Goal: Task Accomplishment & Management: Manage account settings

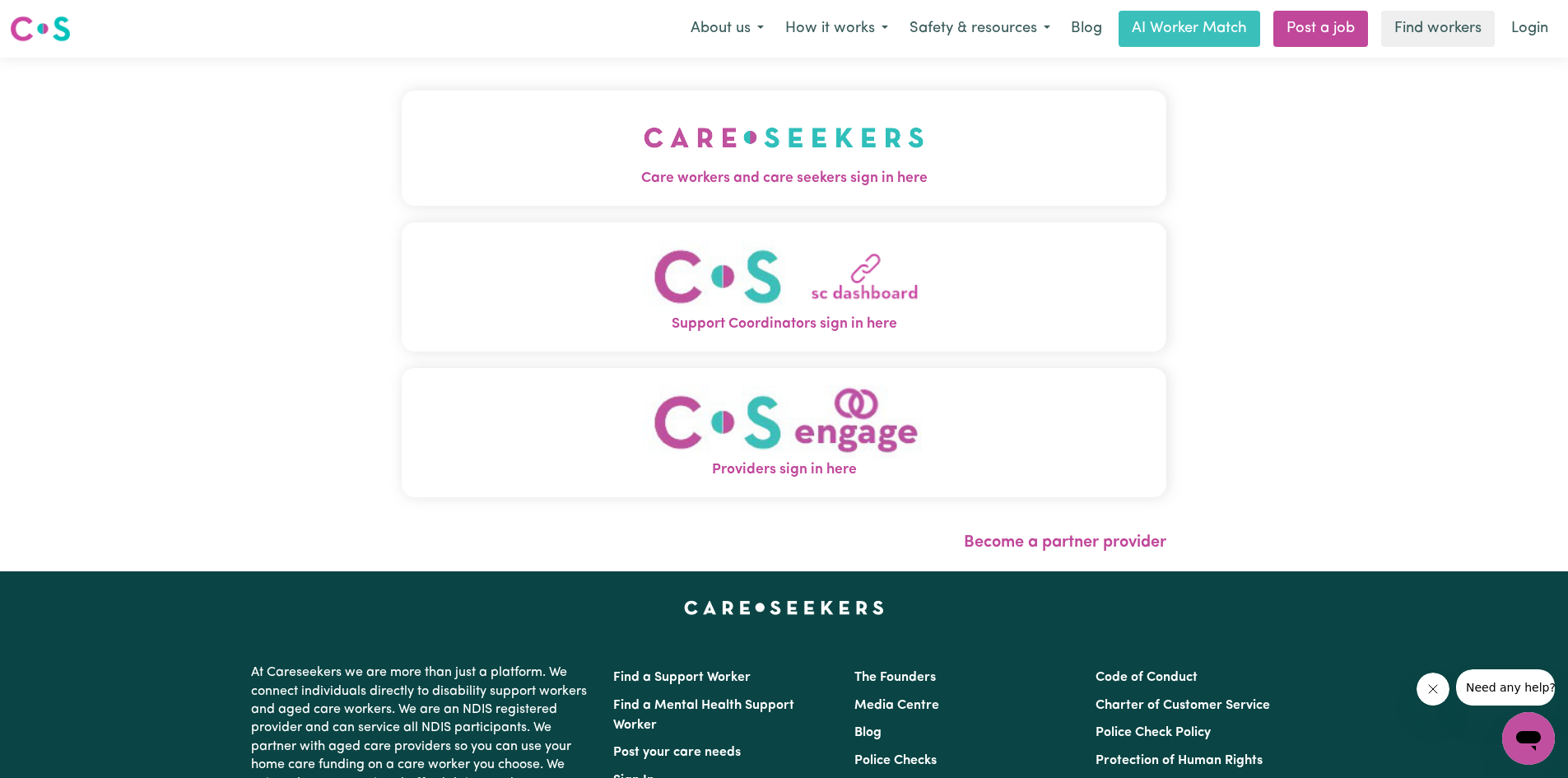
click at [808, 160] on img "Care workers and care seekers sign in here" at bounding box center [784, 137] width 281 height 61
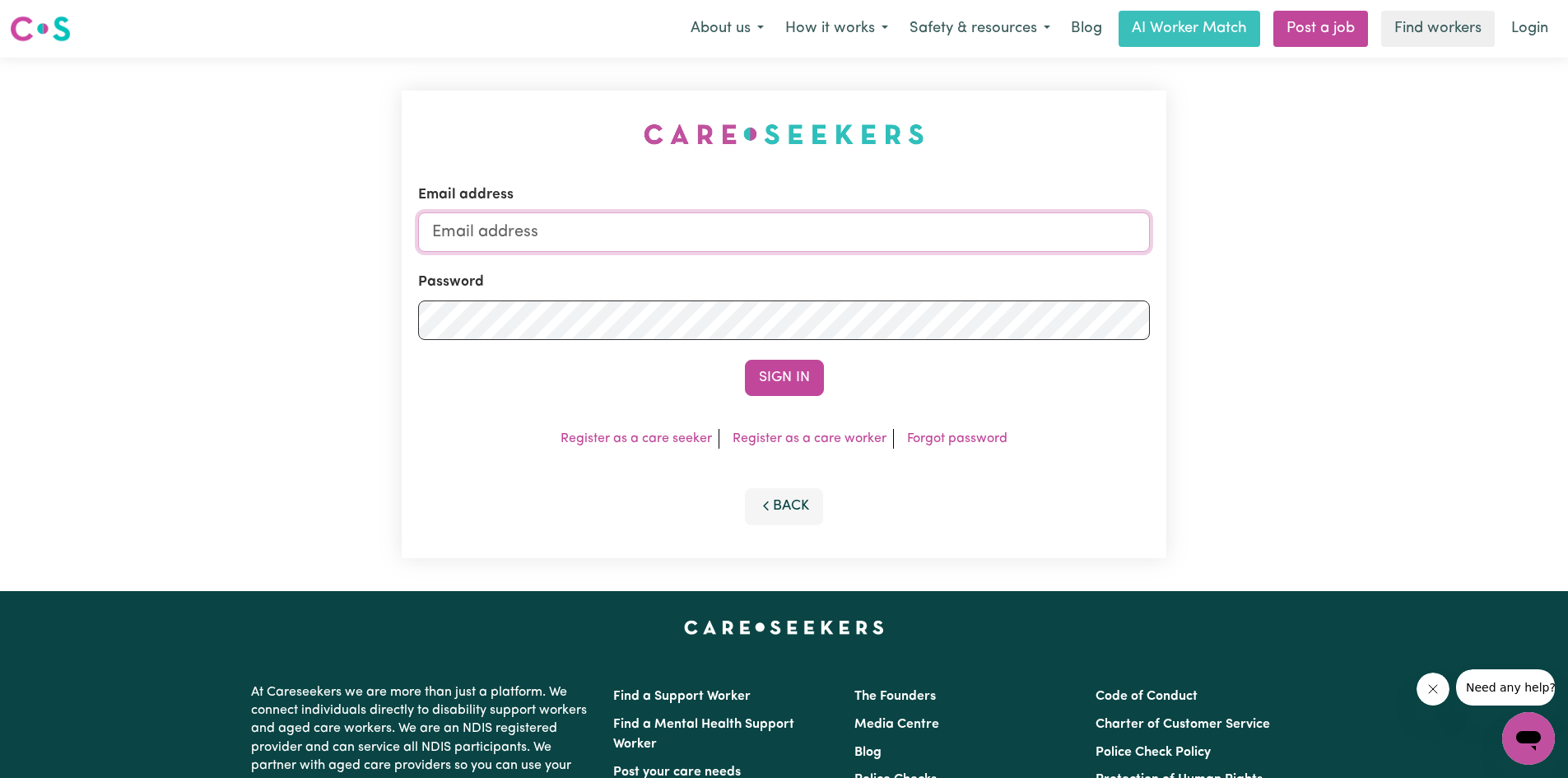
click at [602, 227] on input "Email address" at bounding box center [784, 232] width 732 height 39
type input "[EMAIL_ADDRESS][DOMAIN_NAME]"
click at [745, 360] on button "Sign In" at bounding box center [785, 378] width 79 height 37
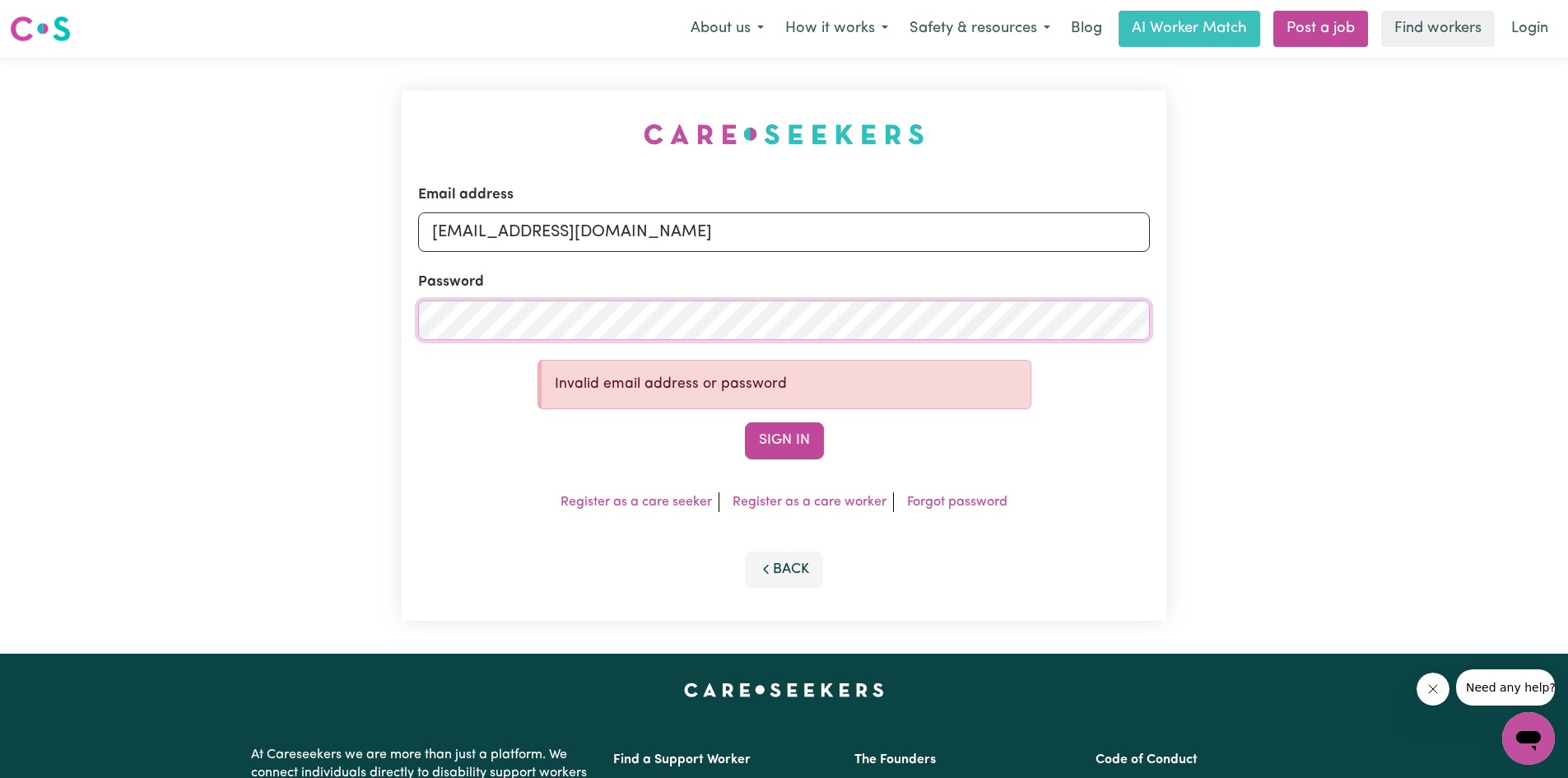
click at [745, 422] on button "Sign In" at bounding box center [785, 440] width 79 height 37
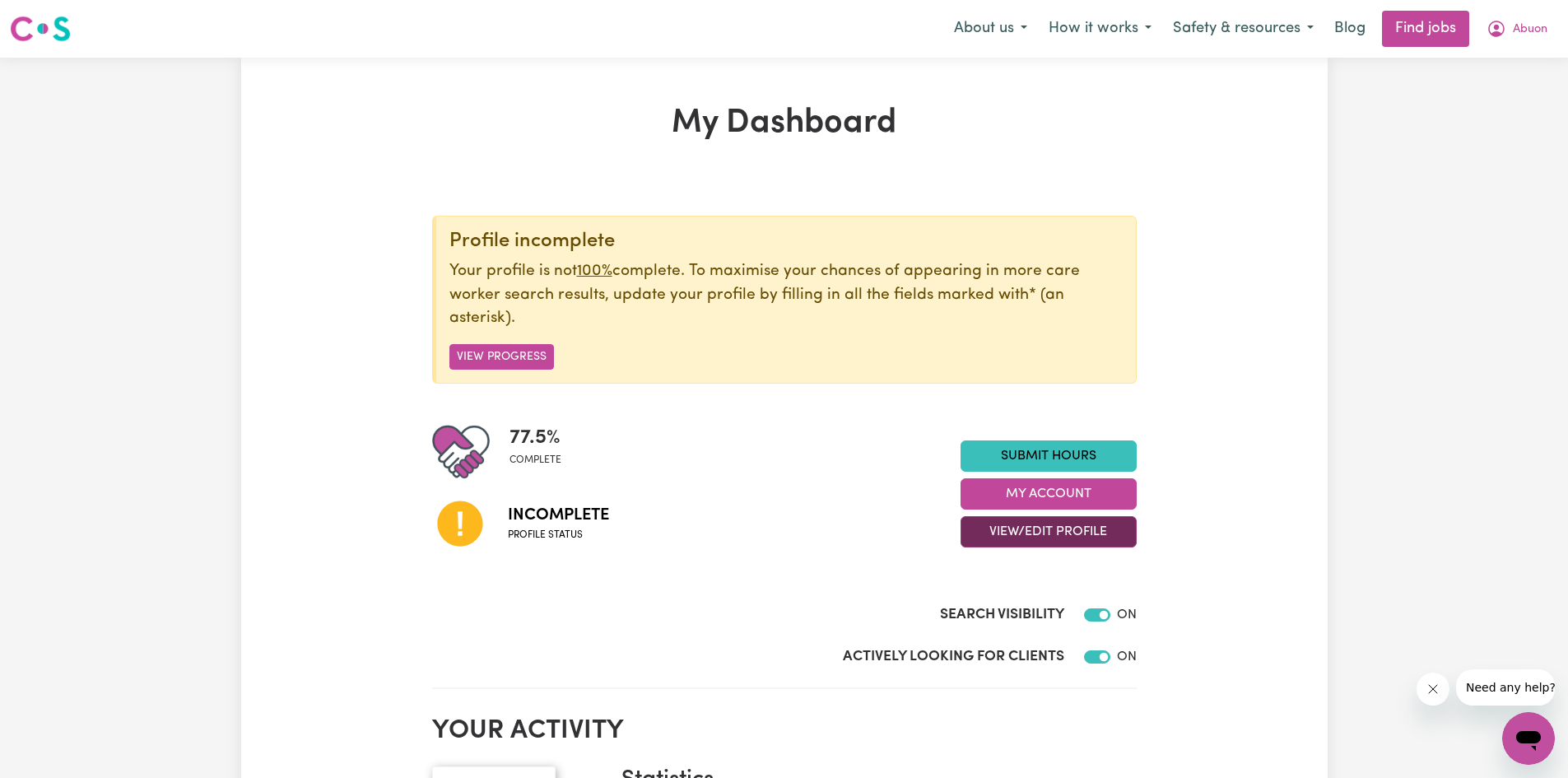
click at [1063, 538] on button "View/Edit Profile" at bounding box center [1048, 531] width 176 height 31
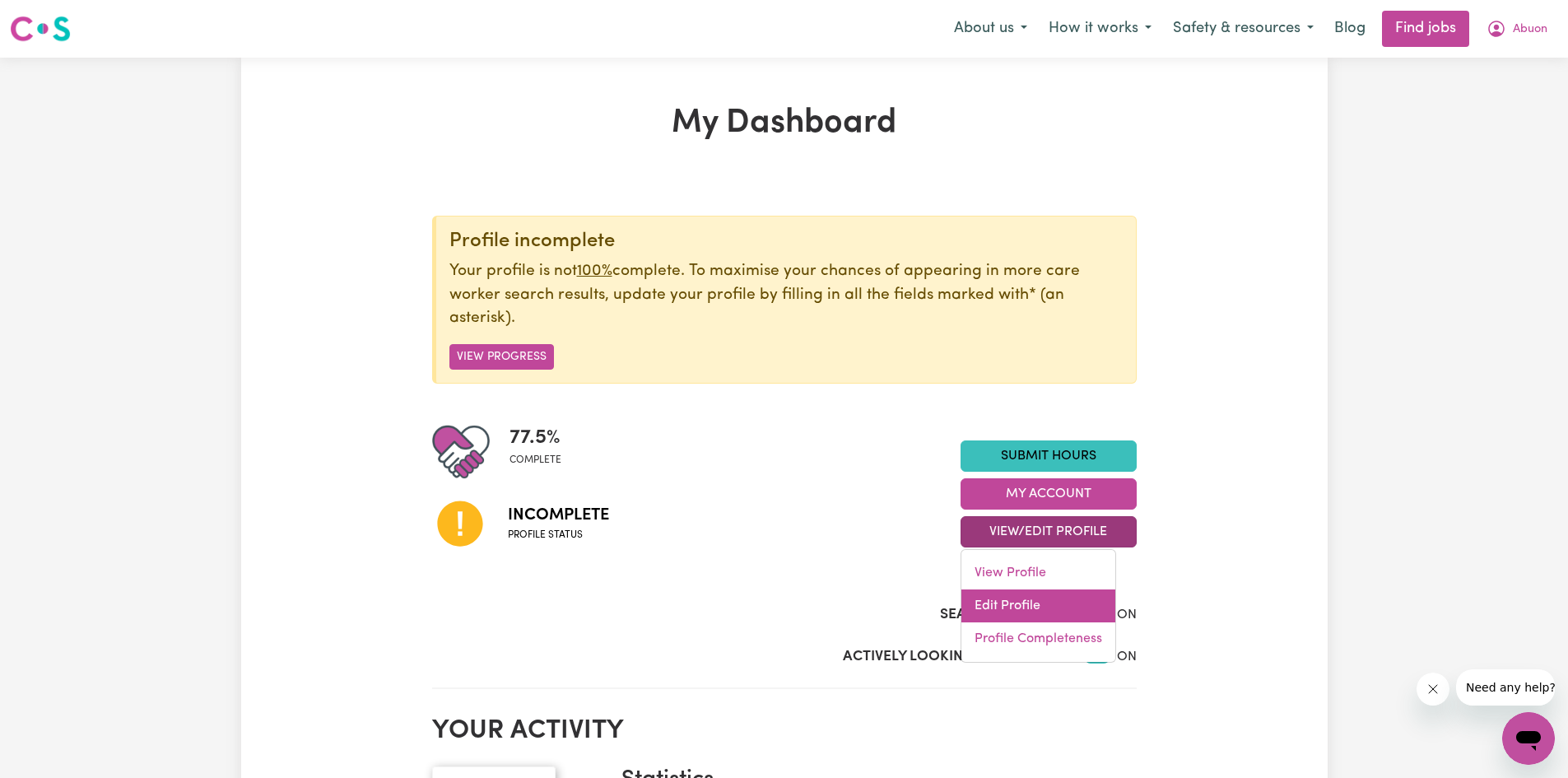
click at [1016, 603] on link "Edit Profile" at bounding box center [1039, 605] width 154 height 33
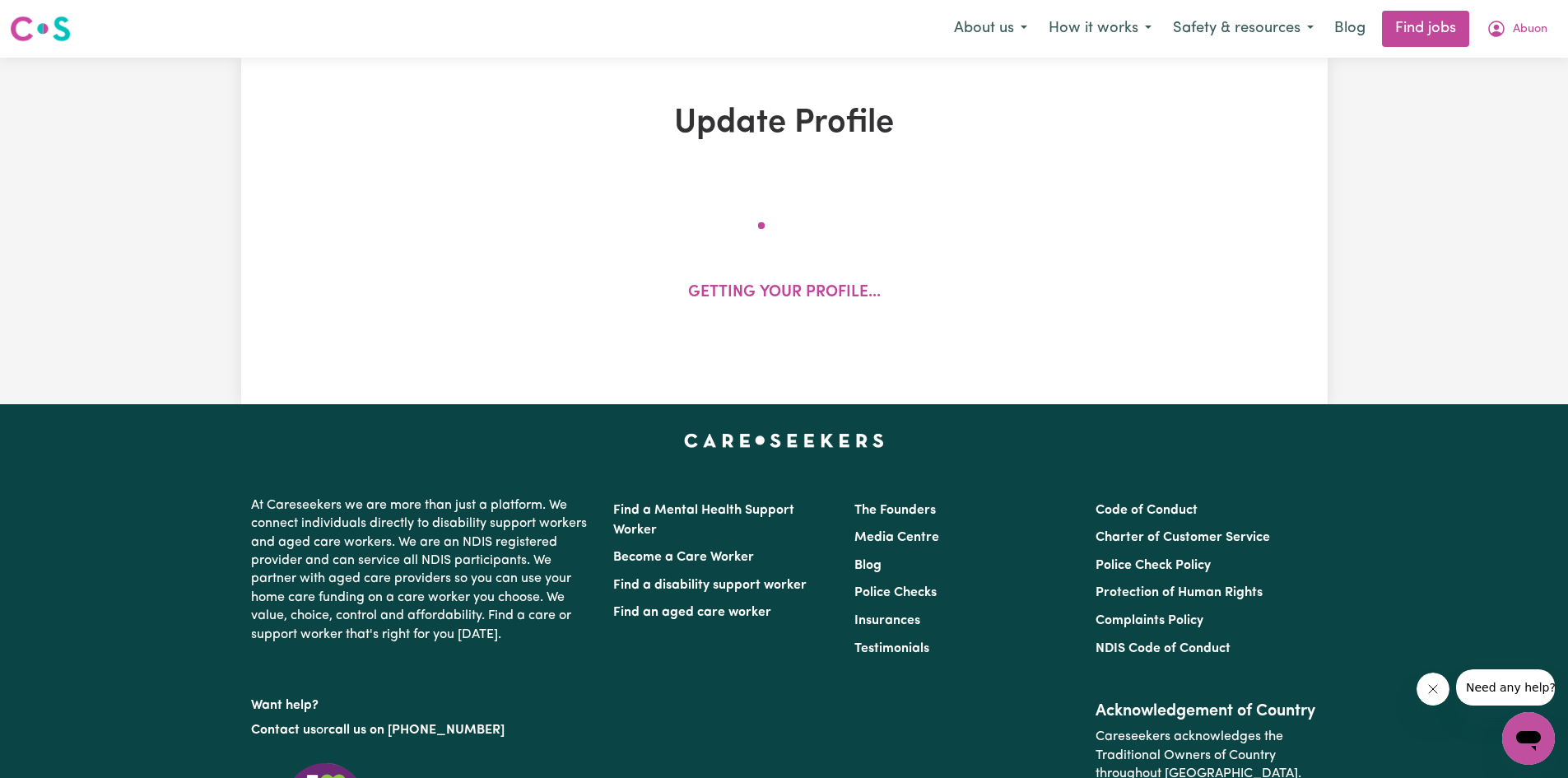
select select "[DEMOGRAPHIC_DATA]"
select select "[DEMOGRAPHIC_DATA] Citizen"
select select "Studying a healthcare related degree or qualification"
select select "40"
select select "58"
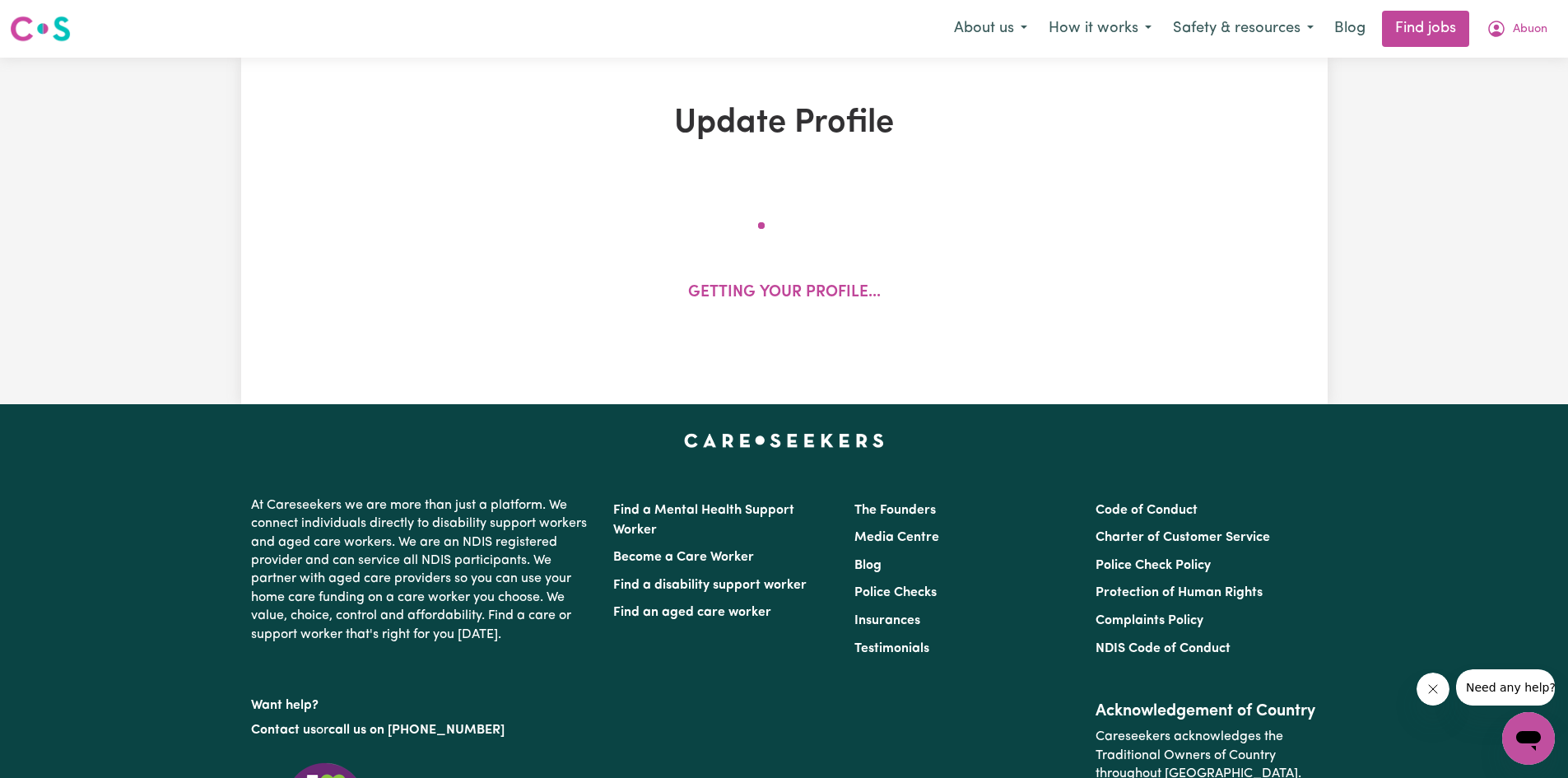
select select "75"
select select "85"
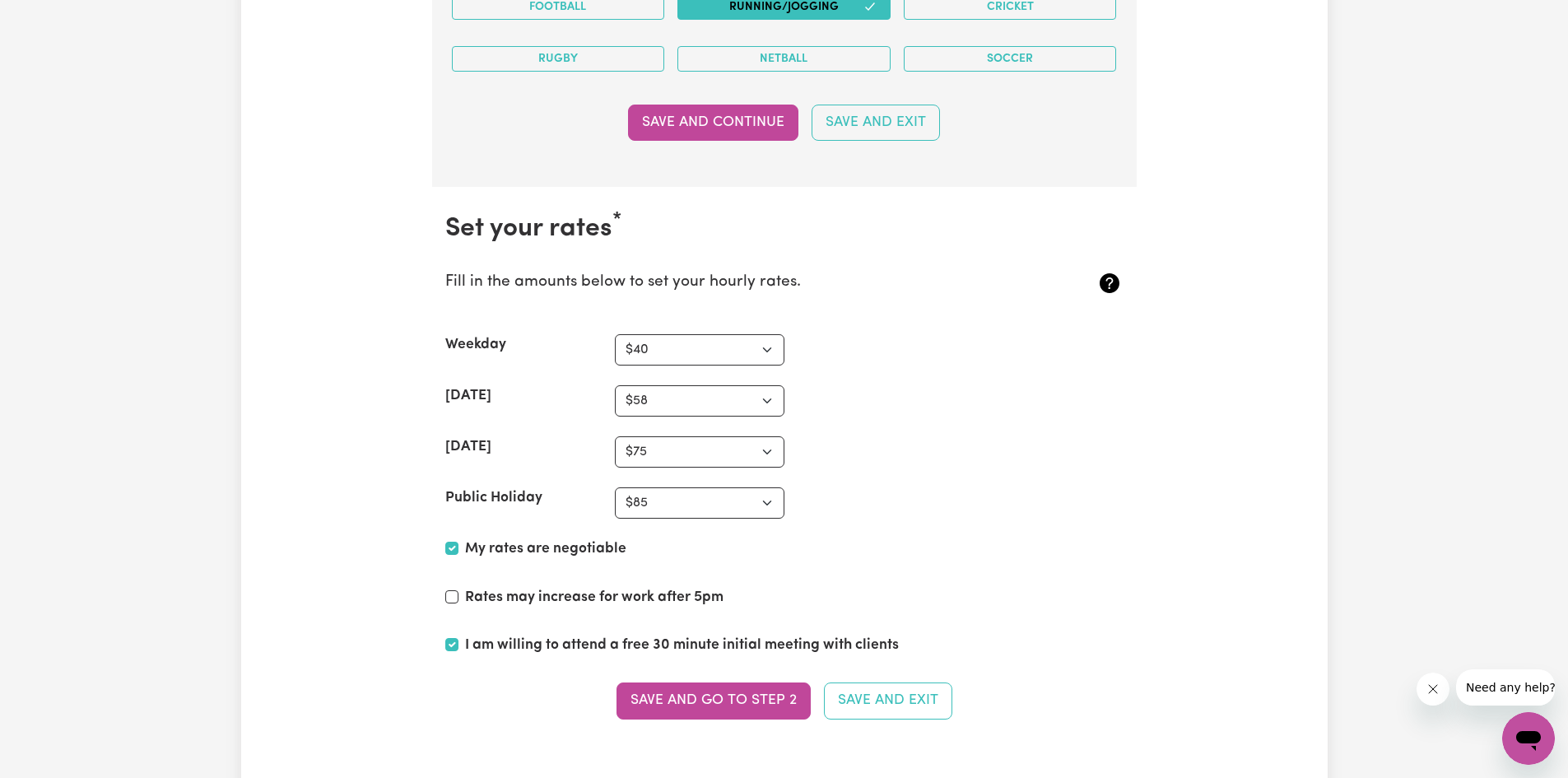
scroll to position [4032, 0]
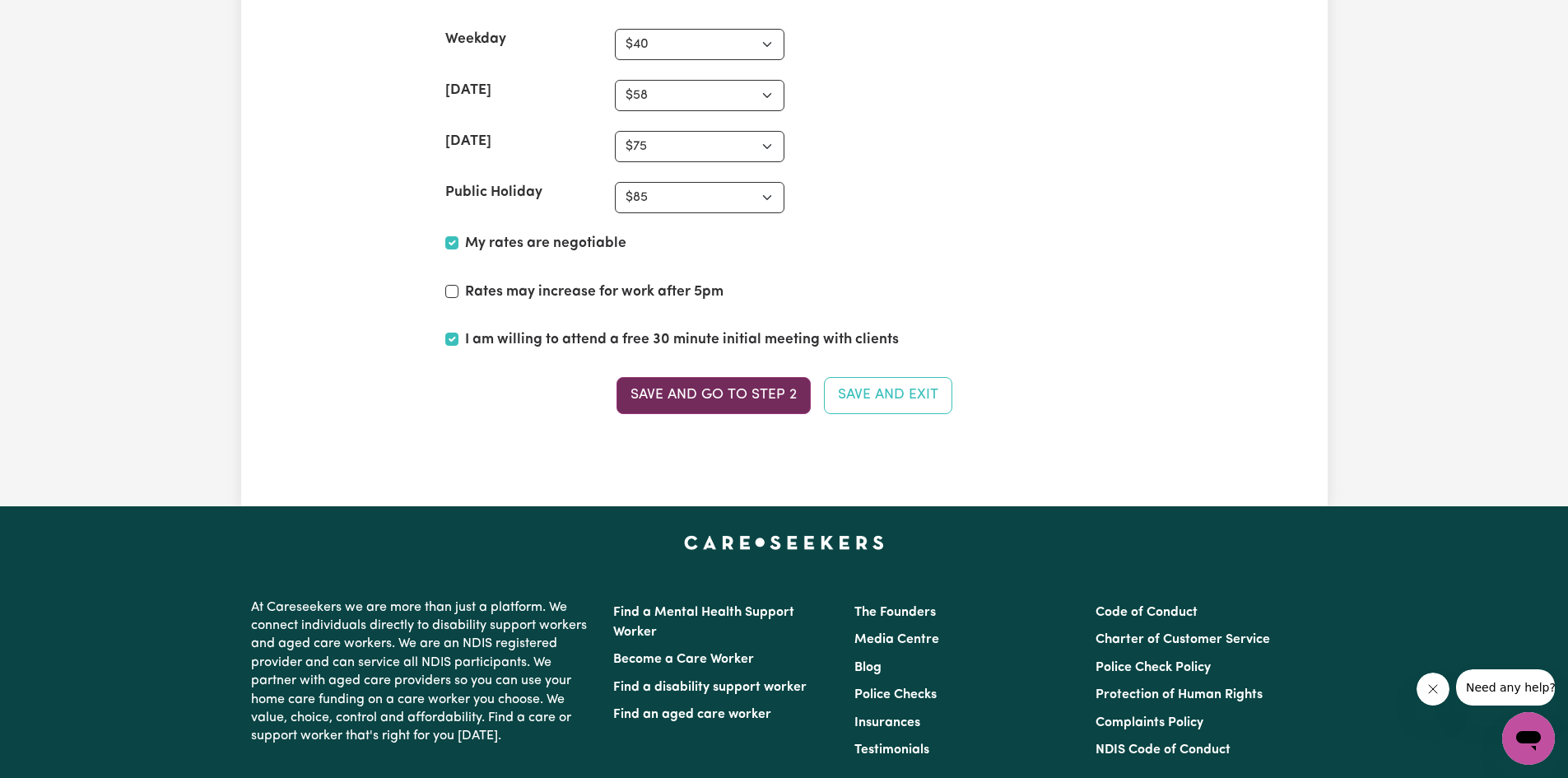
click at [692, 406] on button "Save and go to Step 2" at bounding box center [713, 395] width 195 height 37
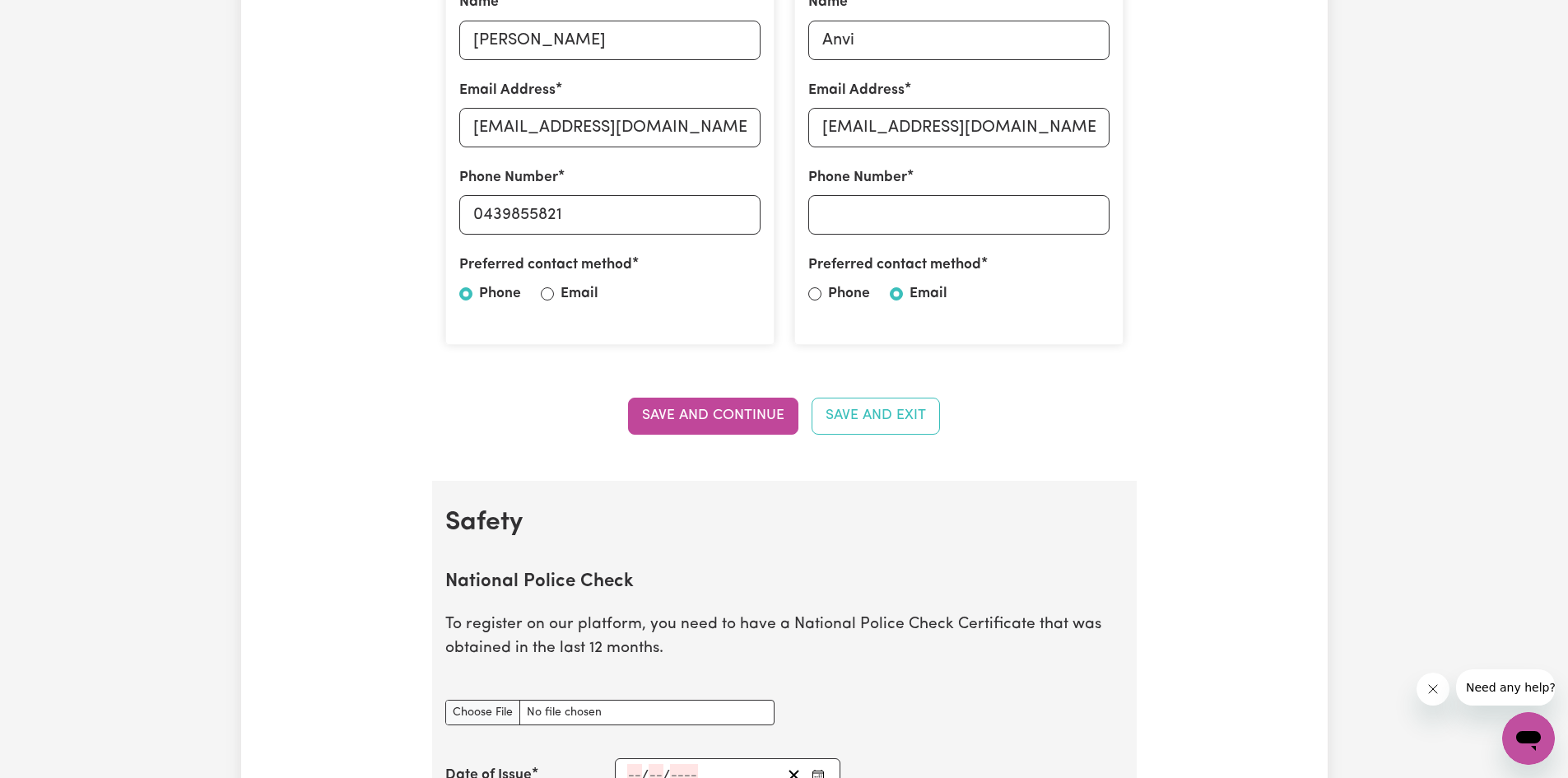
scroll to position [988, 0]
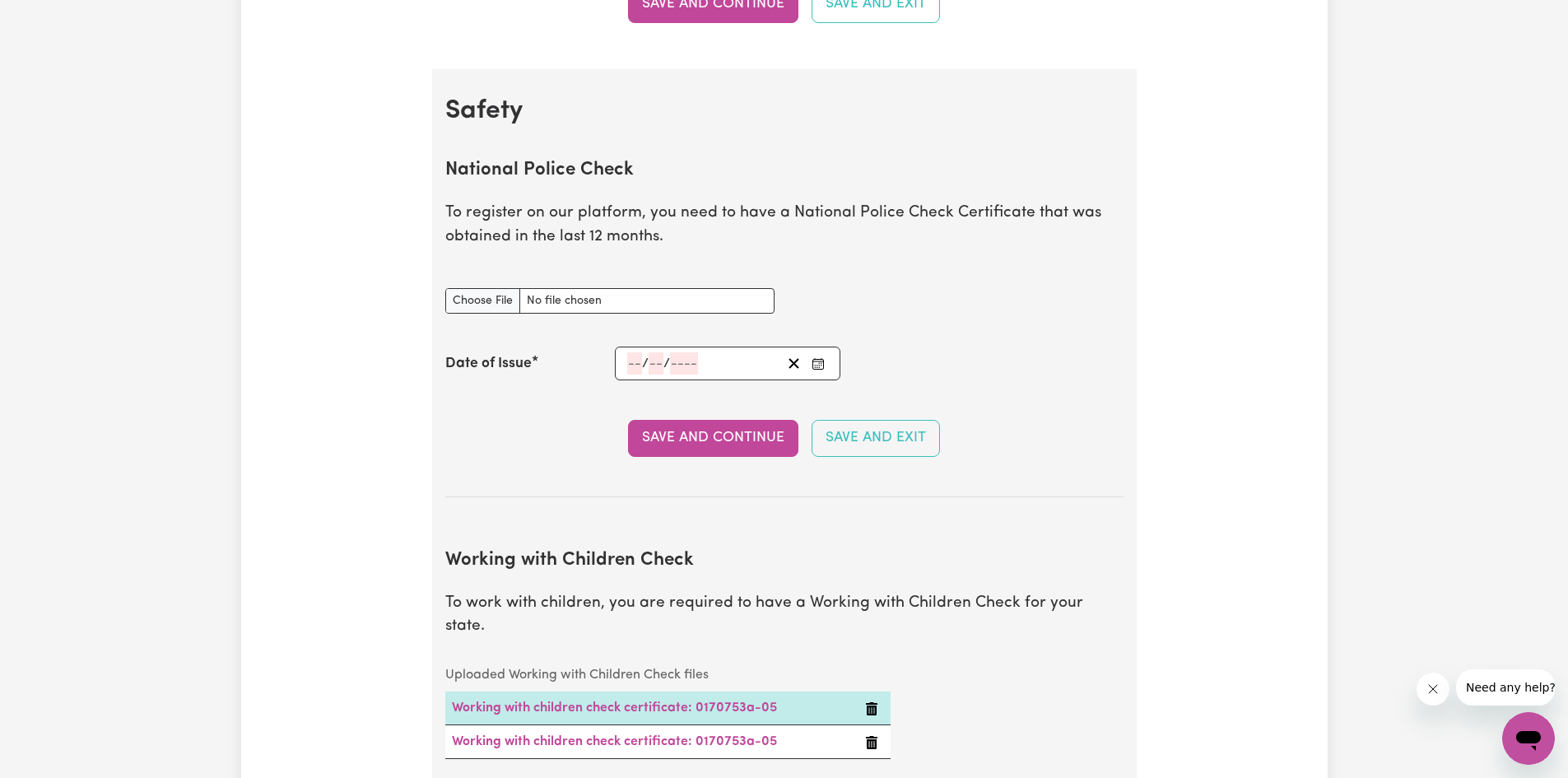
click at [1067, 378] on div "Date of Issue / /" at bounding box center [785, 364] width 679 height 34
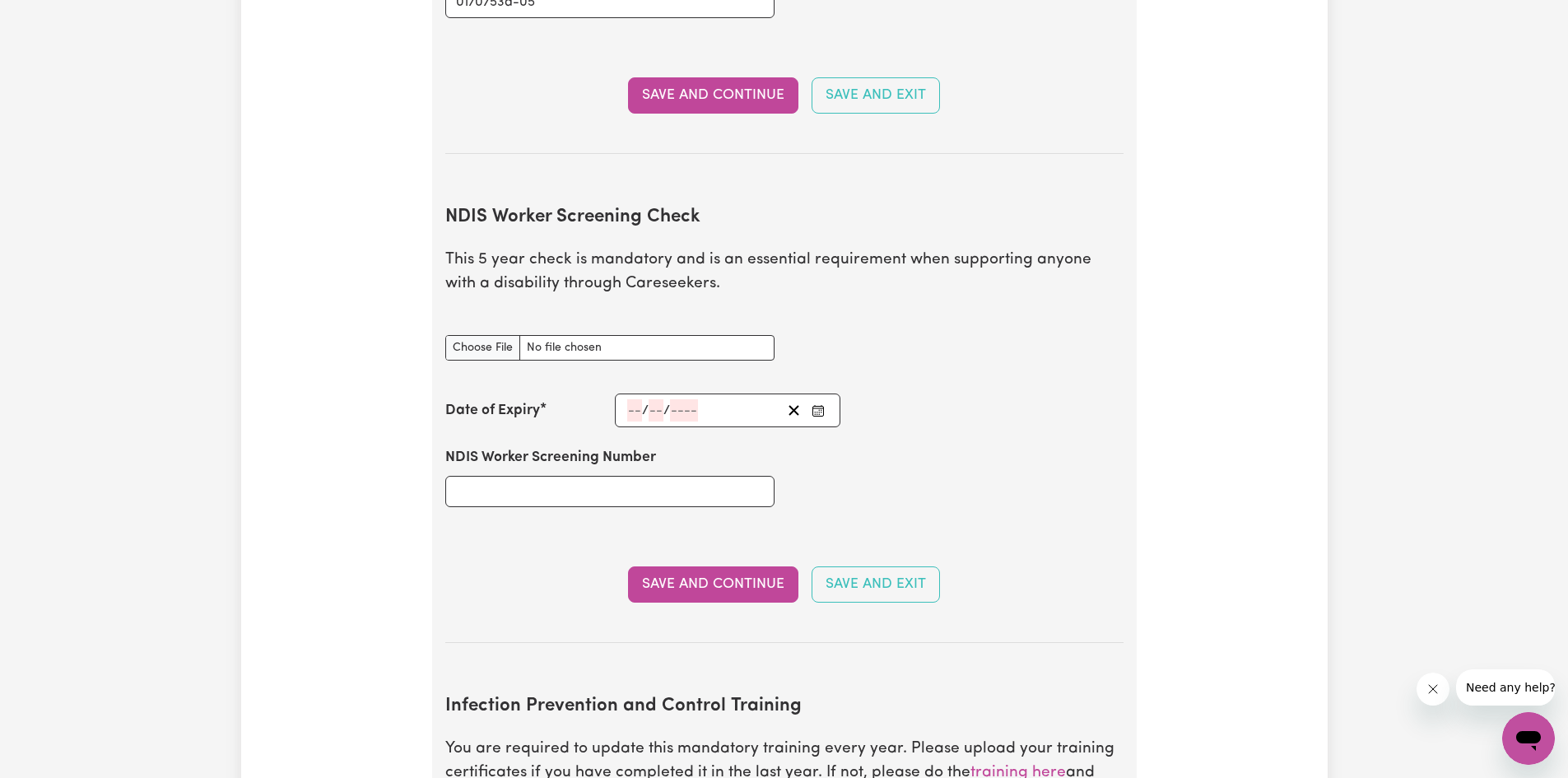
scroll to position [1975, 0]
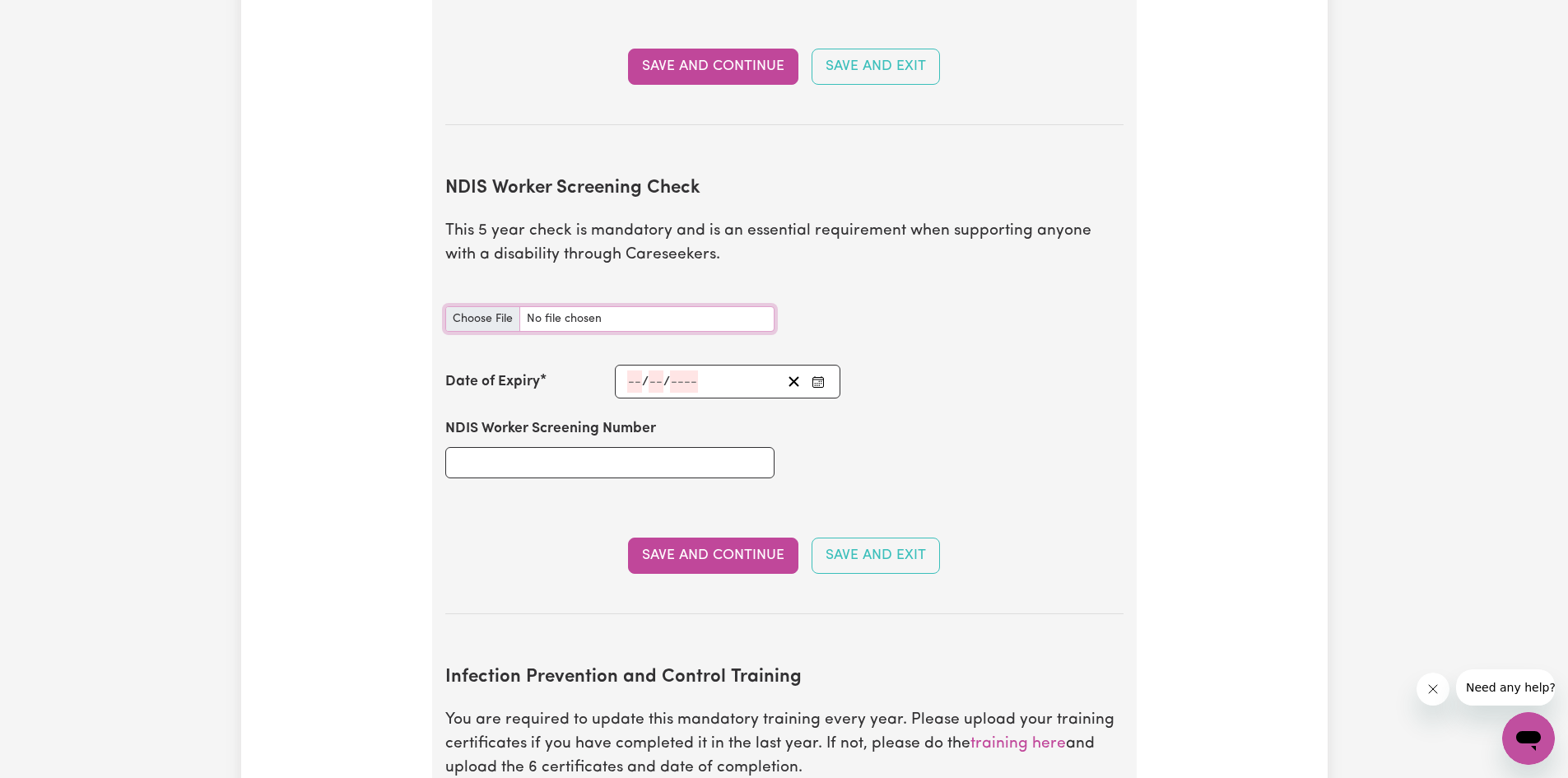
click at [487, 306] on input "NDIS Worker Screening Check document" at bounding box center [610, 319] width 329 height 25
click at [494, 306] on input "NDIS Worker Screening Check document" at bounding box center [610, 319] width 329 height 25
click at [480, 306] on input "NDIS Worker Screening Check document" at bounding box center [610, 319] width 329 height 25
click at [465, 306] on input "NDIS Worker Screening Check document" at bounding box center [610, 319] width 329 height 25
click at [559, 306] on input "NDIS Worker Screening Check document" at bounding box center [610, 319] width 329 height 25
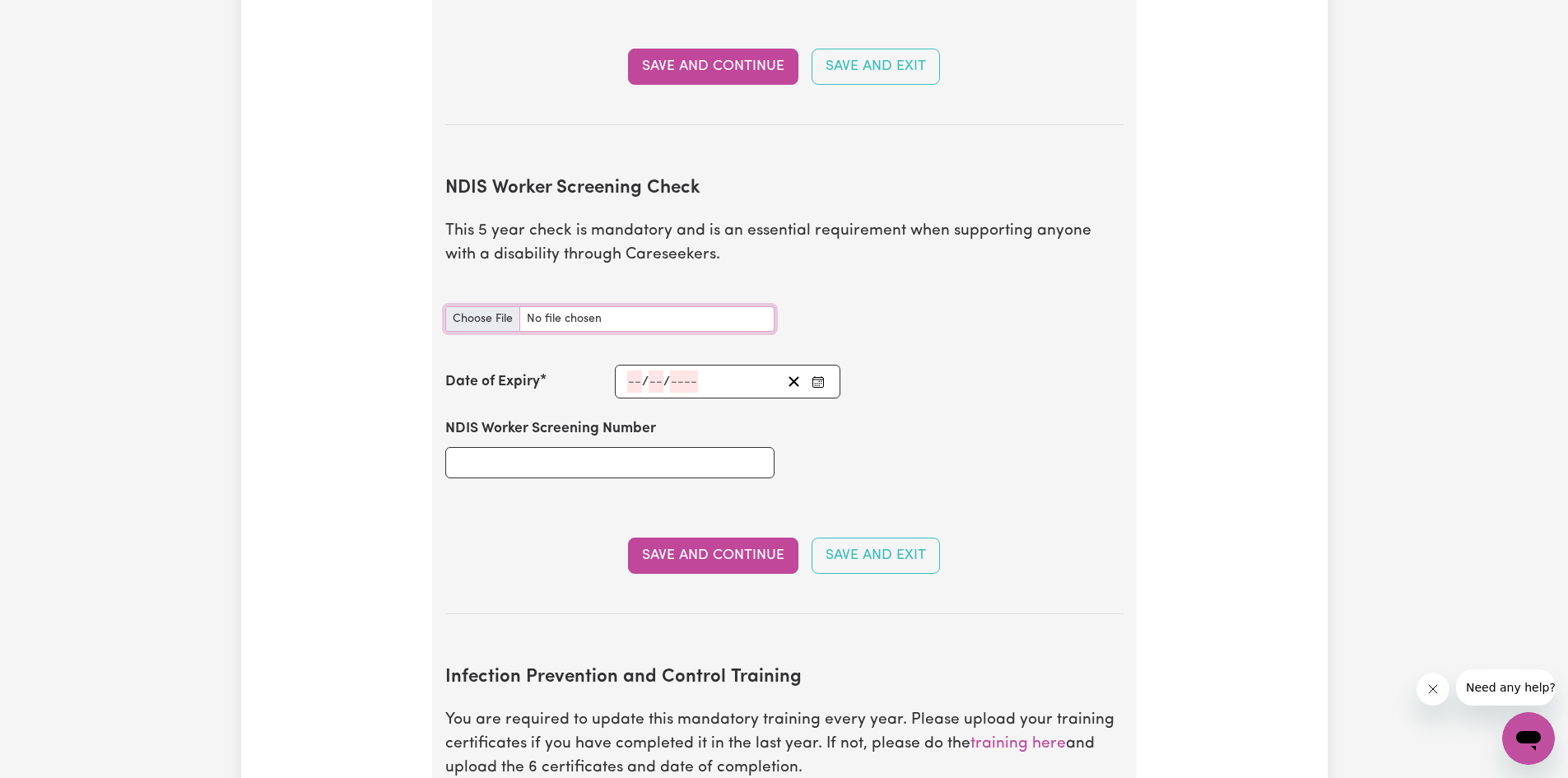
click at [485, 306] on input "NDIS Worker Screening Check document" at bounding box center [610, 319] width 329 height 25
paste input "35026835"
type input "35026835"
click at [818, 380] on icon "Enter the Date of Expiry of your NDIS Worker Screening Check" at bounding box center [818, 380] width 10 height 0
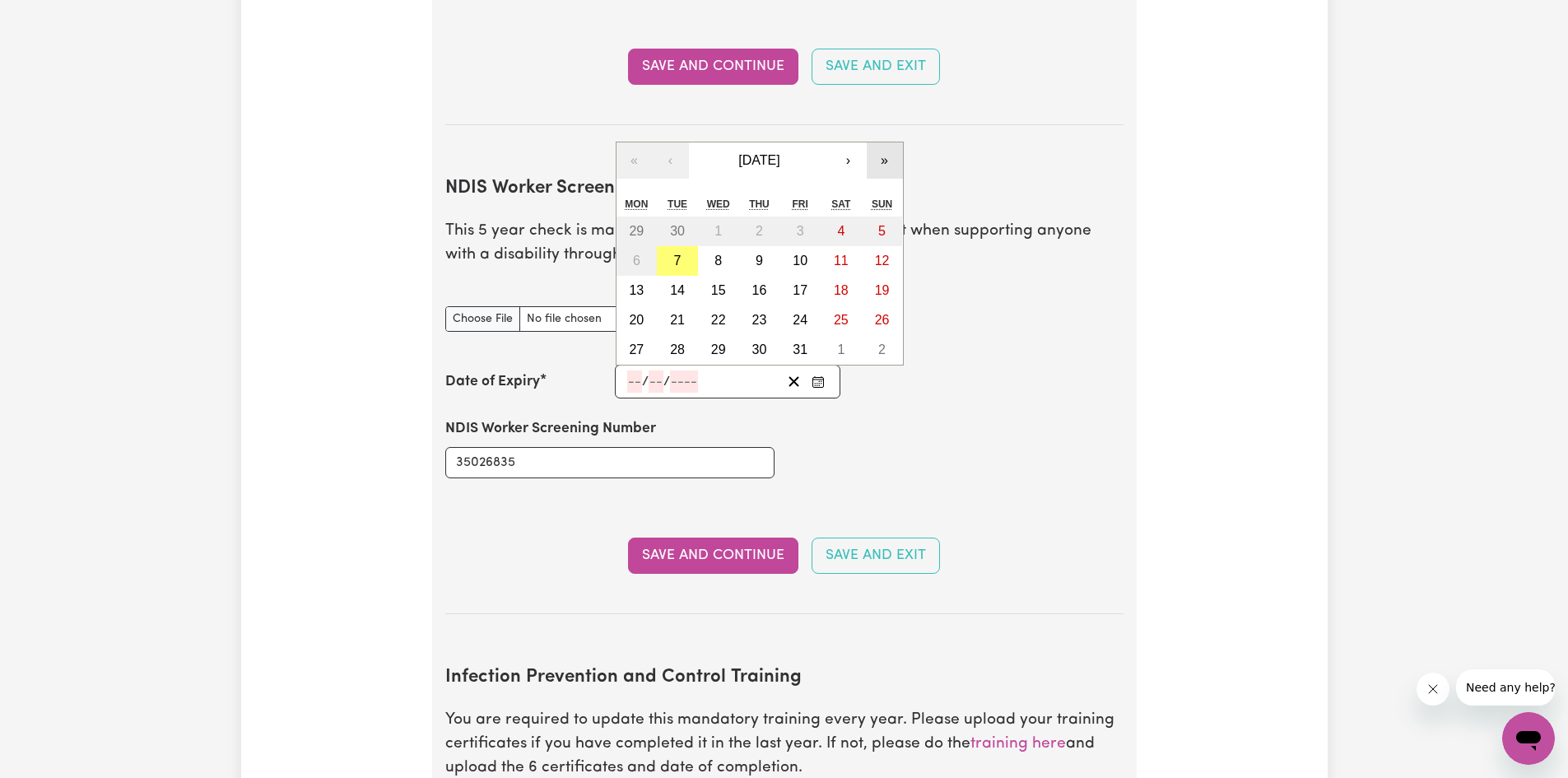
click at [886, 142] on button "»" at bounding box center [885, 160] width 37 height 37
click at [755, 216] on button "1" at bounding box center [760, 231] width 41 height 30
type input "[DATE]"
type input "1"
type input "10"
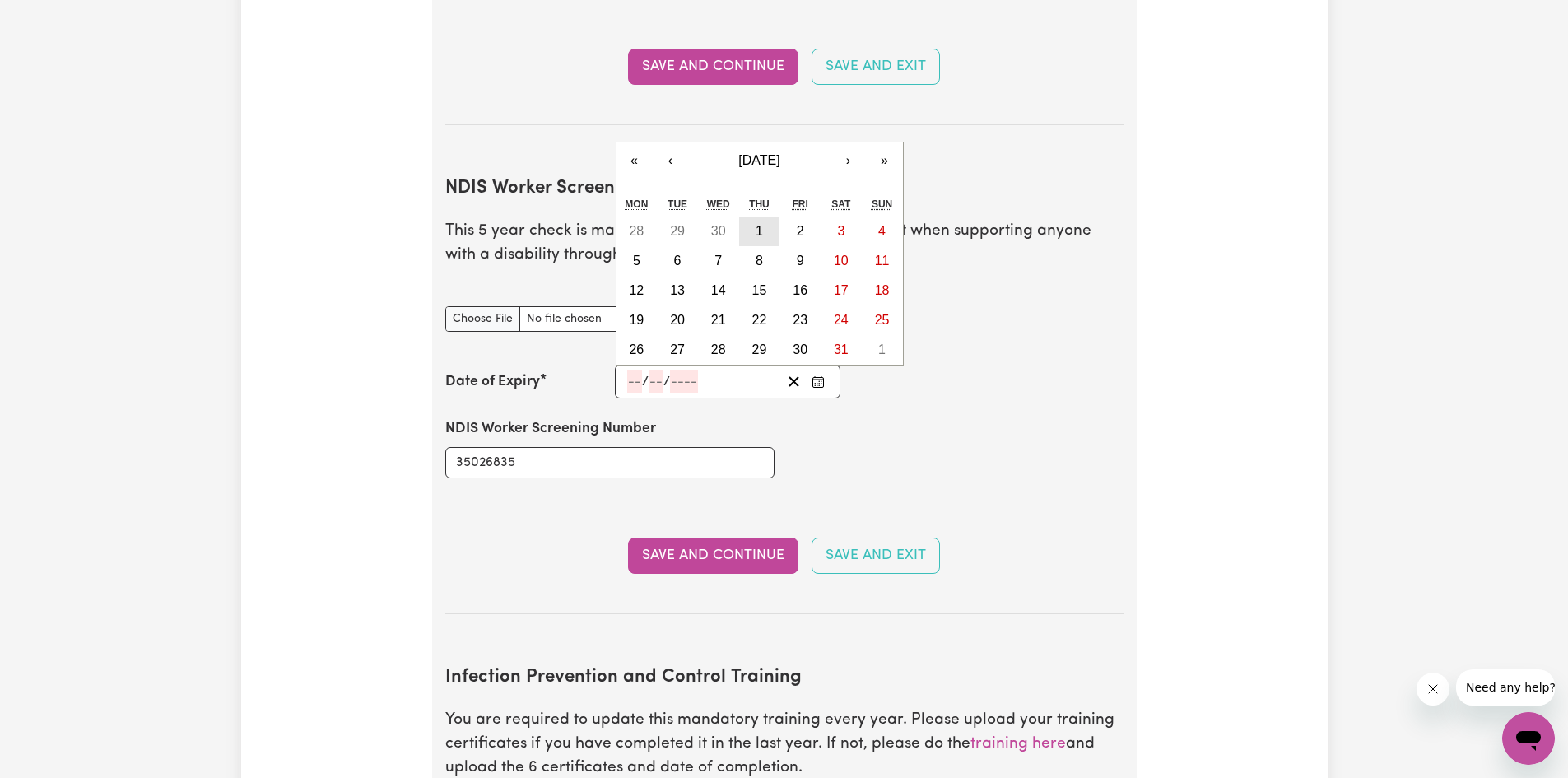
type input "2026"
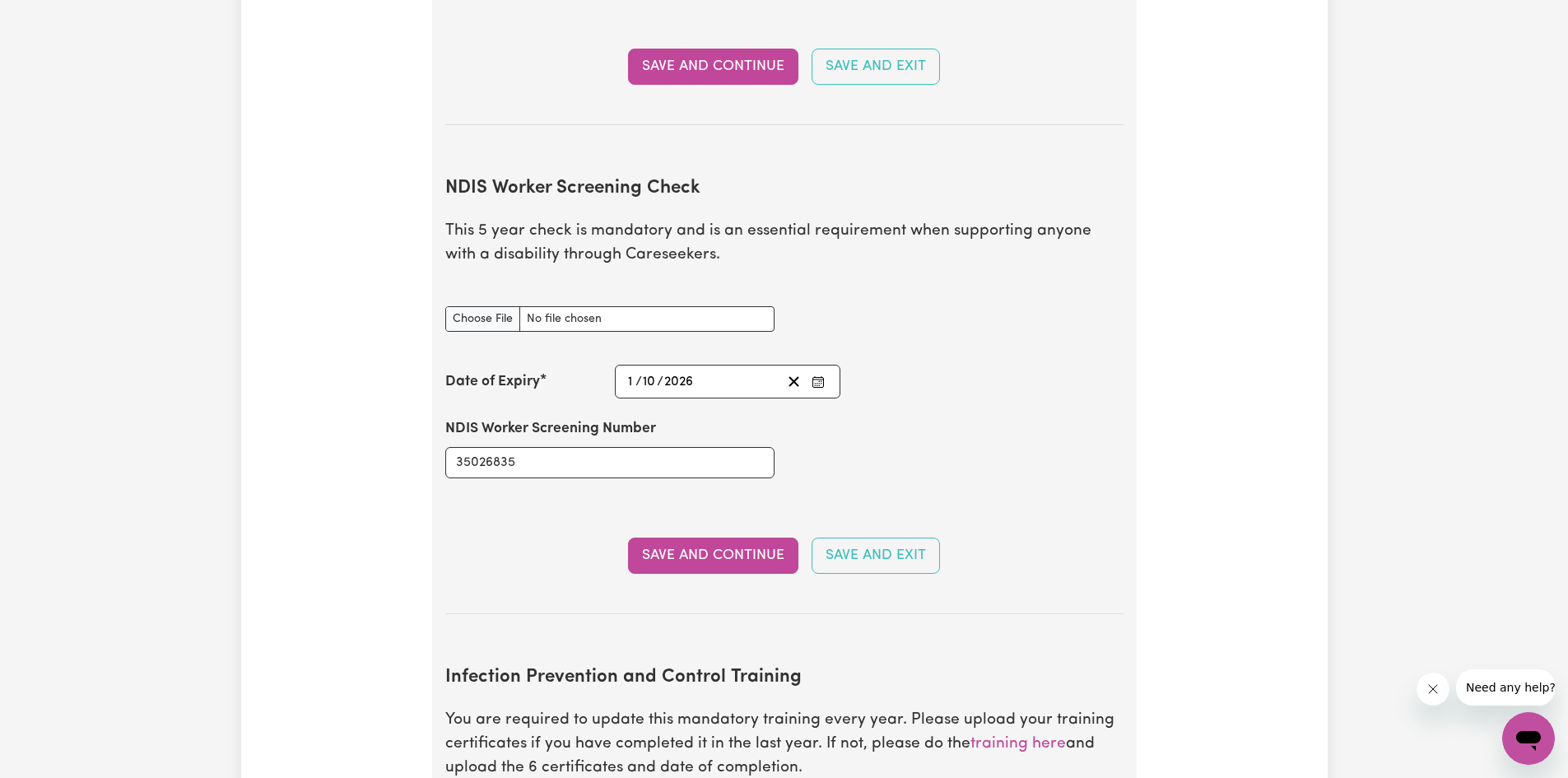
click at [814, 375] on icon "Enter the Date of Expiry of your NDIS Worker Screening Check" at bounding box center [818, 381] width 13 height 13
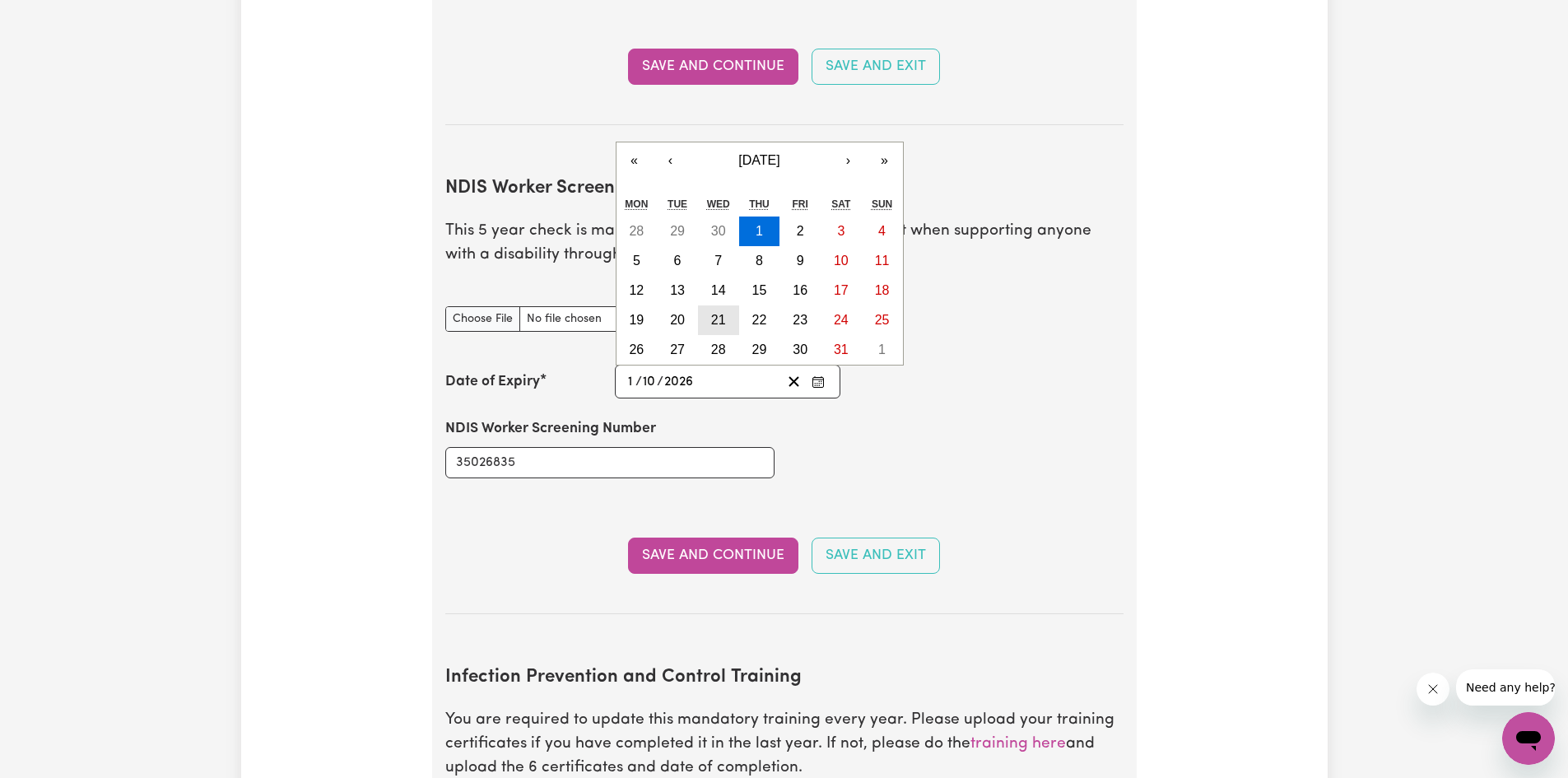
click at [719, 313] on abbr "21" at bounding box center [719, 319] width 15 height 14
type input "[DATE]"
type input "21"
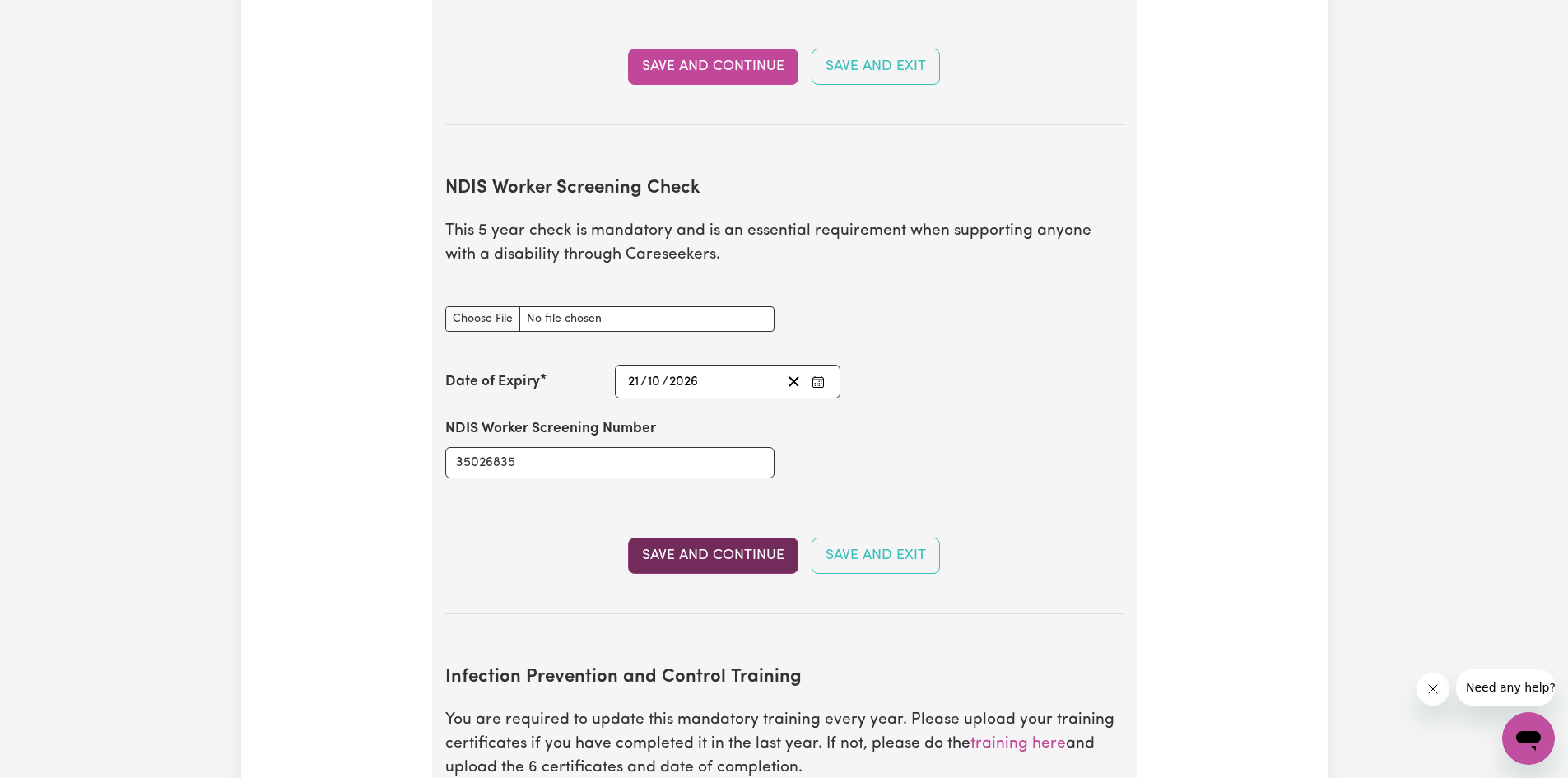
click at [716, 537] on button "Save and Continue" at bounding box center [713, 555] width 170 height 37
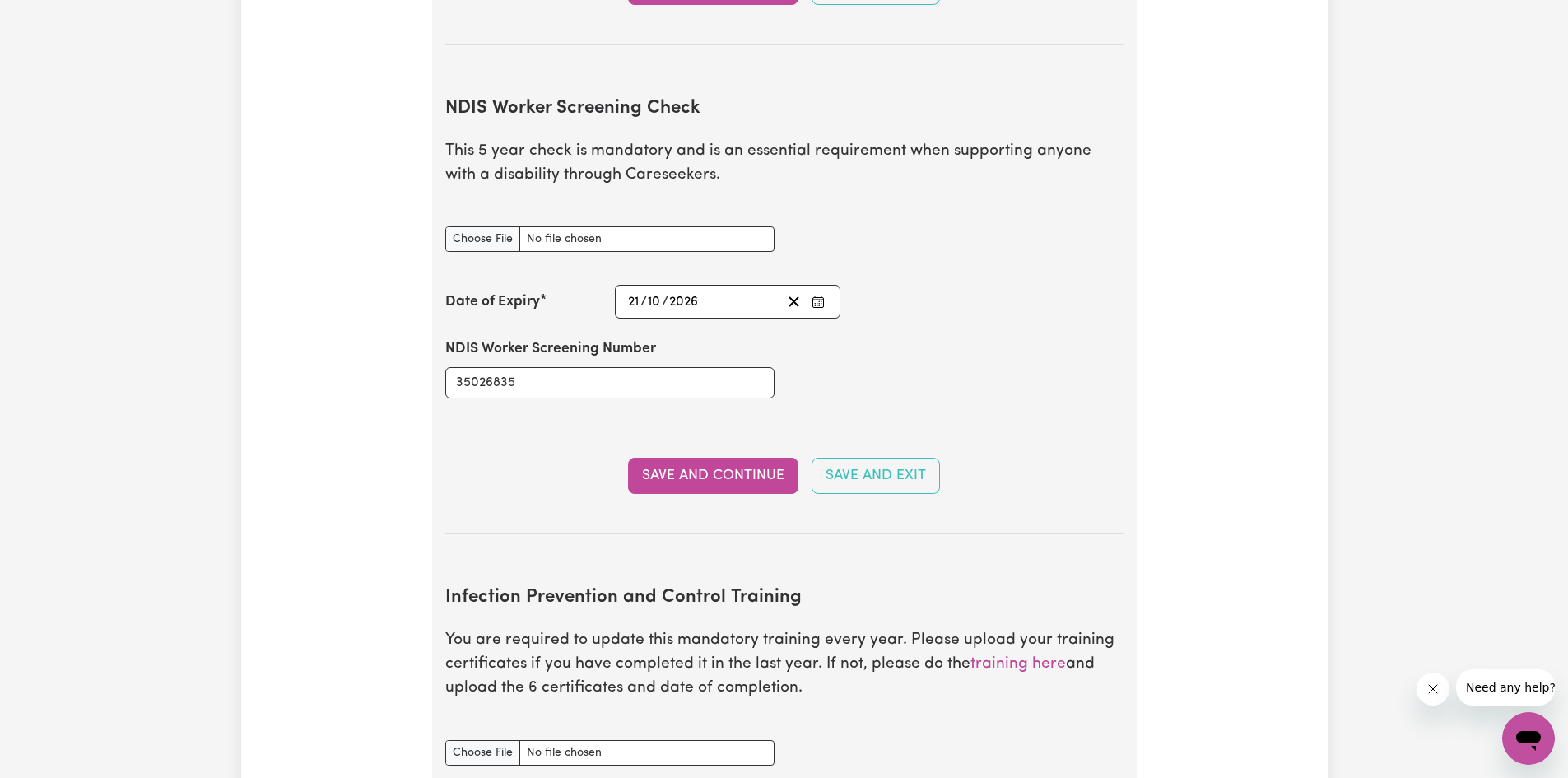
scroll to position [2057, 0]
click at [488, 224] on input "NDIS Worker Screening Check document" at bounding box center [610, 236] width 329 height 25
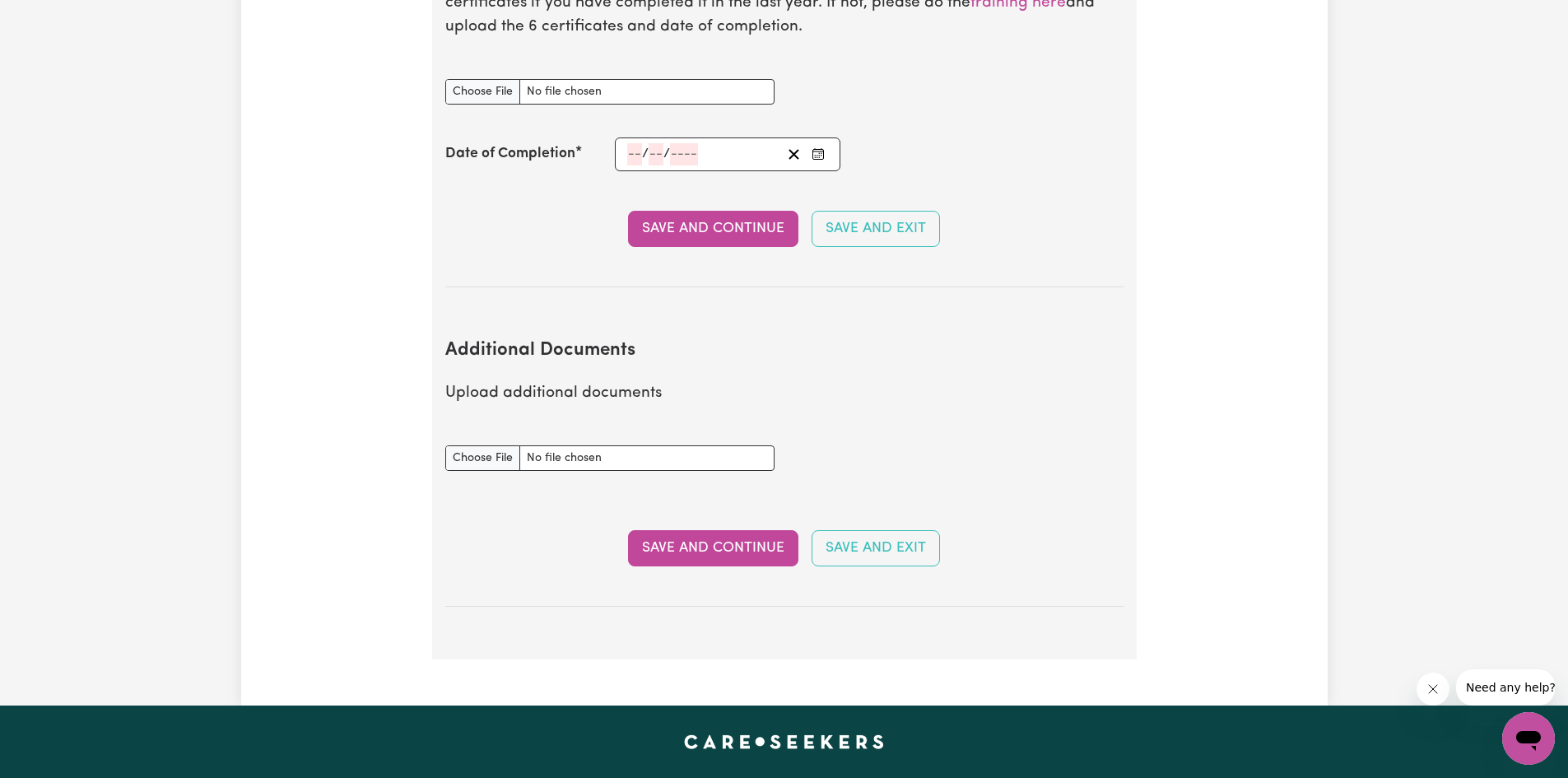
scroll to position [2880, 0]
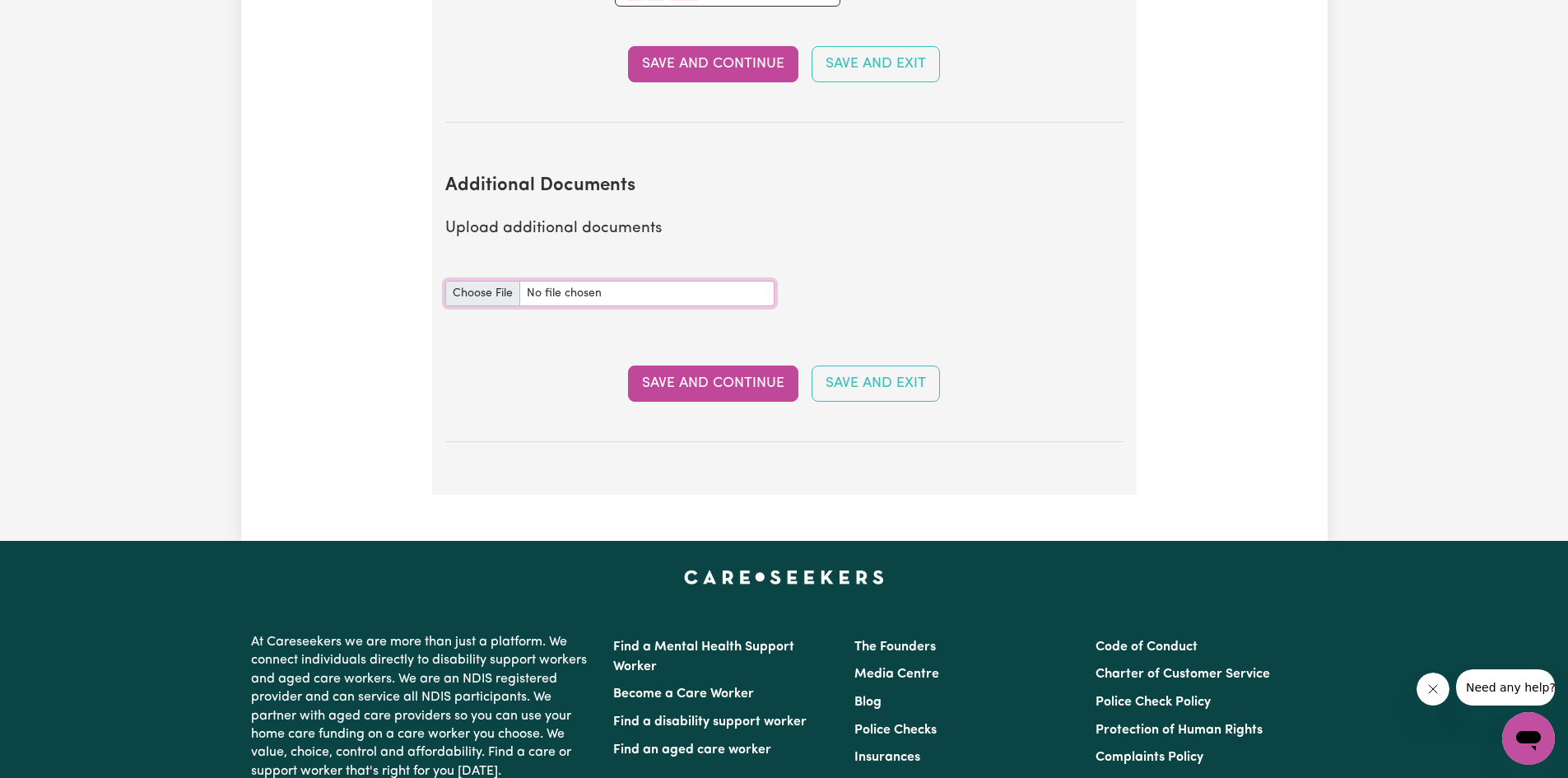
click at [469, 281] on input "Additional Documents document" at bounding box center [610, 293] width 329 height 25
type input "C:\fakepath\7f54421b9f128d284228-Abuon_Kuol_HLTAID011___Provide_First_Aid_Certi…"
click at [684, 366] on button "Save and Continue" at bounding box center [713, 383] width 170 height 37
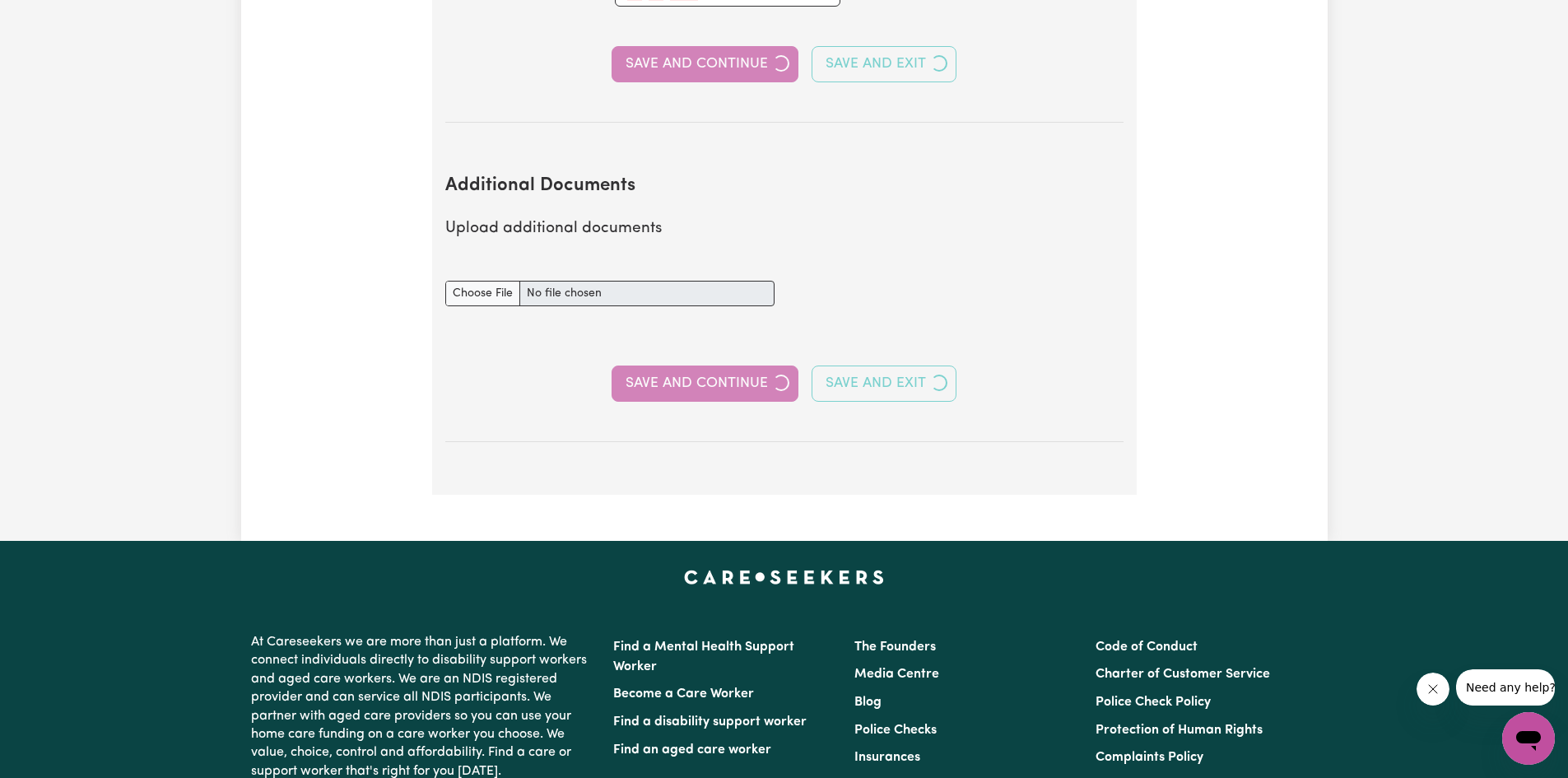
select select "2020"
select select "2024"
select select "2022"
select select "2024"
select select "2022"
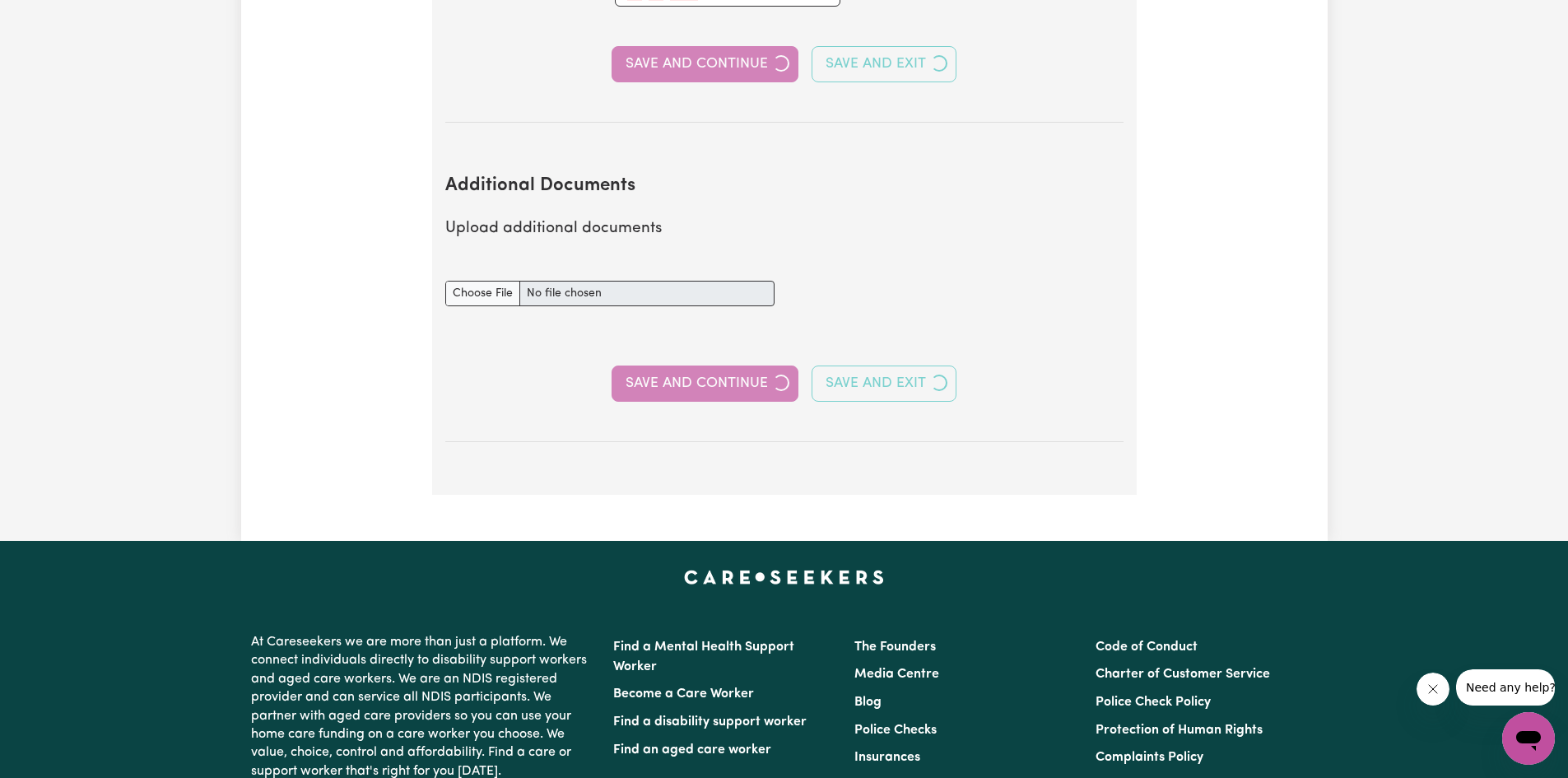
select select "2023"
select select "2019"
select select "2023"
select select "Certificate III (Individual Support)"
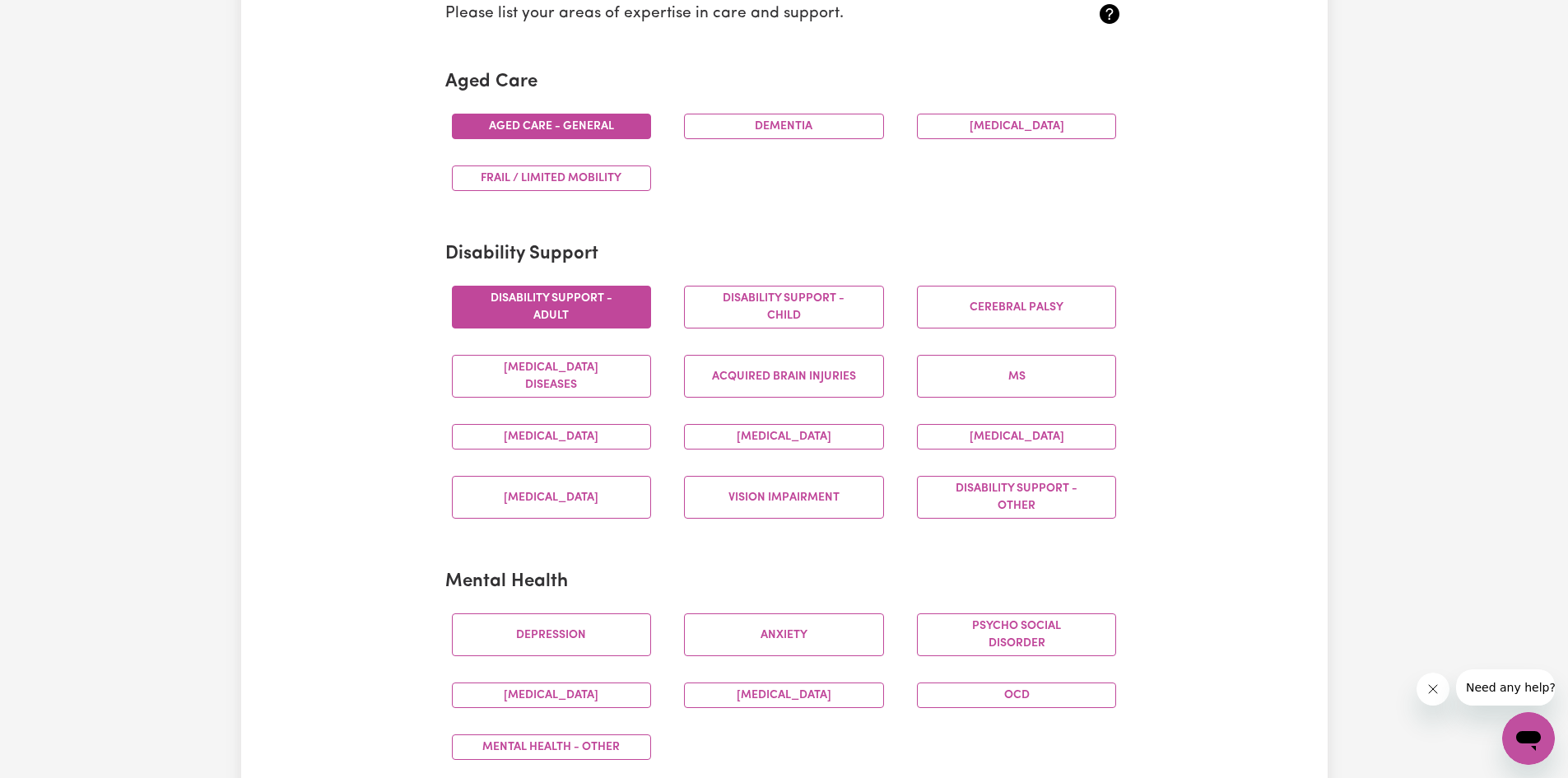
scroll to position [493, 0]
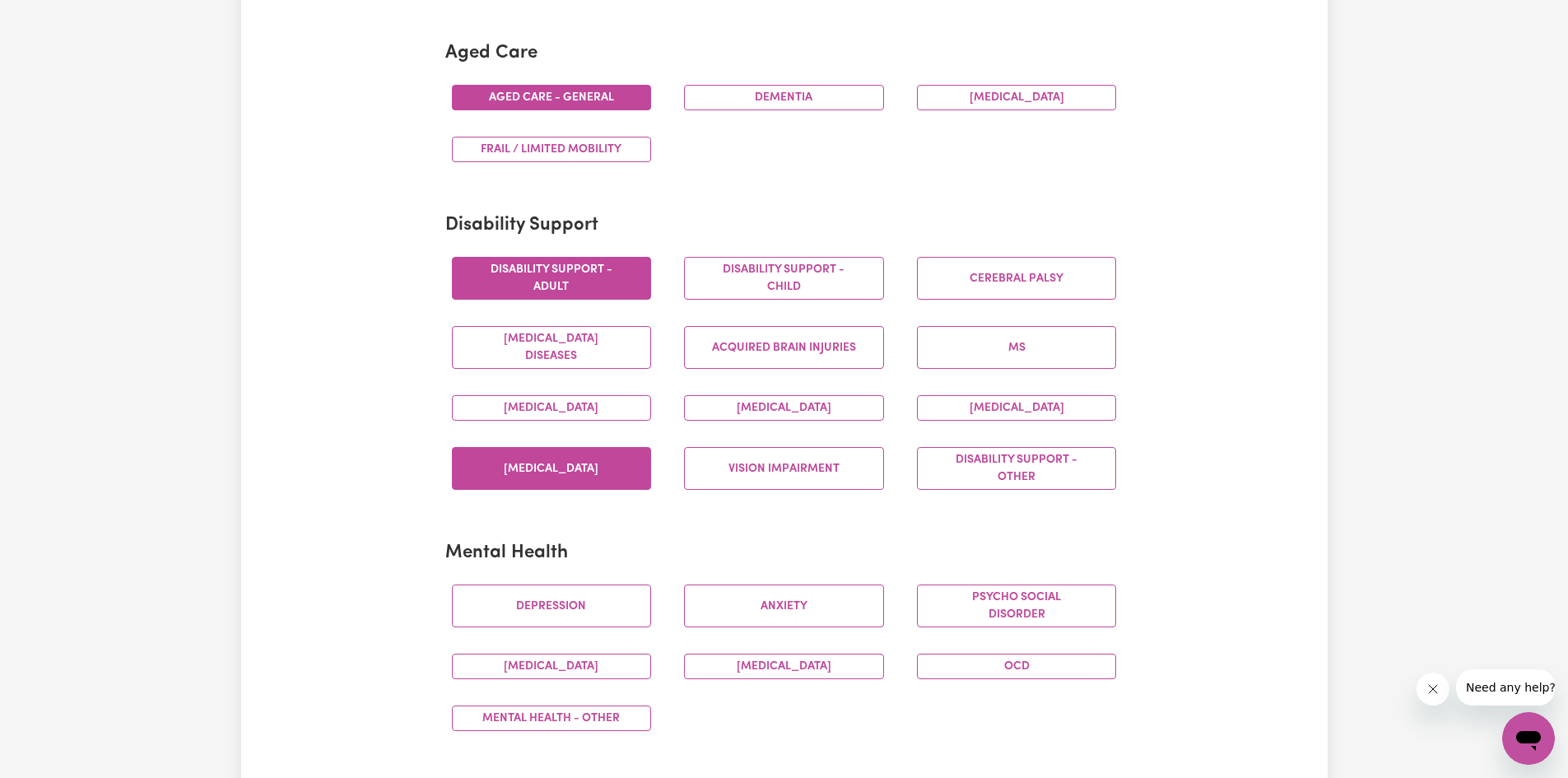
click at [559, 460] on button "[MEDICAL_DATA]" at bounding box center [552, 469] width 200 height 43
click at [978, 463] on button "Disability support - Other" at bounding box center [1017, 469] width 200 height 43
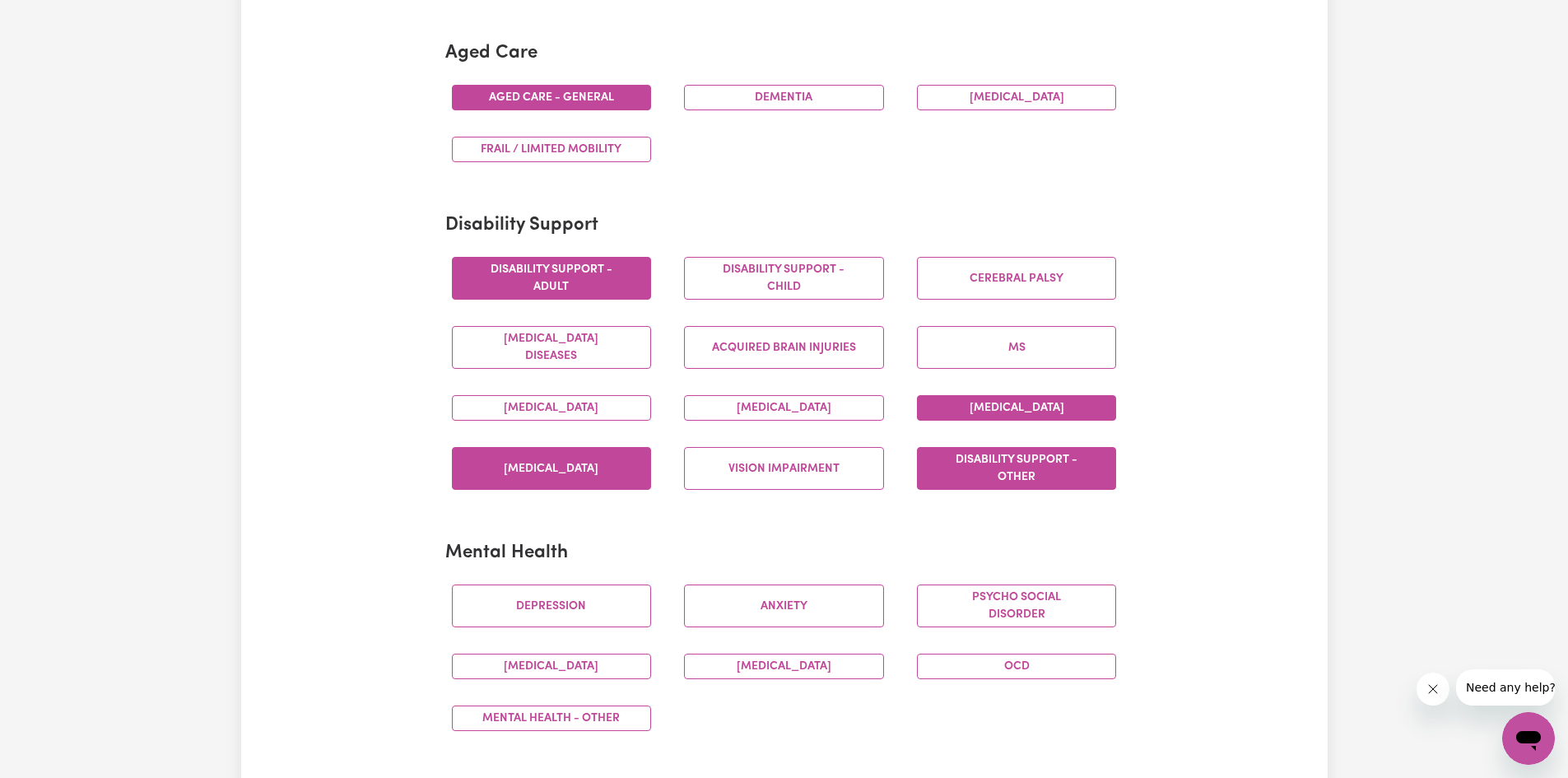
click at [984, 402] on button "[MEDICAL_DATA]" at bounding box center [1017, 407] width 200 height 25
click at [773, 470] on button "Vision impairment" at bounding box center [784, 469] width 200 height 43
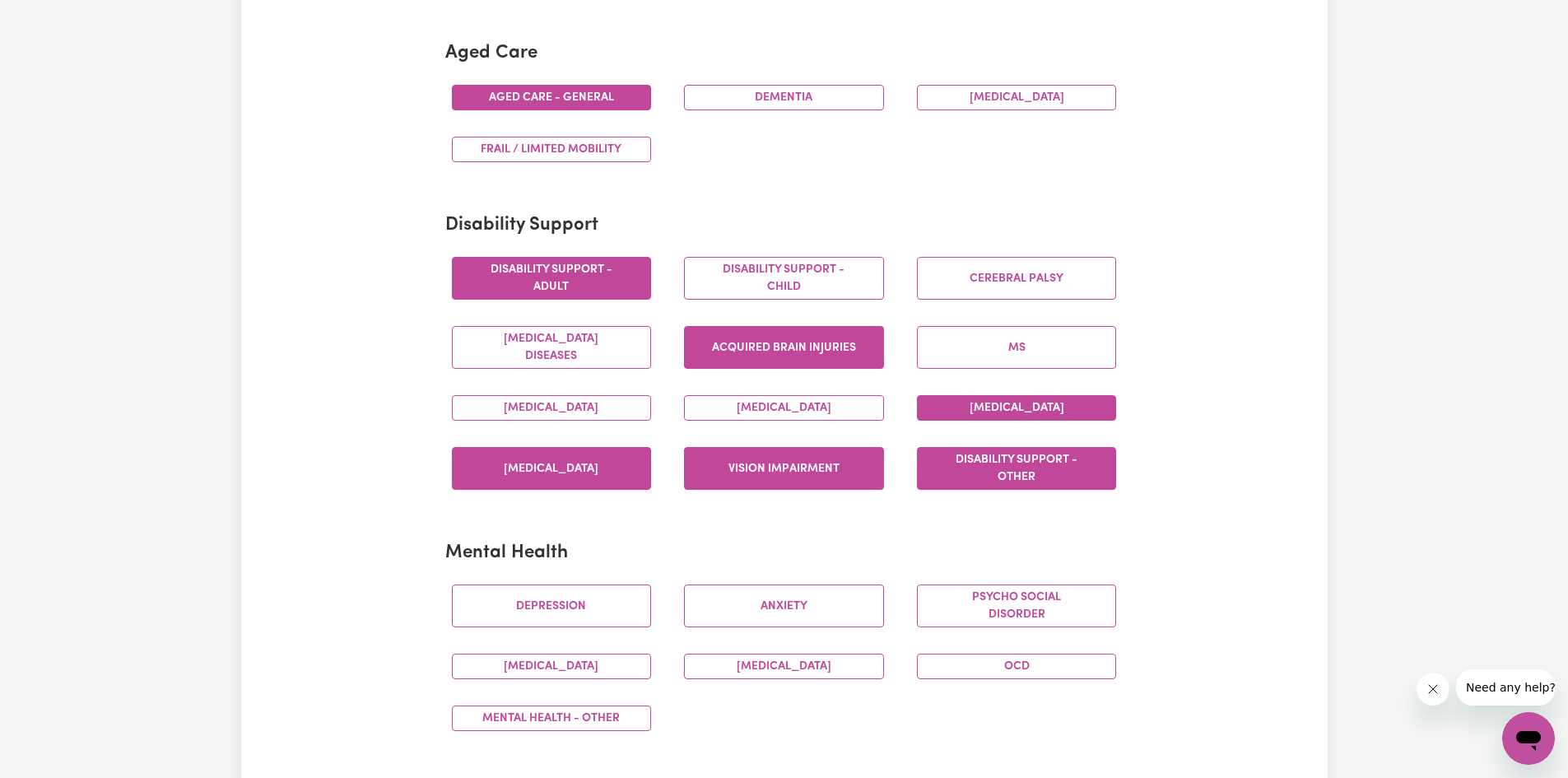
click at [762, 345] on button "Acquired Brain Injuries" at bounding box center [784, 348] width 200 height 43
click at [587, 151] on button "Frail / limited mobility" at bounding box center [552, 148] width 200 height 25
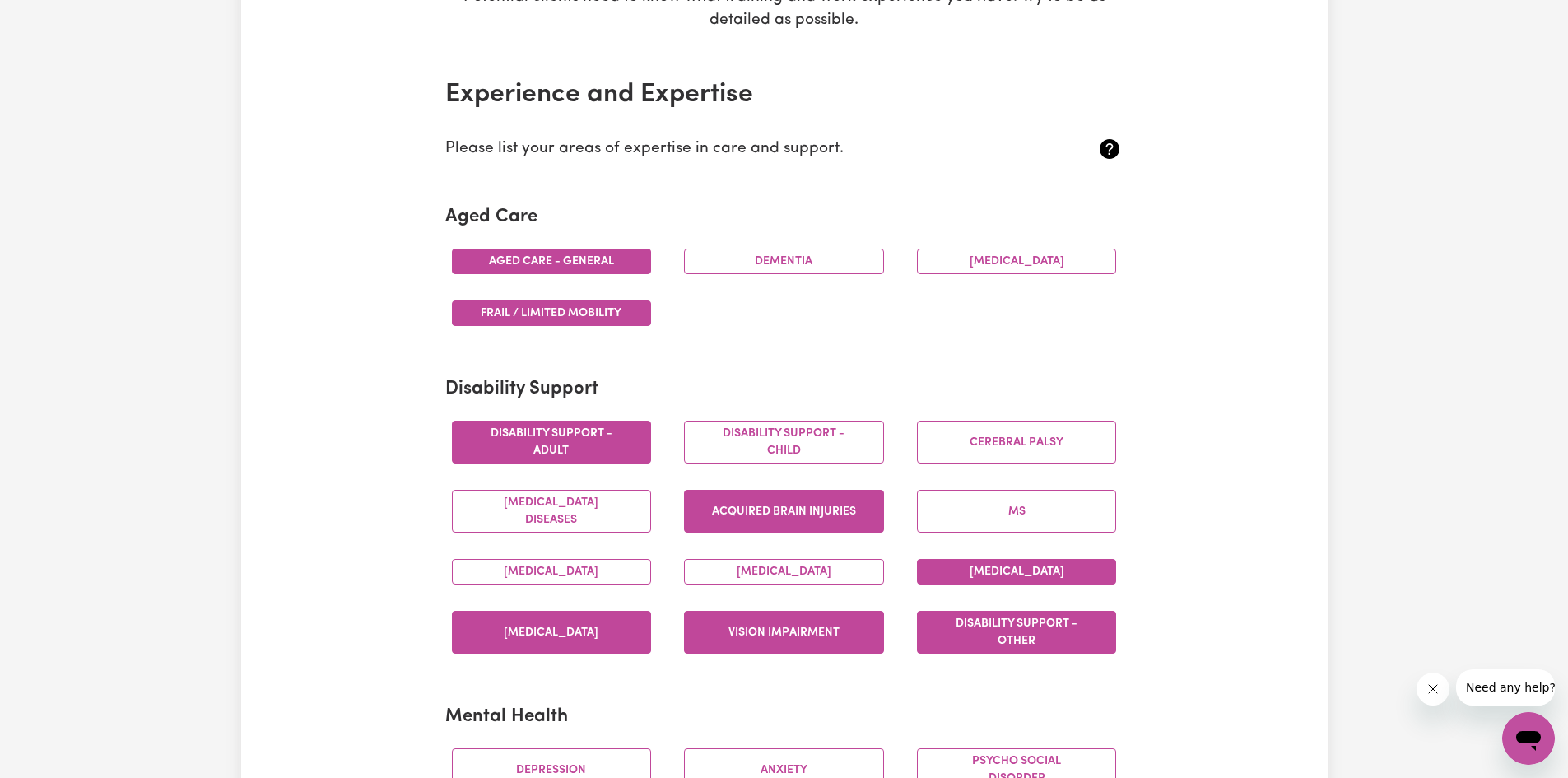
scroll to position [329, 0]
click at [763, 577] on button "[MEDICAL_DATA]" at bounding box center [784, 571] width 200 height 25
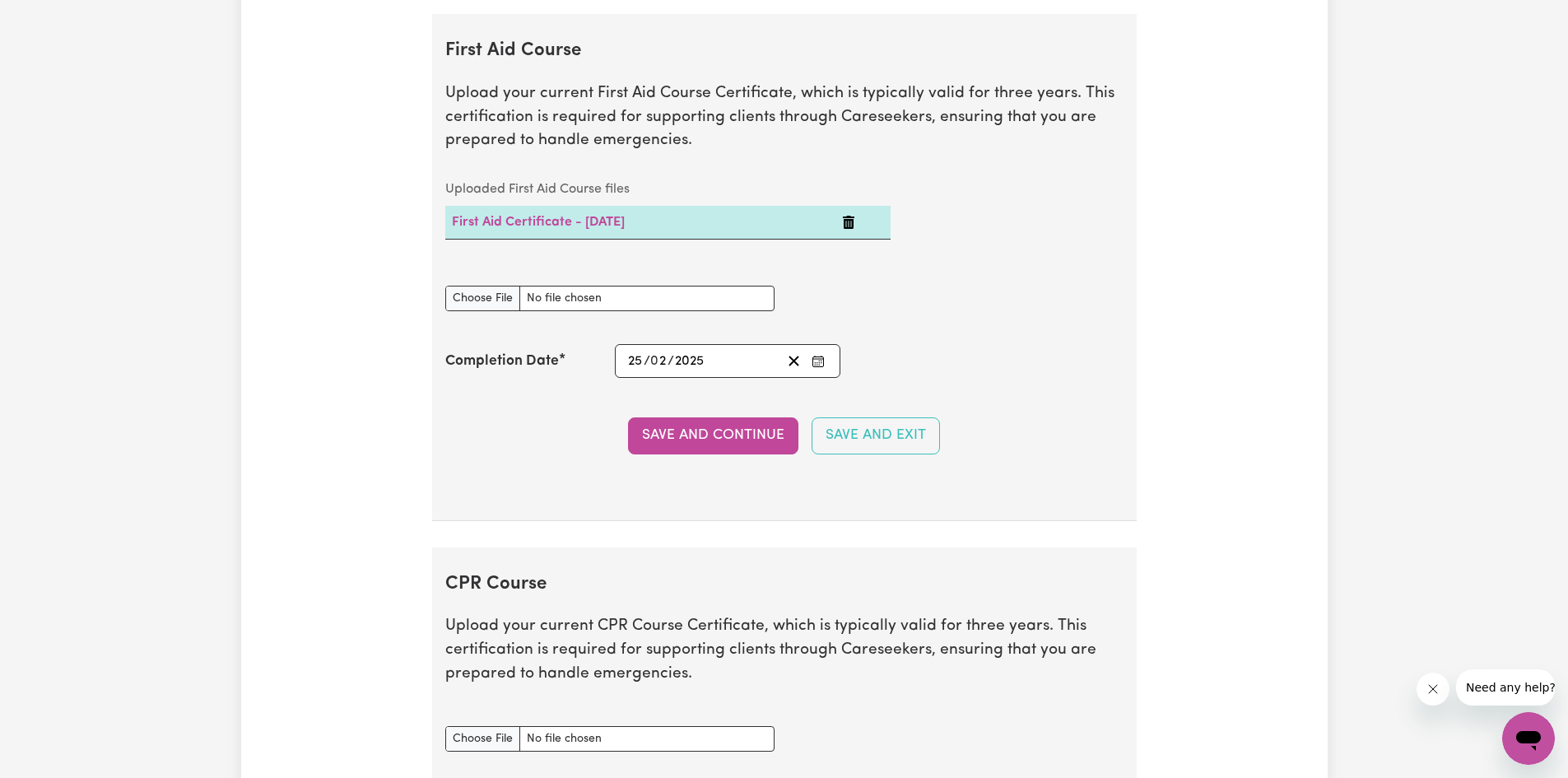
scroll to position [3703, 0]
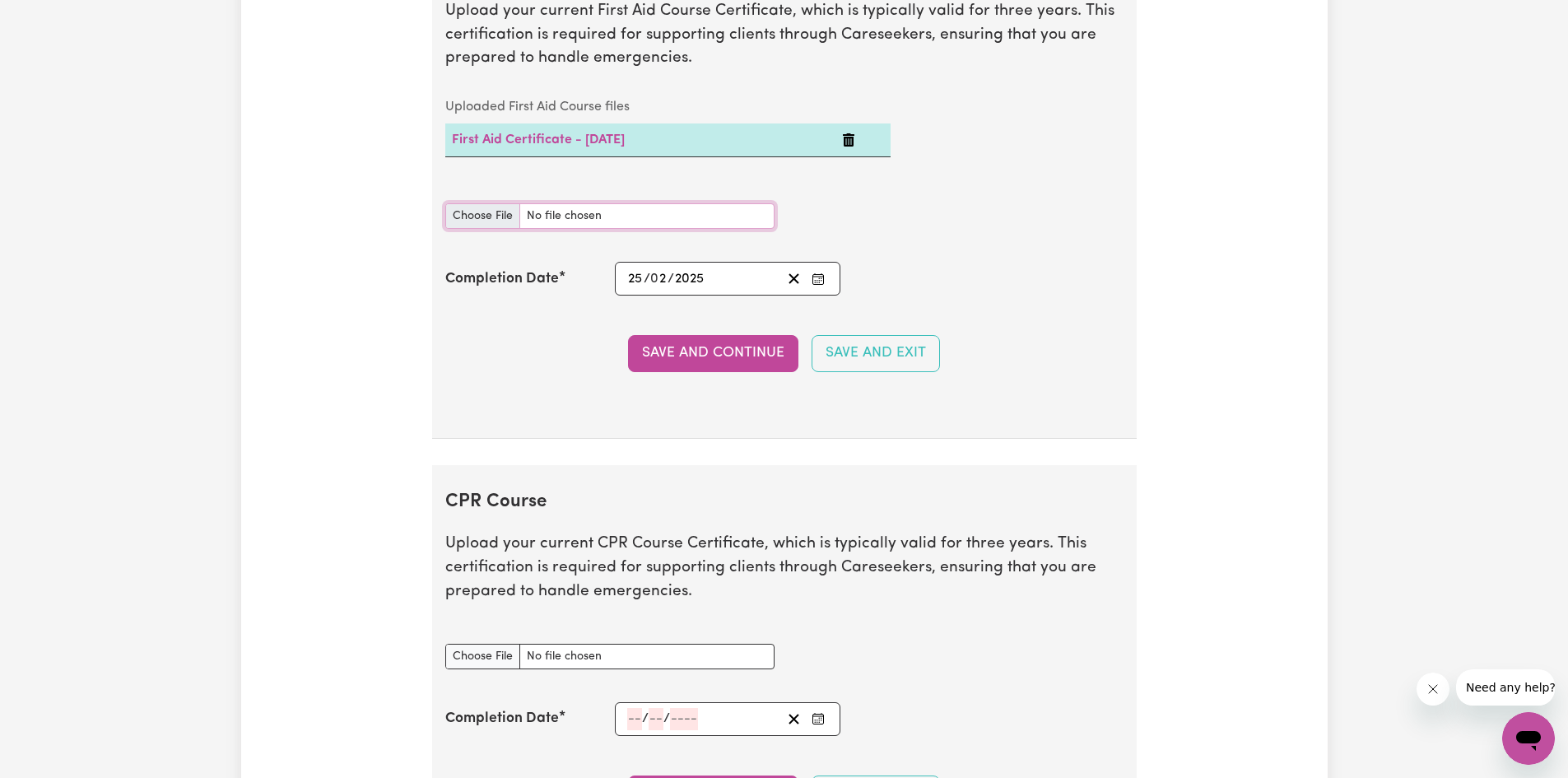
click at [478, 210] on input "First Aid Course document" at bounding box center [610, 215] width 329 height 25
type input "C:\fakepath\7f54421b9f128d284228-Abuon_Kuol_HLTAID011___Provide_First_Aid_Certi…"
click at [712, 346] on button "Save and Continue" at bounding box center [713, 352] width 170 height 37
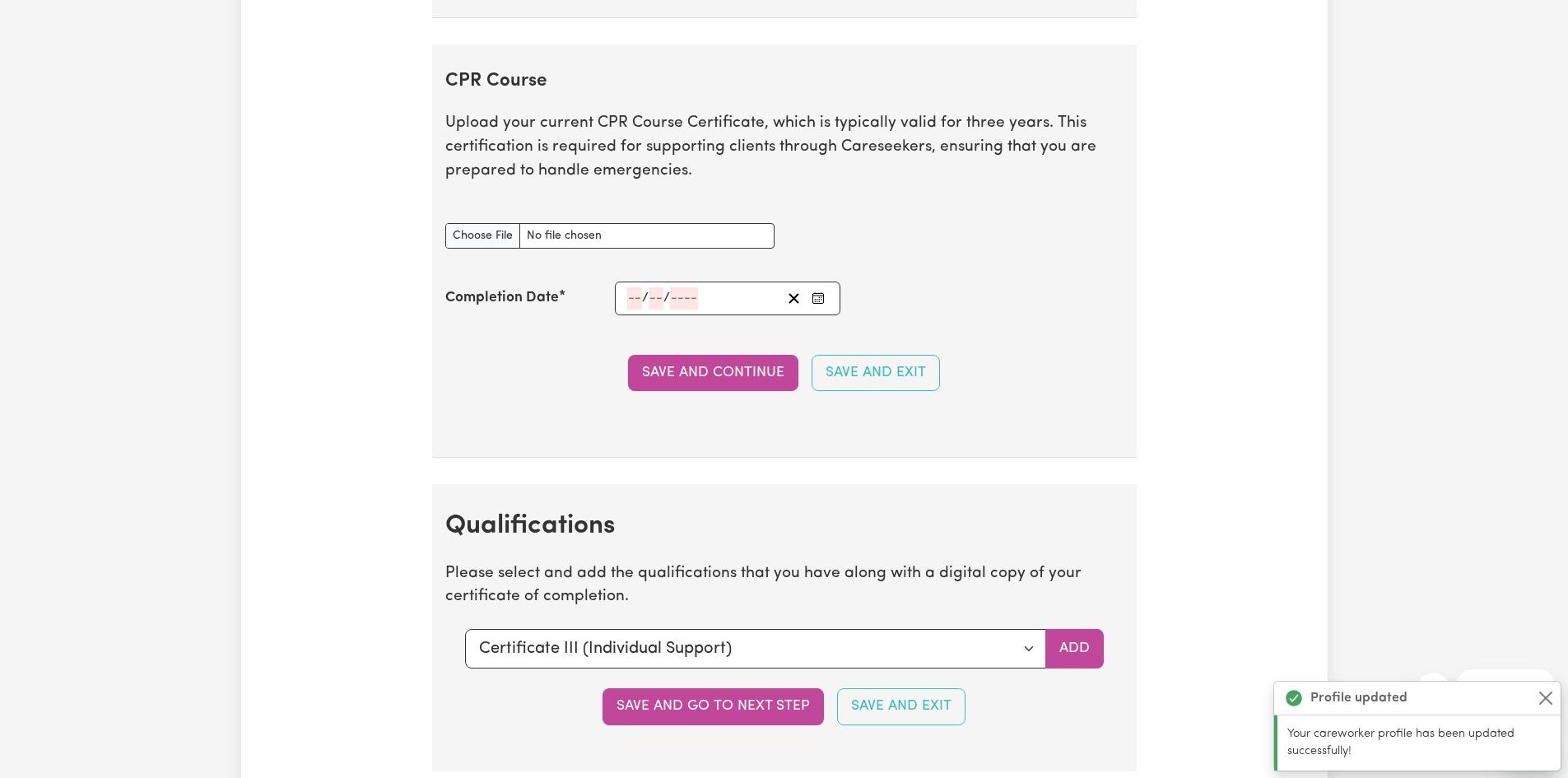
scroll to position [4168, 0]
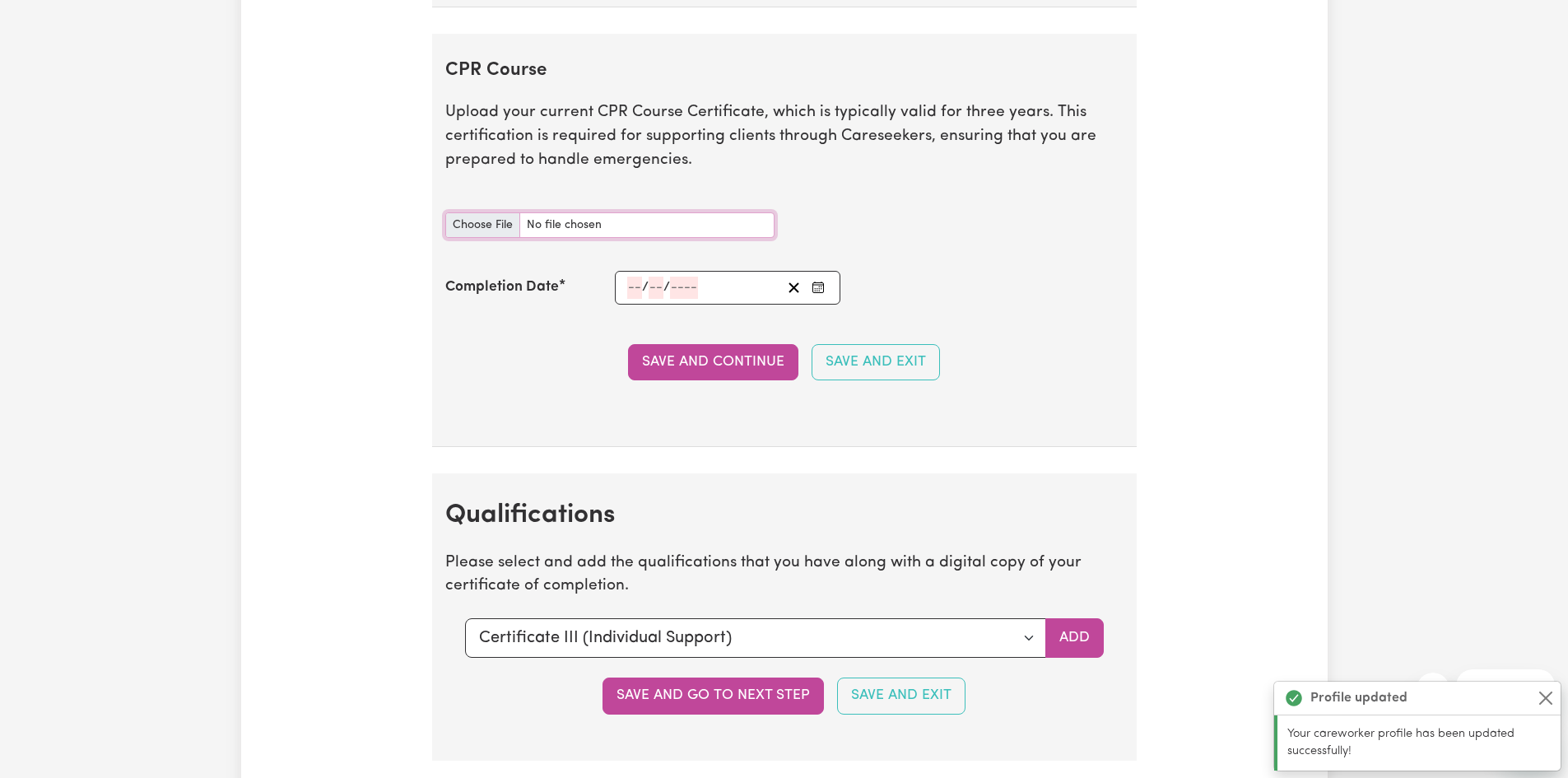
click at [494, 234] on input "CPR Course document" at bounding box center [610, 225] width 329 height 25
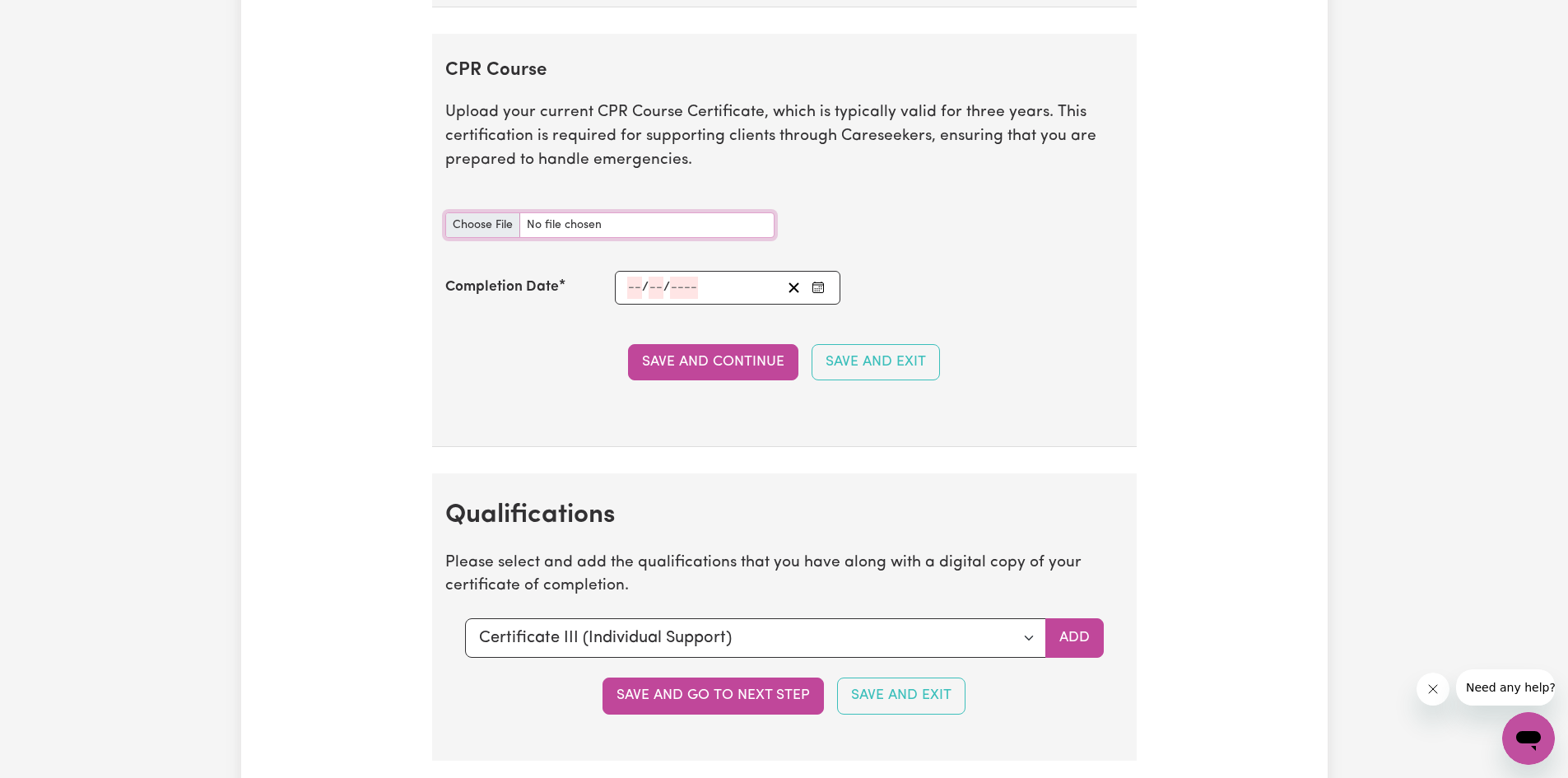
type input "C:\fakepath\7f54421b9f128d284228-Abuon_Kuol_HLTAID011___Provide_First_Aid_Certi…"
click at [630, 284] on input "number" at bounding box center [635, 288] width 15 height 23
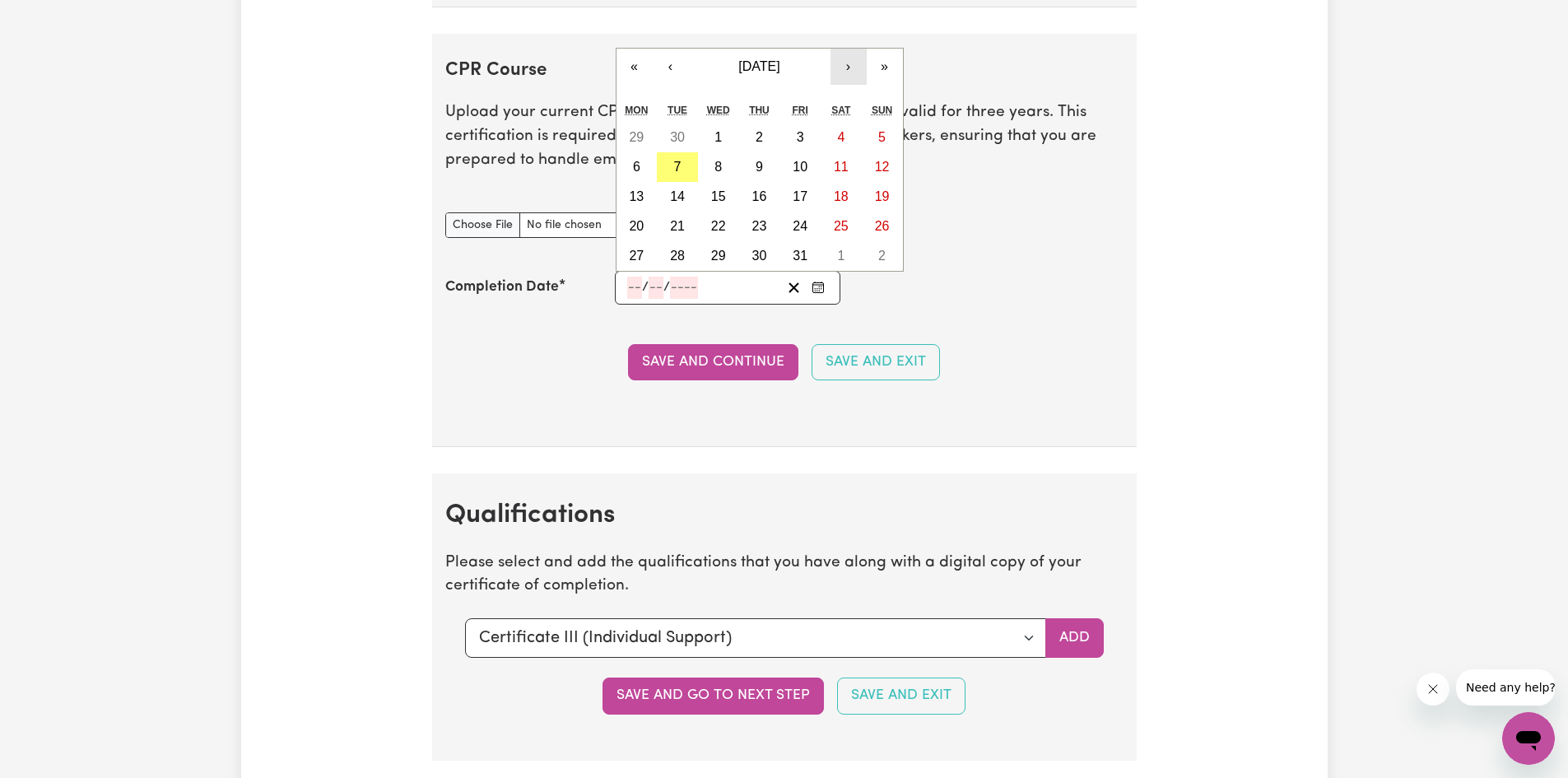
click at [852, 68] on button "›" at bounding box center [849, 67] width 37 height 37
click at [686, 169] on button "4" at bounding box center [678, 167] width 41 height 30
type input "[DATE]"
type input "4"
type input "11"
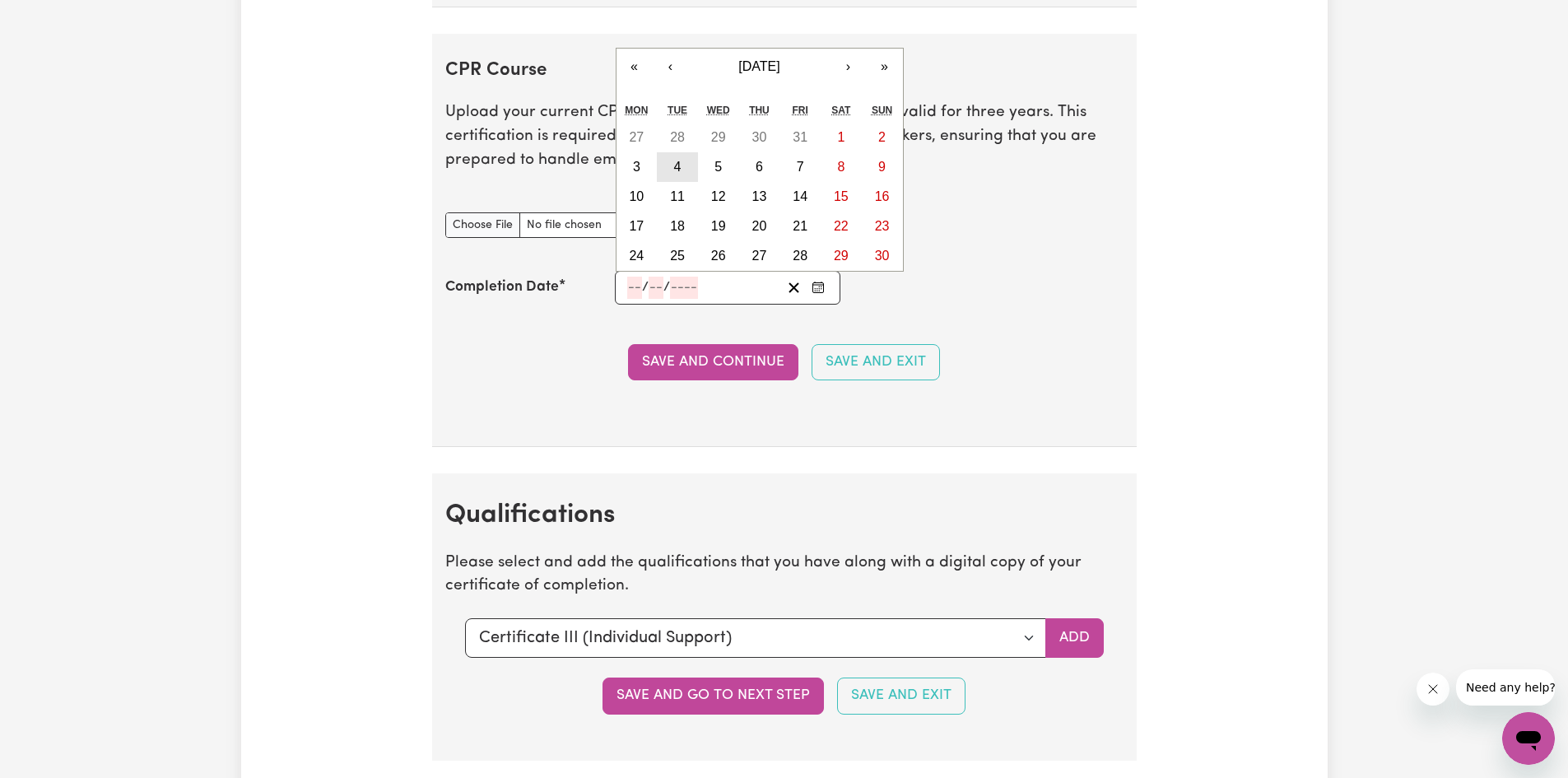
type input "2025"
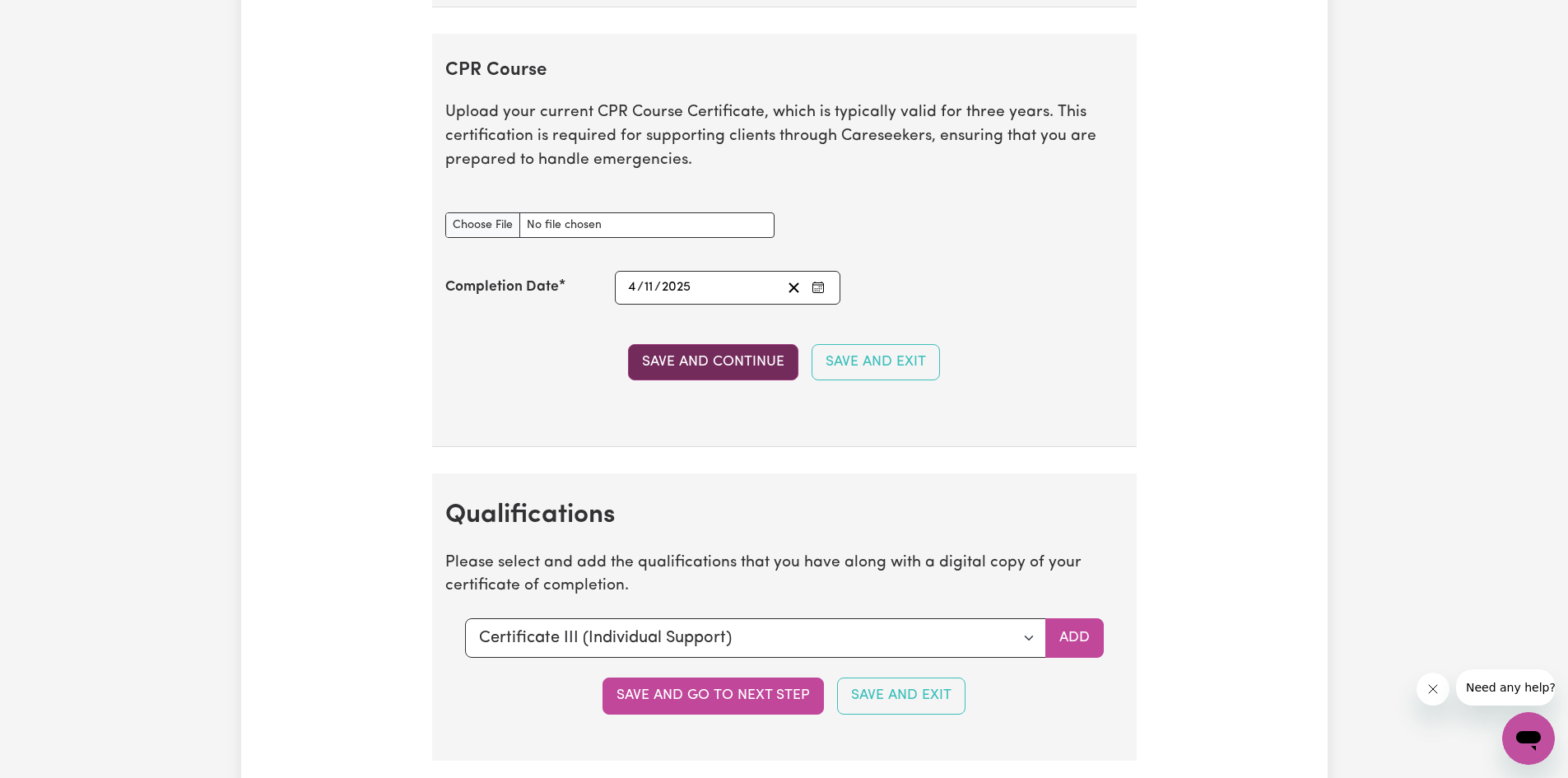
click at [688, 348] on button "Save and Continue" at bounding box center [713, 362] width 170 height 37
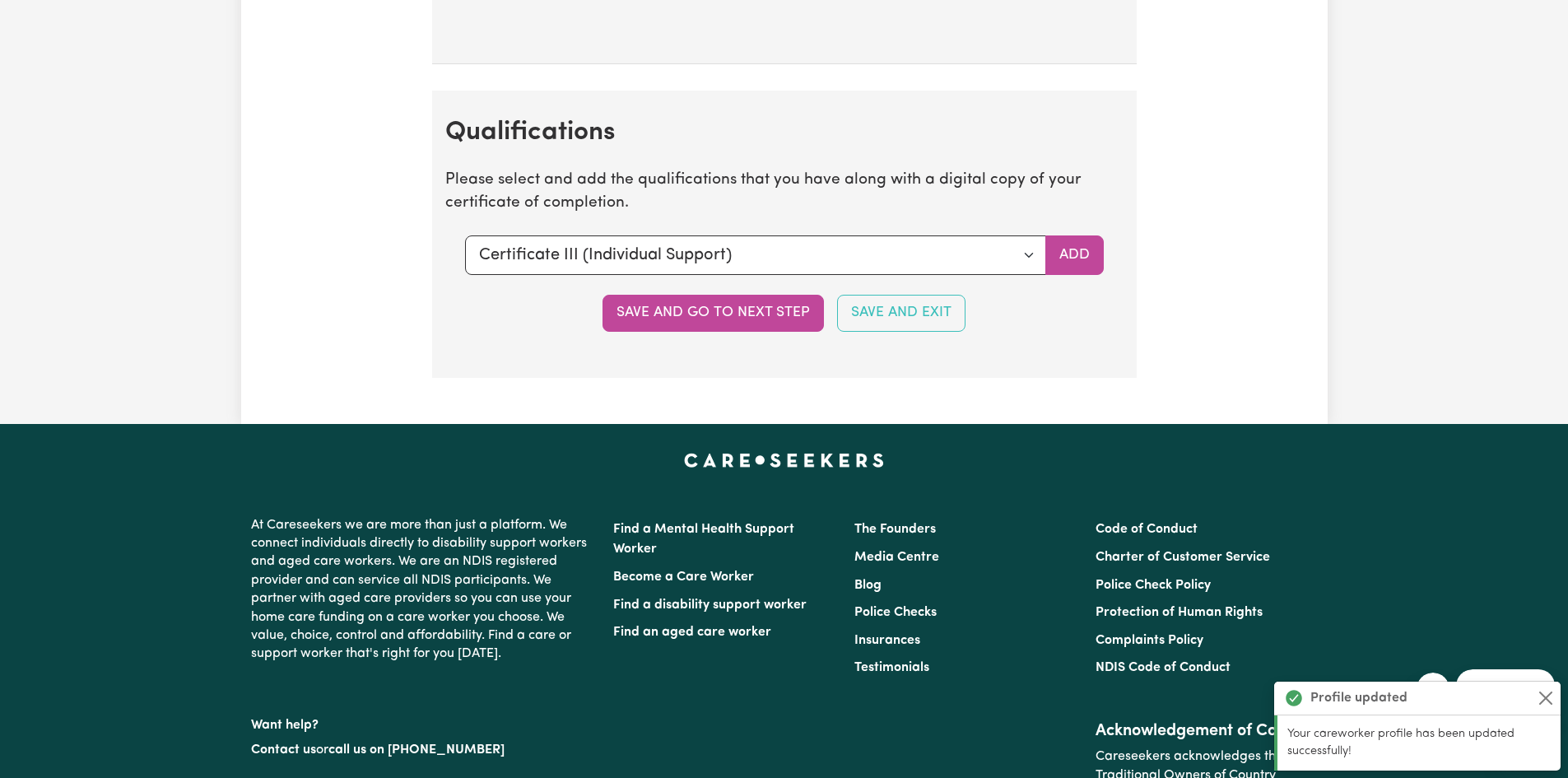
scroll to position [4662, 0]
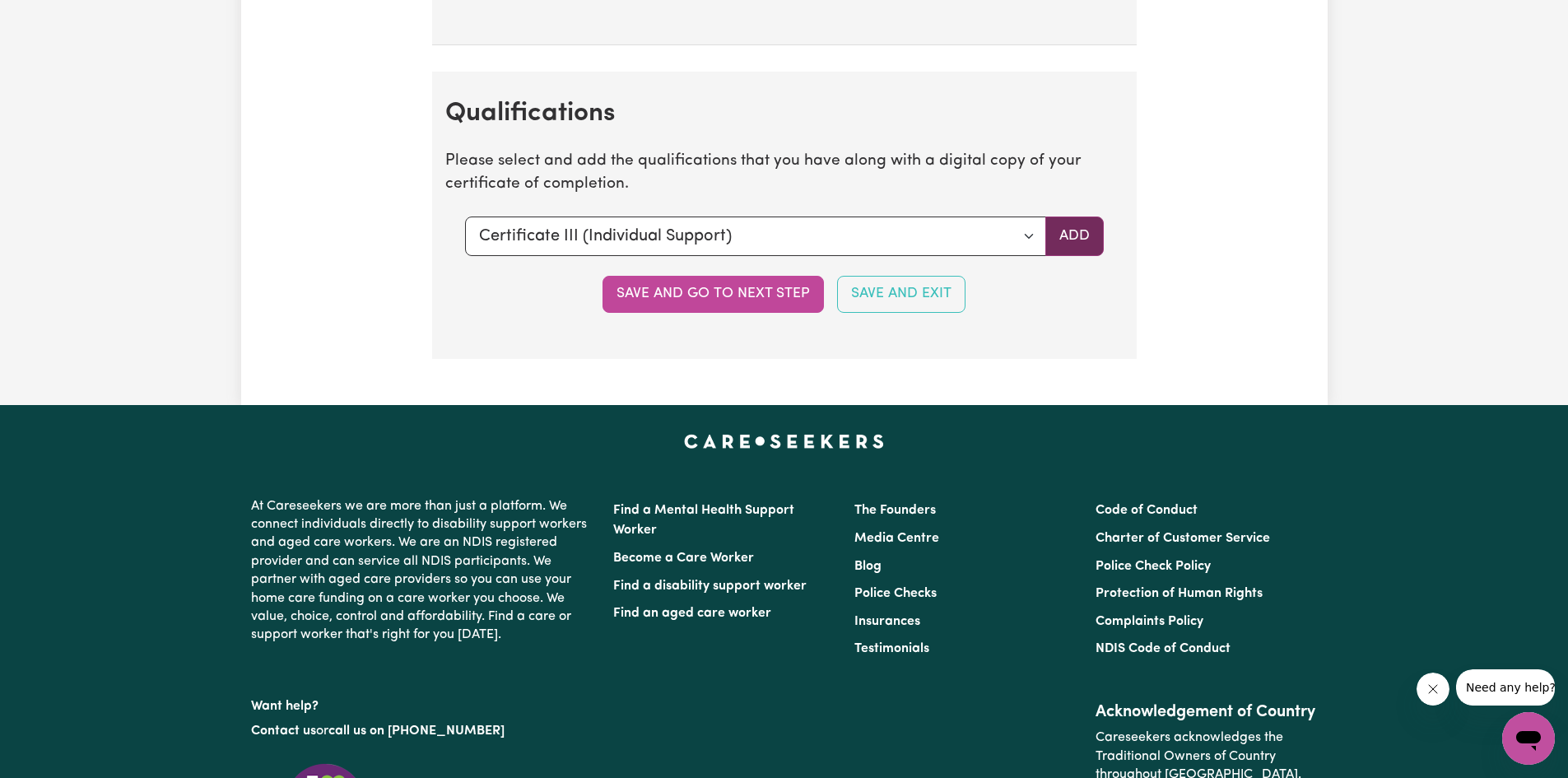
click at [1089, 239] on button "Add" at bounding box center [1074, 236] width 58 height 39
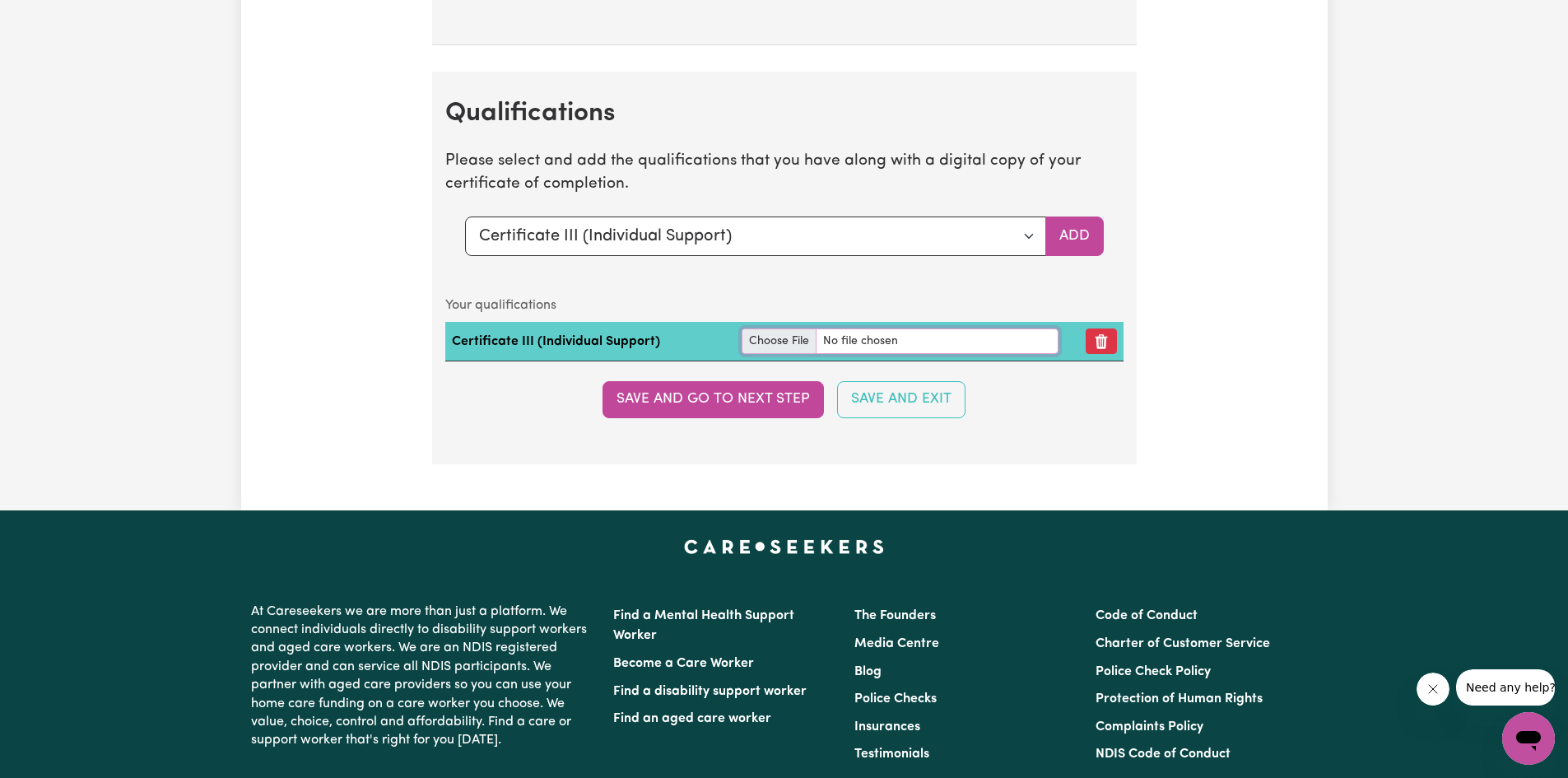
click at [768, 339] on input "file" at bounding box center [900, 340] width 317 height 25
type input "C:\fakepath\Award_121221.pdf"
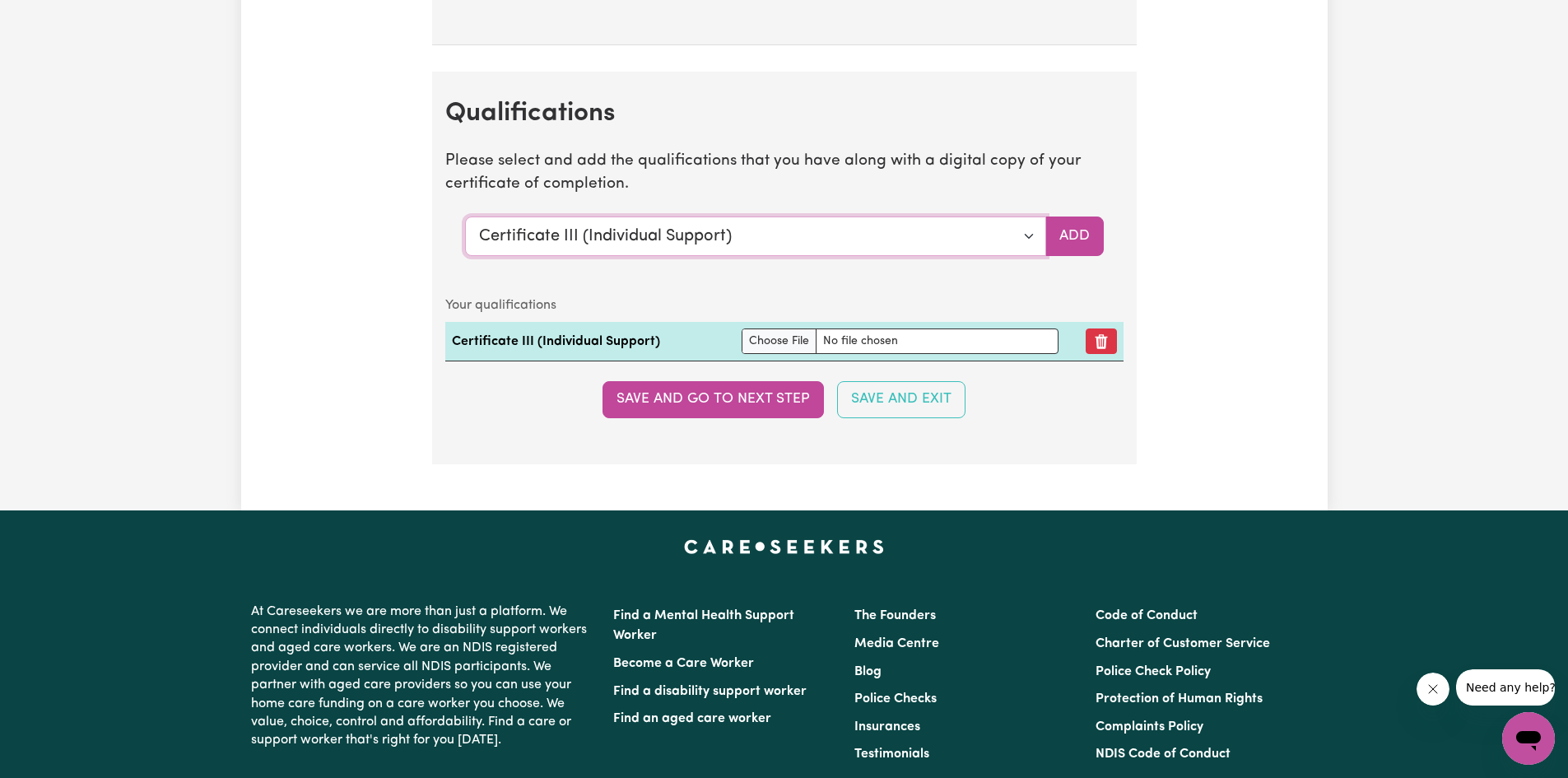
click at [1034, 235] on select "Select a qualification to add... Certificate III (Individual Support) Certifica…" at bounding box center [756, 236] width 581 height 39
select select "Certificate IV (Disability Support)"
click at [465, 216] on select "Select a qualification to add... Certificate III (Individual Support) Certifica…" at bounding box center [756, 236] width 581 height 39
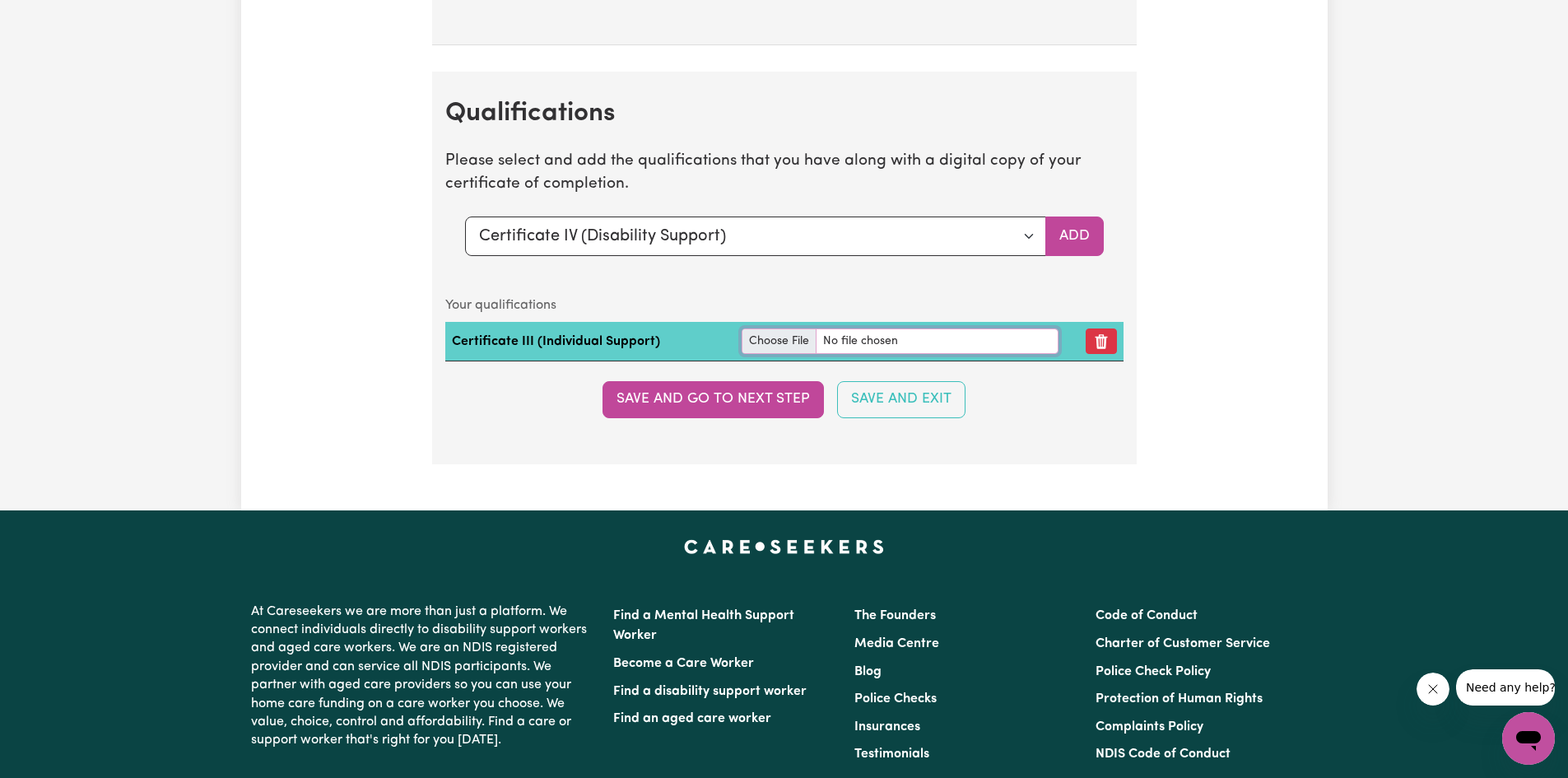
click at [759, 335] on input "file" at bounding box center [900, 340] width 317 height 25
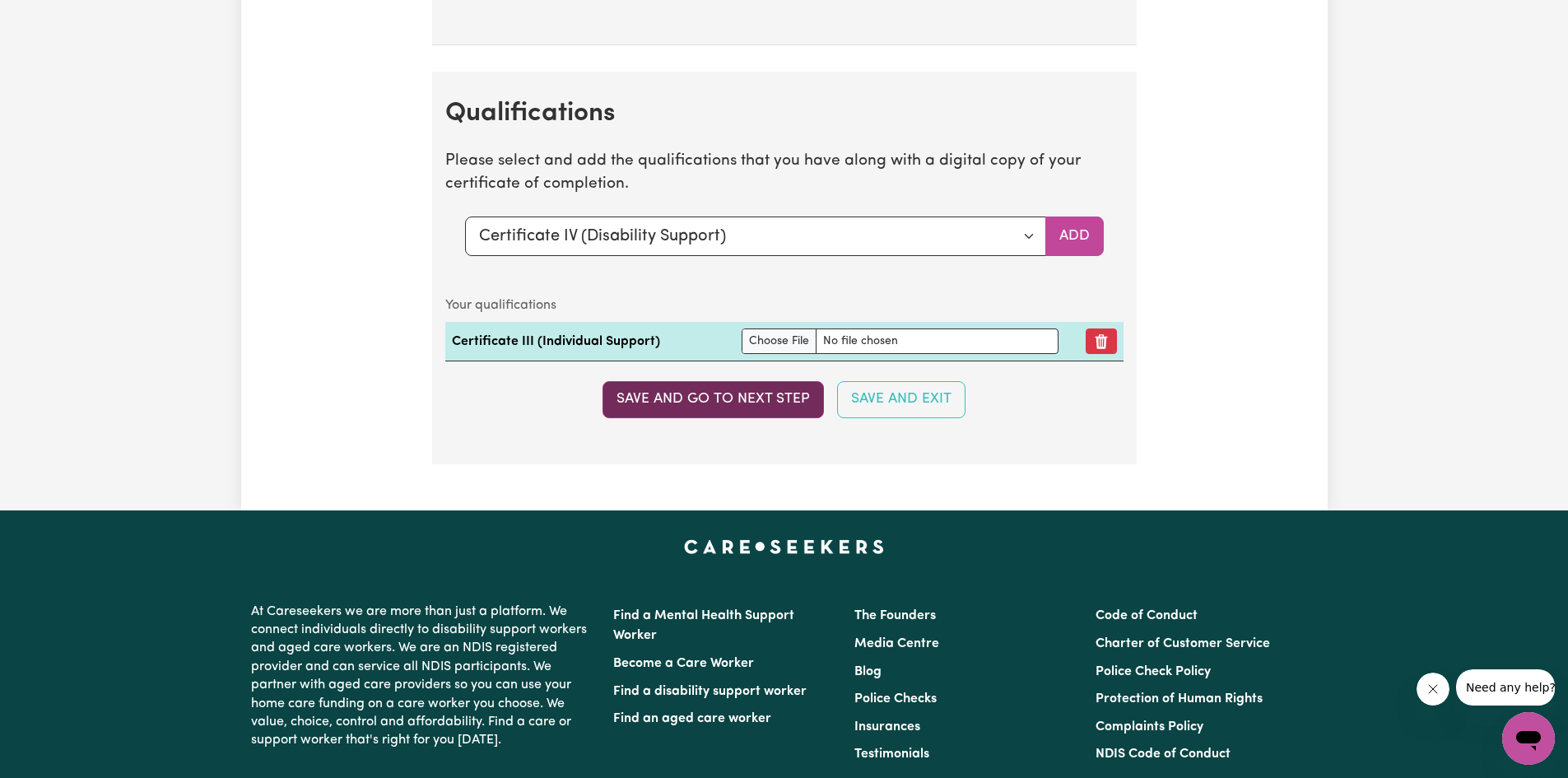
click at [658, 400] on button "Save and go to next step" at bounding box center [713, 398] width 222 height 37
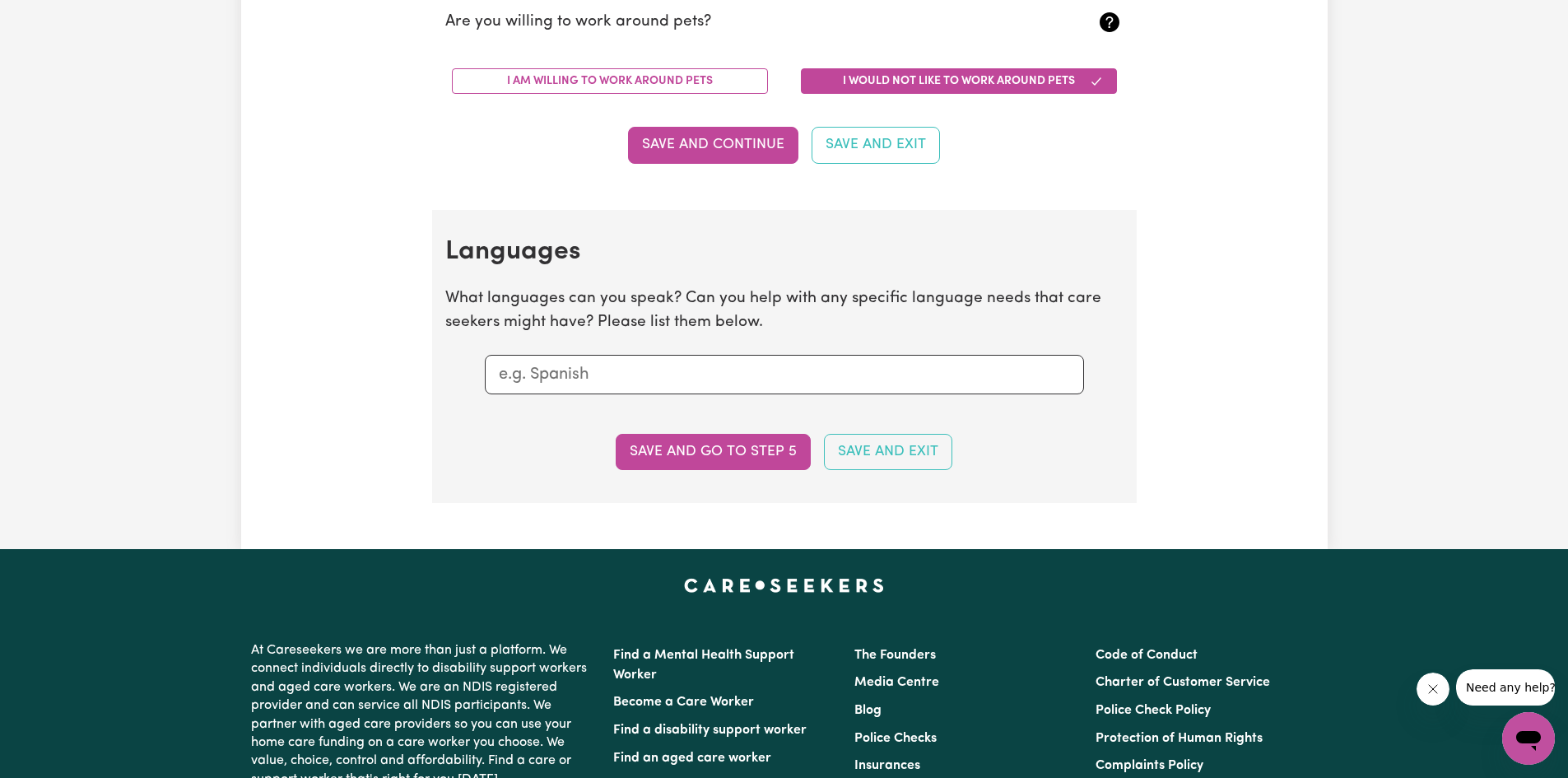
scroll to position [1564, 0]
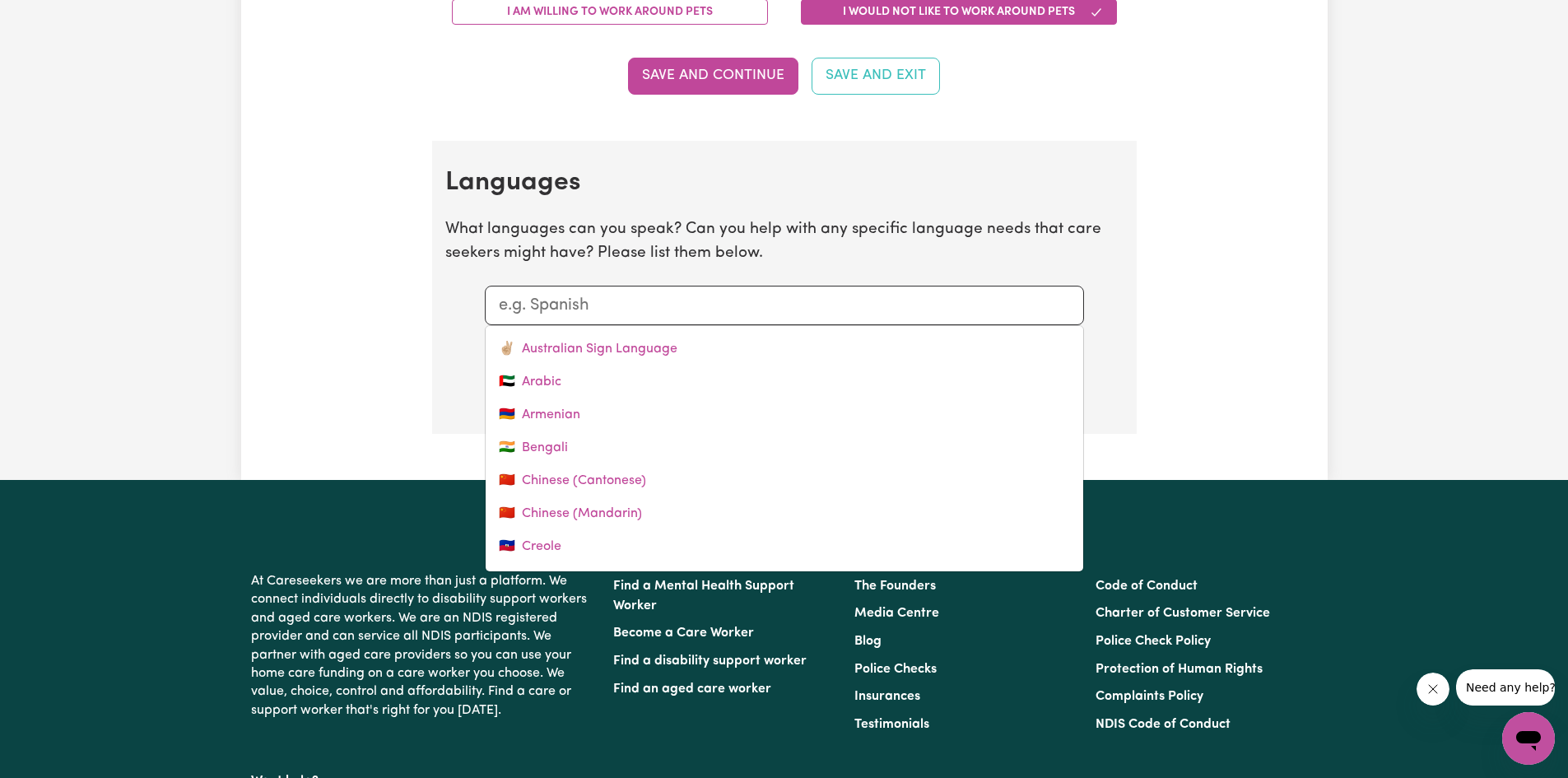
click at [566, 307] on input "text" at bounding box center [785, 305] width 572 height 24
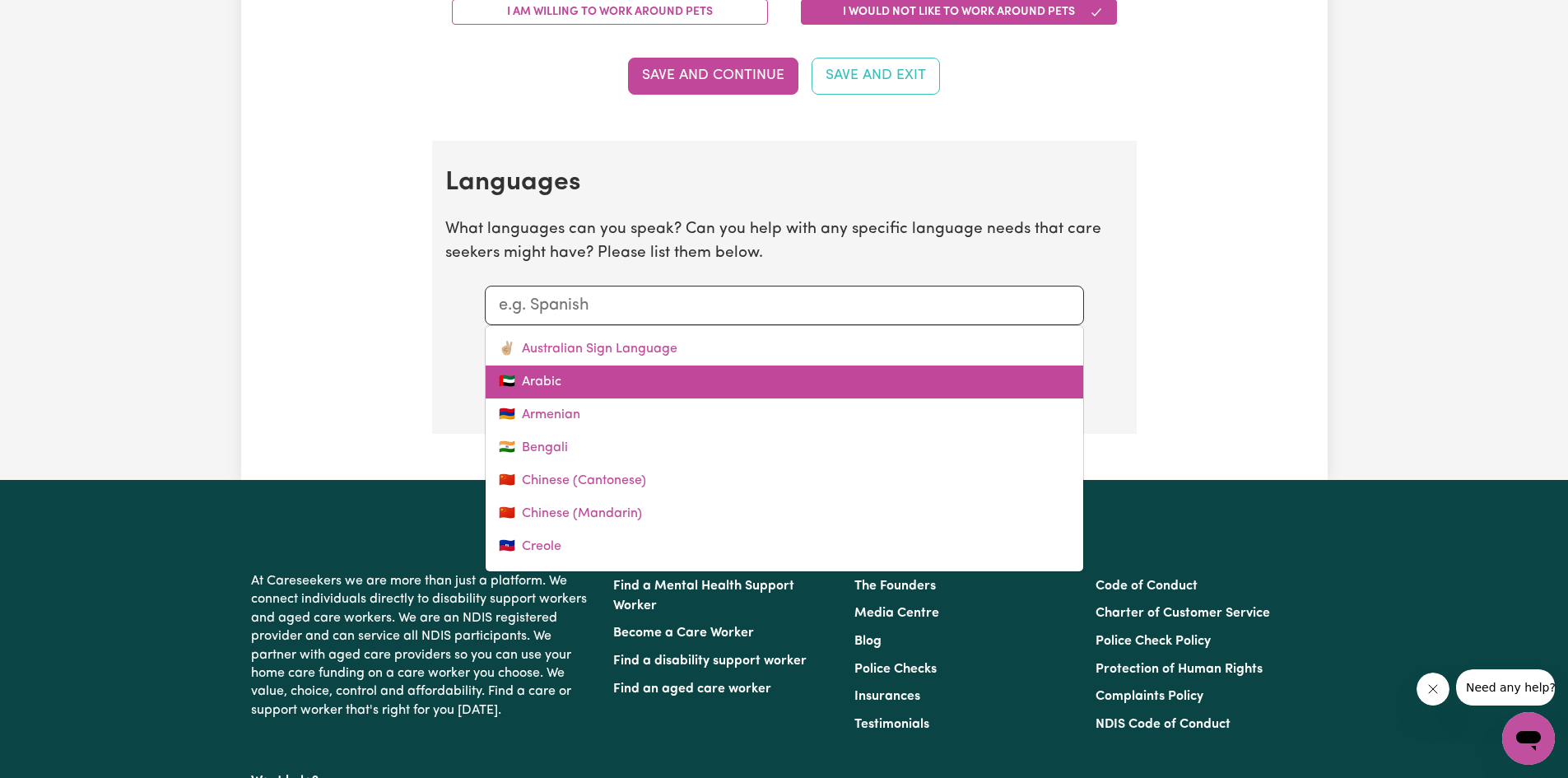
click at [520, 380] on link "🇦🇪 Arabic" at bounding box center [785, 381] width 598 height 33
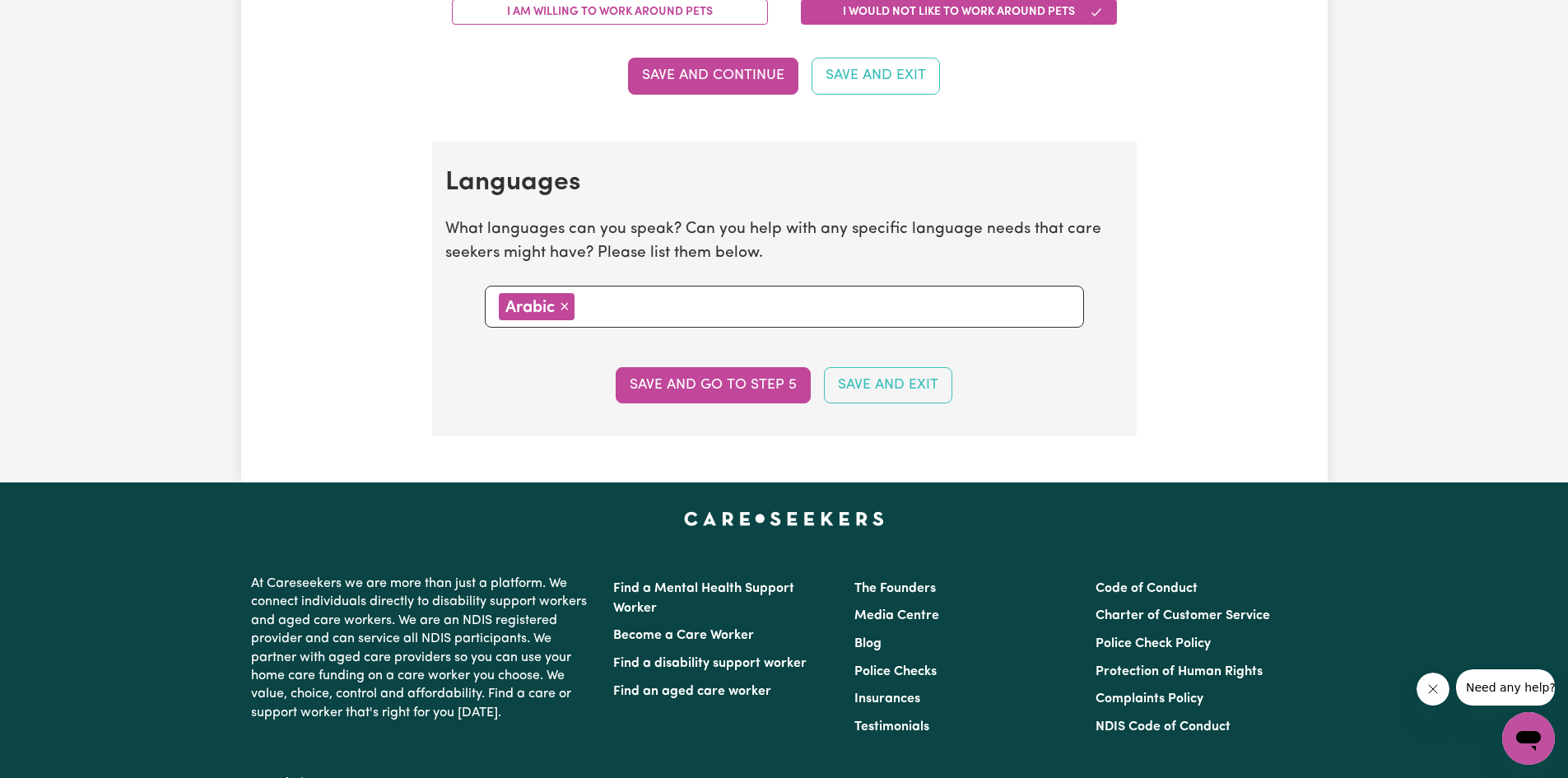
click at [635, 391] on button "Save and go to step 5" at bounding box center [713, 385] width 196 height 37
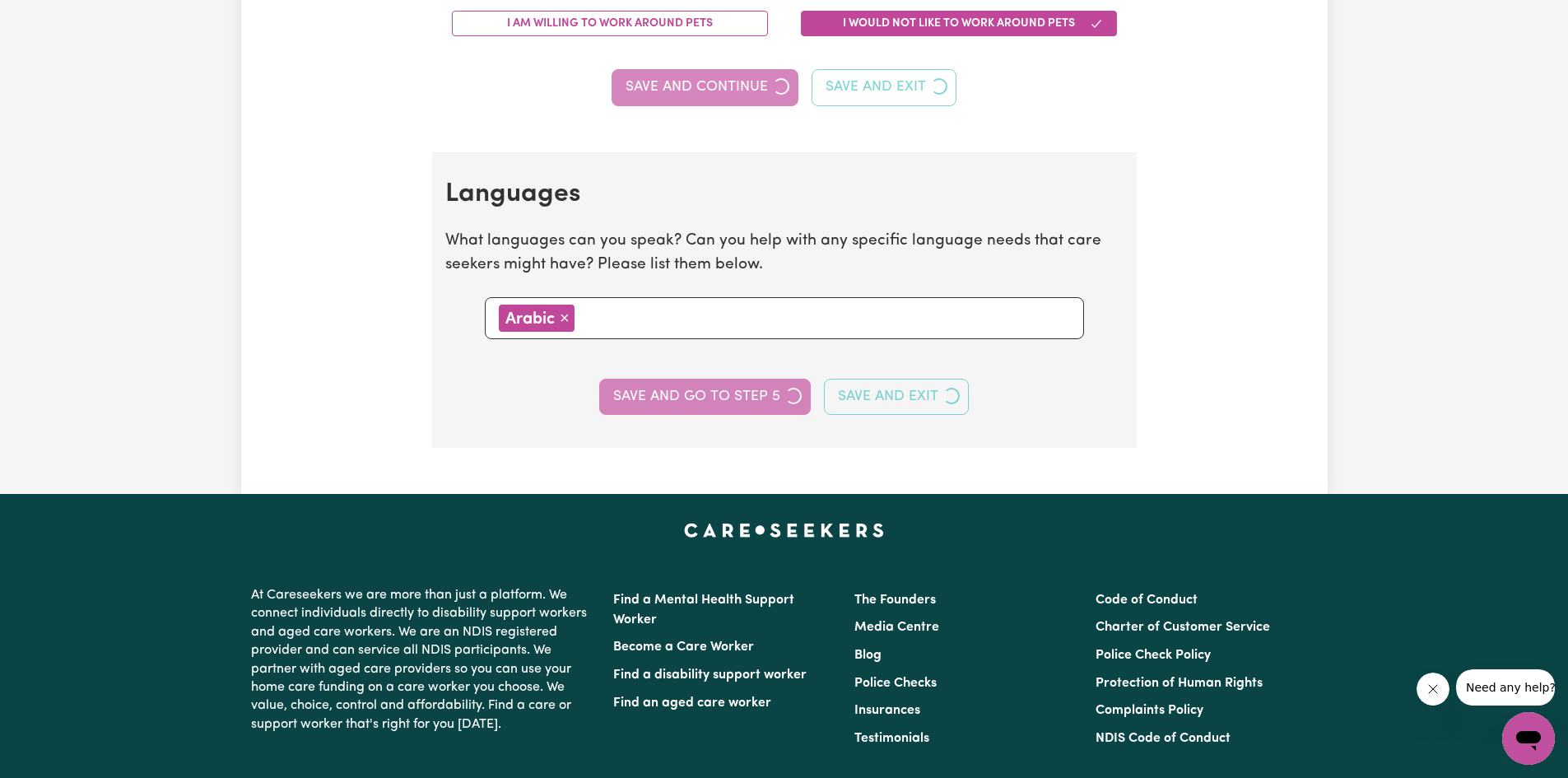
select select "I am providing services through another platform"
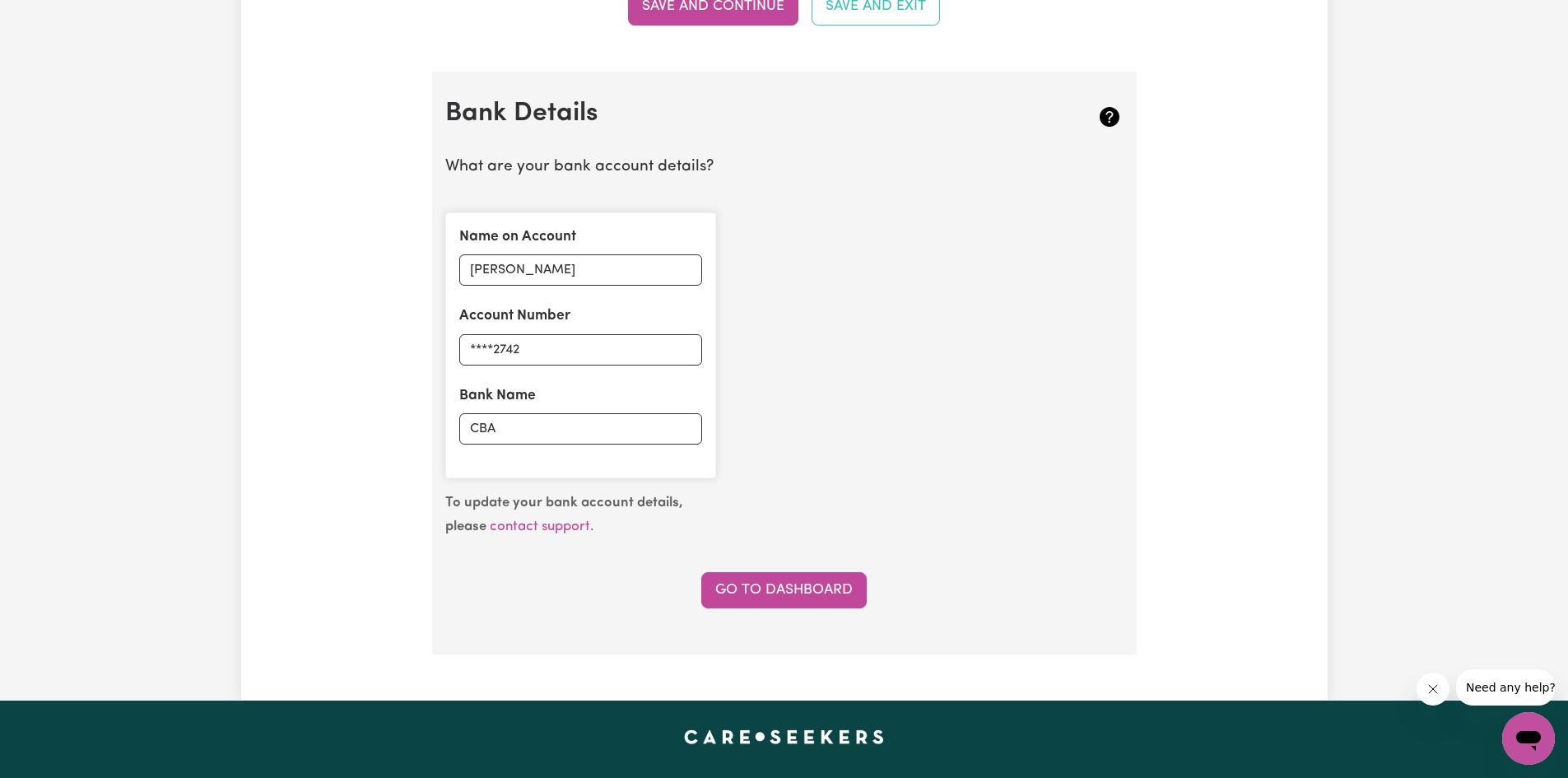
scroll to position [1316, 0]
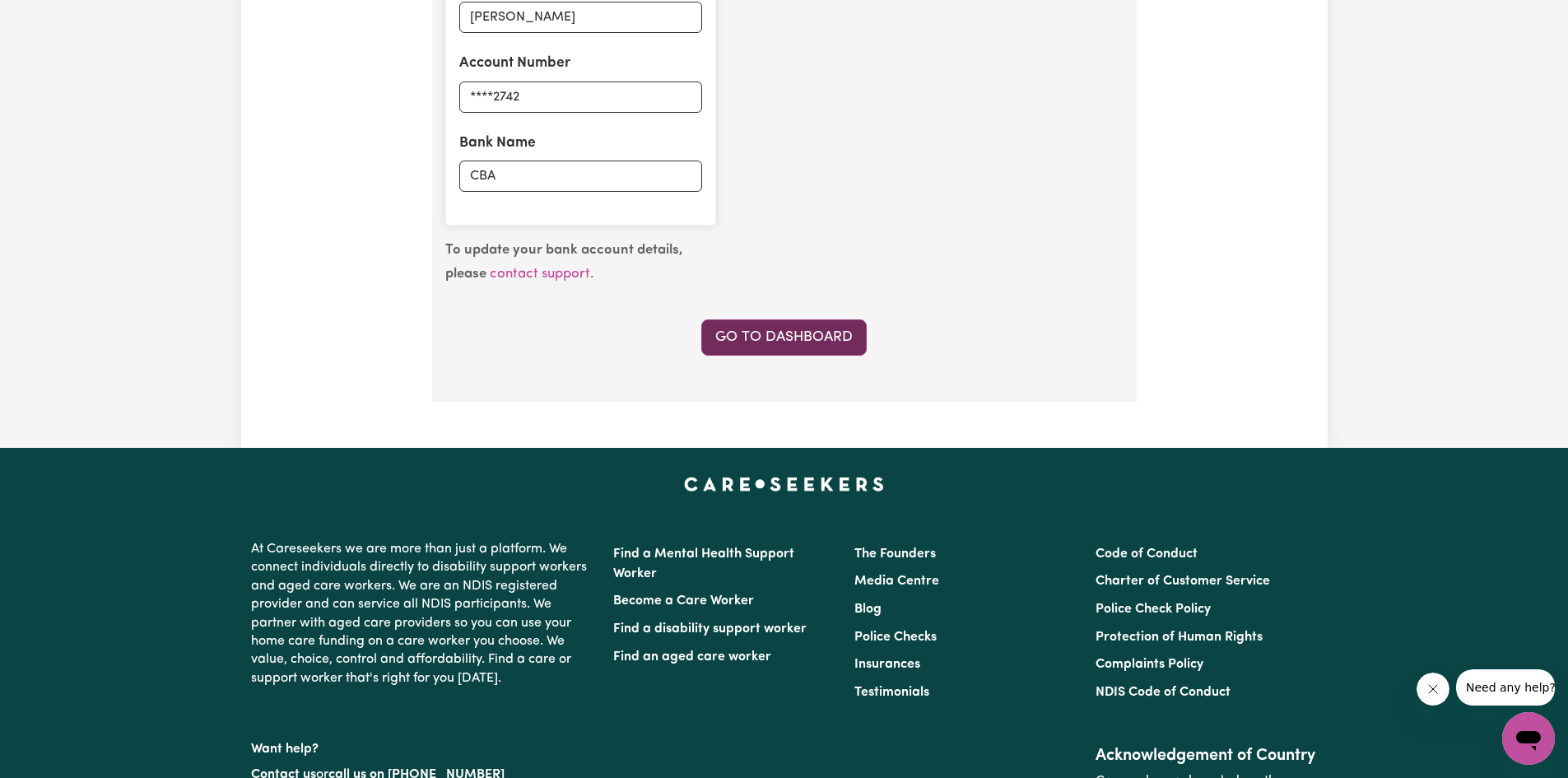
click at [804, 341] on link "Go to Dashboard" at bounding box center [784, 337] width 165 height 37
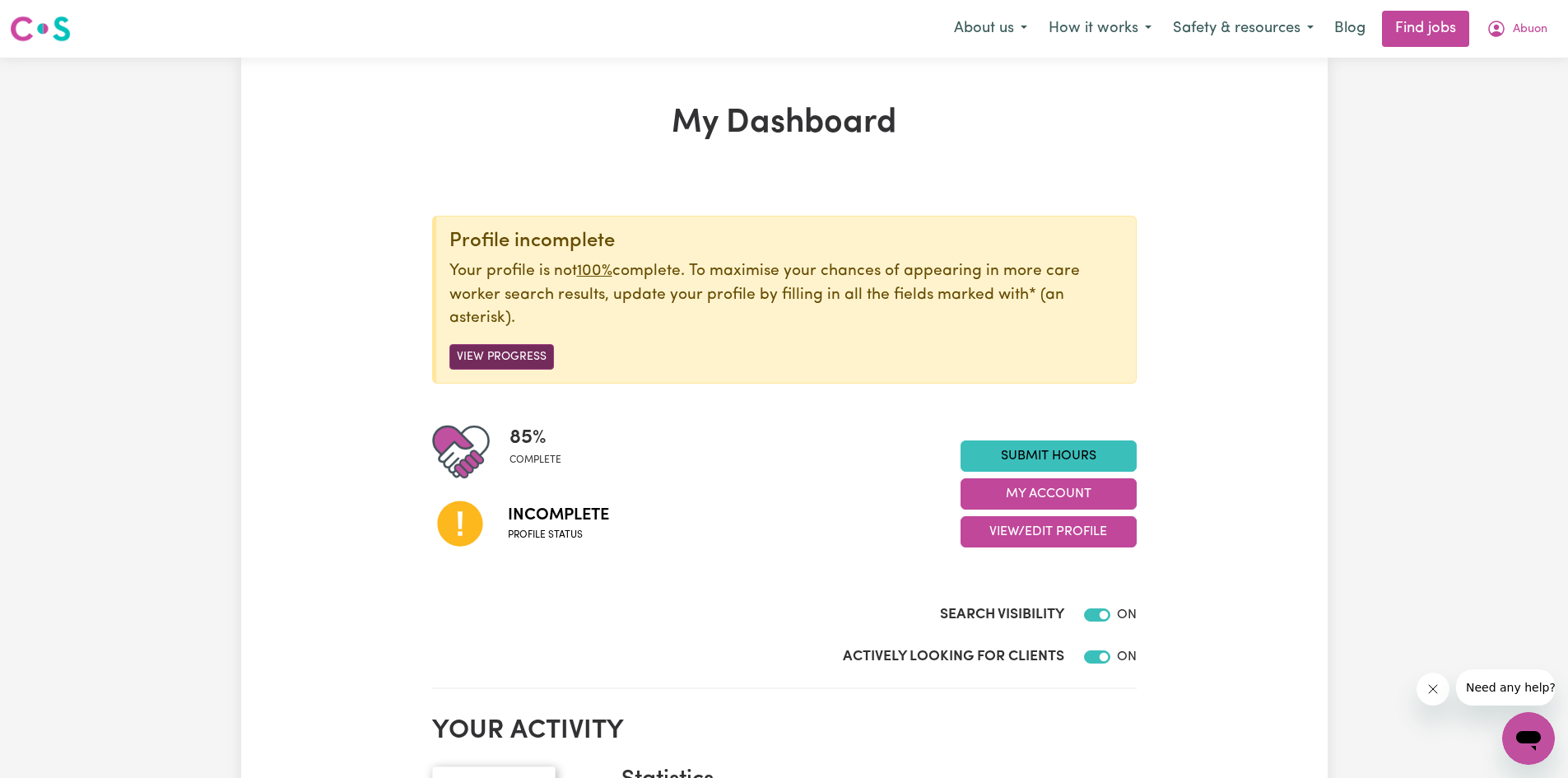
click at [513, 355] on button "View Progress" at bounding box center [501, 356] width 104 height 25
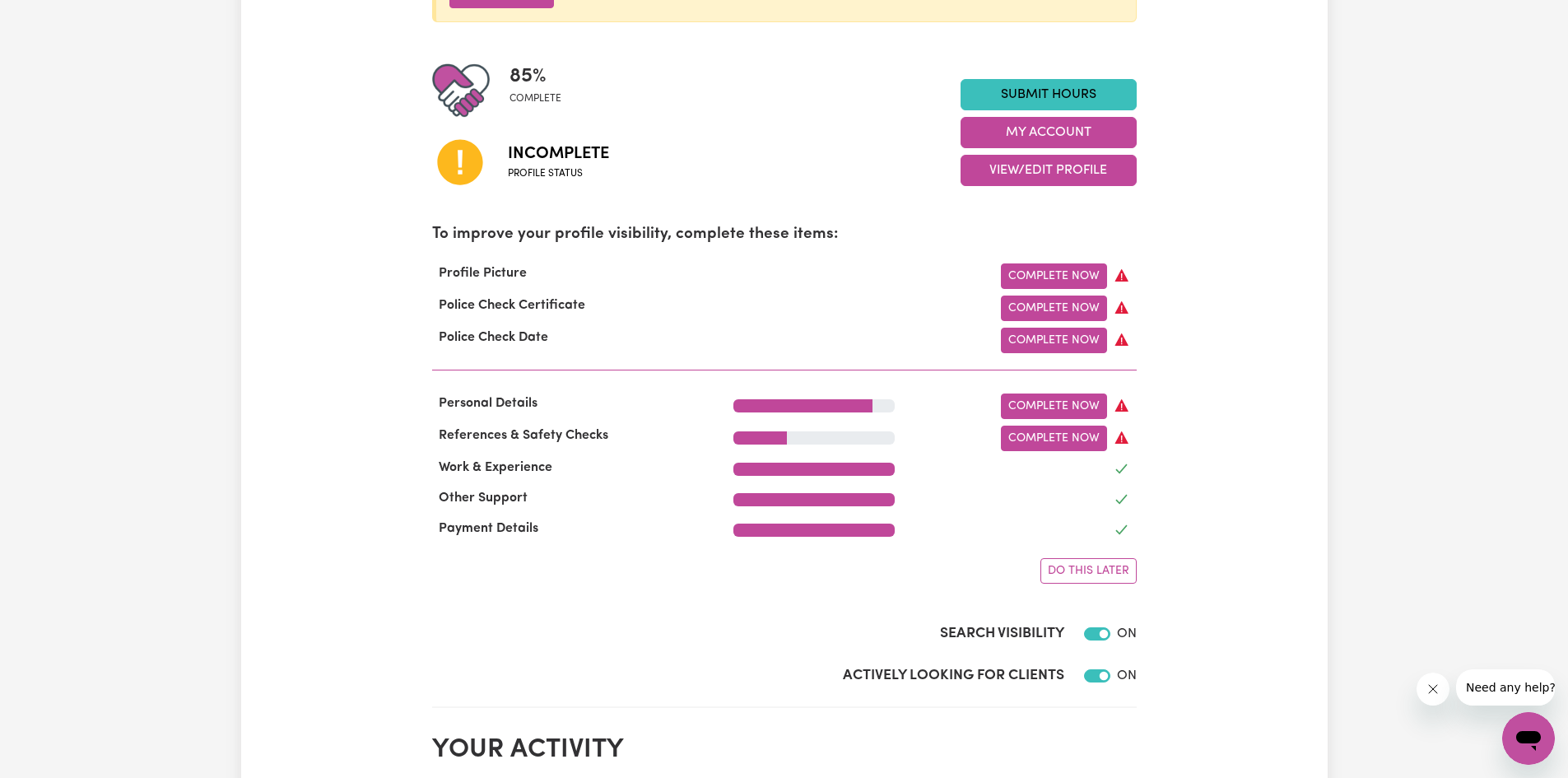
scroll to position [412, 0]
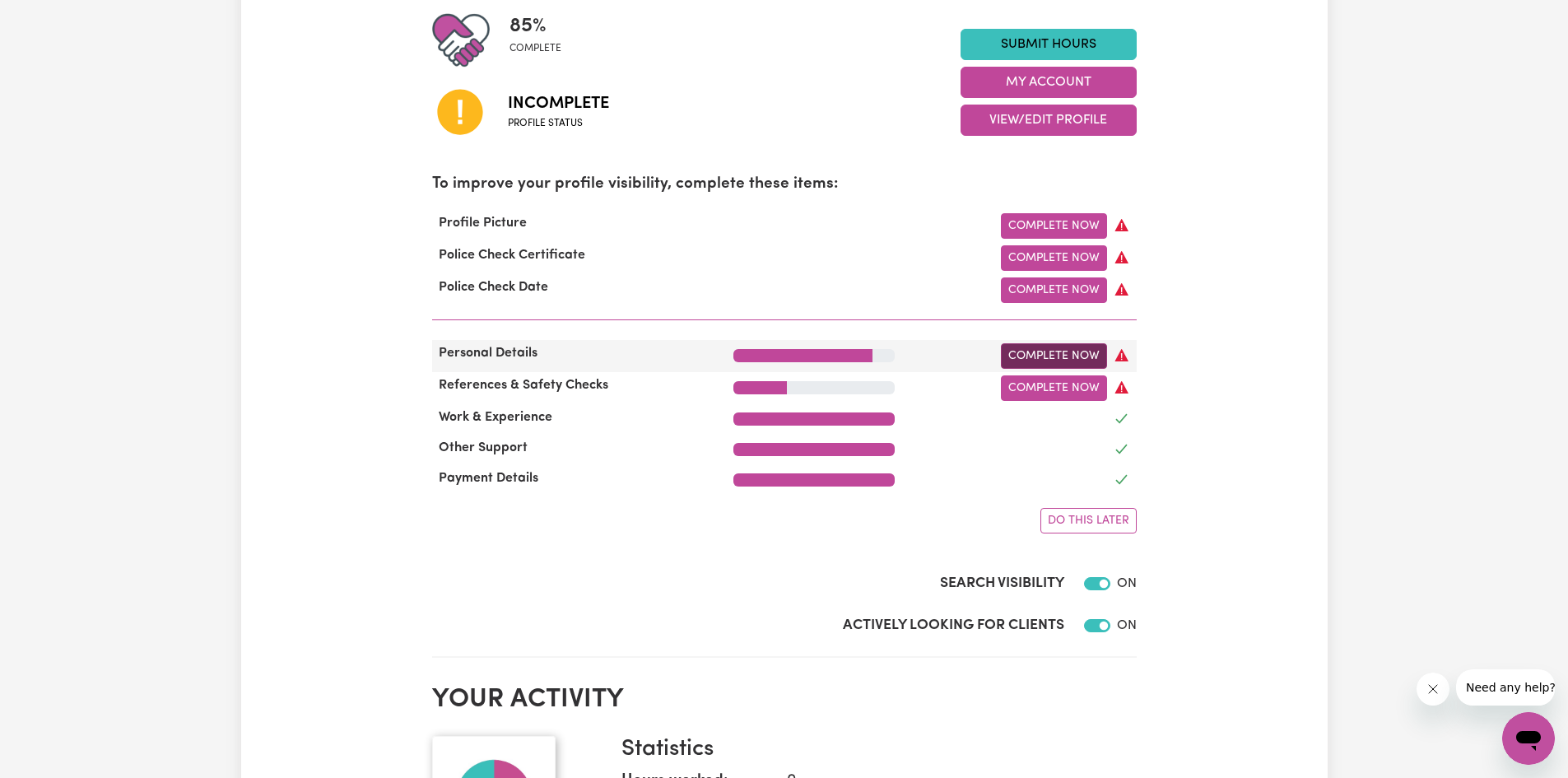
click at [1051, 355] on link "Complete Now" at bounding box center [1054, 355] width 106 height 25
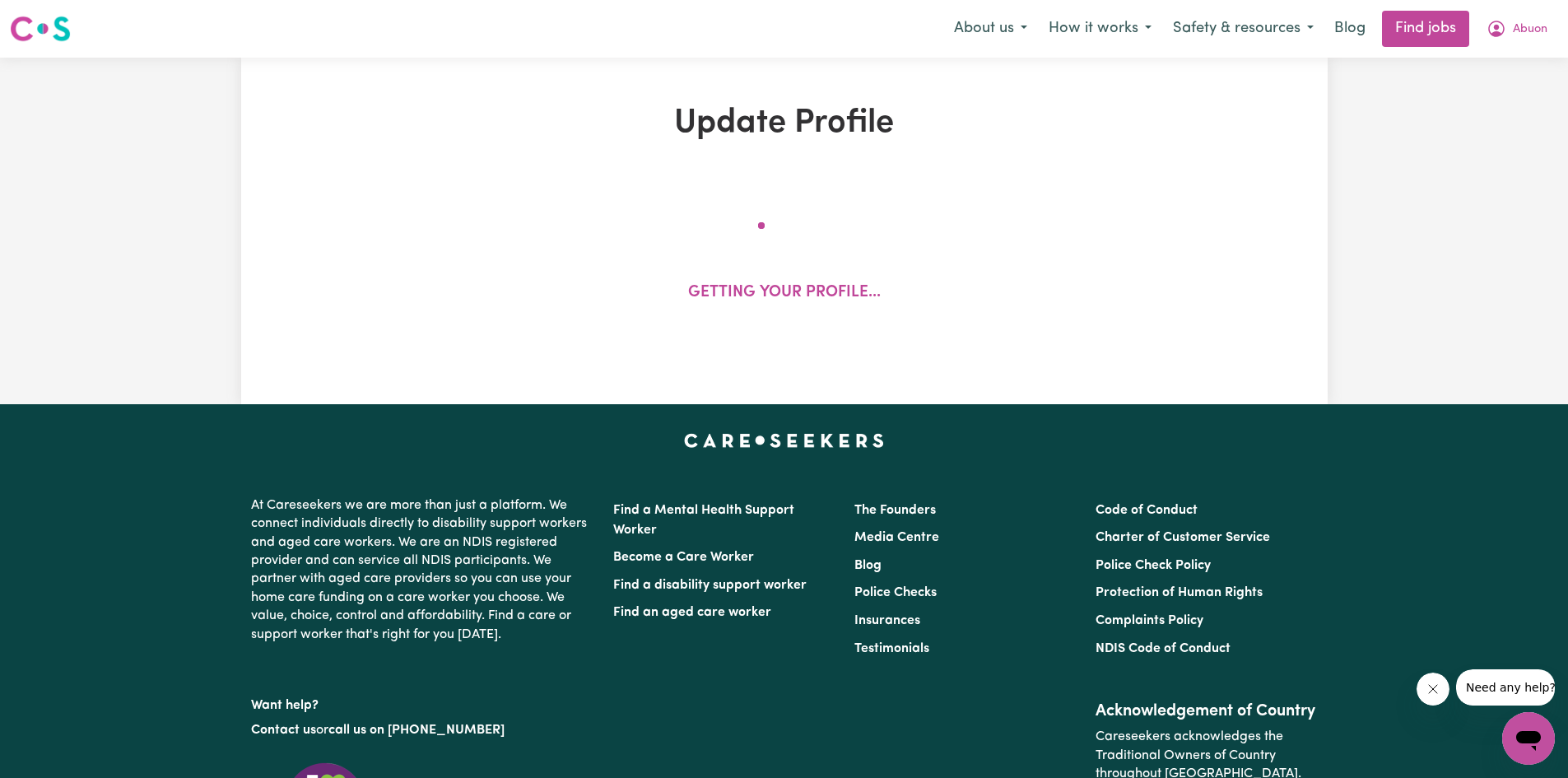
select select "[DEMOGRAPHIC_DATA]"
select select "[DEMOGRAPHIC_DATA] Citizen"
select select "Studying a healthcare related degree or qualification"
select select "40"
select select "58"
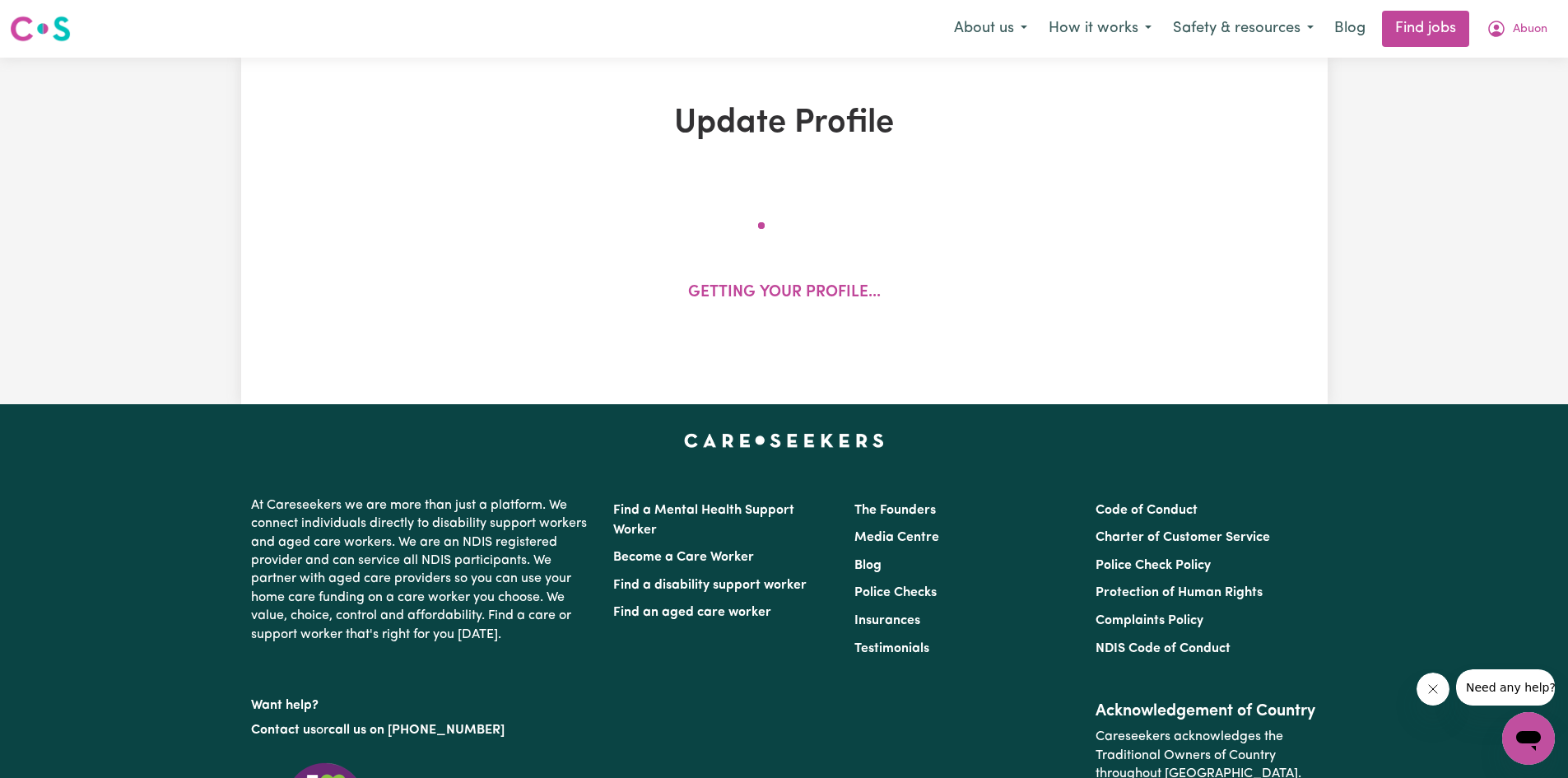
select select "75"
select select "85"
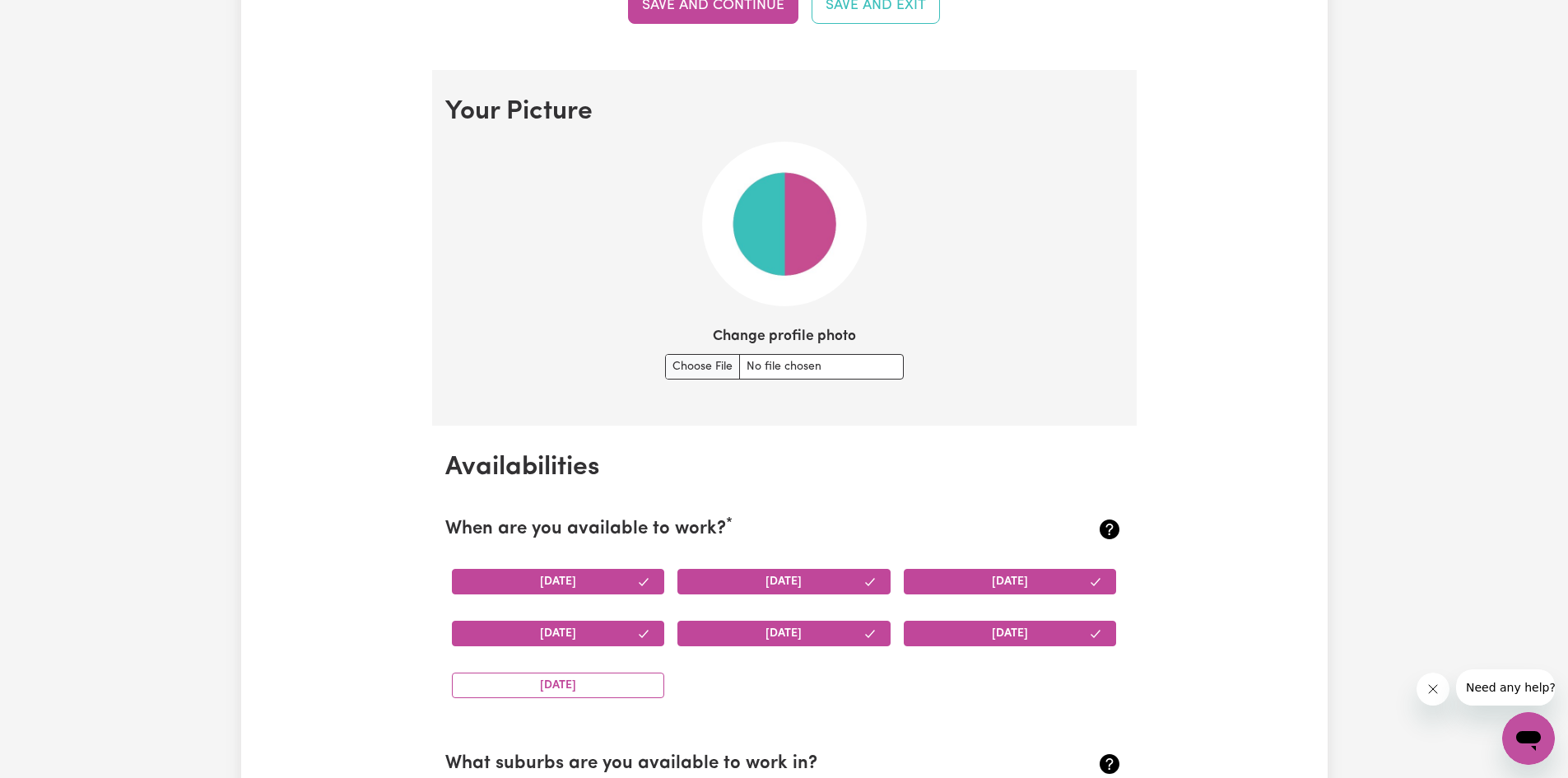
scroll to position [1069, 0]
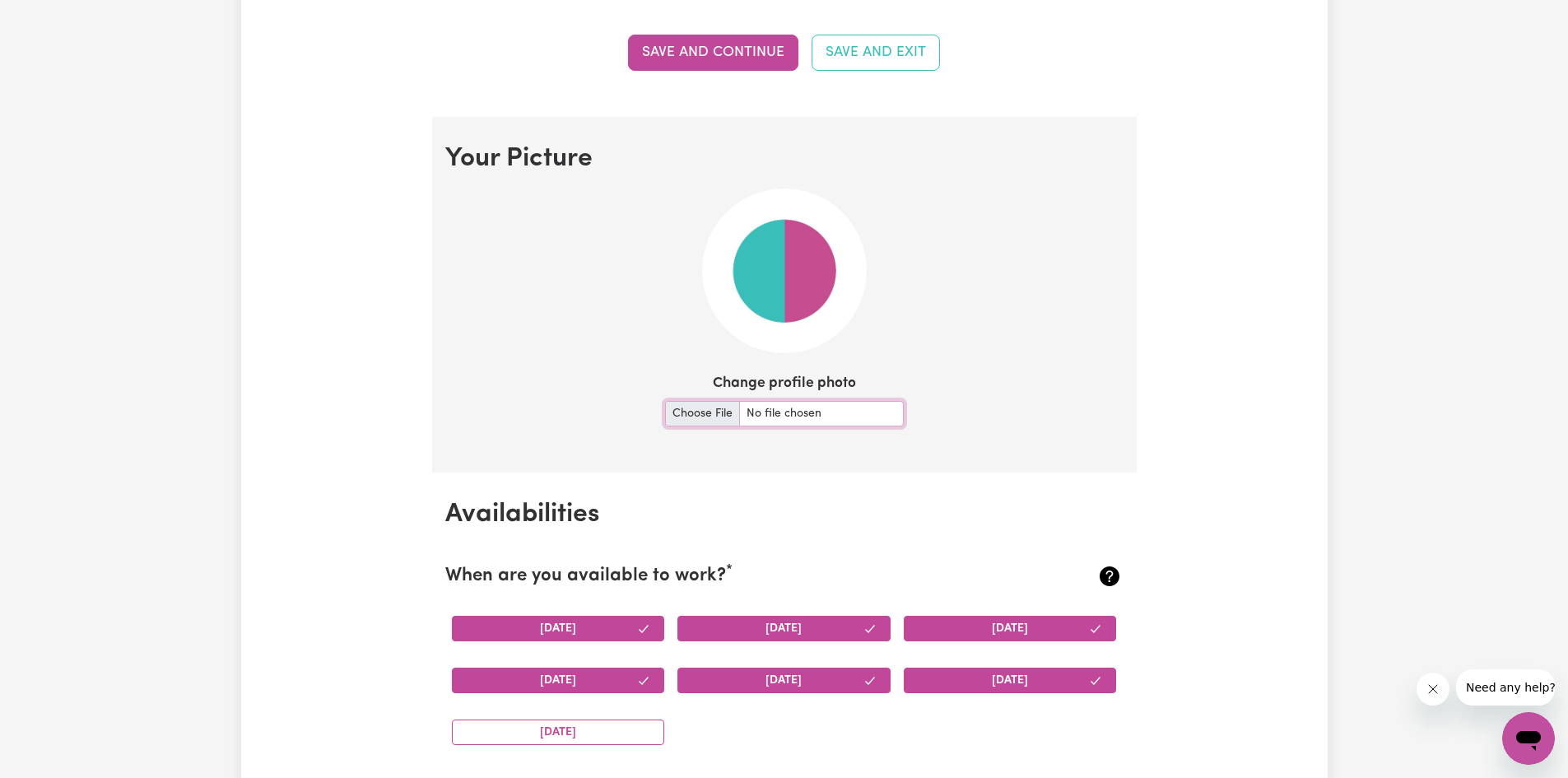
click at [699, 410] on input "Change profile photo" at bounding box center [785, 412] width 239 height 25
type input "C:\fakepath\IMG_5316.jpeg"
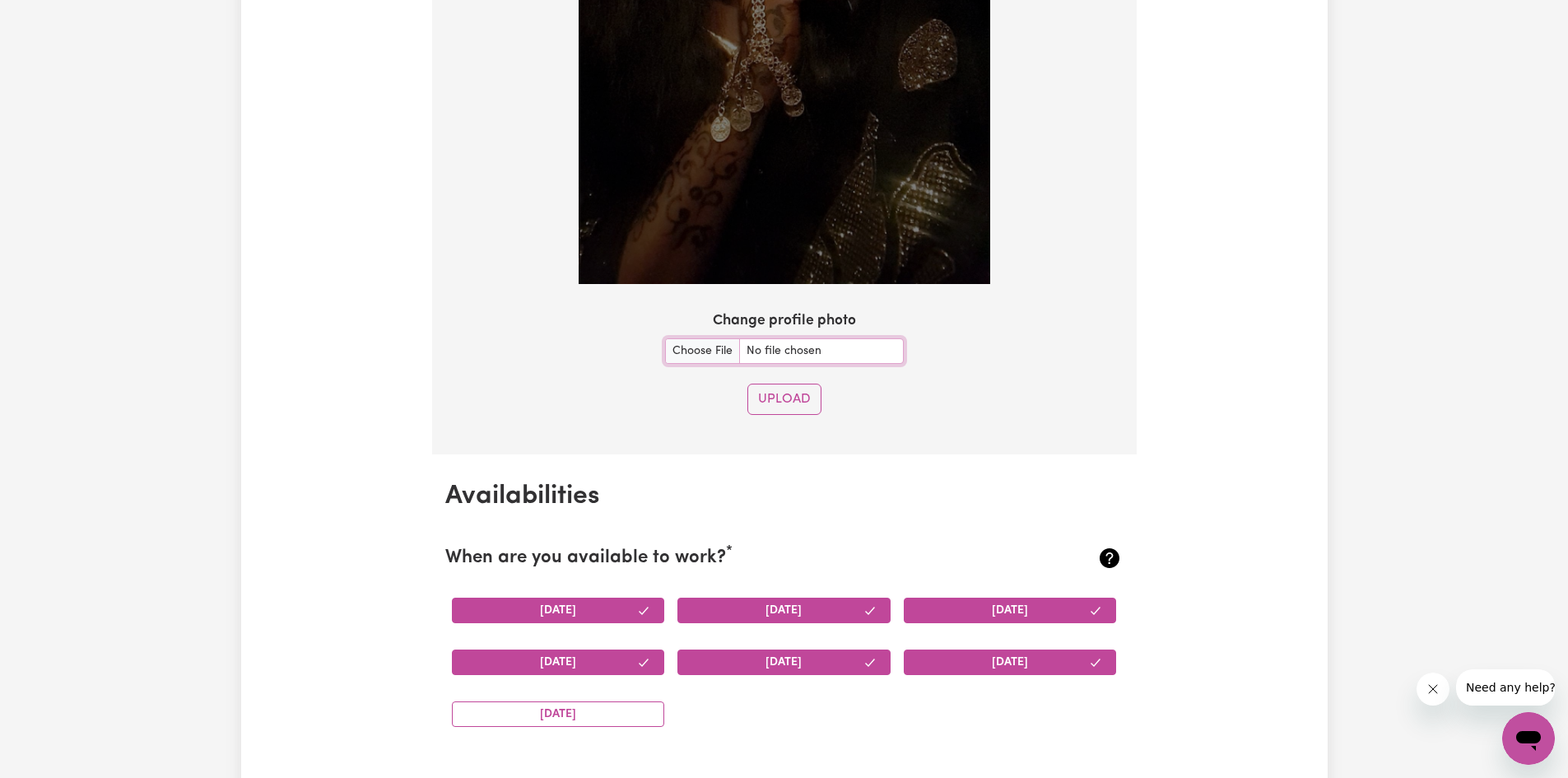
scroll to position [1811, 0]
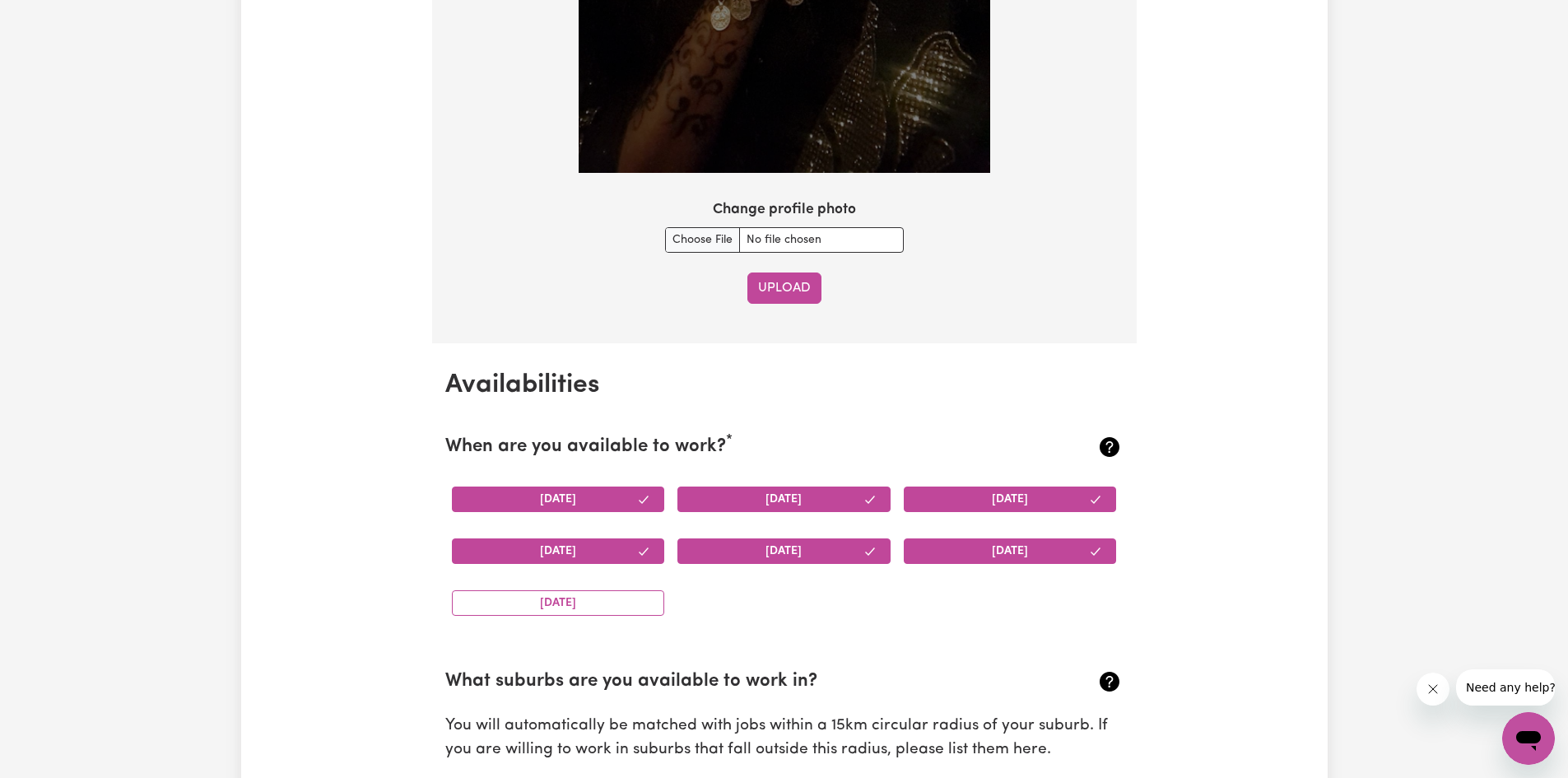
click at [770, 274] on button "Upload" at bounding box center [784, 288] width 74 height 31
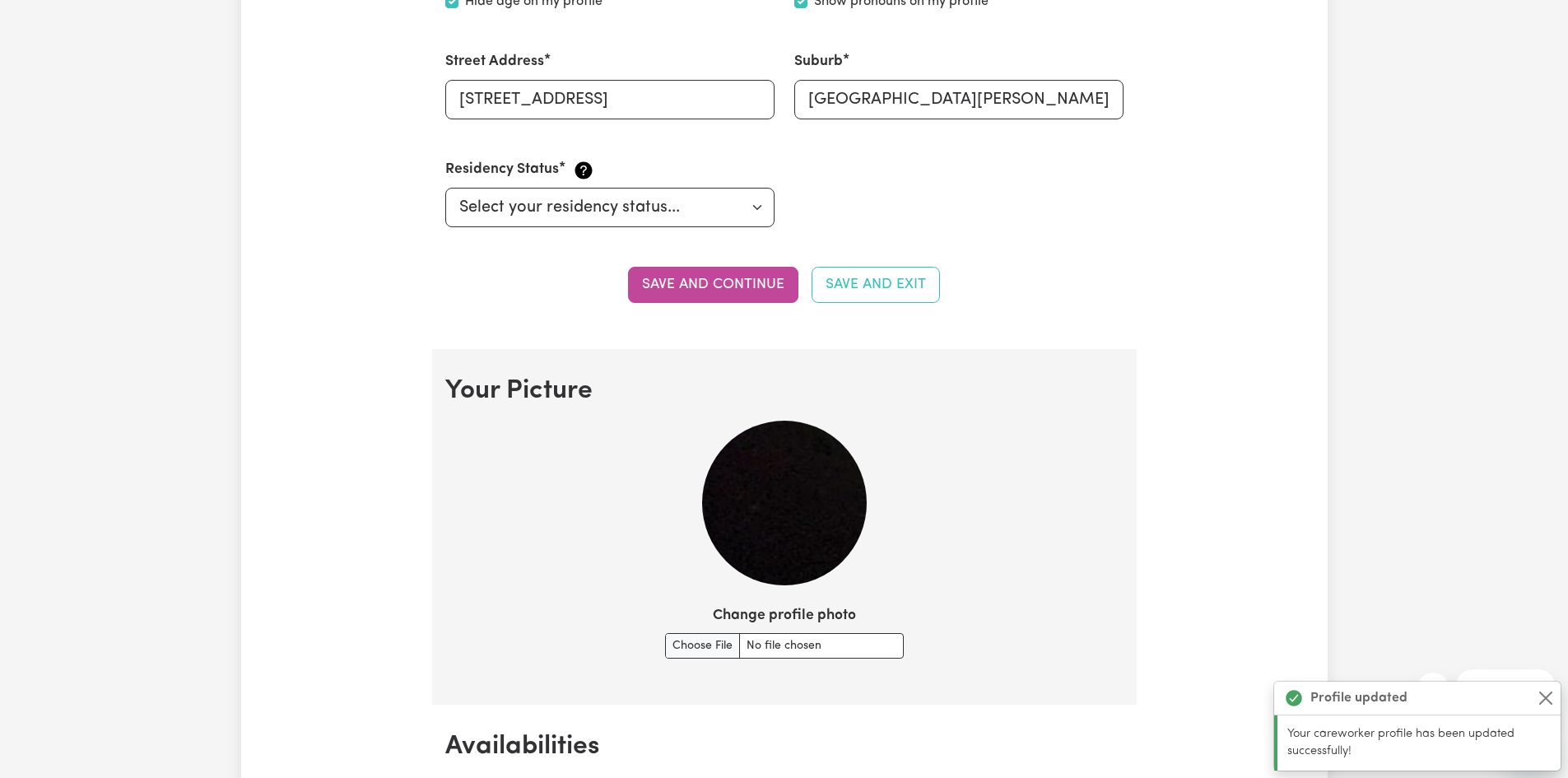
scroll to position [1048, 0]
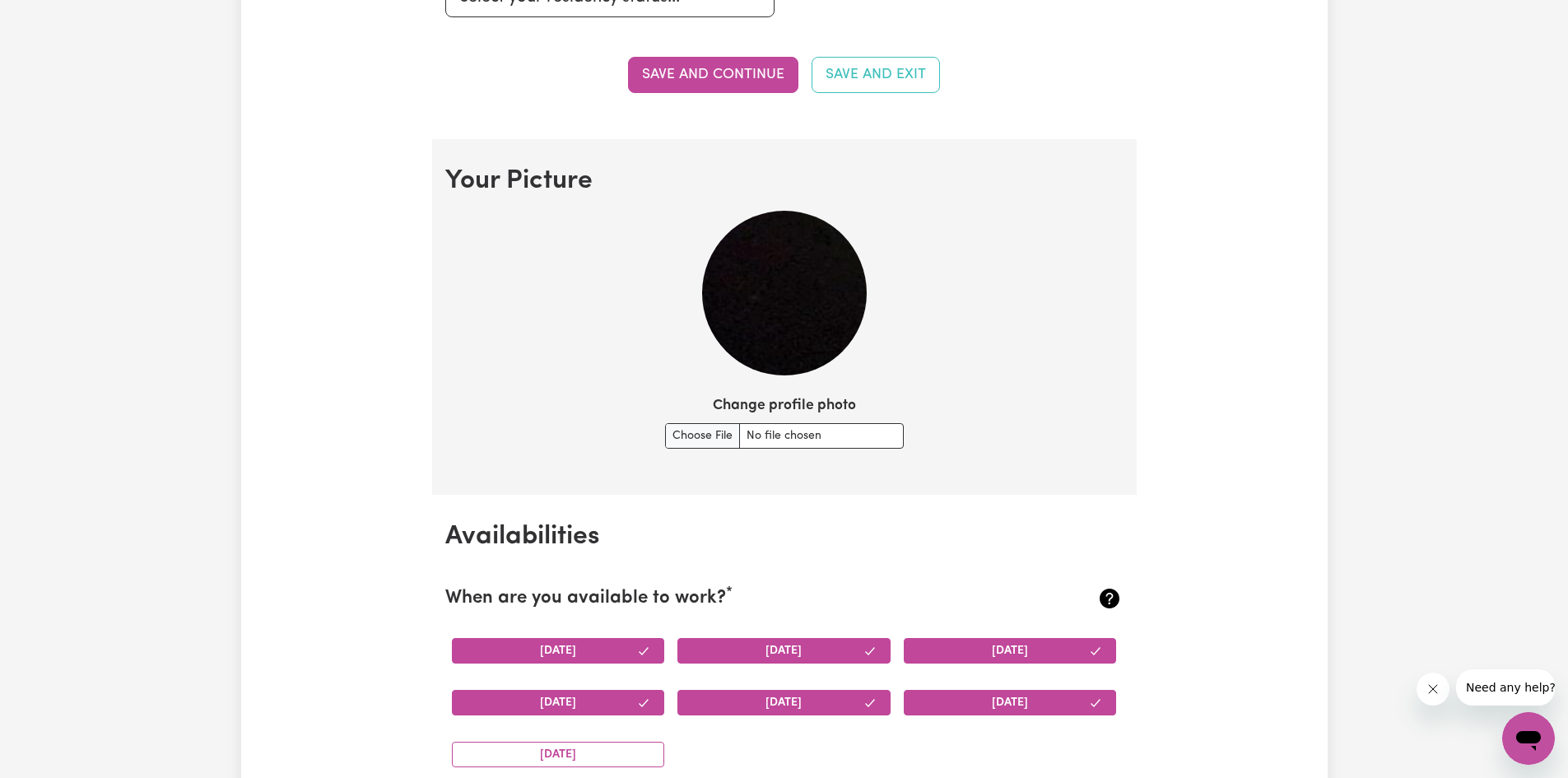
click at [810, 245] on img at bounding box center [784, 292] width 165 height 164
click at [813, 274] on img at bounding box center [784, 292] width 165 height 164
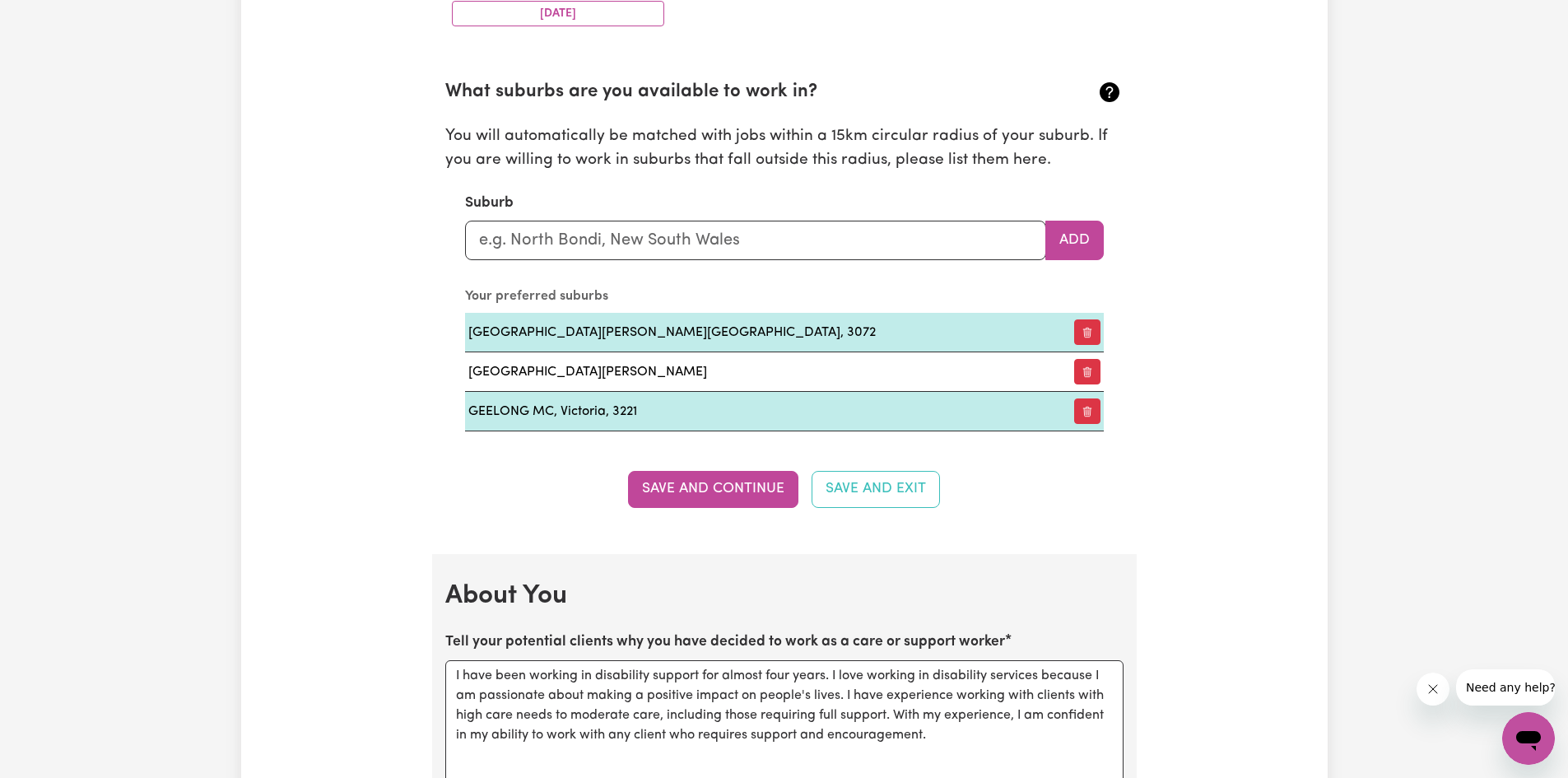
scroll to position [1871, 0]
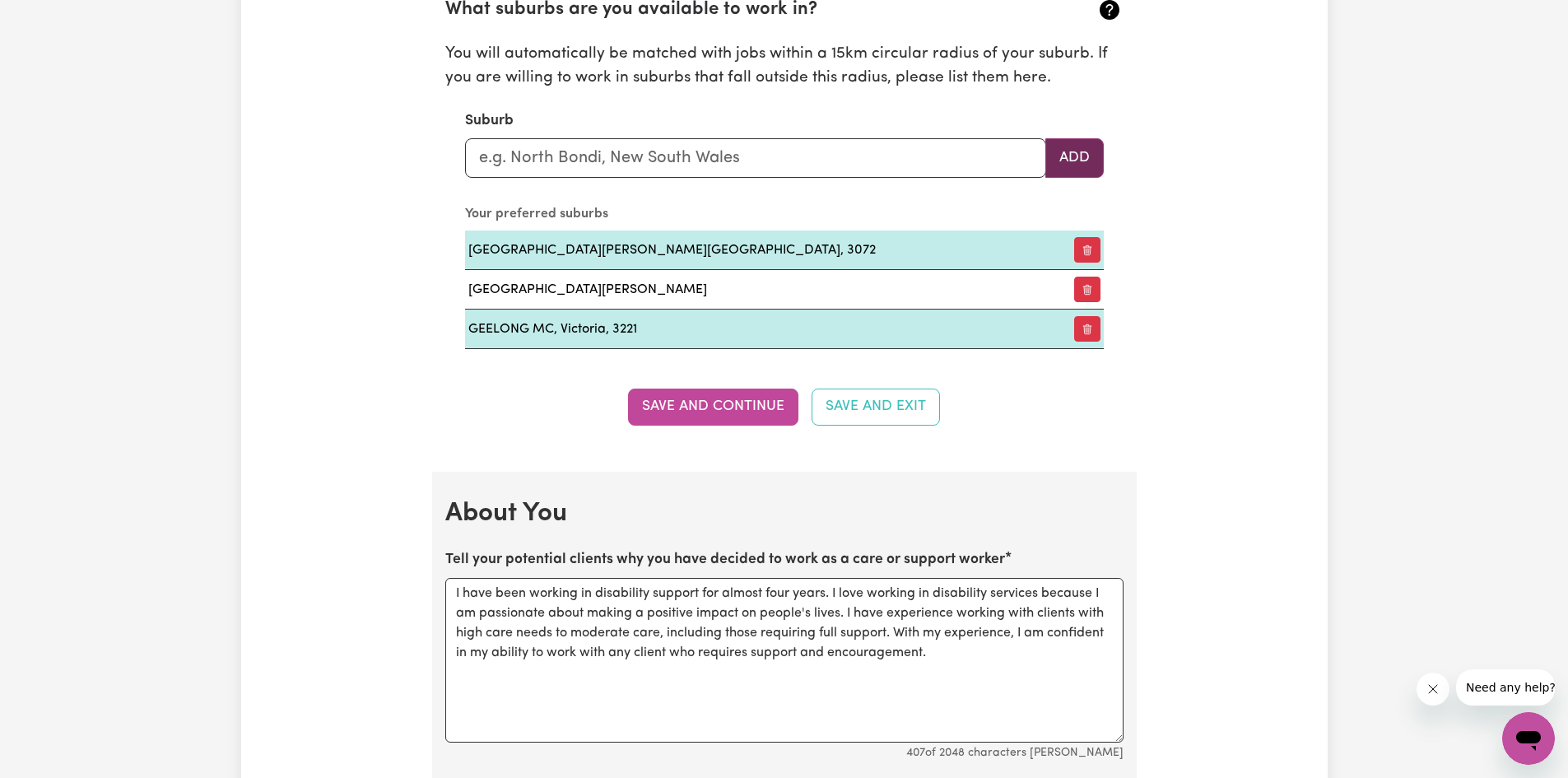
click at [1083, 163] on button "Add" at bounding box center [1074, 158] width 58 height 39
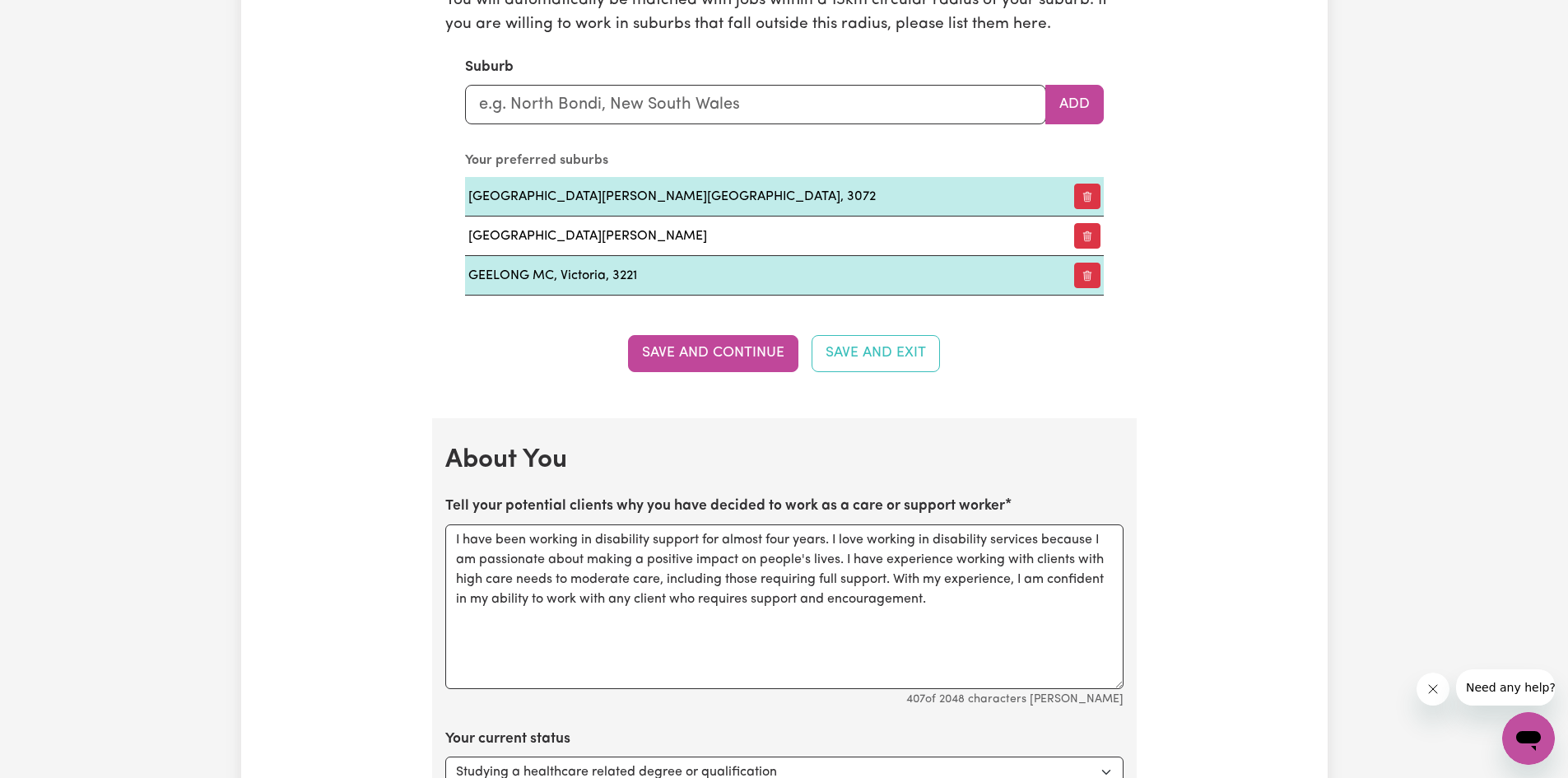
scroll to position [1953, 0]
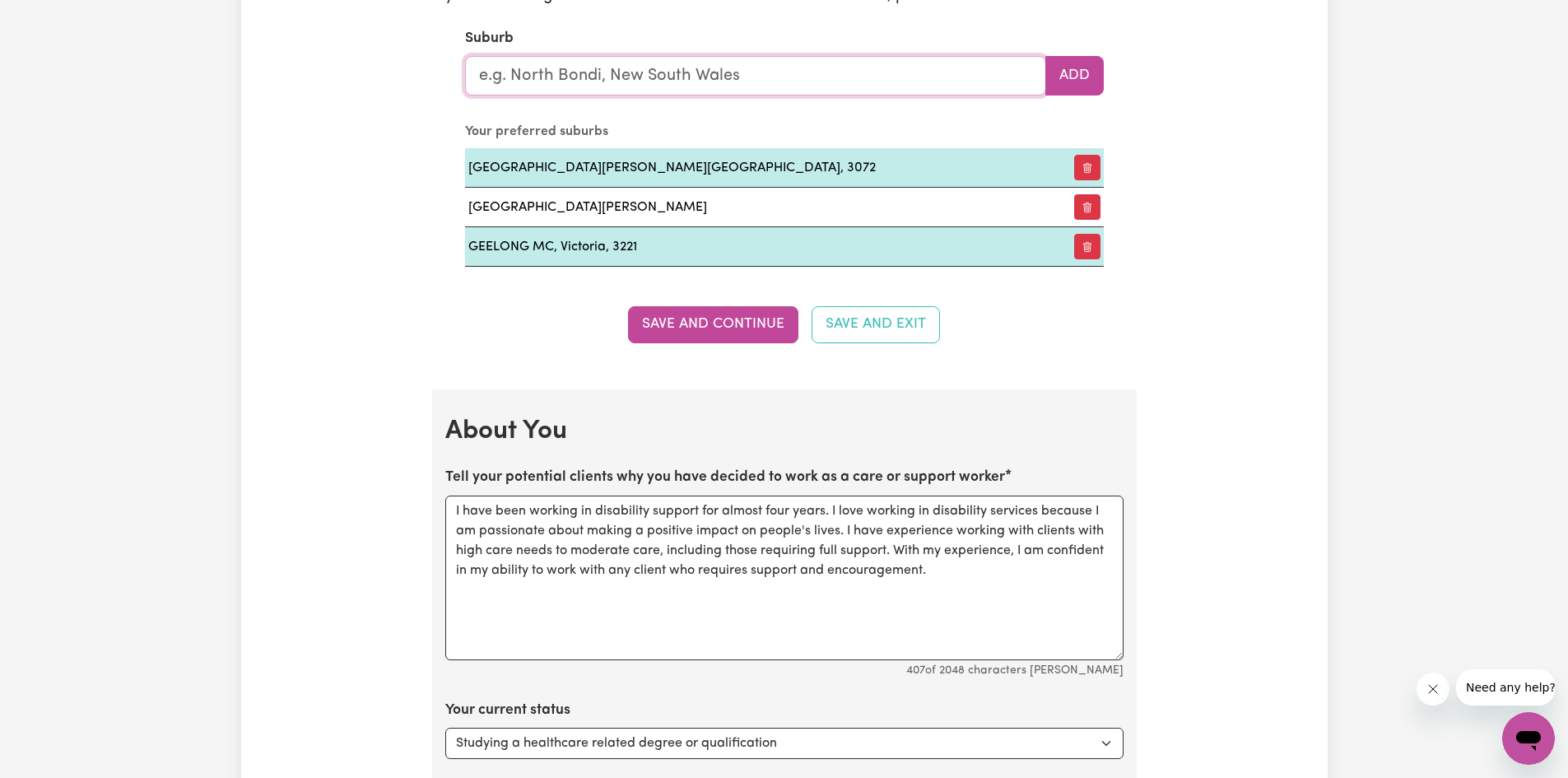
click at [633, 74] on input "text" at bounding box center [756, 76] width 581 height 39
type input "a"
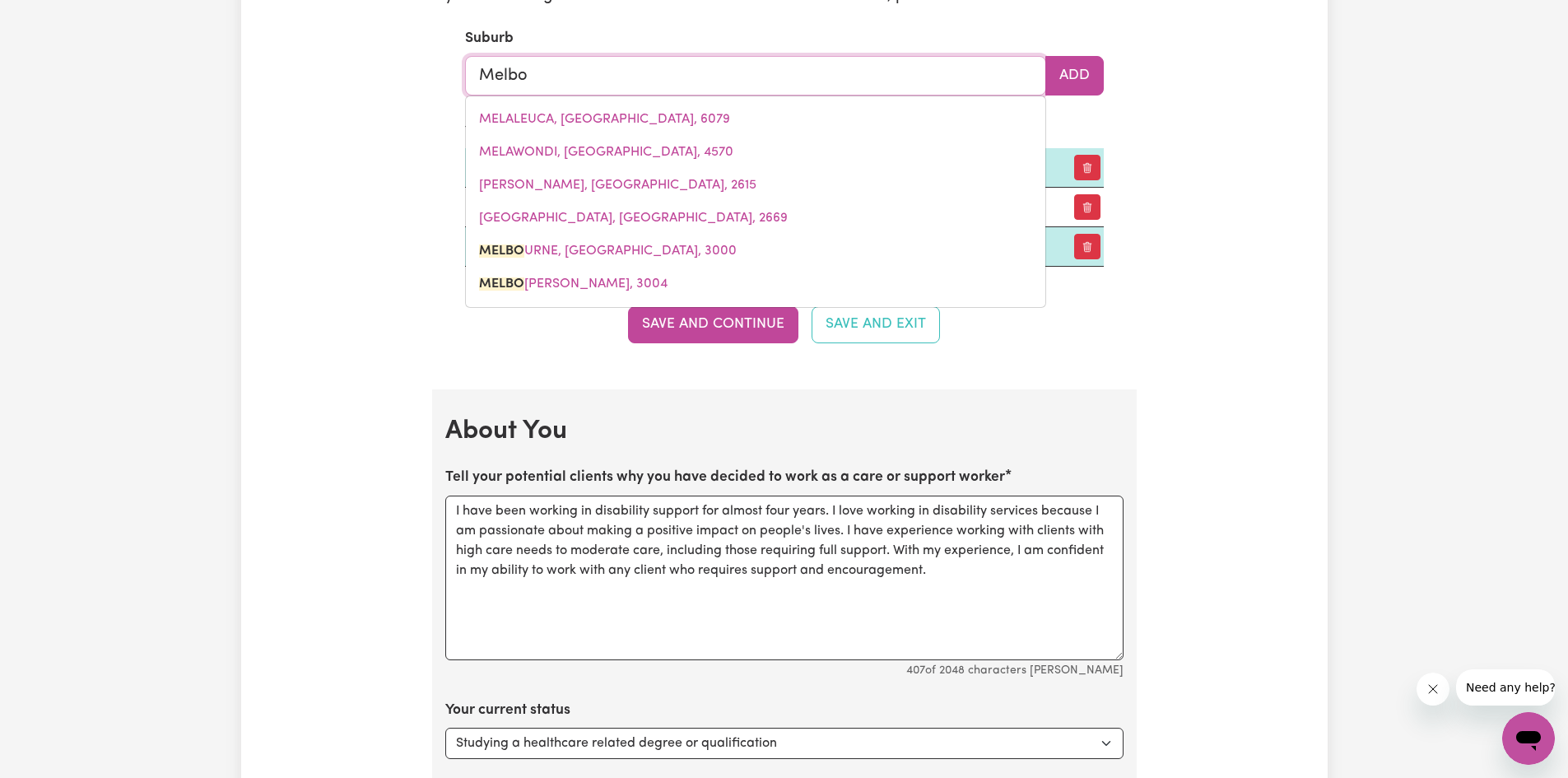
type input "Melbou"
type input "MelbouRNE, [GEOGRAPHIC_DATA], 3000"
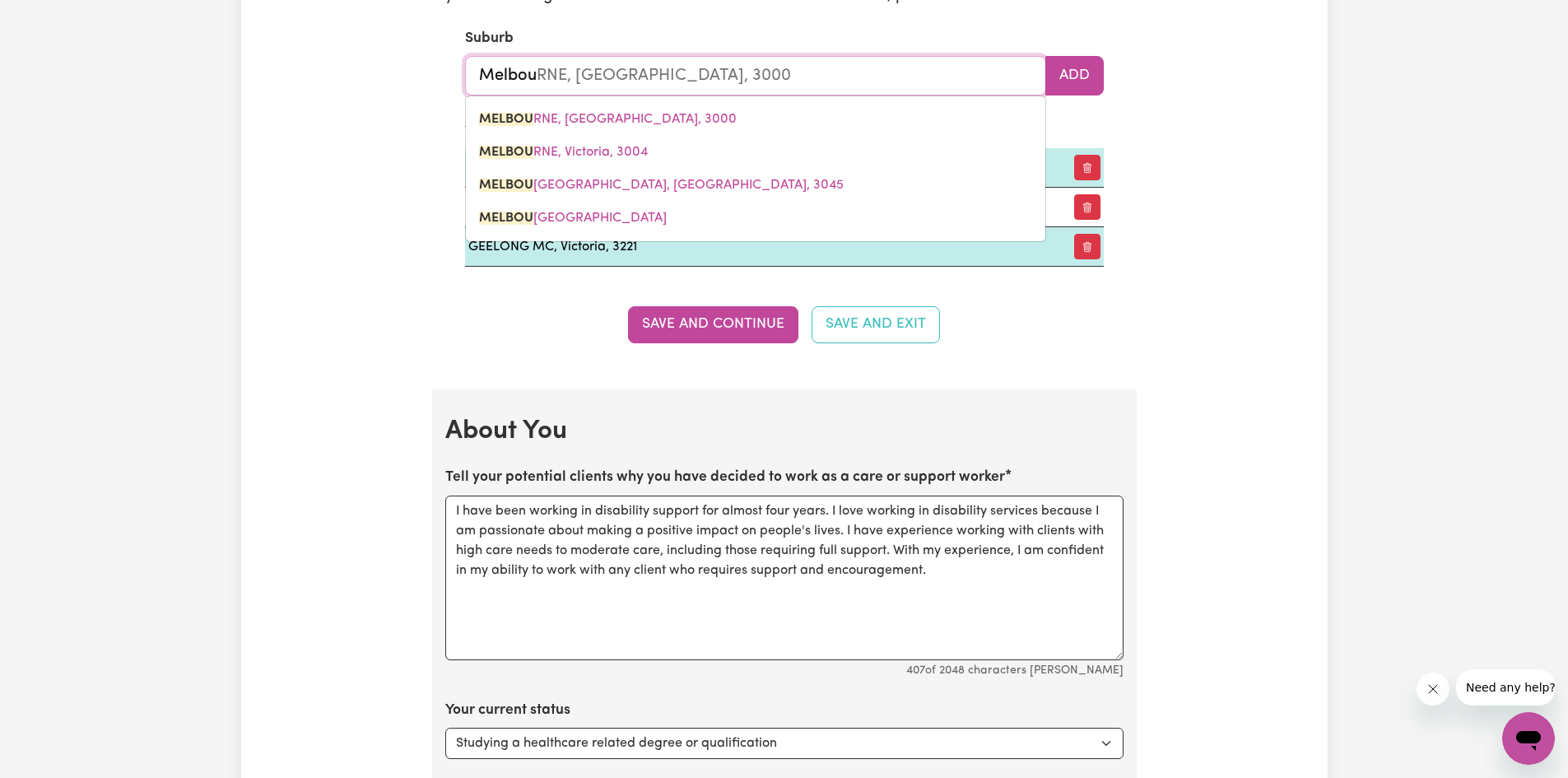
type input "Melbour"
type input "MelbourNE, [GEOGRAPHIC_DATA], 3000"
type input "Melbourn"
type input "MelbournE, [GEOGRAPHIC_DATA], 3000"
type input "[GEOGRAPHIC_DATA]"
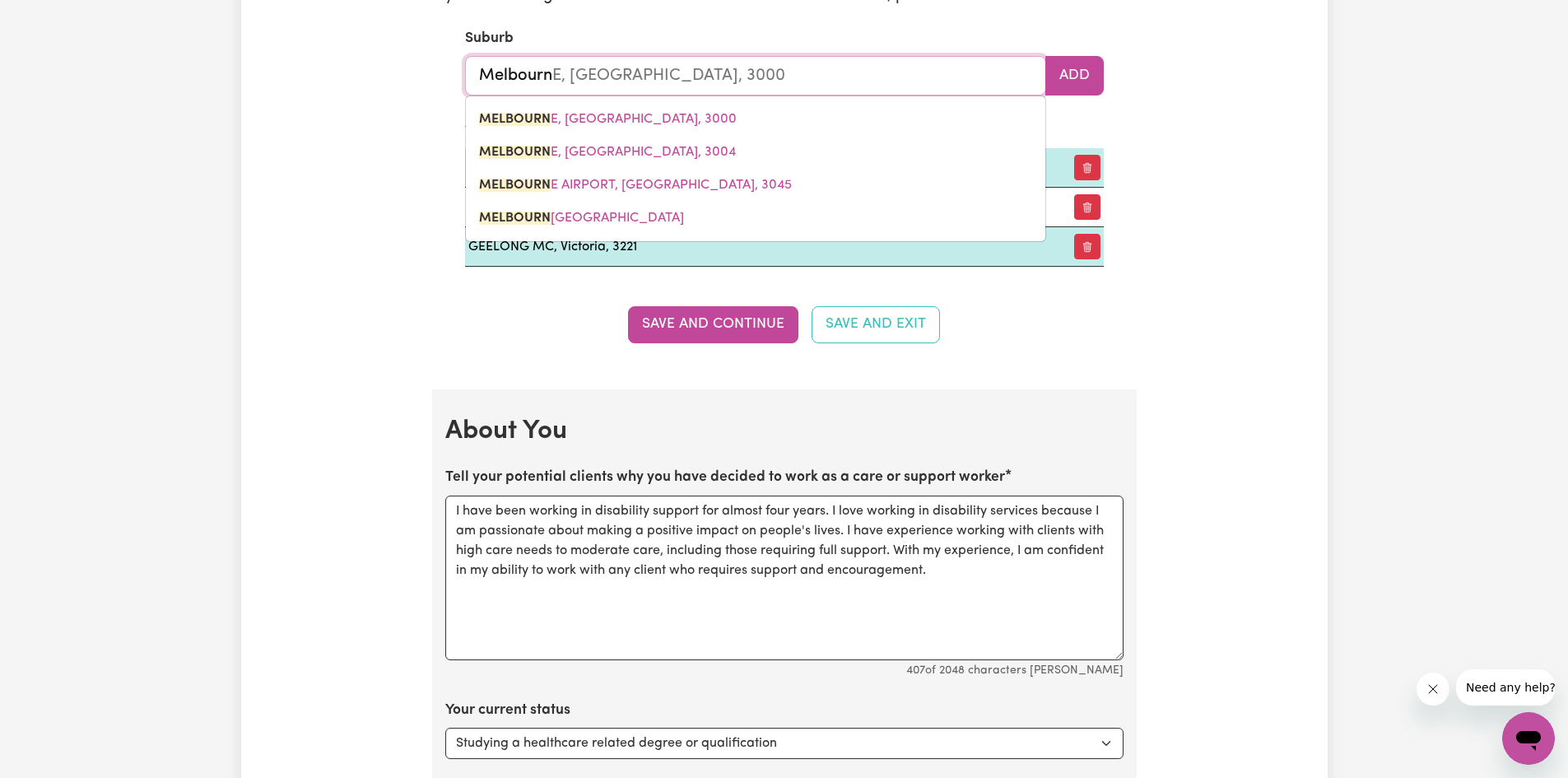
type input "[GEOGRAPHIC_DATA], [GEOGRAPHIC_DATA], 3000"
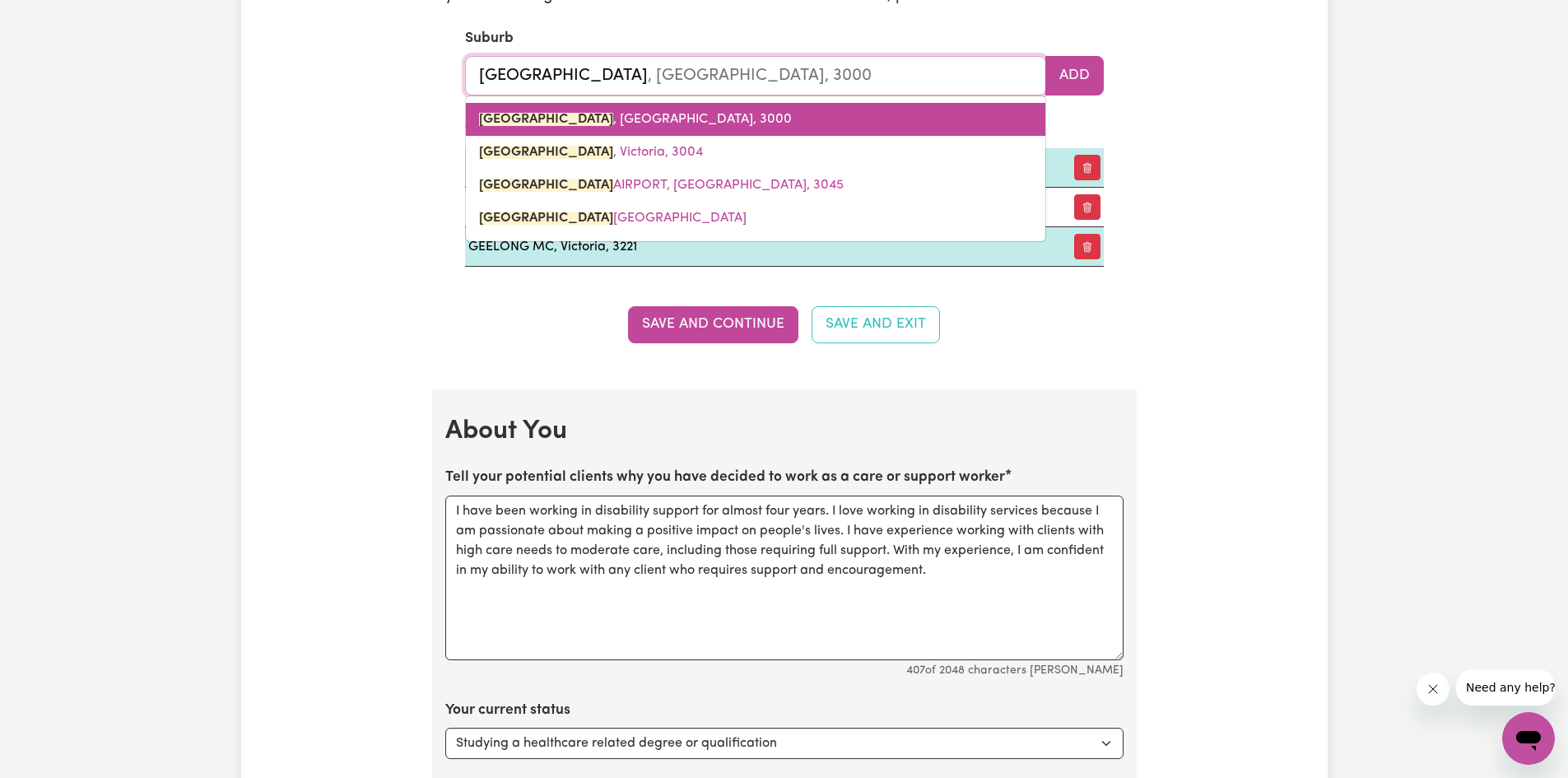
click at [600, 129] on link "[GEOGRAPHIC_DATA] , [GEOGRAPHIC_DATA], 3000" at bounding box center [756, 118] width 580 height 33
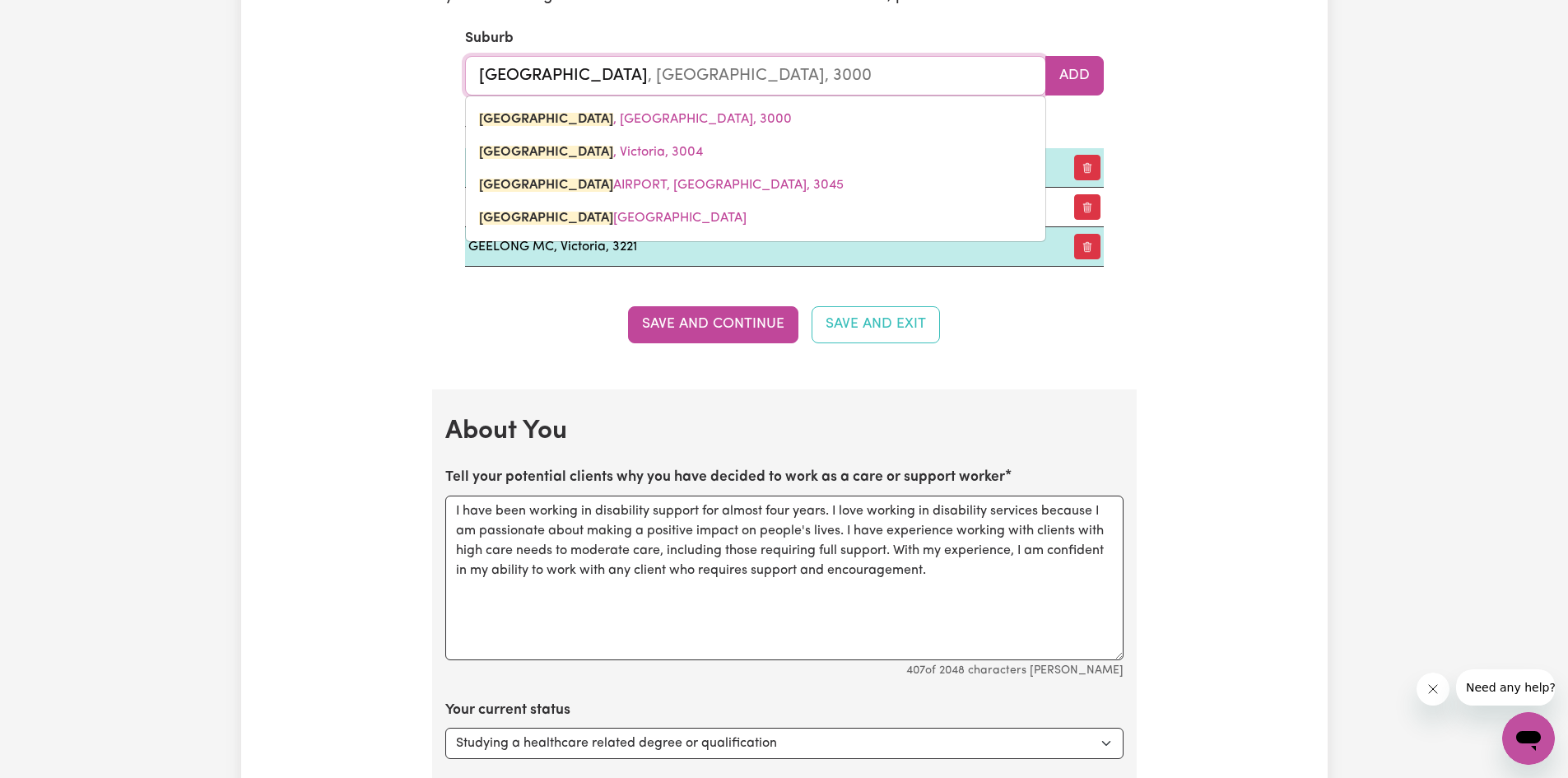
type input "[GEOGRAPHIC_DATA], [GEOGRAPHIC_DATA], 3000"
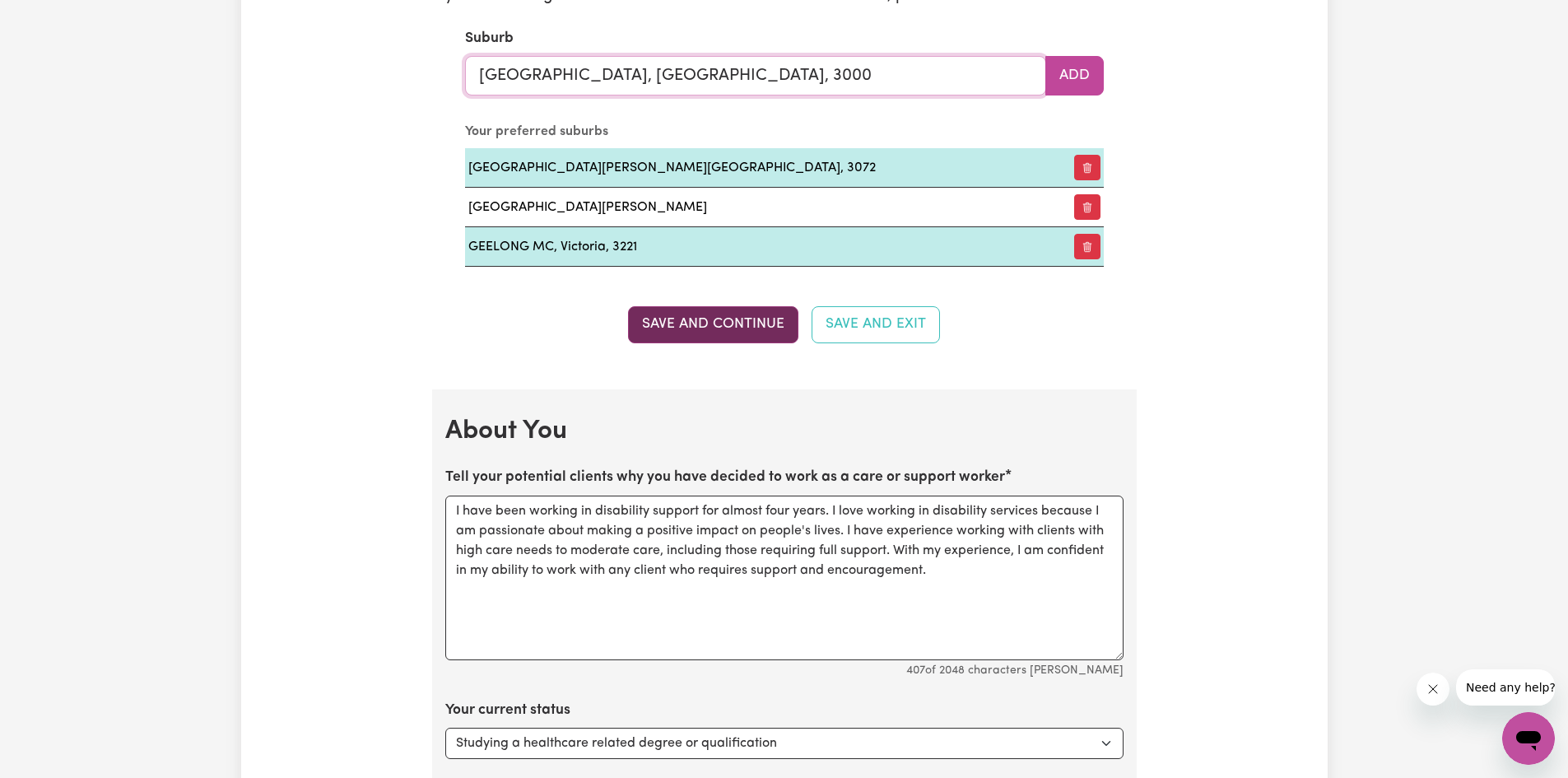
type input "[GEOGRAPHIC_DATA], [GEOGRAPHIC_DATA], 3000"
click at [717, 325] on button "Save and Continue" at bounding box center [713, 324] width 170 height 37
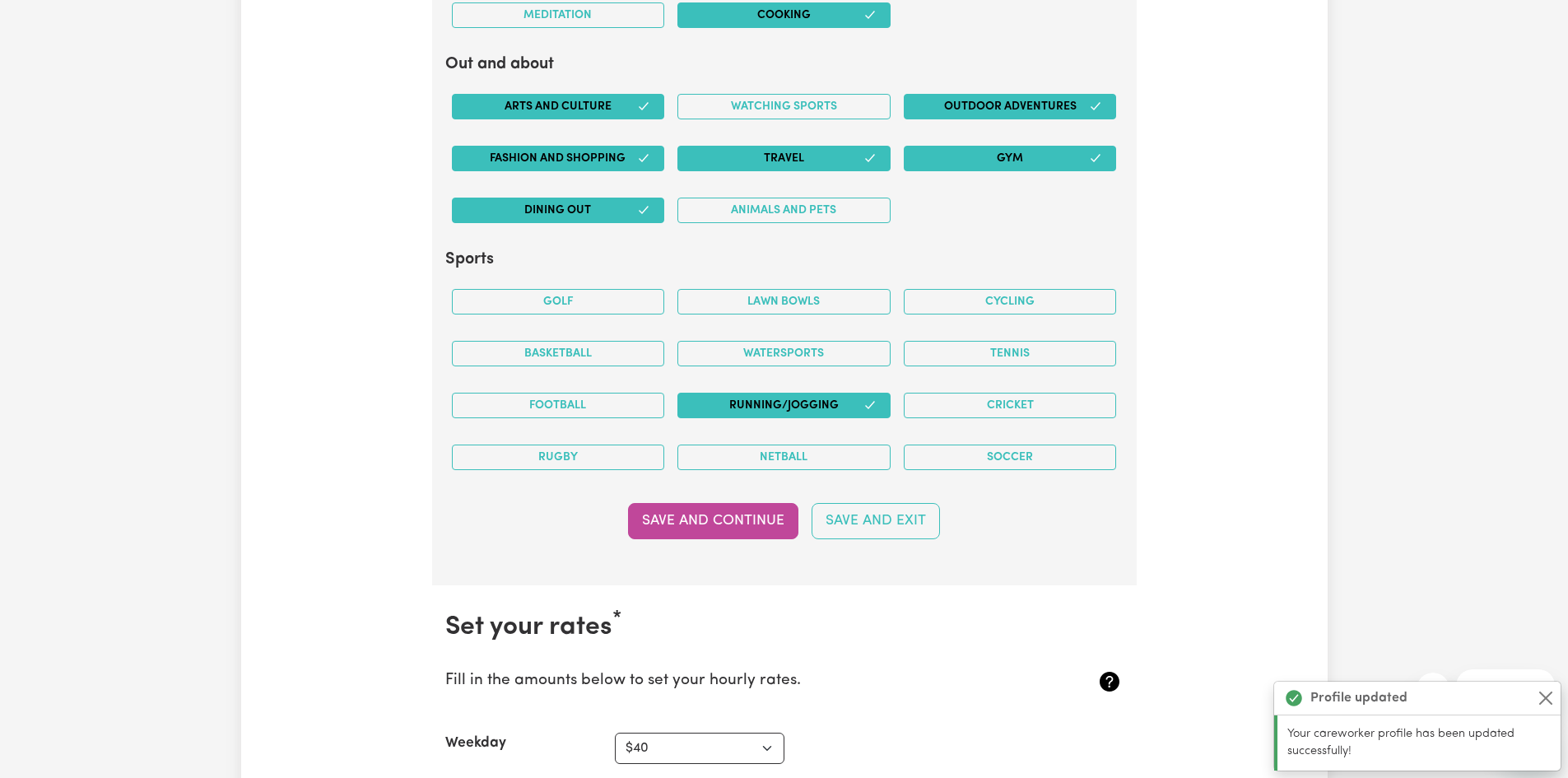
scroll to position [3904, 0]
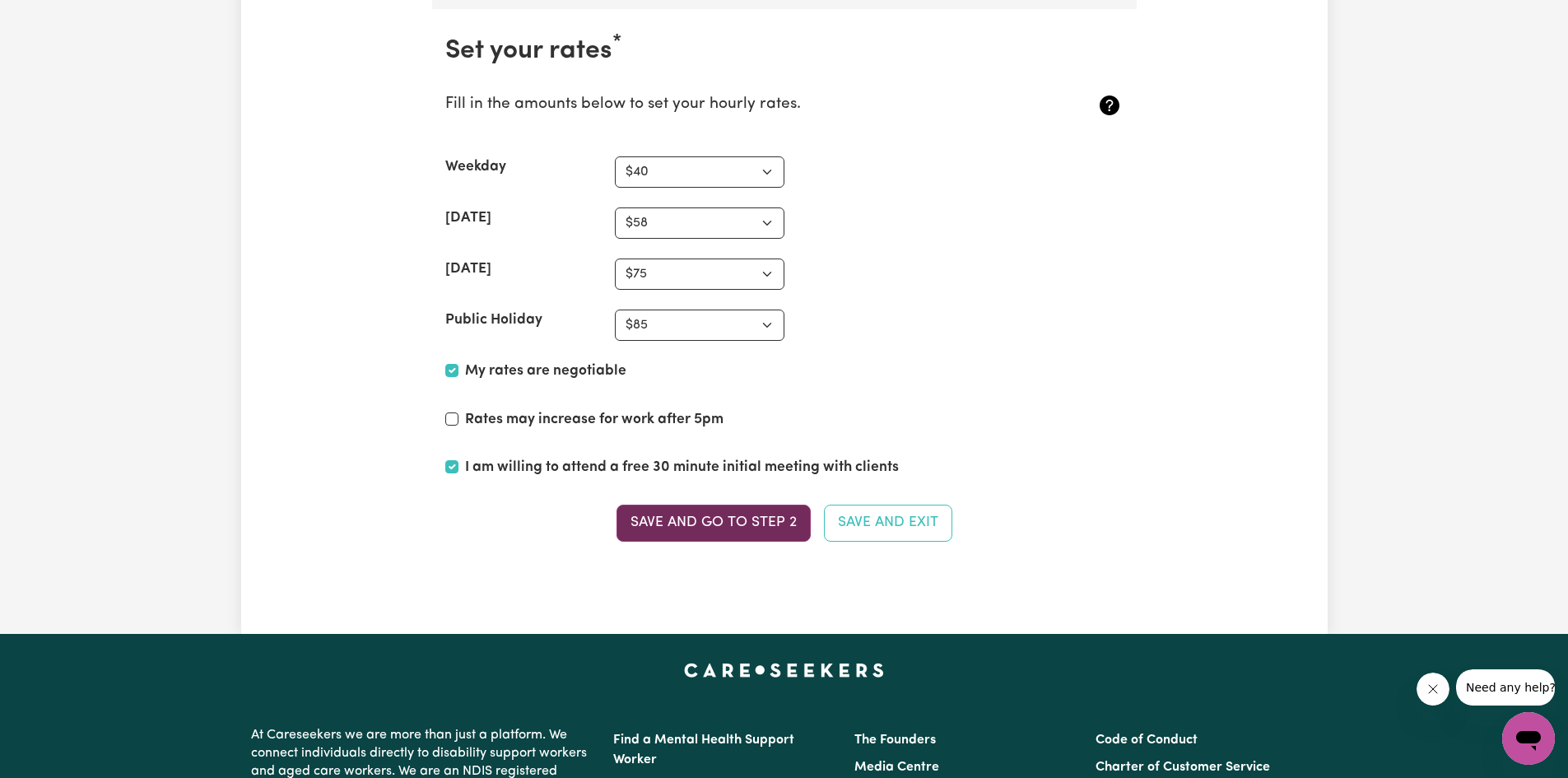
click at [708, 536] on button "Save and go to Step 2" at bounding box center [713, 522] width 195 height 37
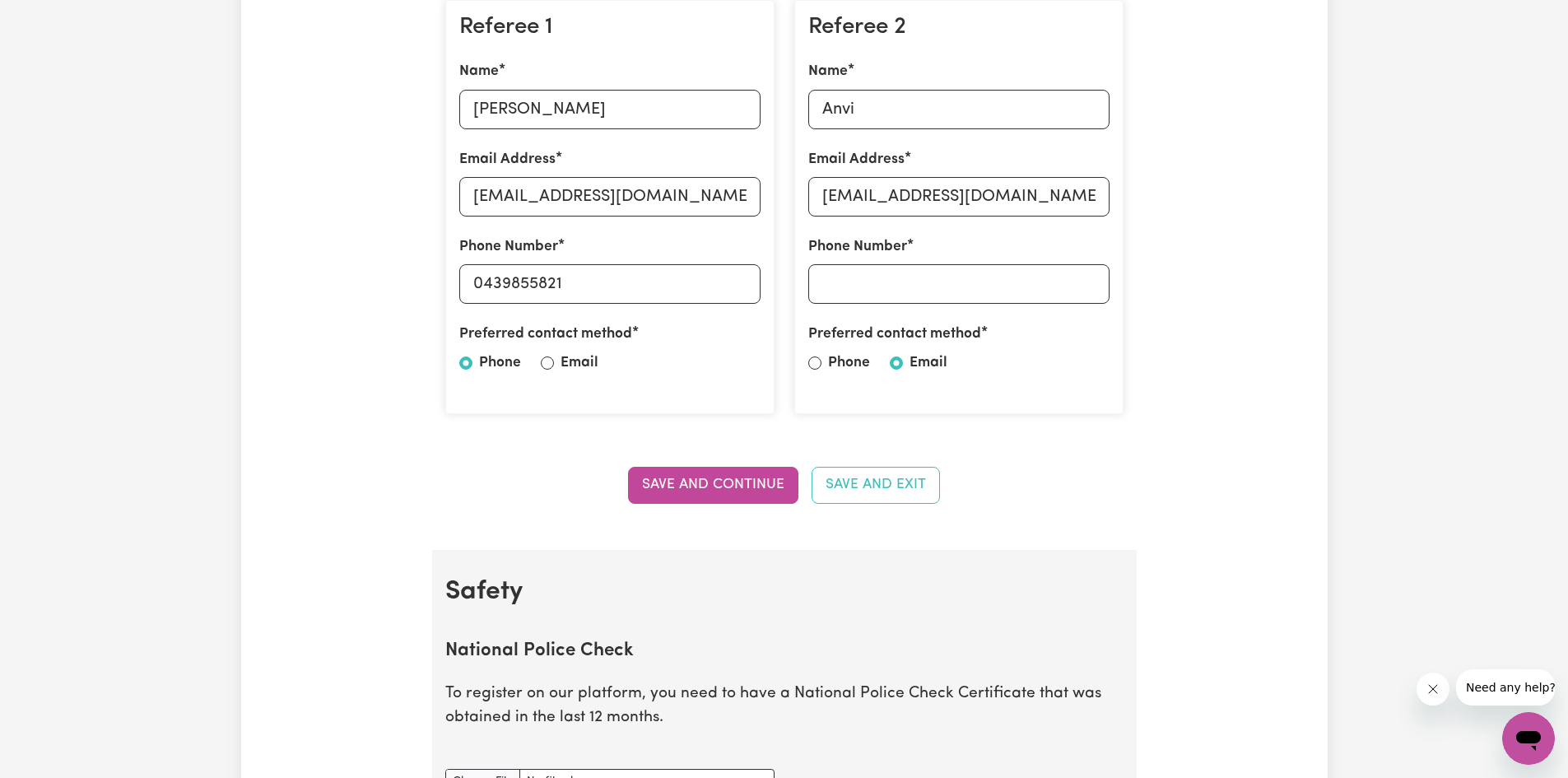
scroll to position [412, 0]
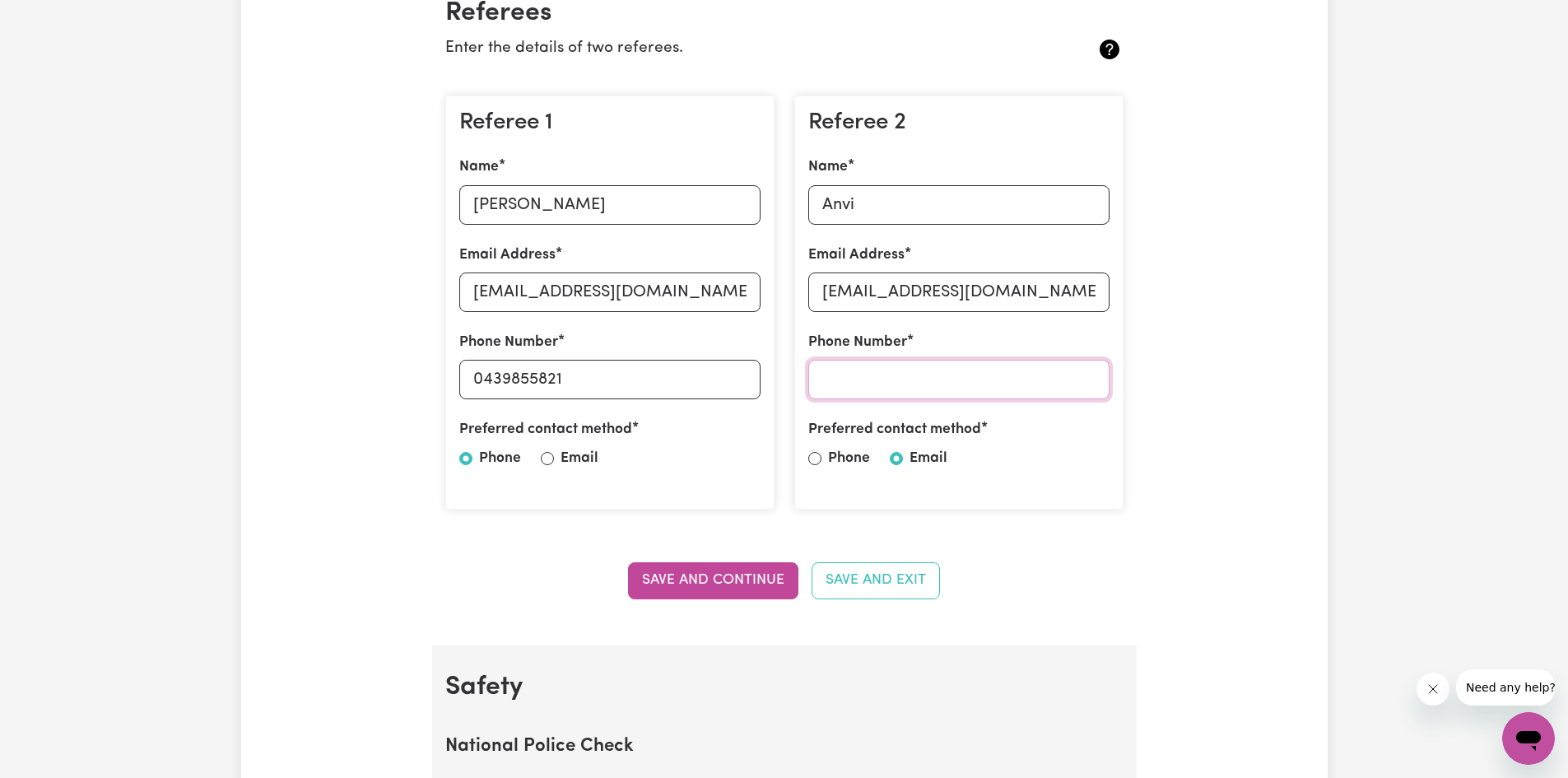
click at [900, 381] on input "Phone Number" at bounding box center [959, 380] width 302 height 39
type input "0403046686"
click at [666, 577] on button "Save and Continue" at bounding box center [713, 580] width 170 height 37
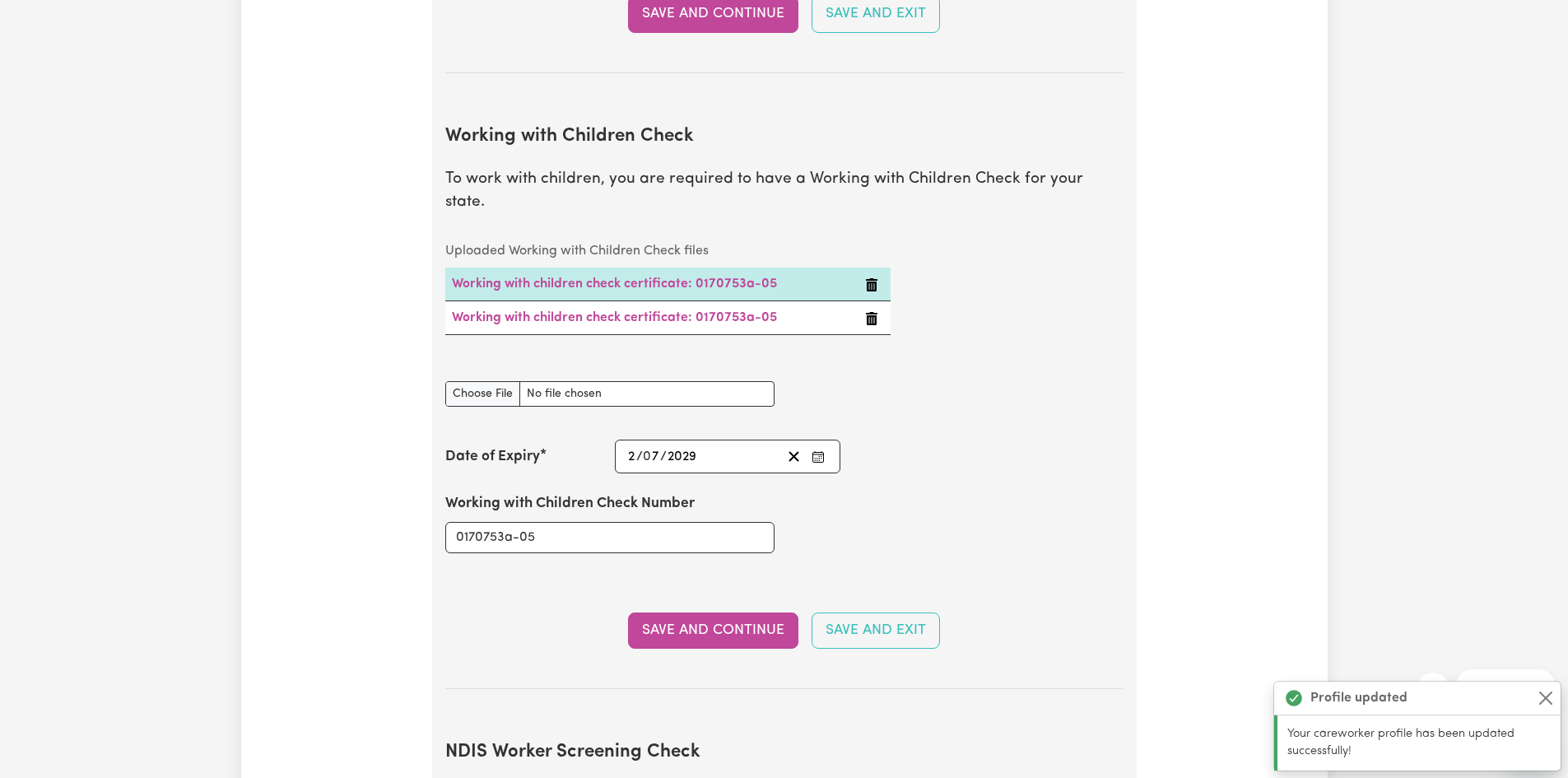
scroll to position [1468, 0]
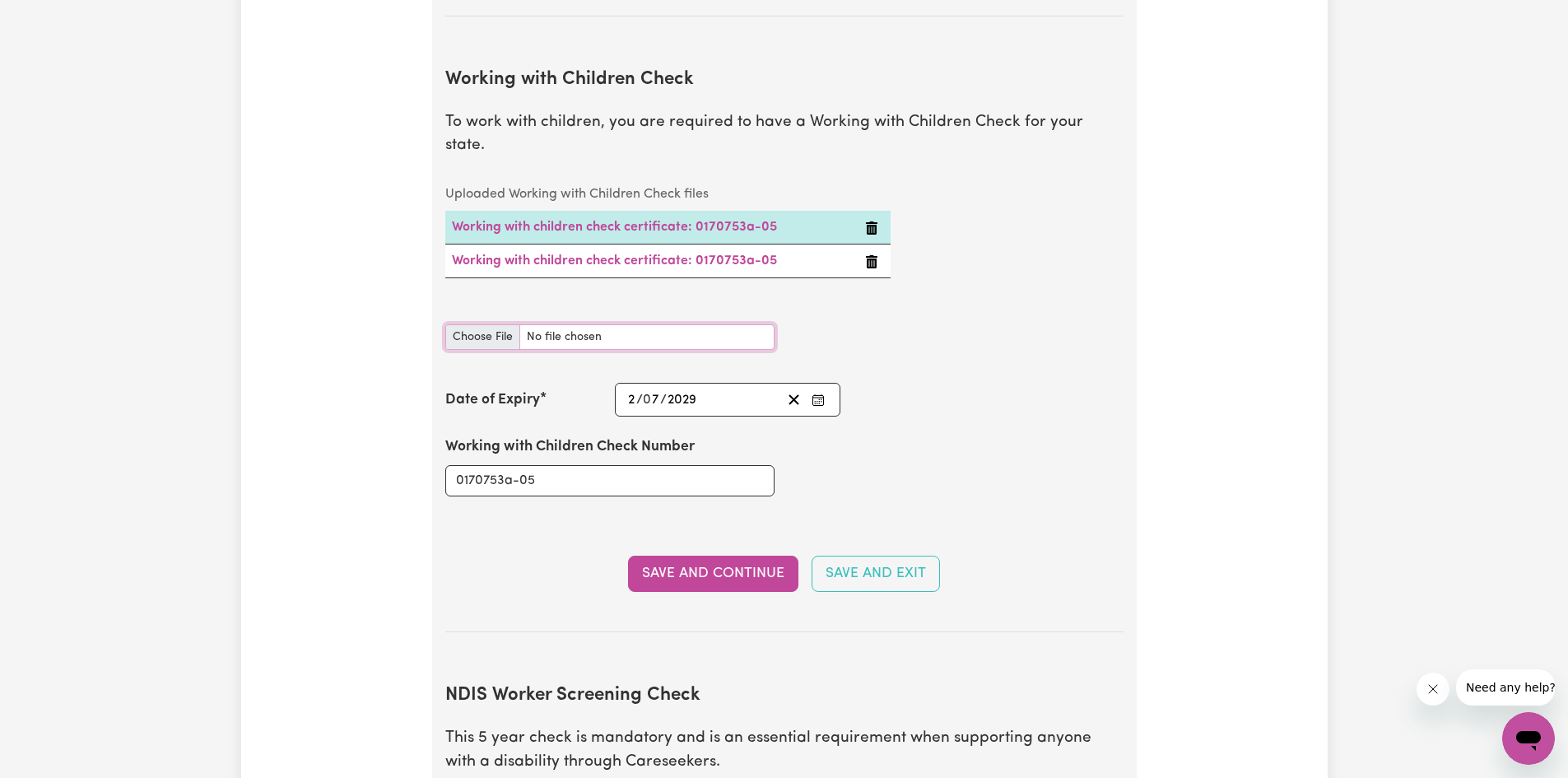
click at [494, 324] on input "Working with Children Check document" at bounding box center [610, 336] width 329 height 25
click at [487, 324] on input "Working with Children Check document" at bounding box center [610, 336] width 329 height 25
click at [467, 324] on input "Working with Children Check document" at bounding box center [610, 336] width 329 height 25
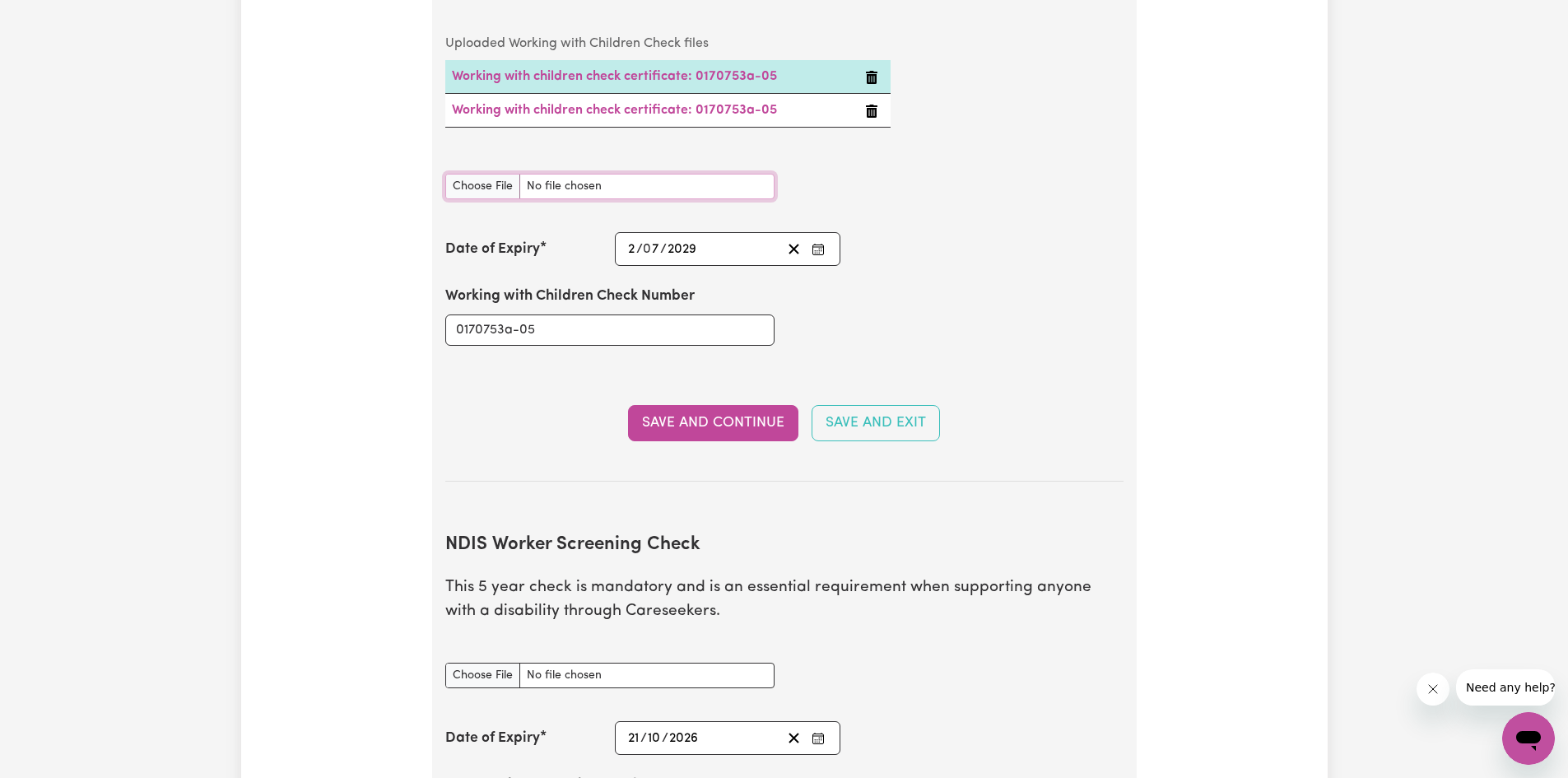
scroll to position [1797, 0]
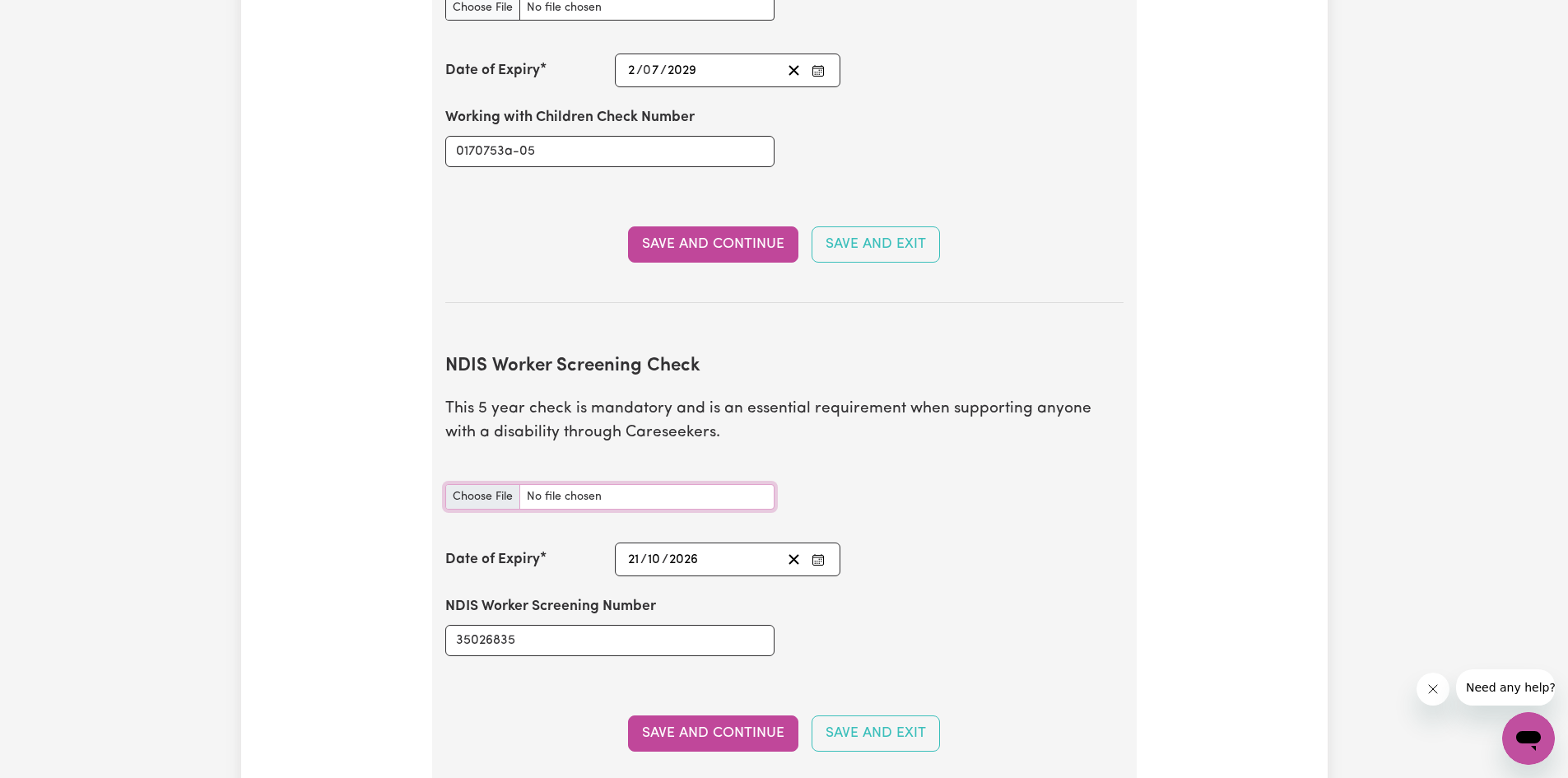
click at [461, 484] on input "NDIS Worker Screening Check document" at bounding box center [610, 496] width 329 height 25
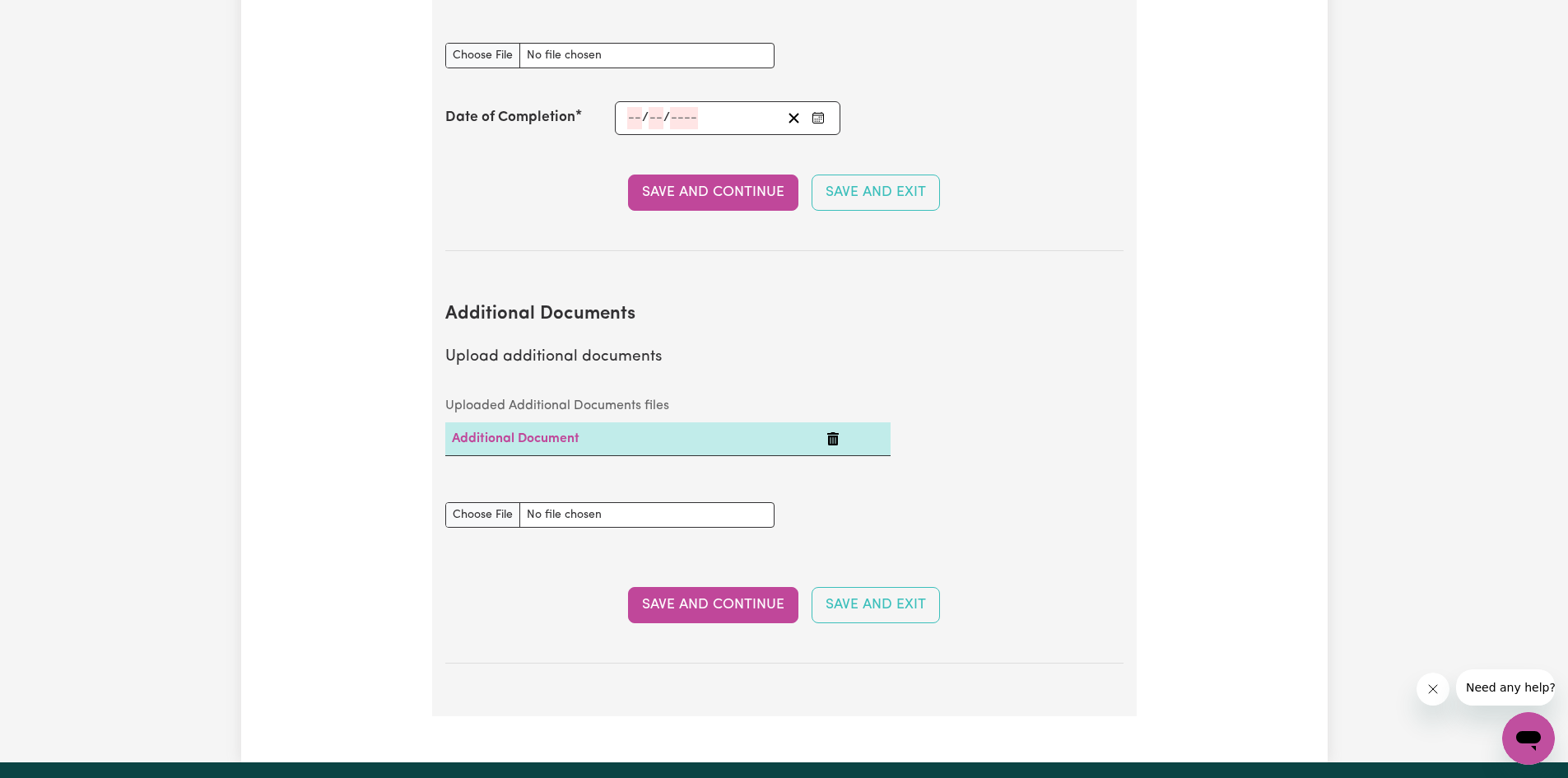
scroll to position [2784, 0]
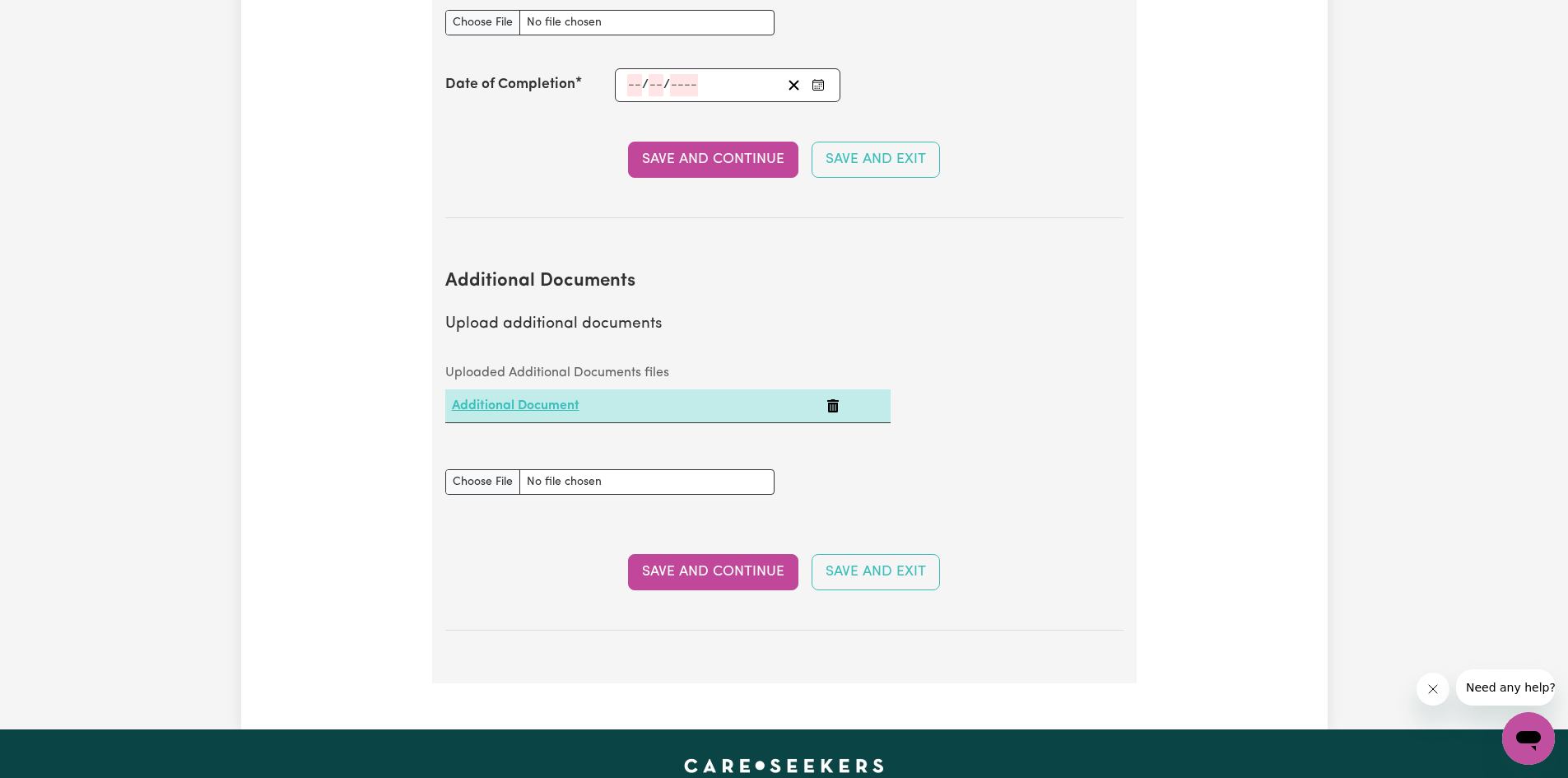
click at [503, 399] on link "Additional Document" at bounding box center [516, 406] width 128 height 13
click at [478, 469] on input "Additional Documents document" at bounding box center [610, 481] width 329 height 25
click at [487, 469] on input "Additional Documents document" at bounding box center [610, 481] width 329 height 25
type input "C:\fakepath\Untitled_21082020_190720.pdf"
click at [684, 553] on button "Save and Continue" at bounding box center [713, 571] width 170 height 37
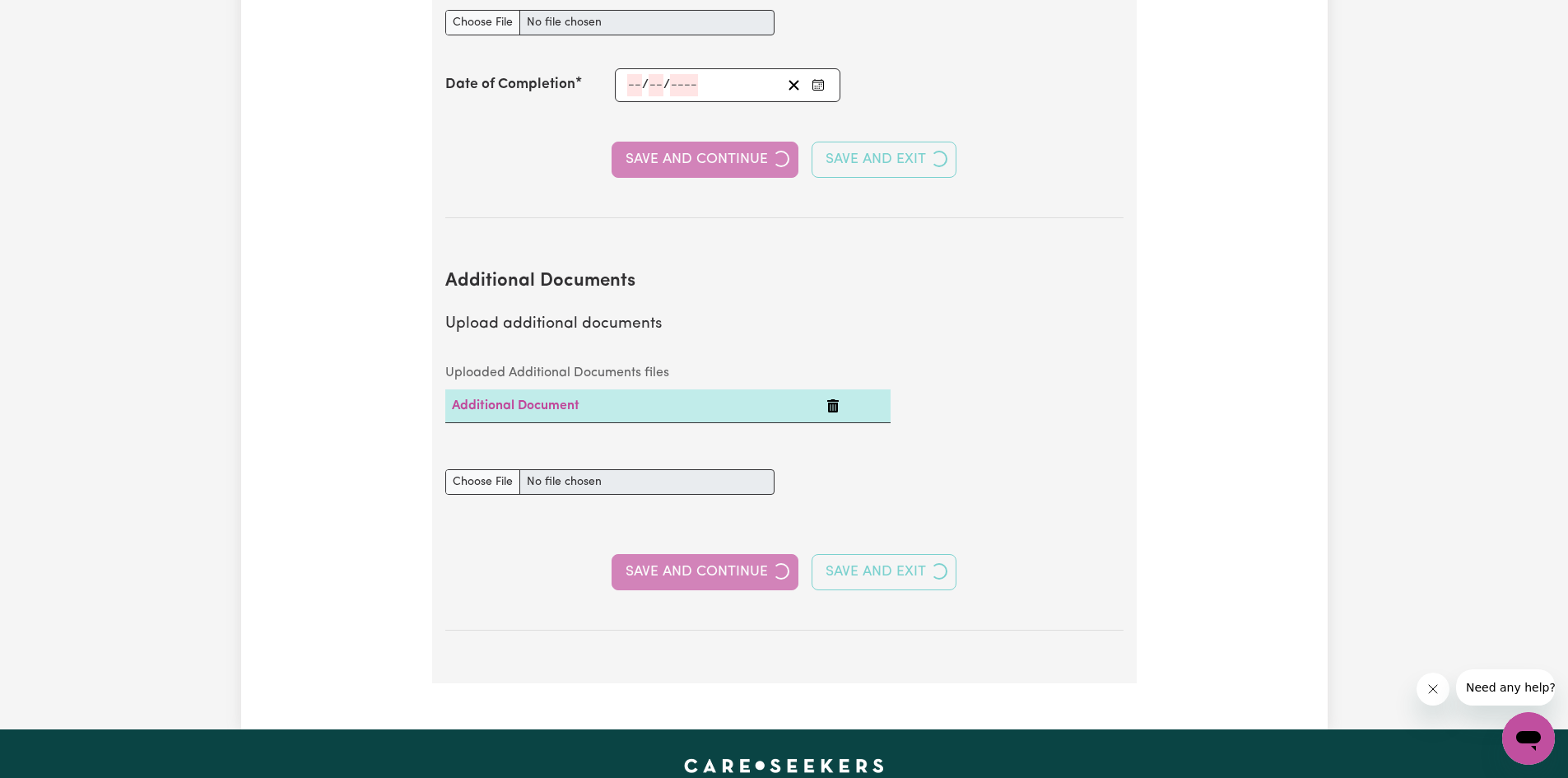
select select "2020"
select select "2024"
select select "2022"
select select "2024"
select select "2022"
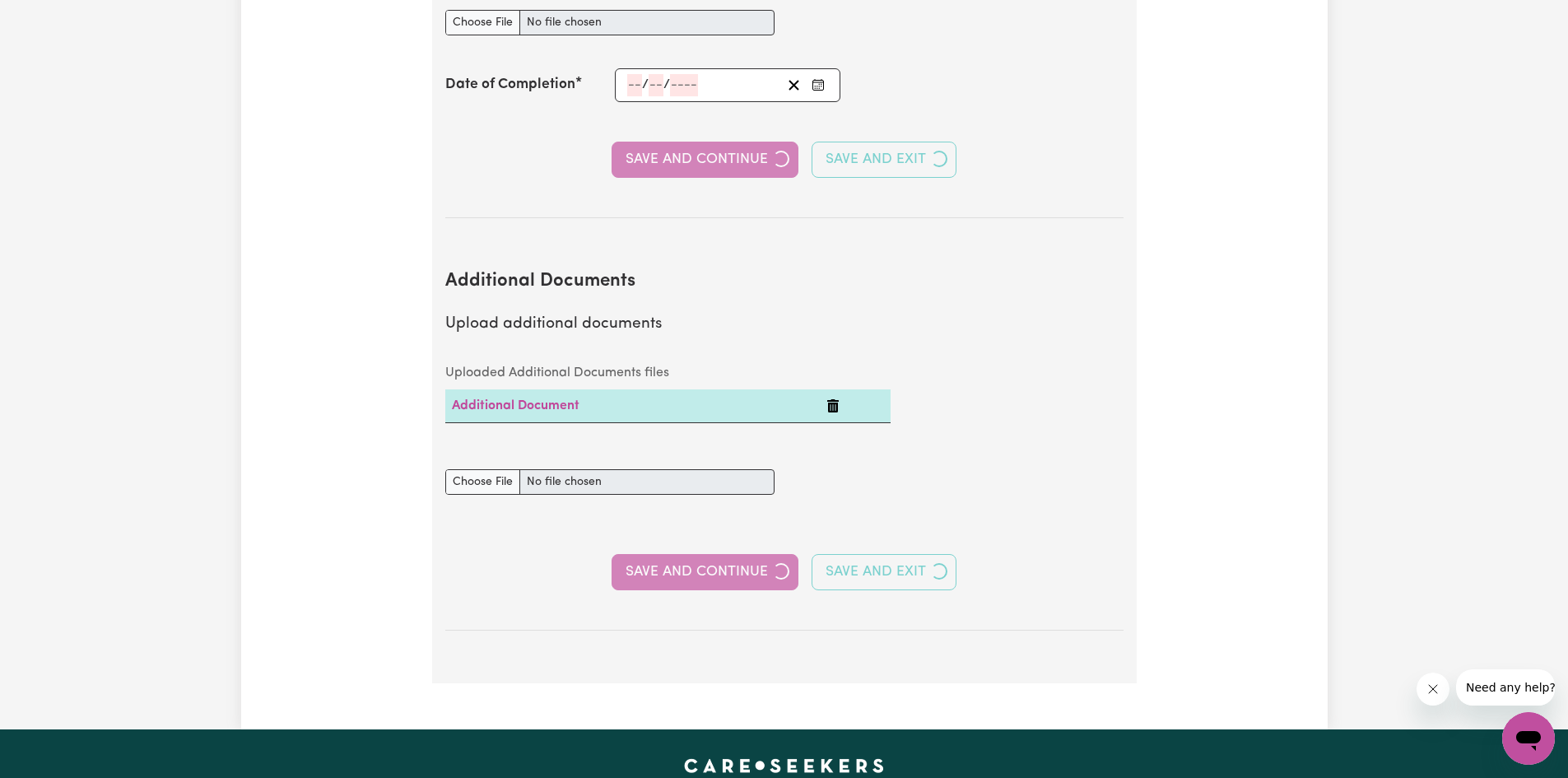
select select "2023"
select select "2019"
select select "2023"
select select "Certificate III (Individual Support)"
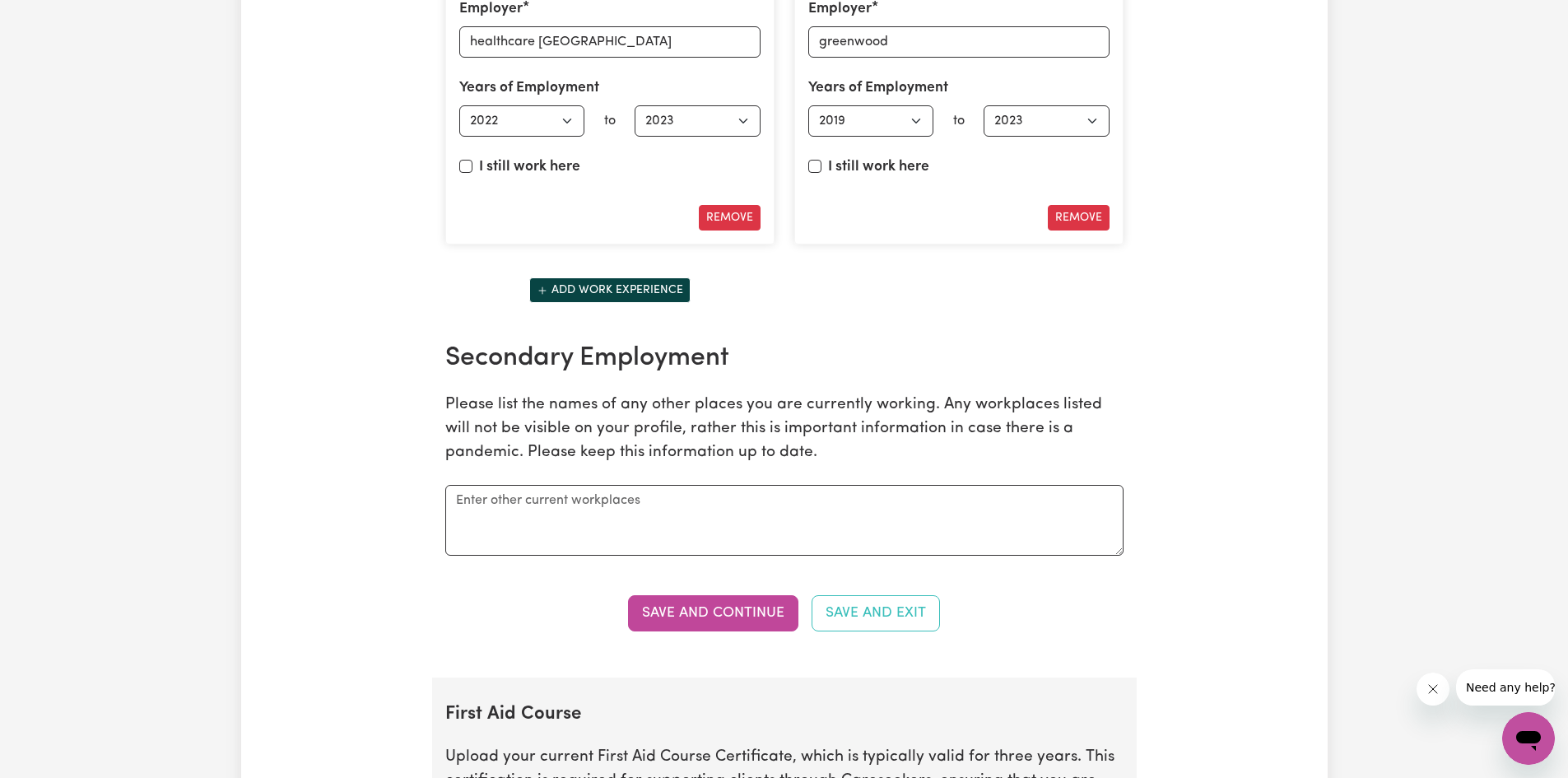
scroll to position [2963, 0]
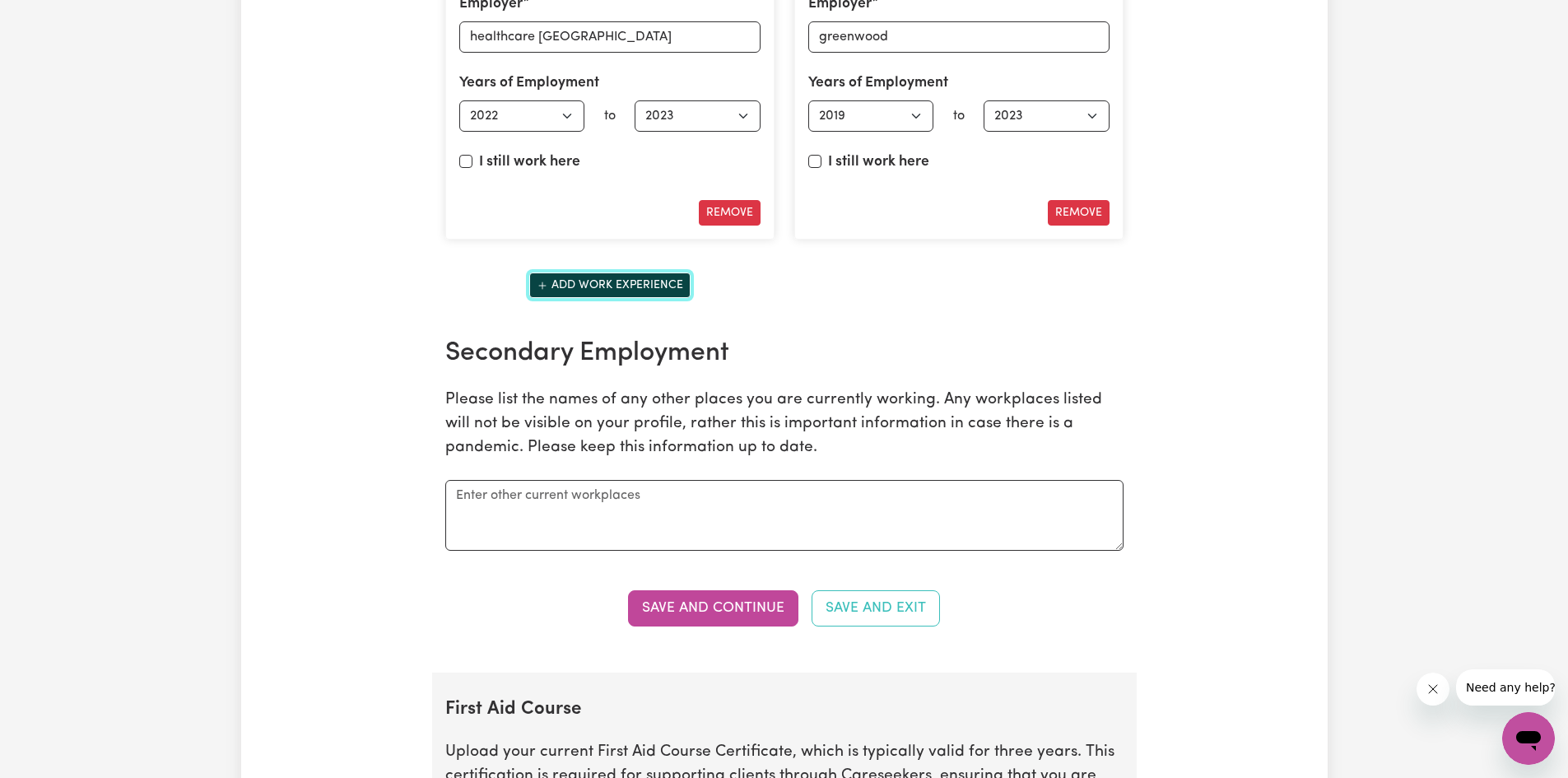
click at [598, 284] on button "Add work experience" at bounding box center [610, 285] width 162 height 25
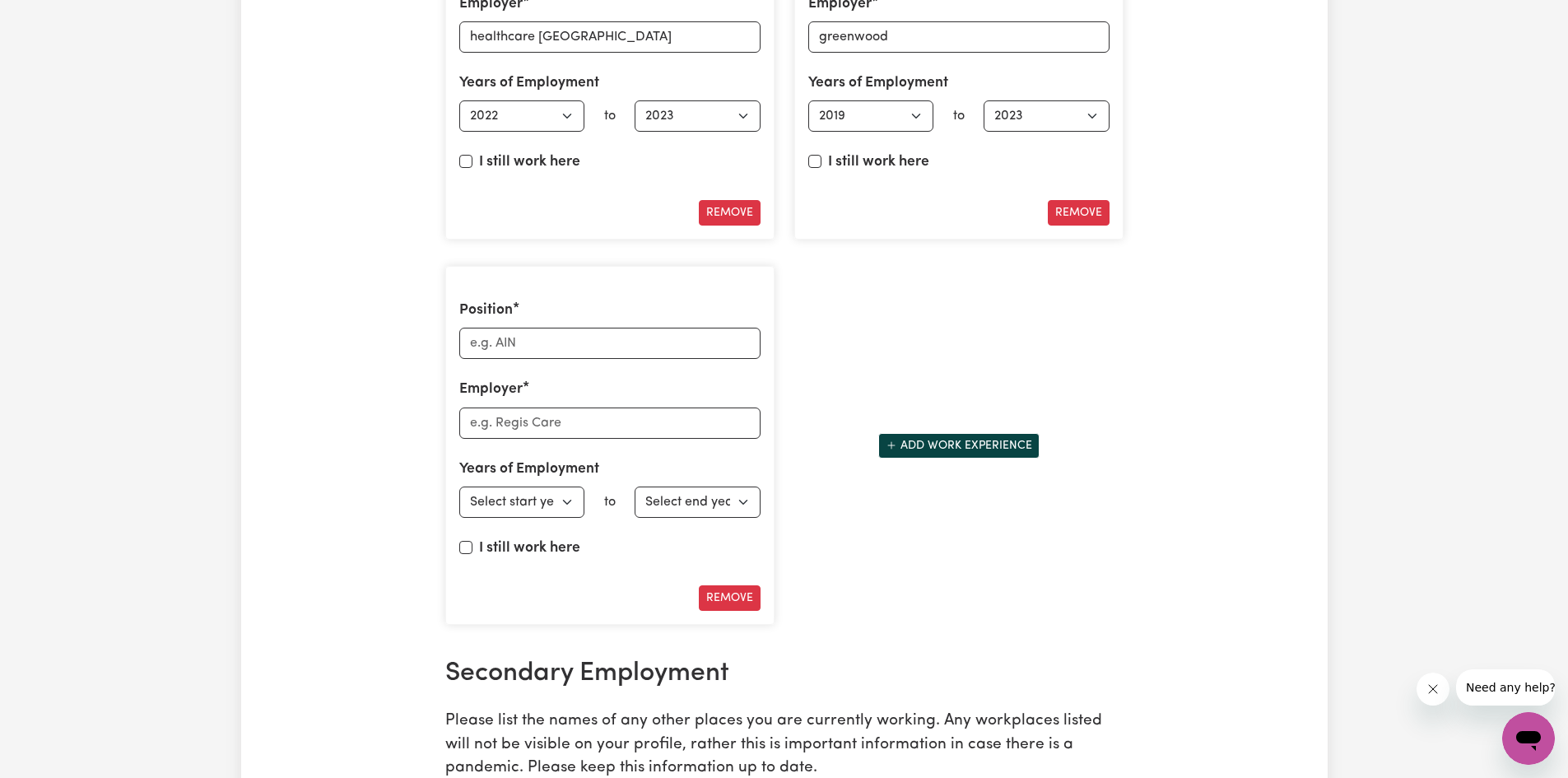
click at [565, 324] on div "Position" at bounding box center [610, 329] width 302 height 59
click at [516, 350] on input "Position" at bounding box center [610, 343] width 302 height 31
type input "Alanora age care"
drag, startPoint x: 593, startPoint y: 346, endPoint x: 454, endPoint y: 329, distance: 140.0
click at [454, 329] on div "Position Alanora age care Employer Years of Employment Employed from Select sta…" at bounding box center [610, 445] width 329 height 360
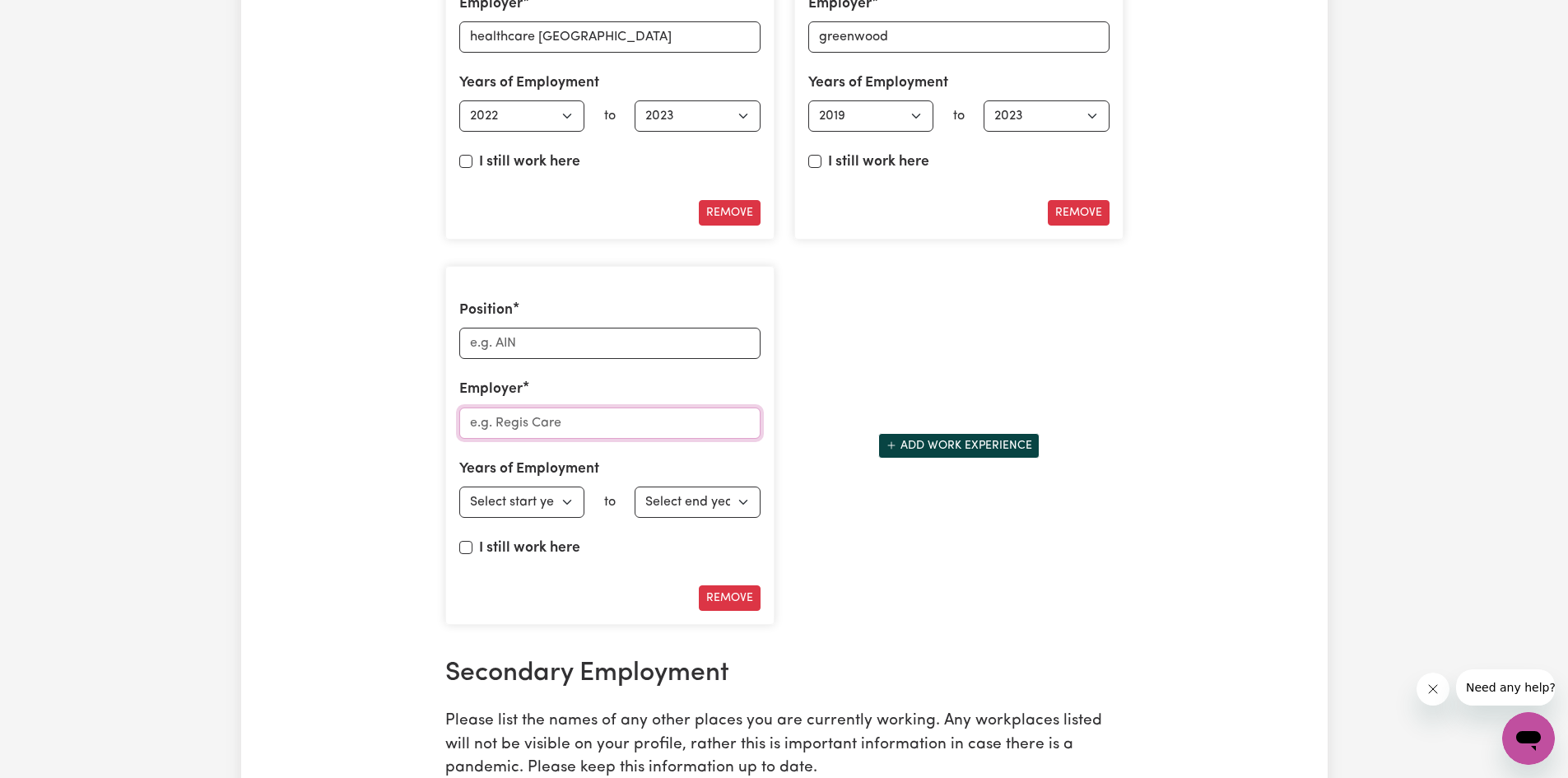
click at [519, 425] on input "Employer" at bounding box center [610, 422] width 302 height 31
click at [568, 503] on select "Select start year [DATE] 1952 1953 1954 1955 1956 1957 1958 1959 1960 1961 1962…" at bounding box center [523, 502] width 126 height 31
click at [460, 487] on select "Select start year [DATE] 1952 1953 1954 1955 1956 1957 1958 1959 1960 1961 1962…" at bounding box center [523, 502] width 126 height 31
click at [566, 500] on select "Select start year [DATE] 1952 1953 1954 1955 1956 1957 1958 1959 1960 1961 1962…" at bounding box center [523, 502] width 126 height 31
select select "2018"
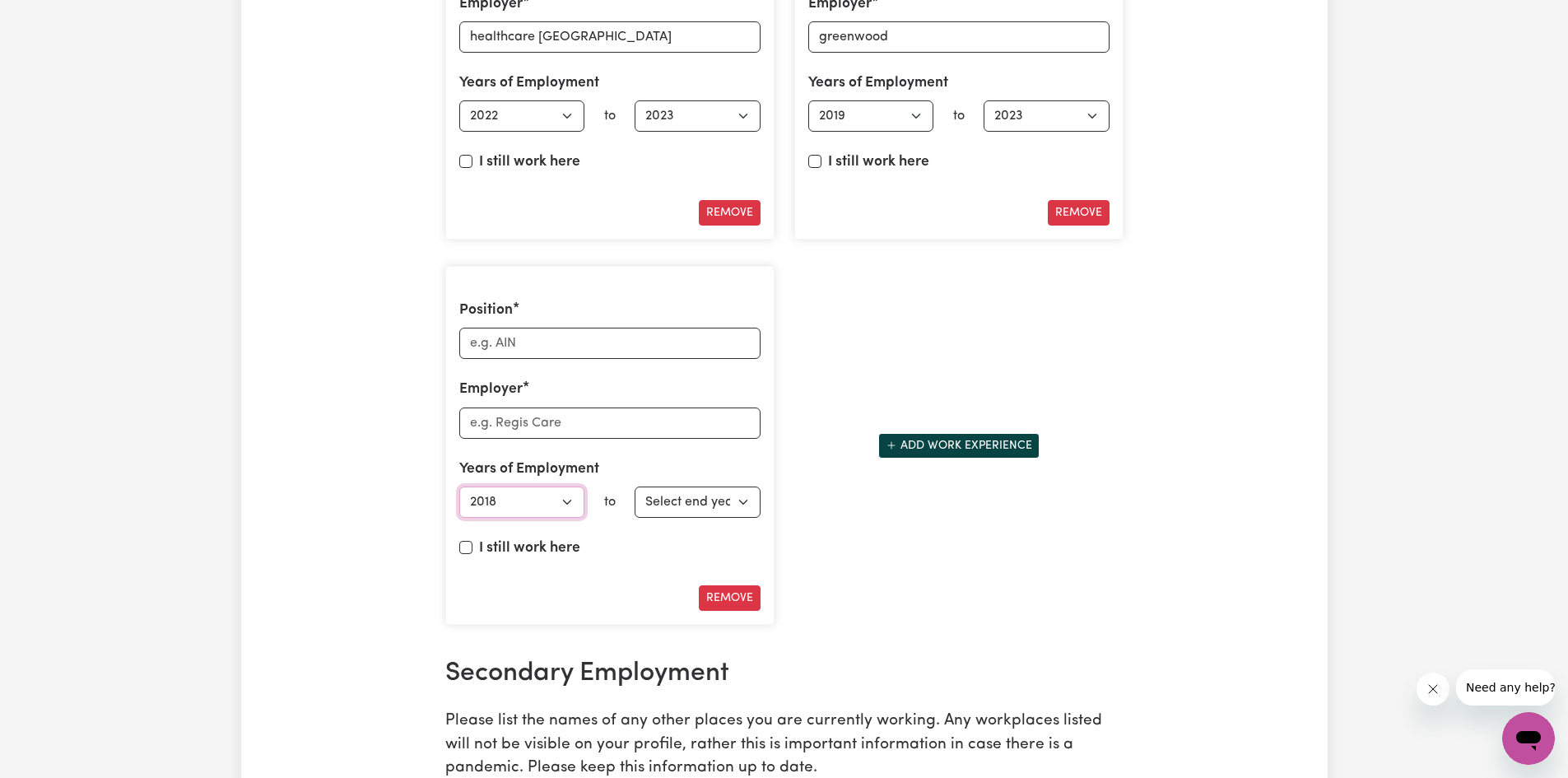
click at [460, 487] on select "Select start year [DATE] 1952 1953 1954 1955 1956 1957 1958 1959 1960 1961 1962…" at bounding box center [523, 502] width 126 height 31
click at [743, 502] on select "Select end year [DATE] 1952 1953 1954 1955 1956 1957 1958 1959 1960 1961 1962 1…" at bounding box center [698, 502] width 126 height 31
select select "2019"
click at [635, 487] on select "Select end year [DATE] 1952 1953 1954 1955 1956 1957 1958 1959 1960 1961 1962 1…" at bounding box center [698, 502] width 126 height 31
click at [512, 425] on input "Employer" at bounding box center [610, 422] width 302 height 31
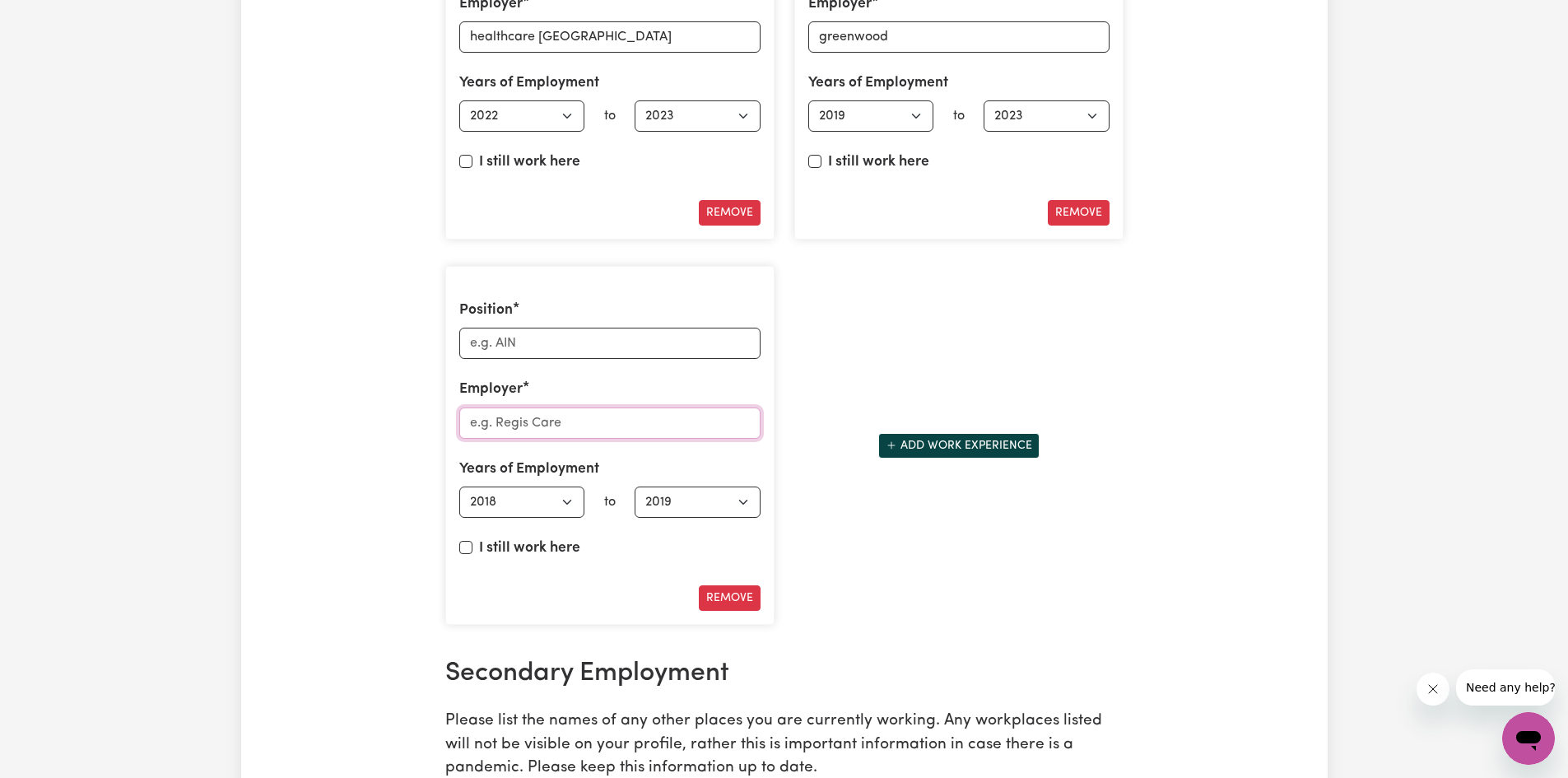
paste input "Calvary Elanora"
type input "Calvary Elanora"
click at [525, 339] on input "Position" at bounding box center [610, 343] width 302 height 31
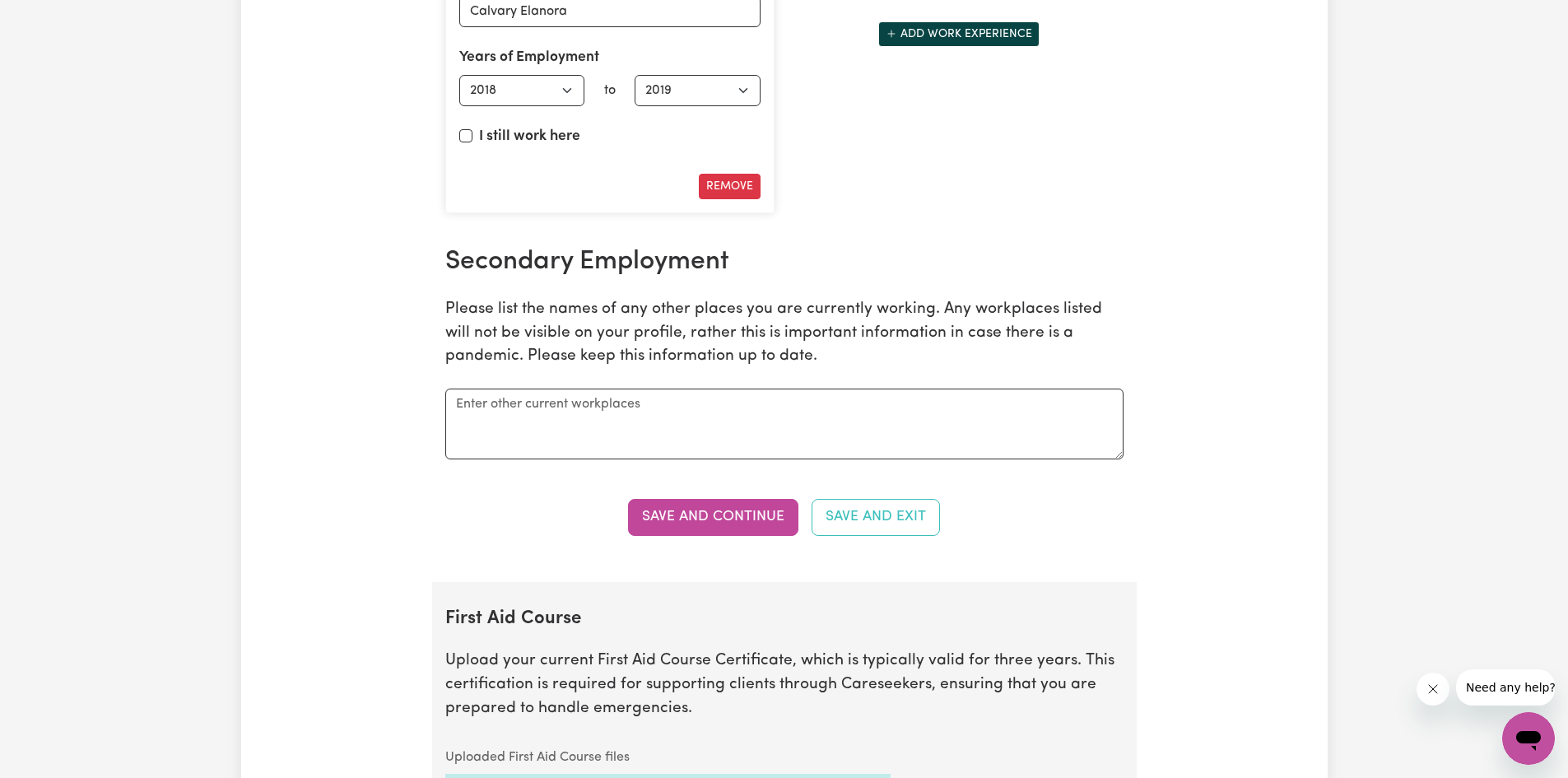
scroll to position [3127, 0]
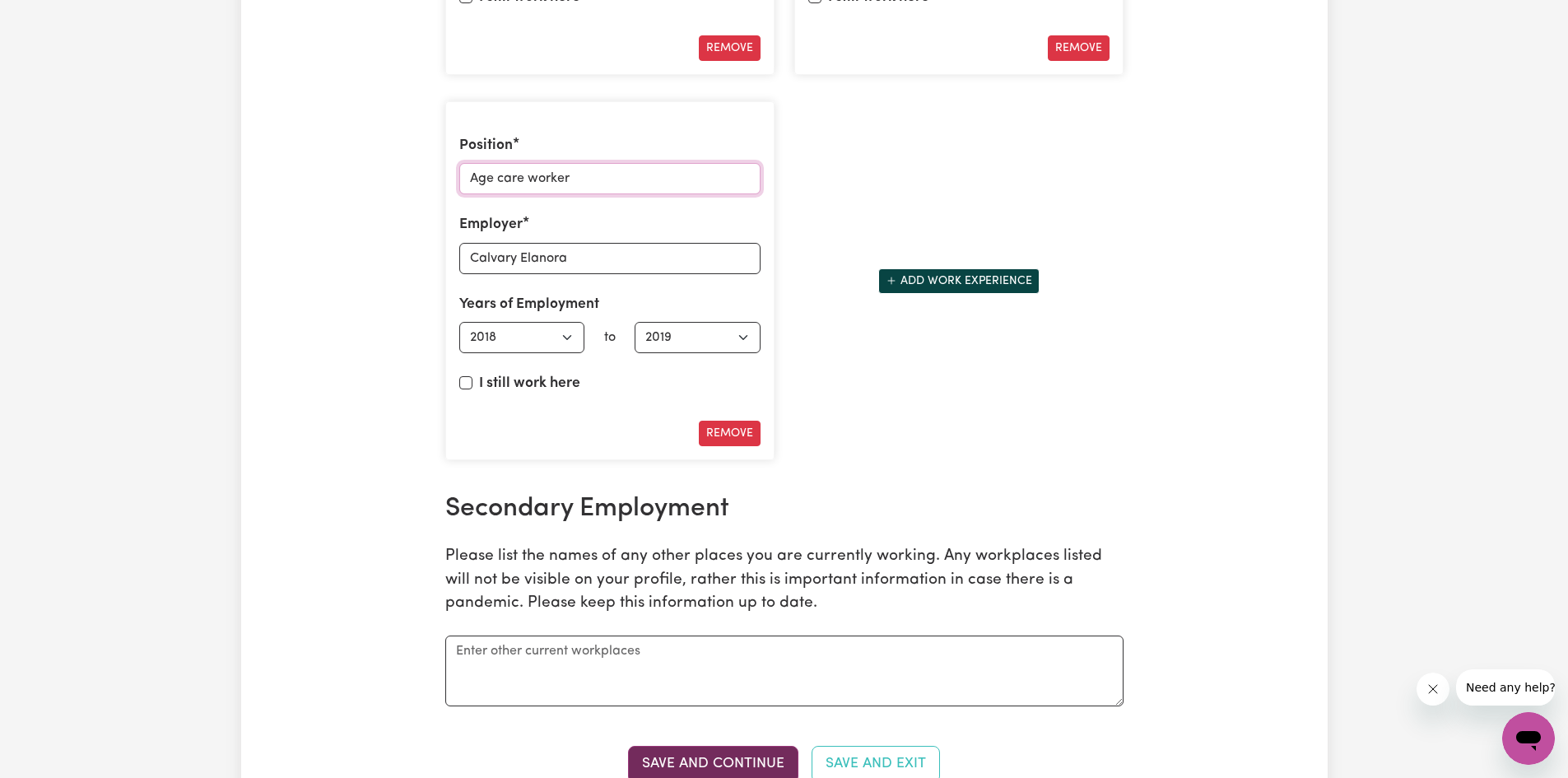
type input "Age care worker"
click at [679, 753] on button "Save and Continue" at bounding box center [713, 763] width 170 height 37
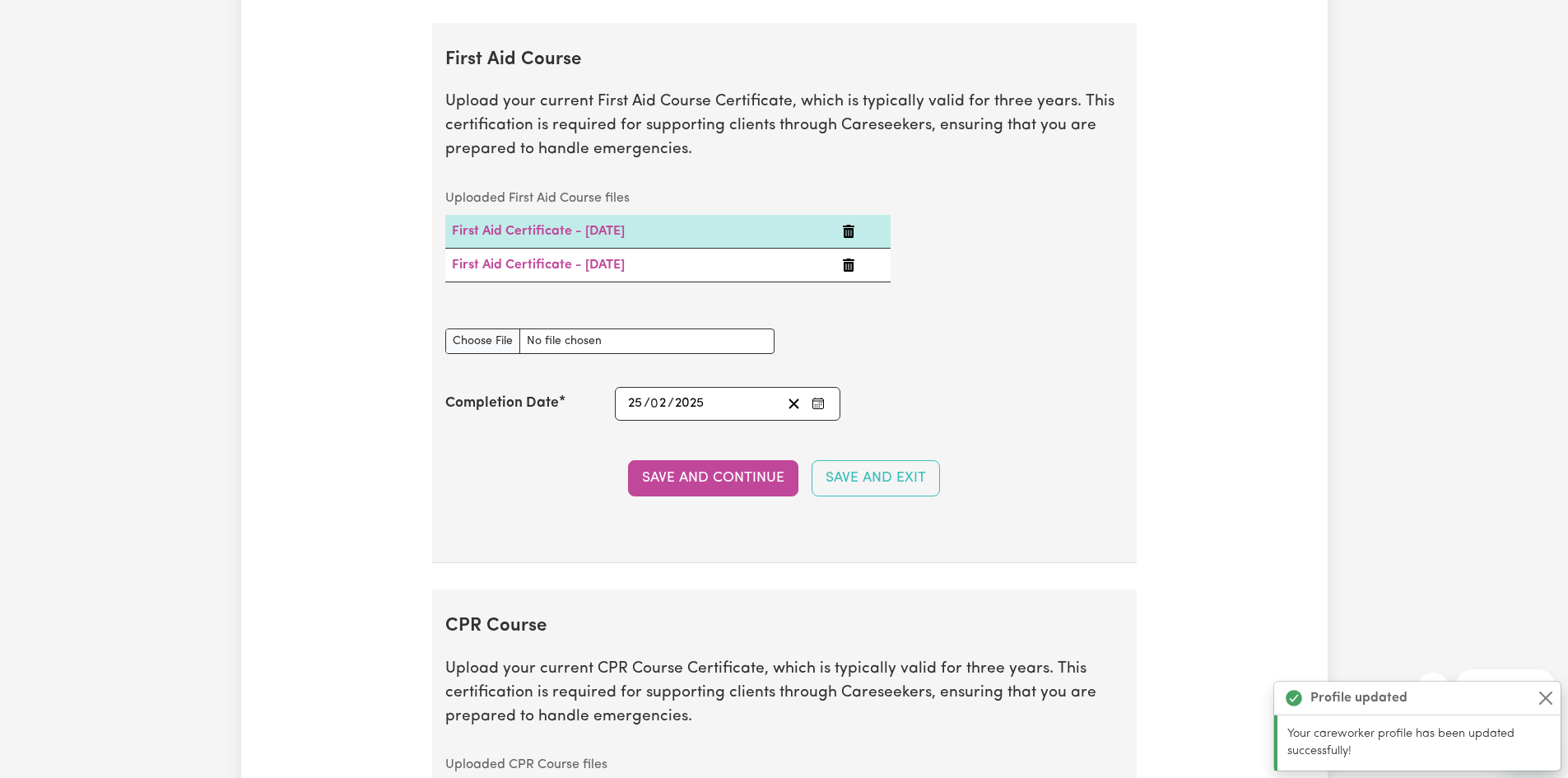
scroll to position [3956, 0]
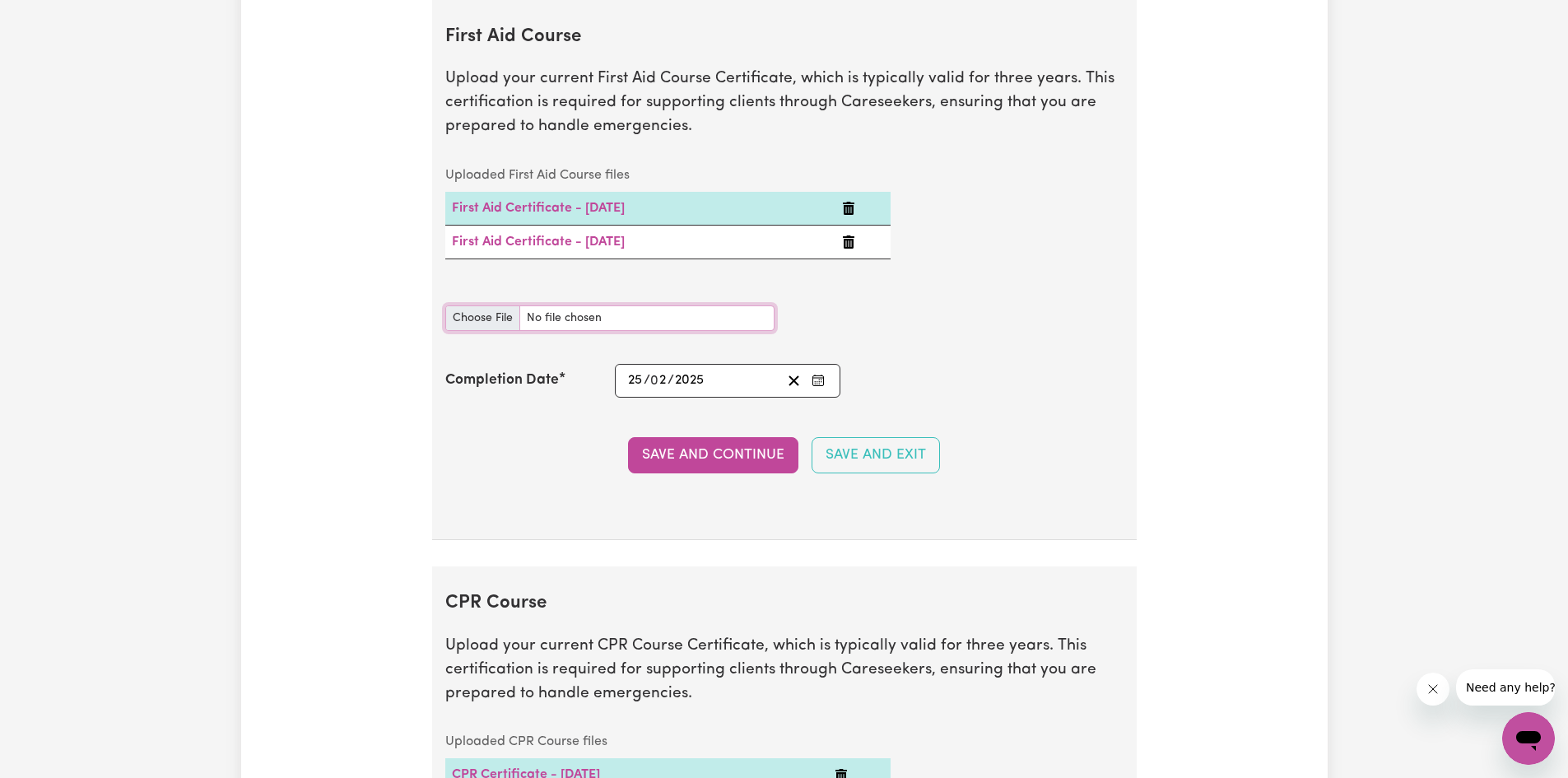
click at [486, 316] on input "First Aid Course document" at bounding box center [610, 318] width 329 height 25
type input "C:\fakepath\7f54421b9f128d284228-Abuon_Kuol_HLTAID011___Provide_First_Aid_Certi…"
click at [685, 460] on button "Save and Continue" at bounding box center [713, 455] width 170 height 37
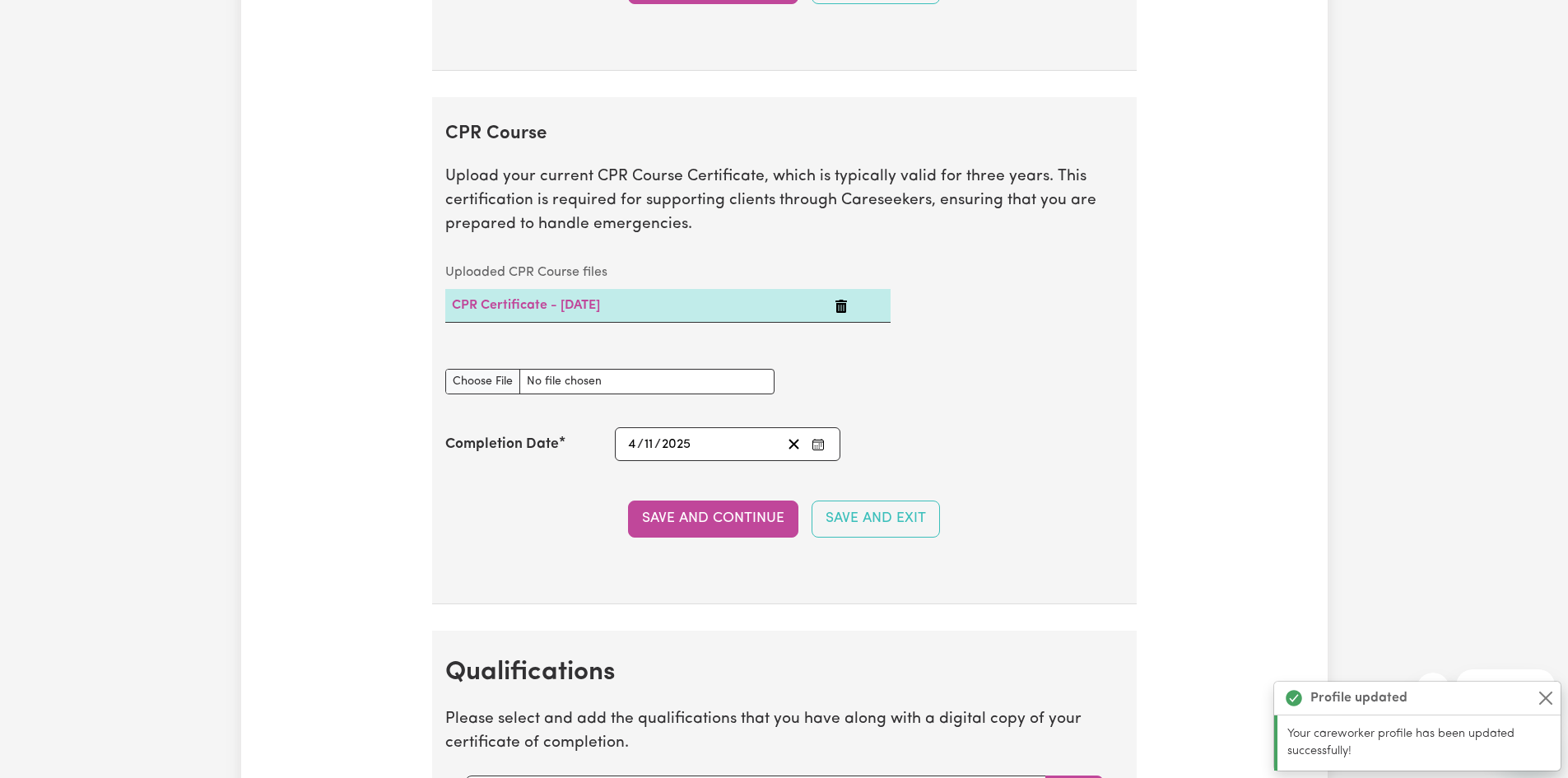
scroll to position [4521, 0]
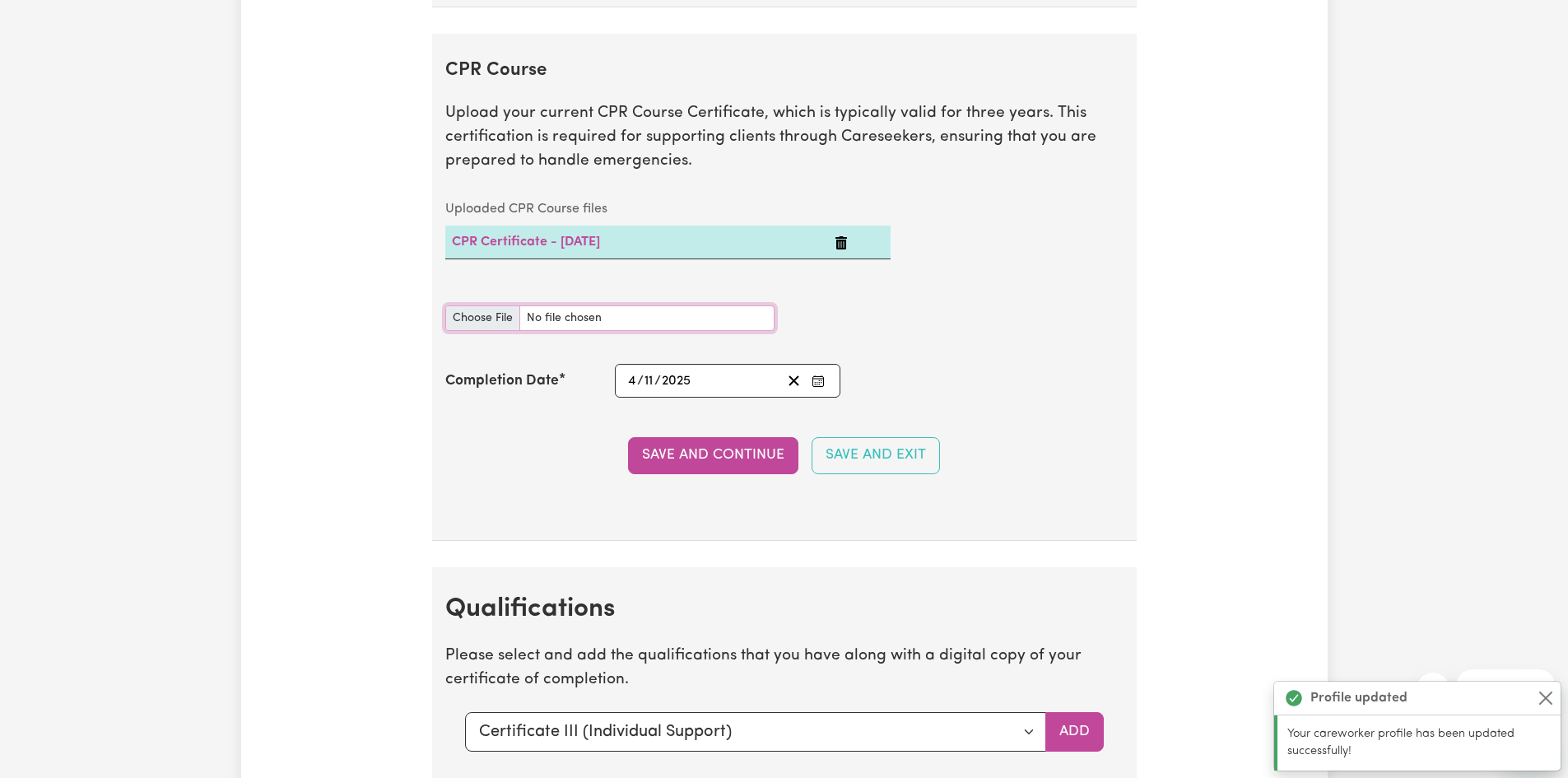
click at [469, 319] on input "CPR Course document" at bounding box center [610, 318] width 329 height 25
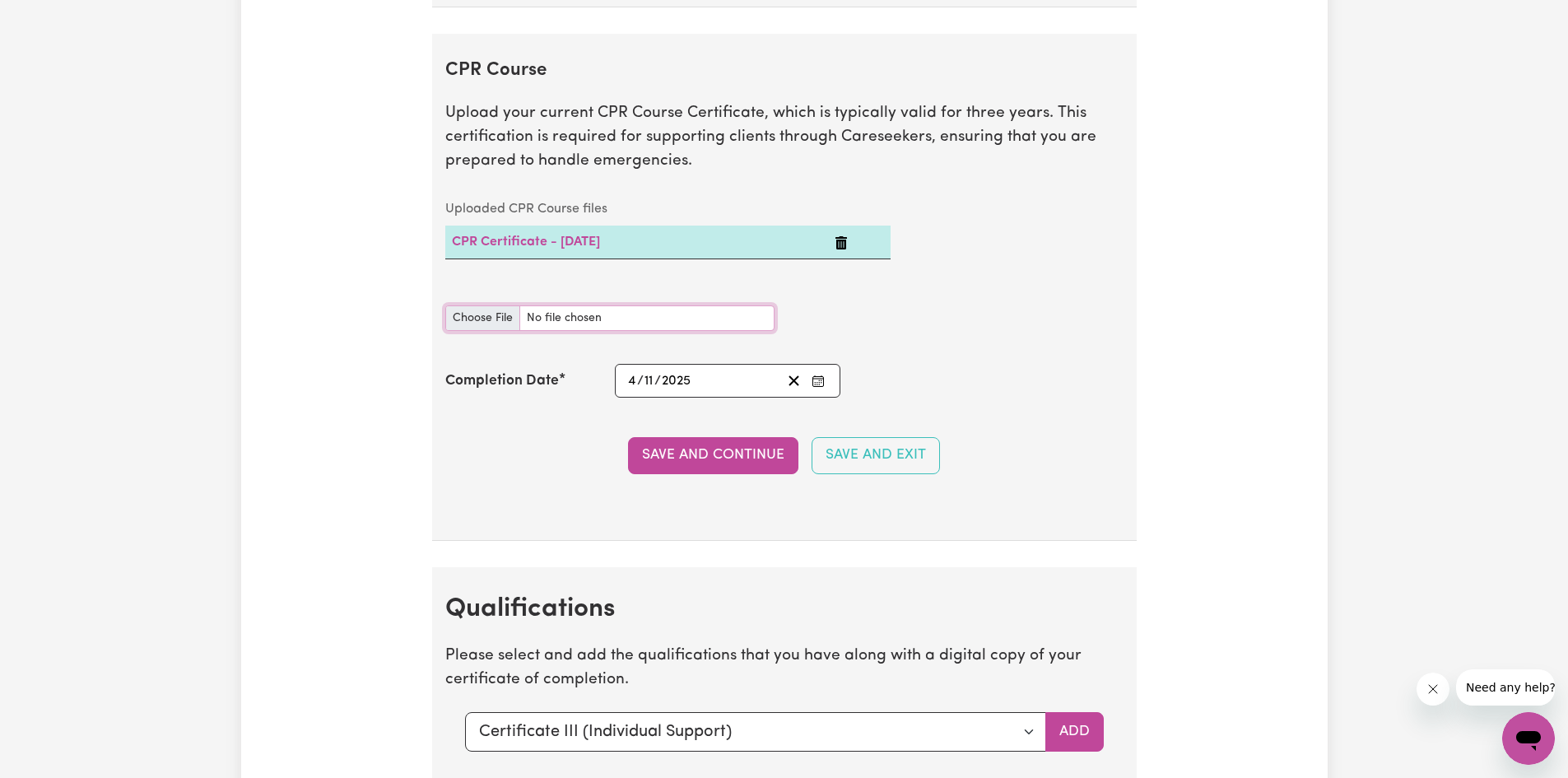
type input "C:\fakepath\7f54421b9f128d284228-Abuon_Kuol_HLTAID011___Provide_First_Aid_Certi…"
drag, startPoint x: 698, startPoint y: 447, endPoint x: 860, endPoint y: 433, distance: 162.6
click at [698, 447] on button "Save and Continue" at bounding box center [713, 455] width 170 height 37
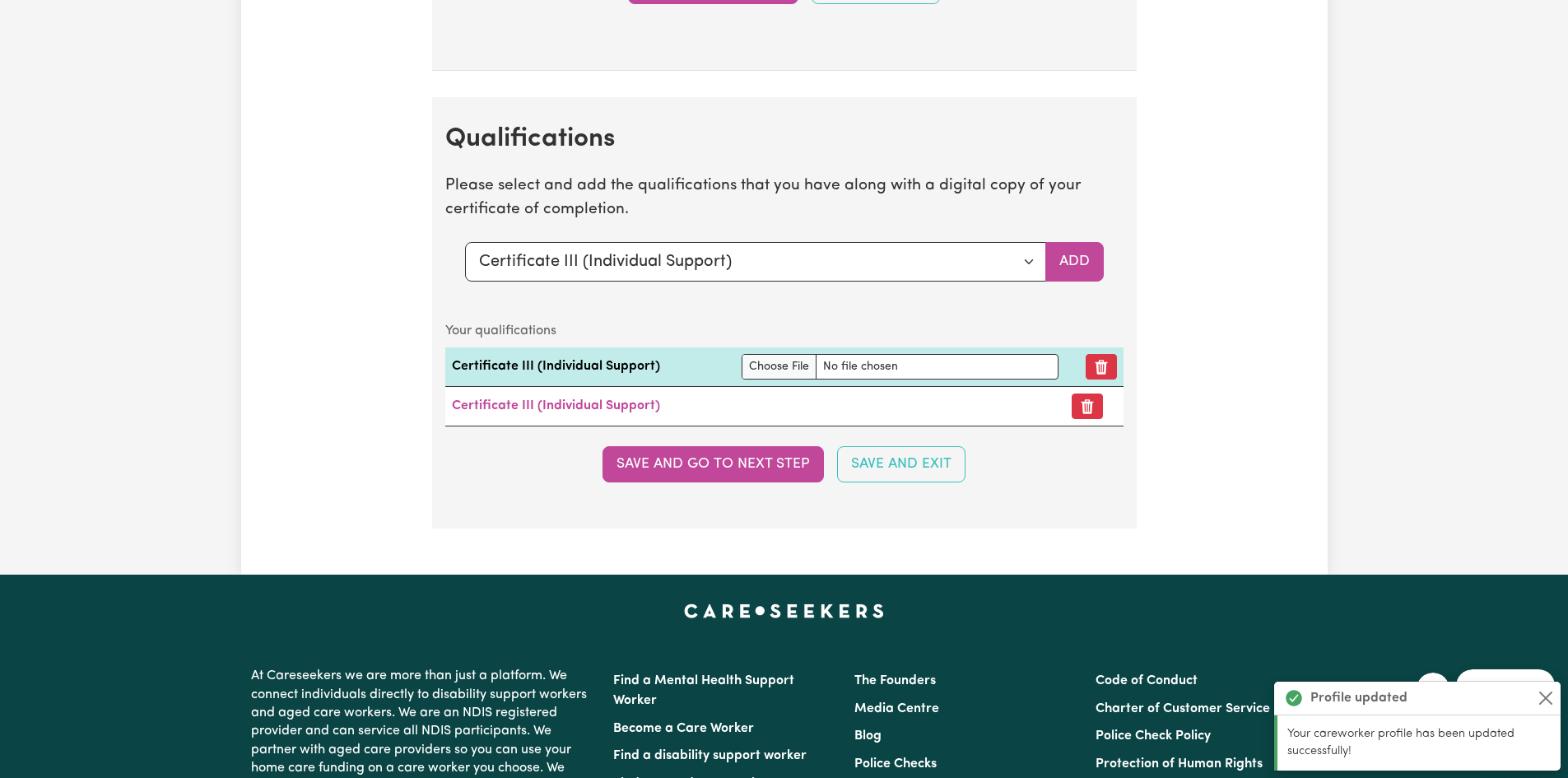
scroll to position [5088, 0]
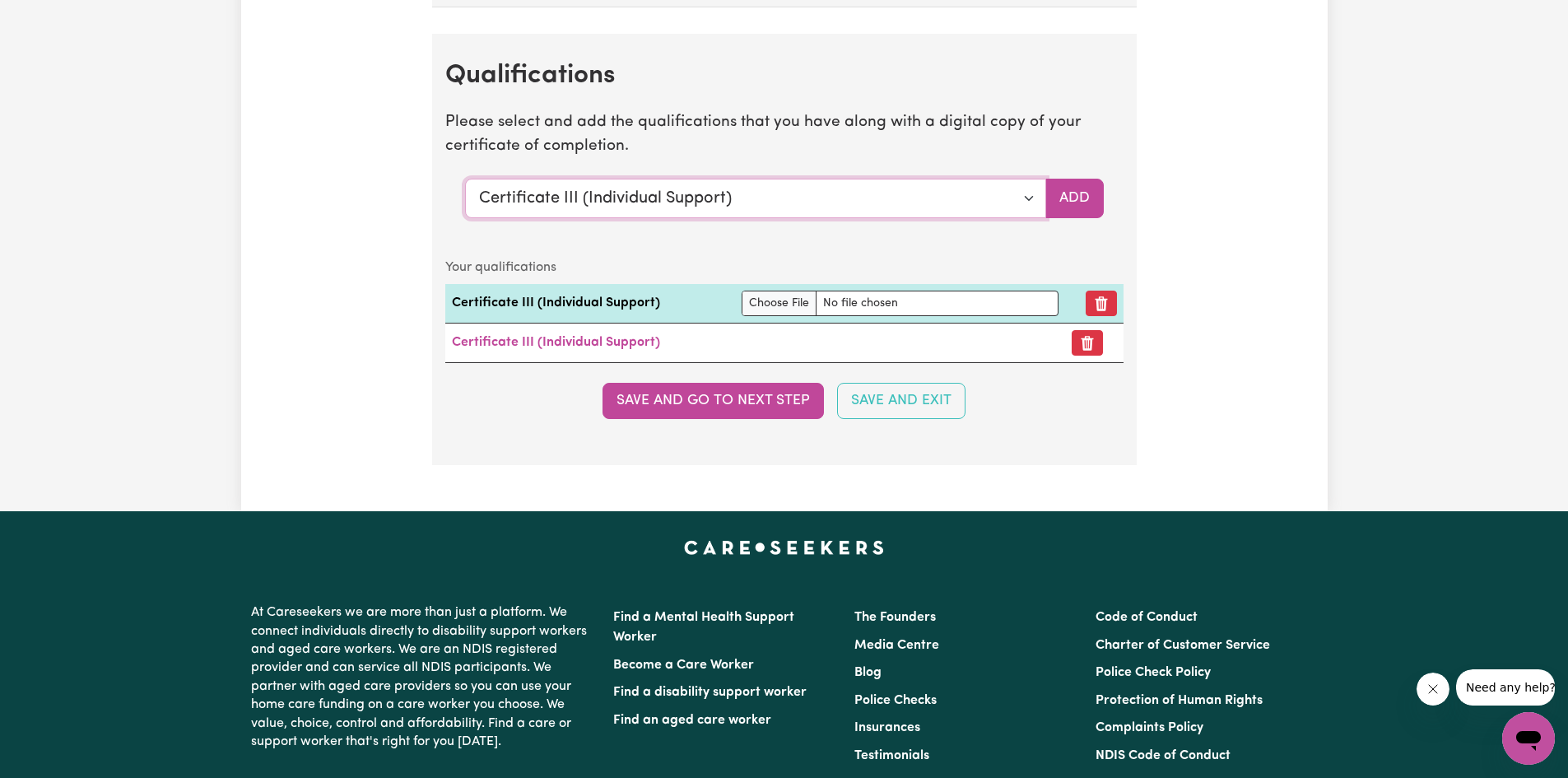
click at [1029, 201] on select "Select a qualification to add... Certificate III (Individual Support) Certifica…" at bounding box center [756, 198] width 581 height 39
select select "Certificate IV (Disability Support)"
click at [465, 179] on select "Select a qualification to add... Certificate III (Individual Support) Certifica…" at bounding box center [756, 198] width 581 height 39
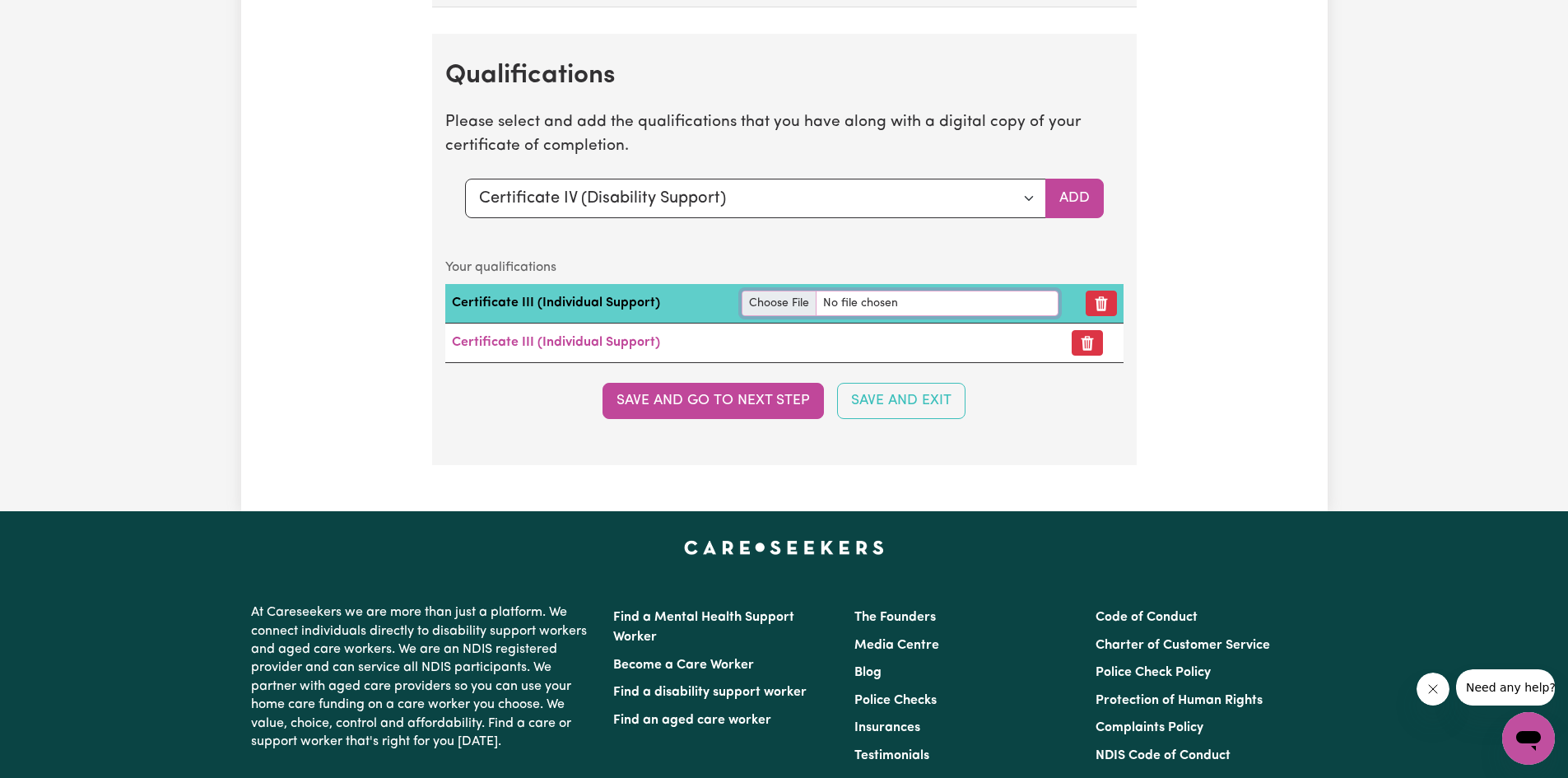
click at [755, 301] on input "file" at bounding box center [900, 303] width 317 height 25
type input "C:\fakepath\Award_121221.pdf"
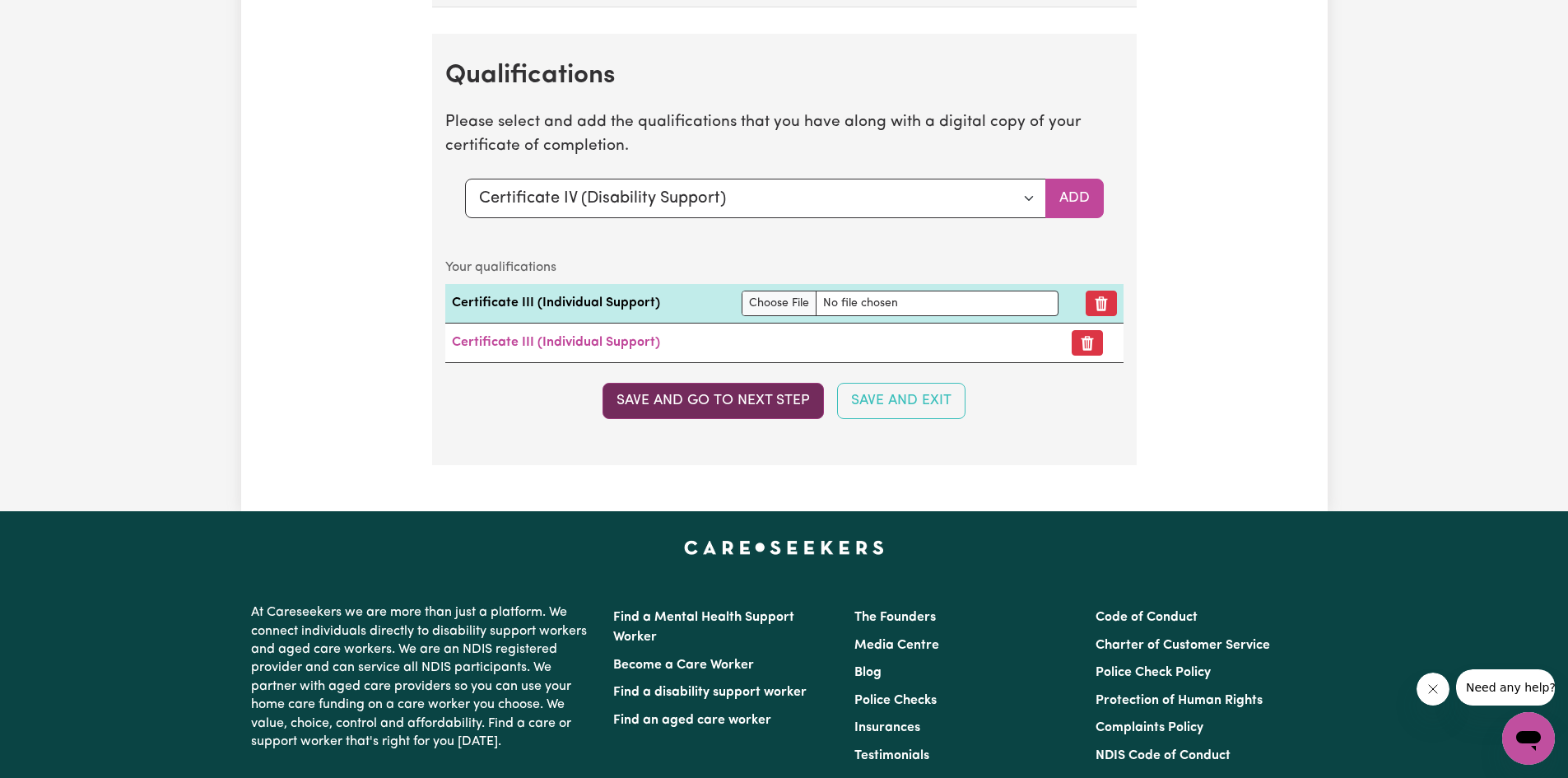
click at [701, 404] on button "Save and go to next step" at bounding box center [713, 400] width 222 height 37
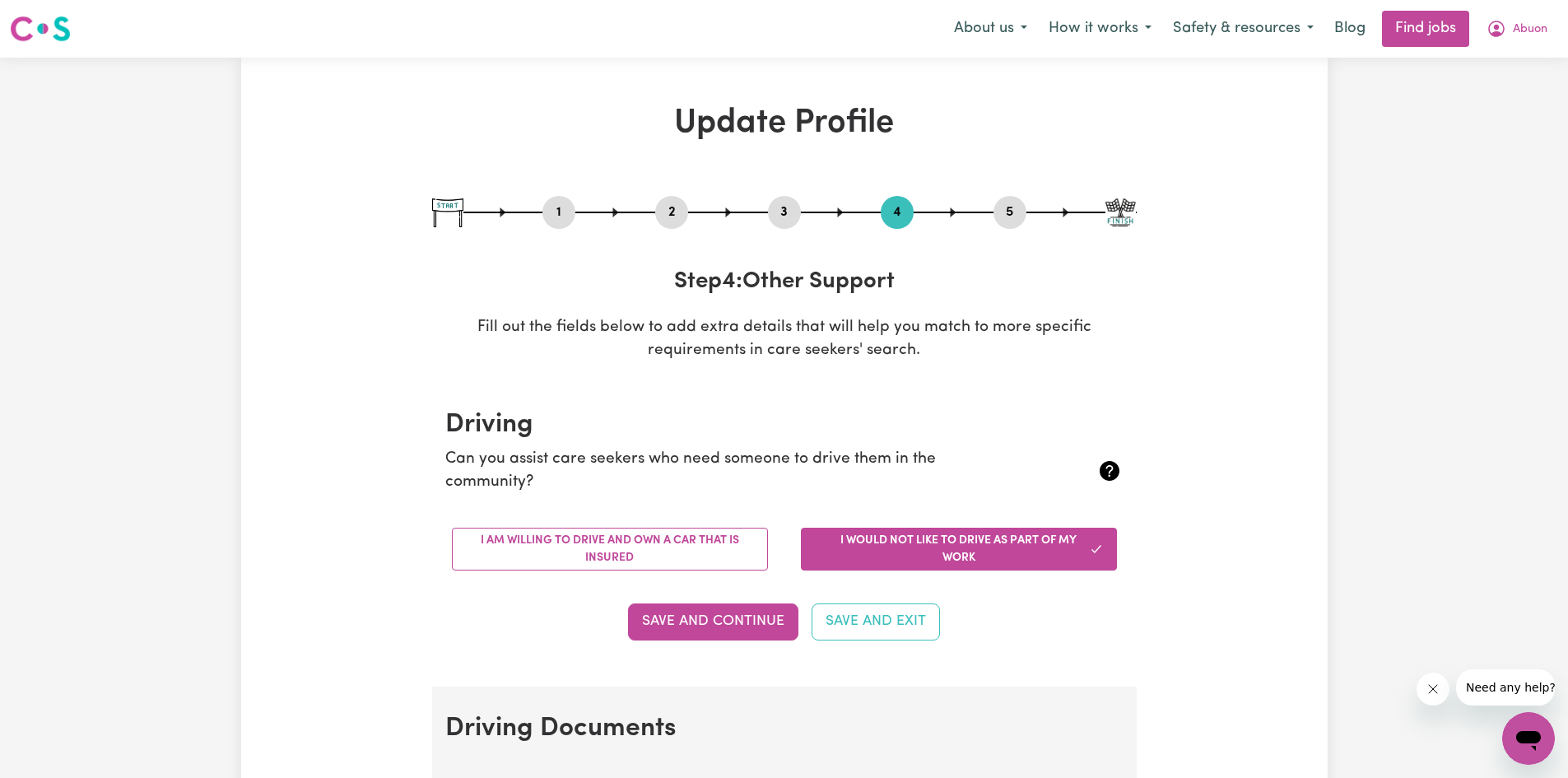
scroll to position [164, 0]
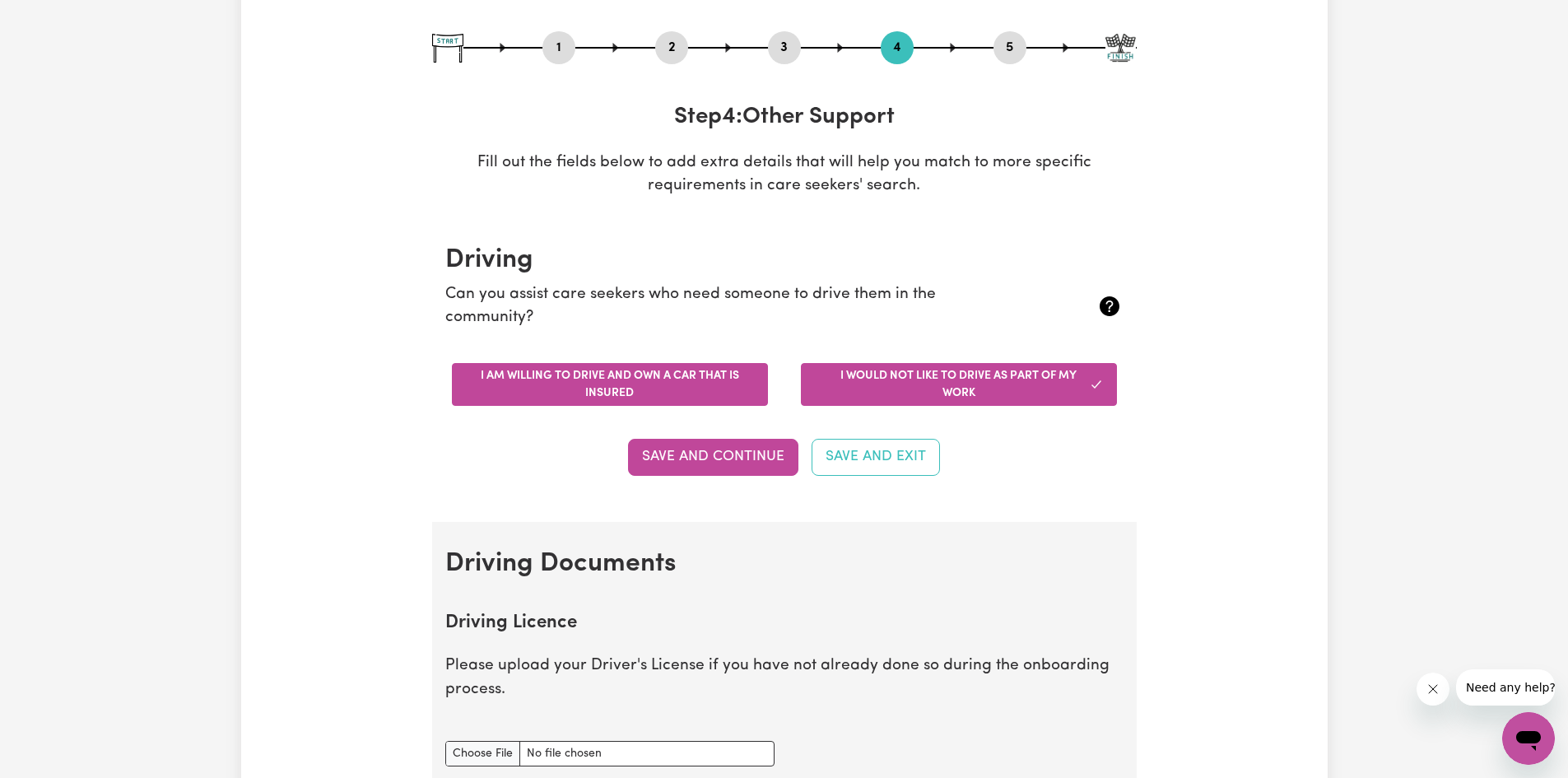
click at [639, 387] on button "I am willing to drive and own a car that is insured" at bounding box center [610, 384] width 316 height 43
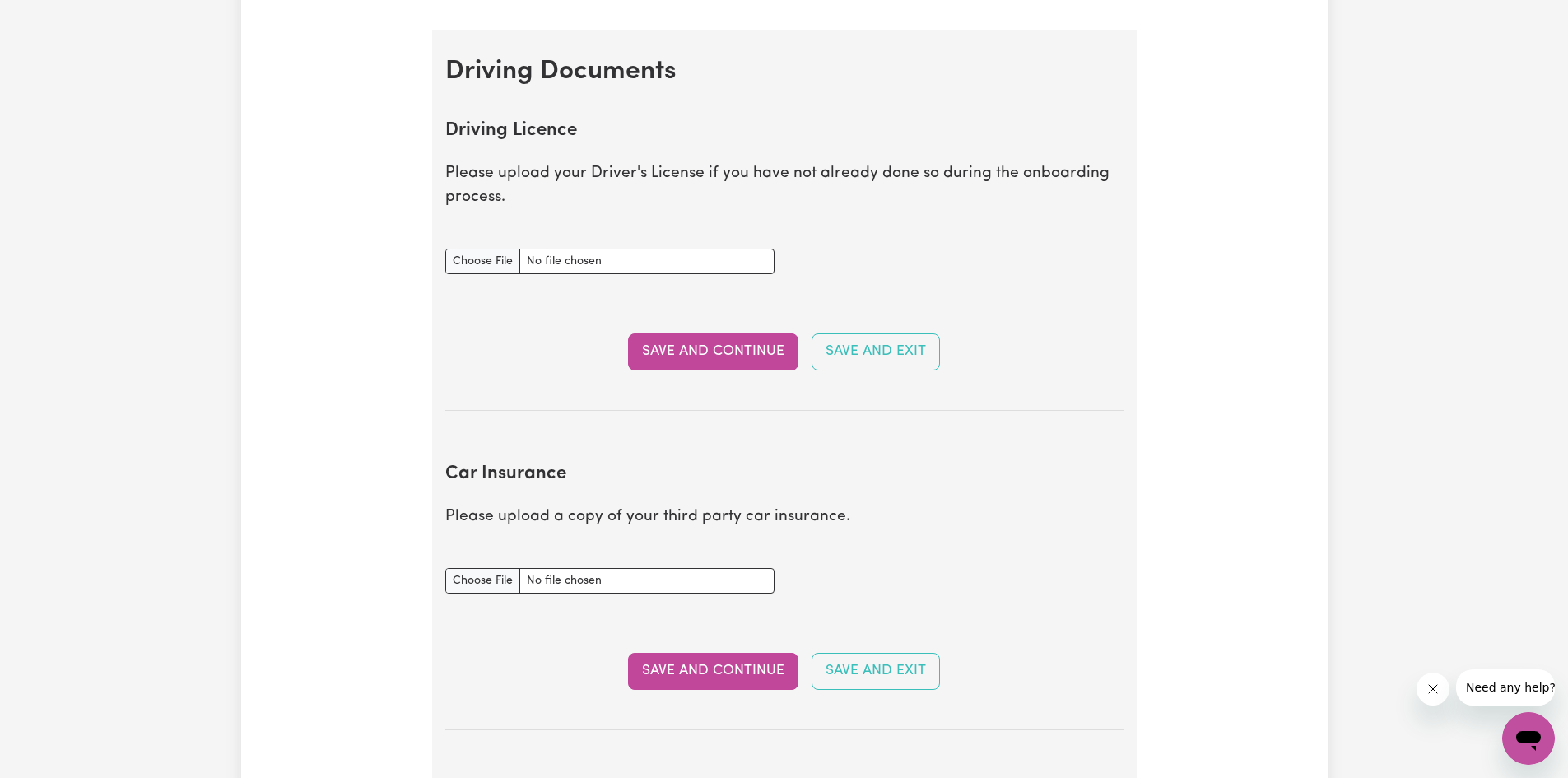
scroll to position [659, 0]
click at [486, 258] on input "Driving Licence document" at bounding box center [610, 259] width 329 height 25
click at [489, 260] on input "Driving Licence document" at bounding box center [610, 259] width 329 height 25
click at [1303, 163] on div "Update Profile 1 2 3 4 5 Step 4 : Other Support Fill out the fields below to ad…" at bounding box center [785, 394] width 1087 height 1896
click at [492, 251] on input "Driving Licence document" at bounding box center [610, 259] width 329 height 25
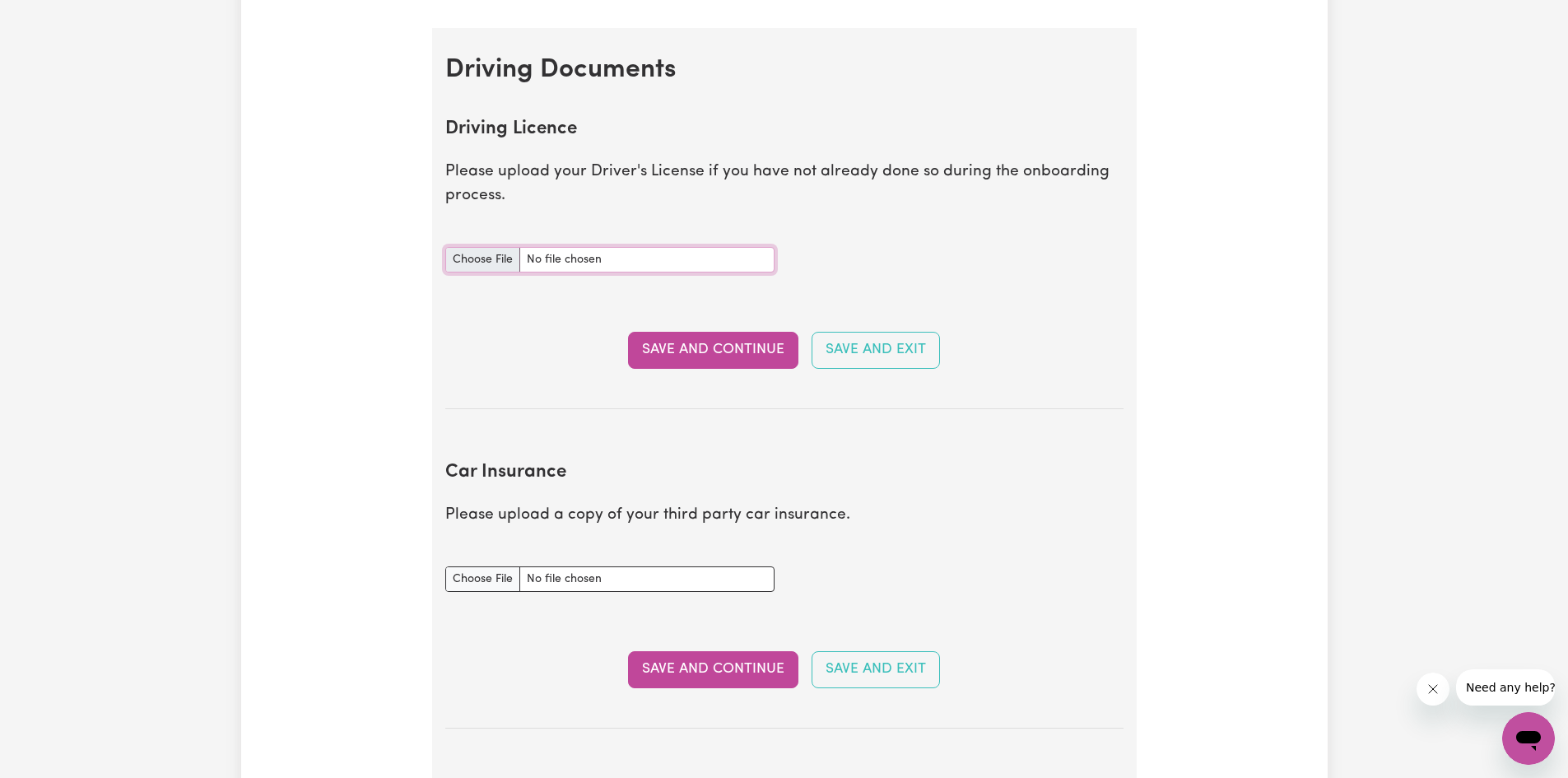
type input "C:\fakepath\unnamed.jpg"
click at [651, 349] on button "Save and Continue" at bounding box center [713, 350] width 170 height 37
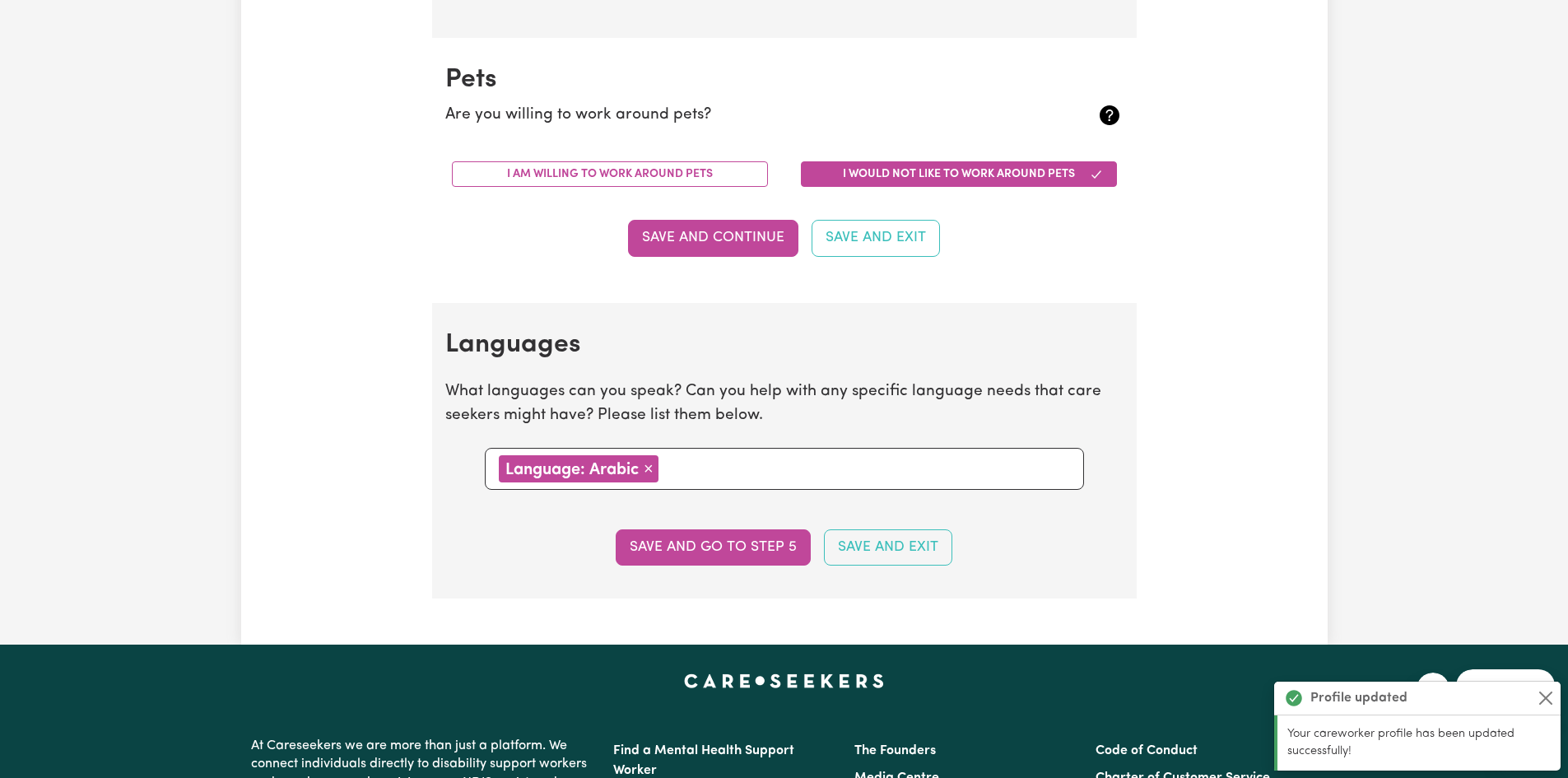
scroll to position [1587, 0]
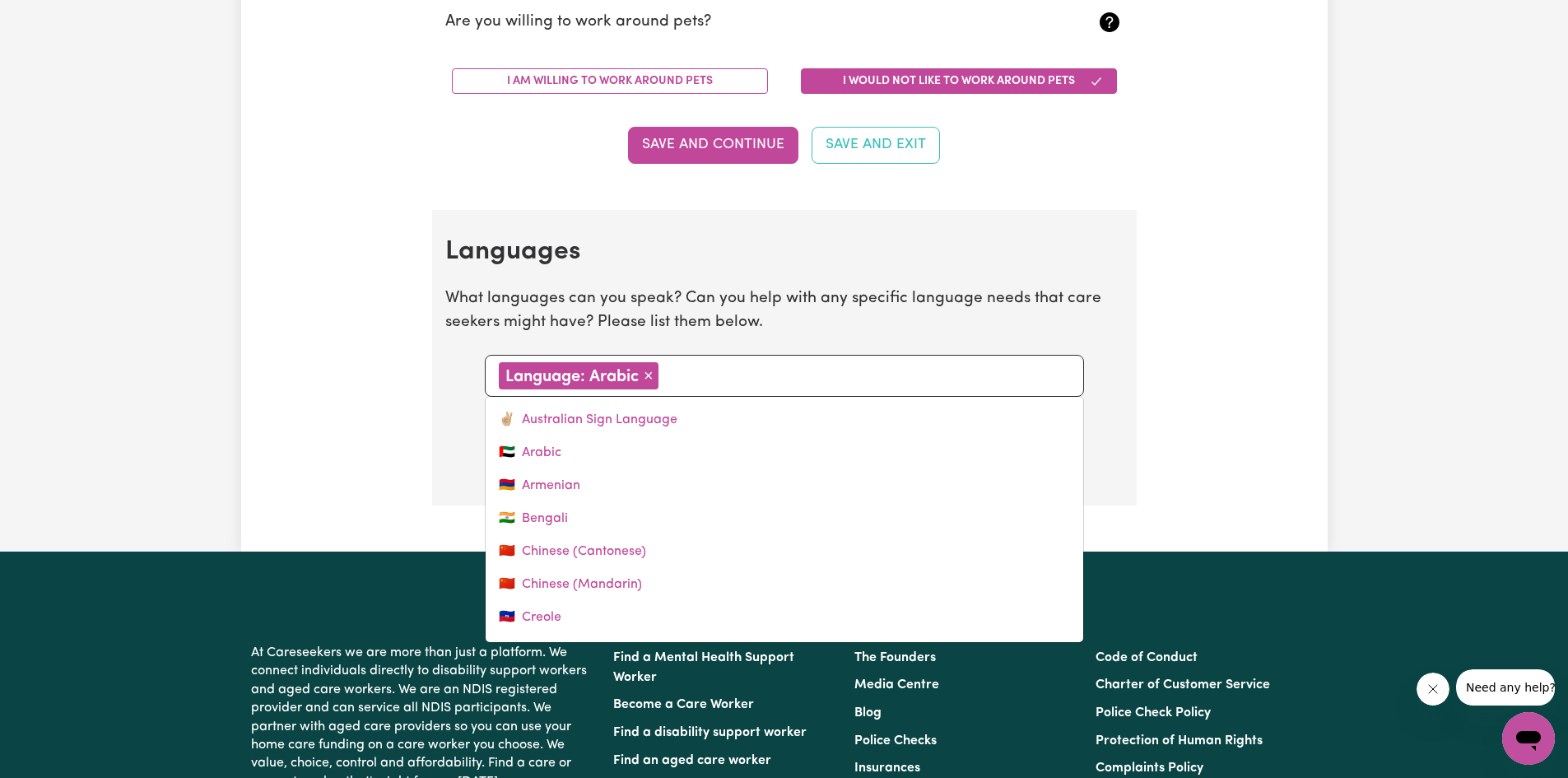
click at [704, 374] on input "text" at bounding box center [867, 374] width 407 height 24
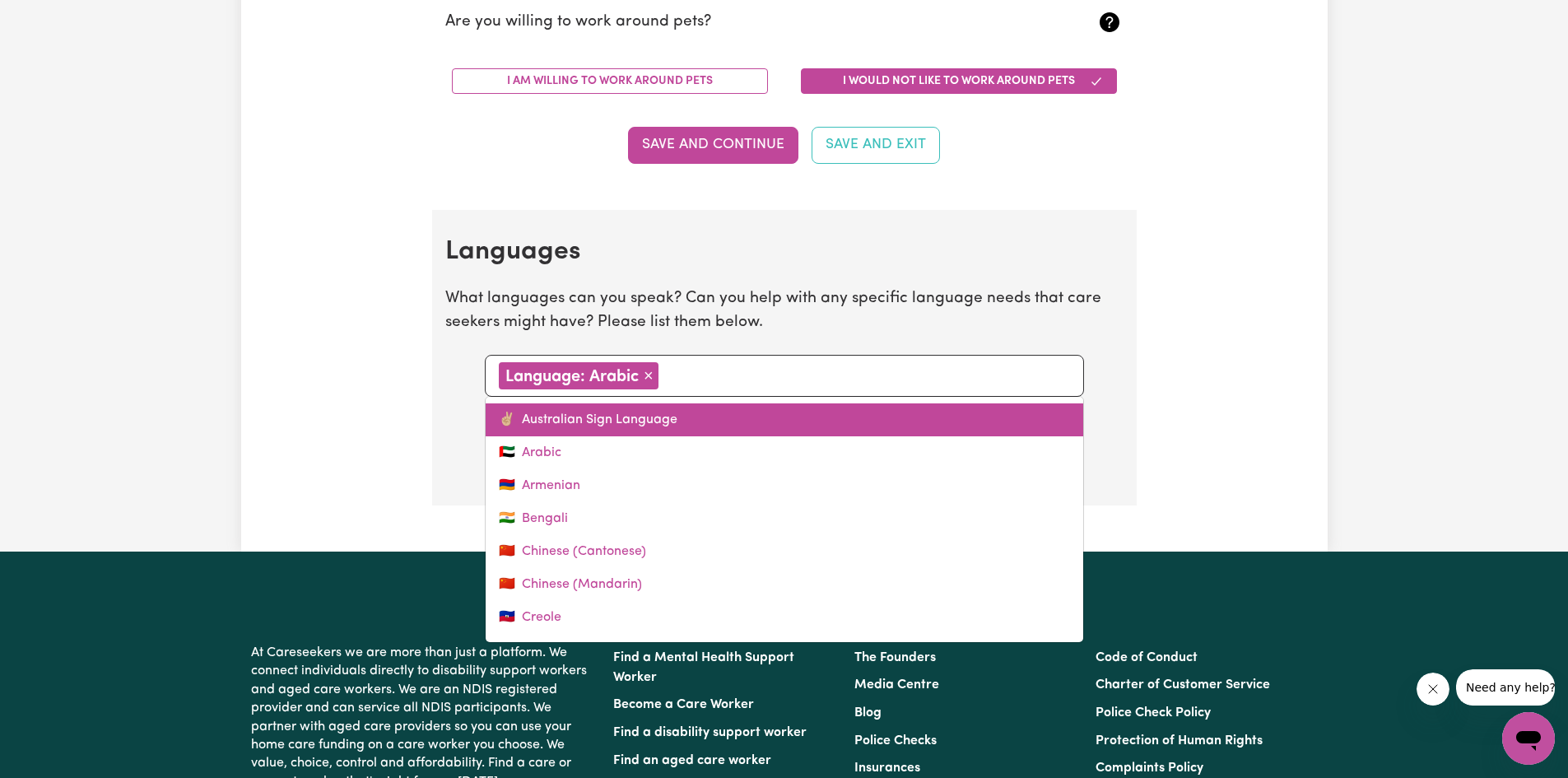
click at [666, 417] on link "✌🏼 Australian Sign Language" at bounding box center [785, 419] width 598 height 33
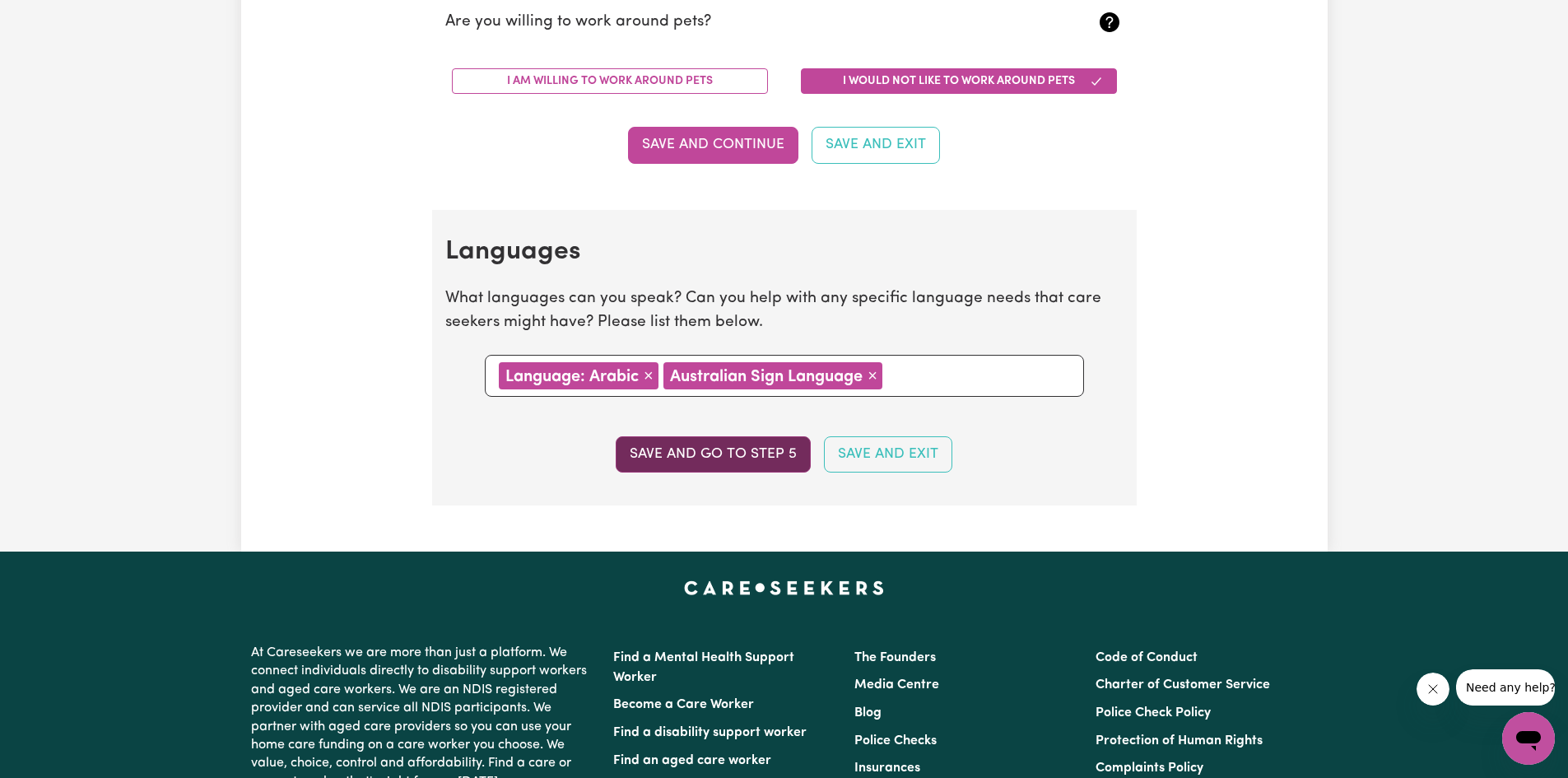
click at [718, 447] on button "Save and go to step 5" at bounding box center [713, 454] width 196 height 37
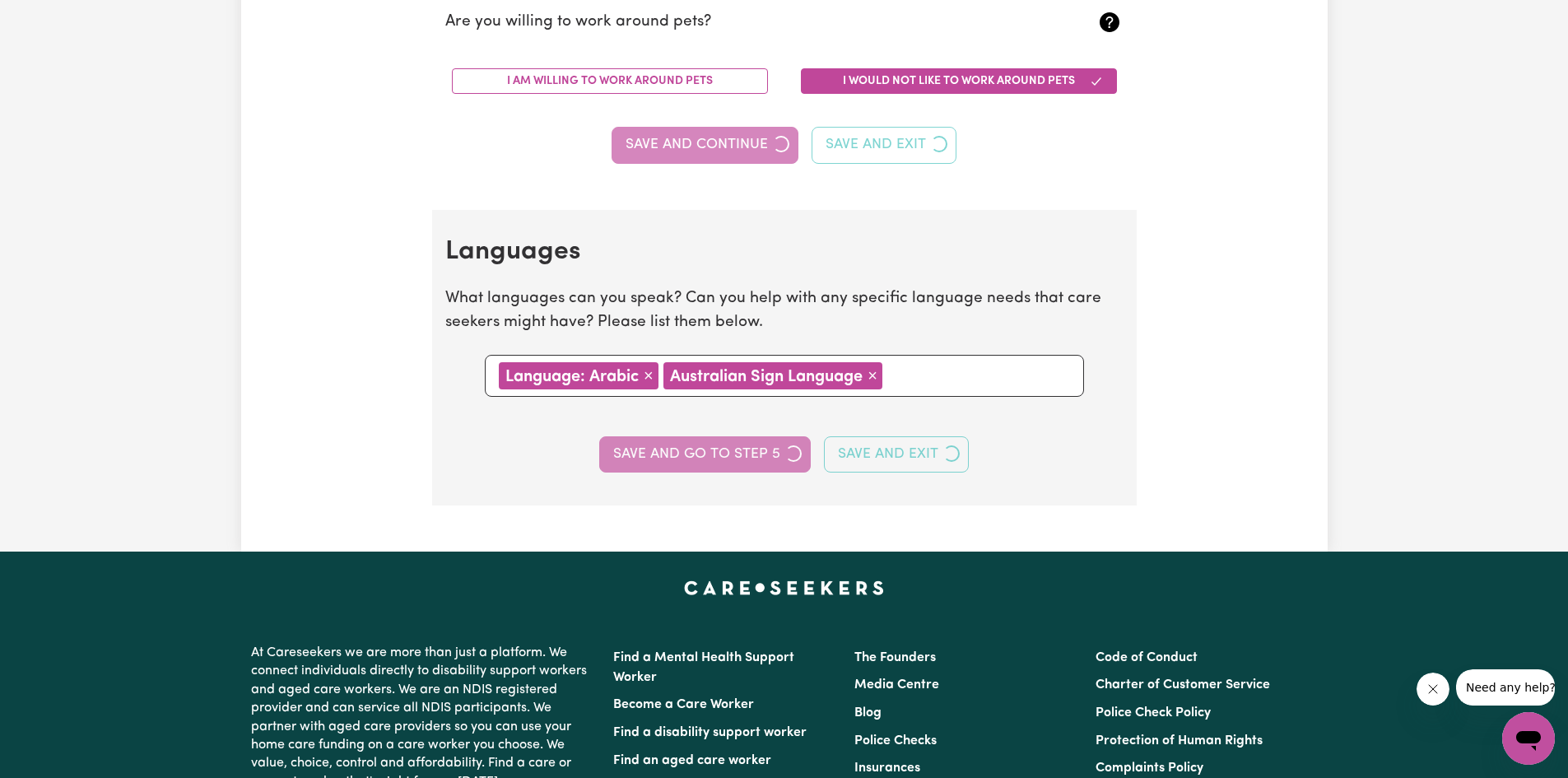
select select "I am providing services through another platform"
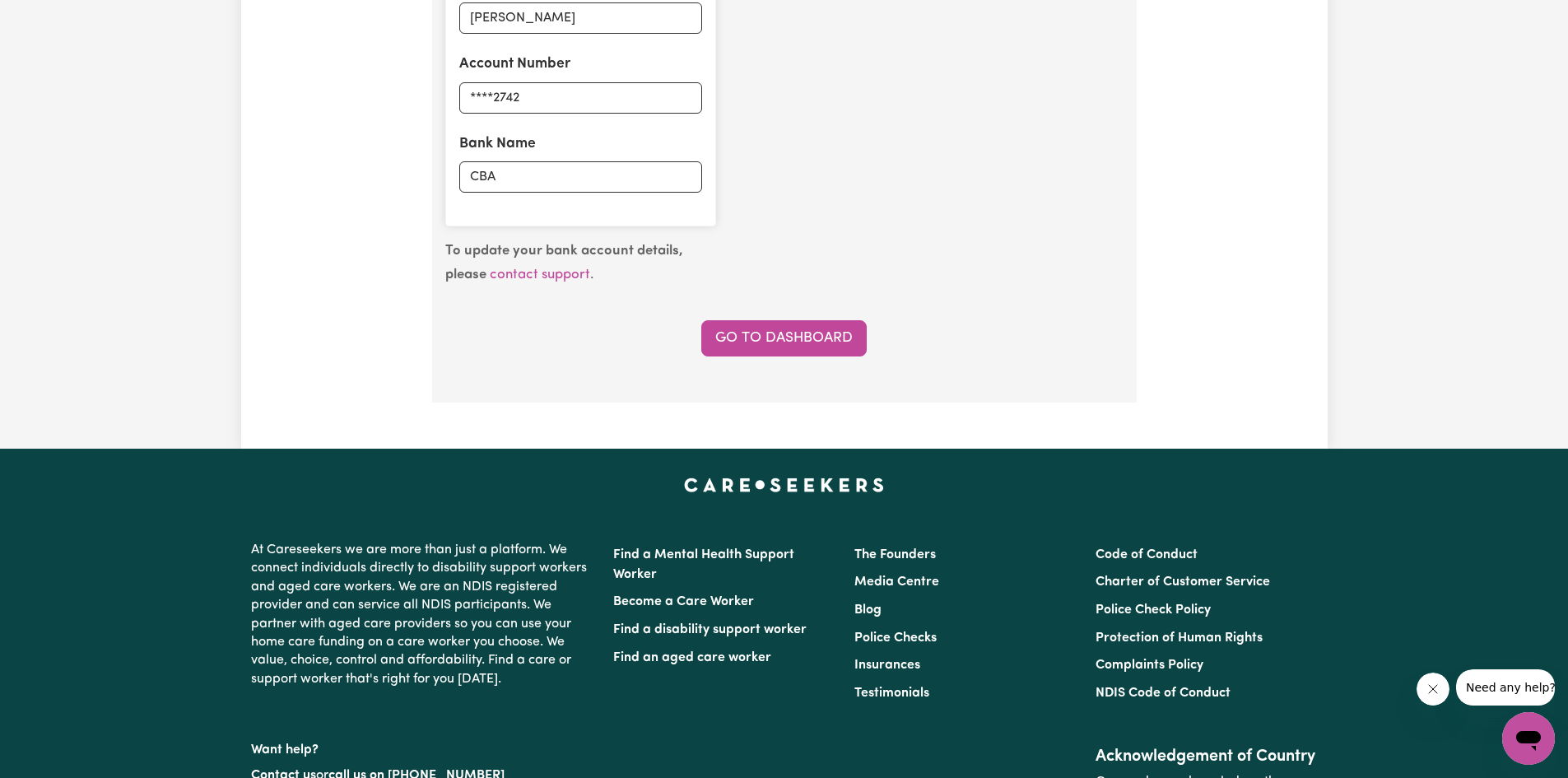
scroll to position [1399, 0]
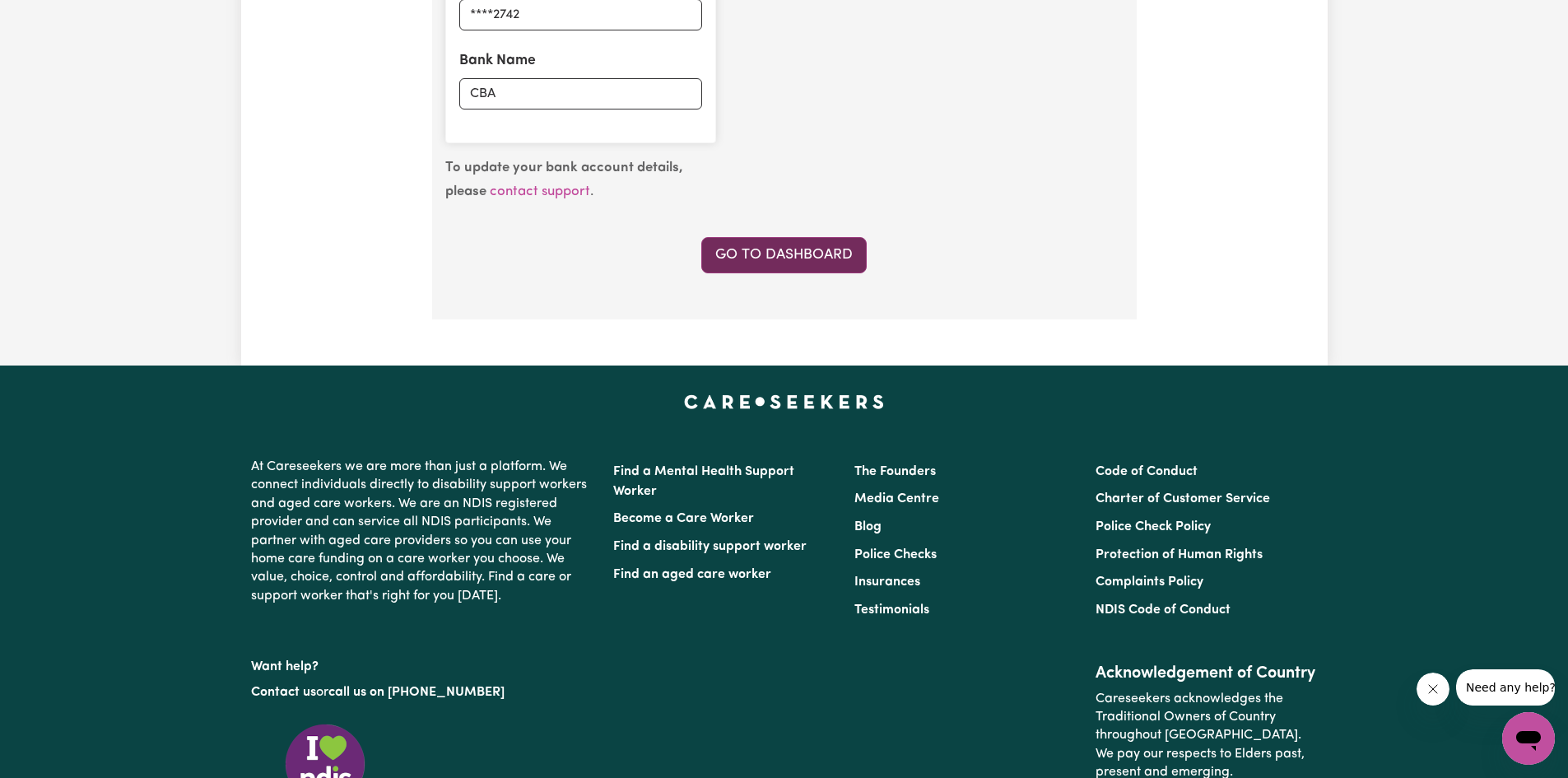
click at [808, 257] on link "Go to Dashboard" at bounding box center [784, 255] width 165 height 37
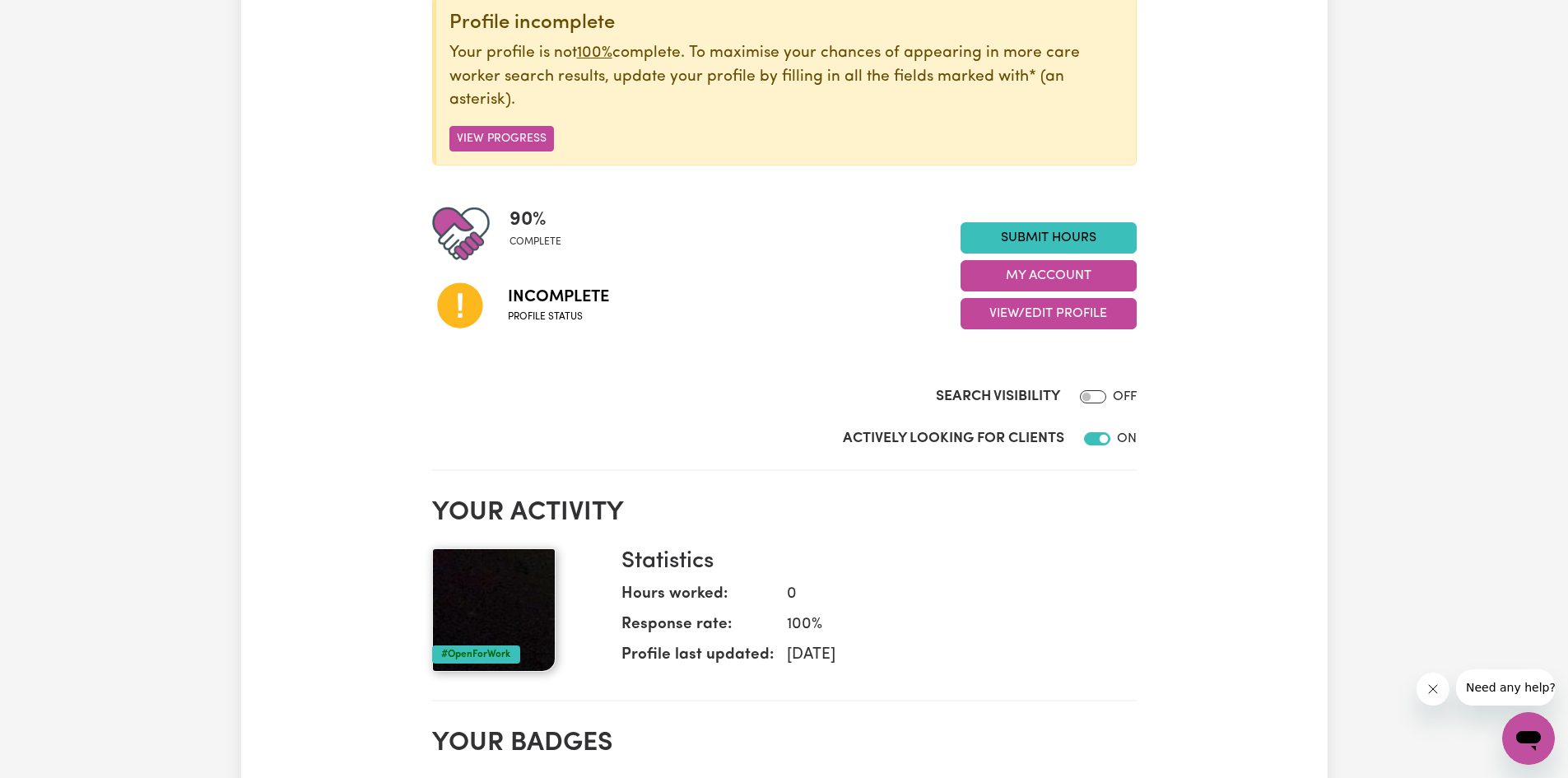
scroll to position [247, 0]
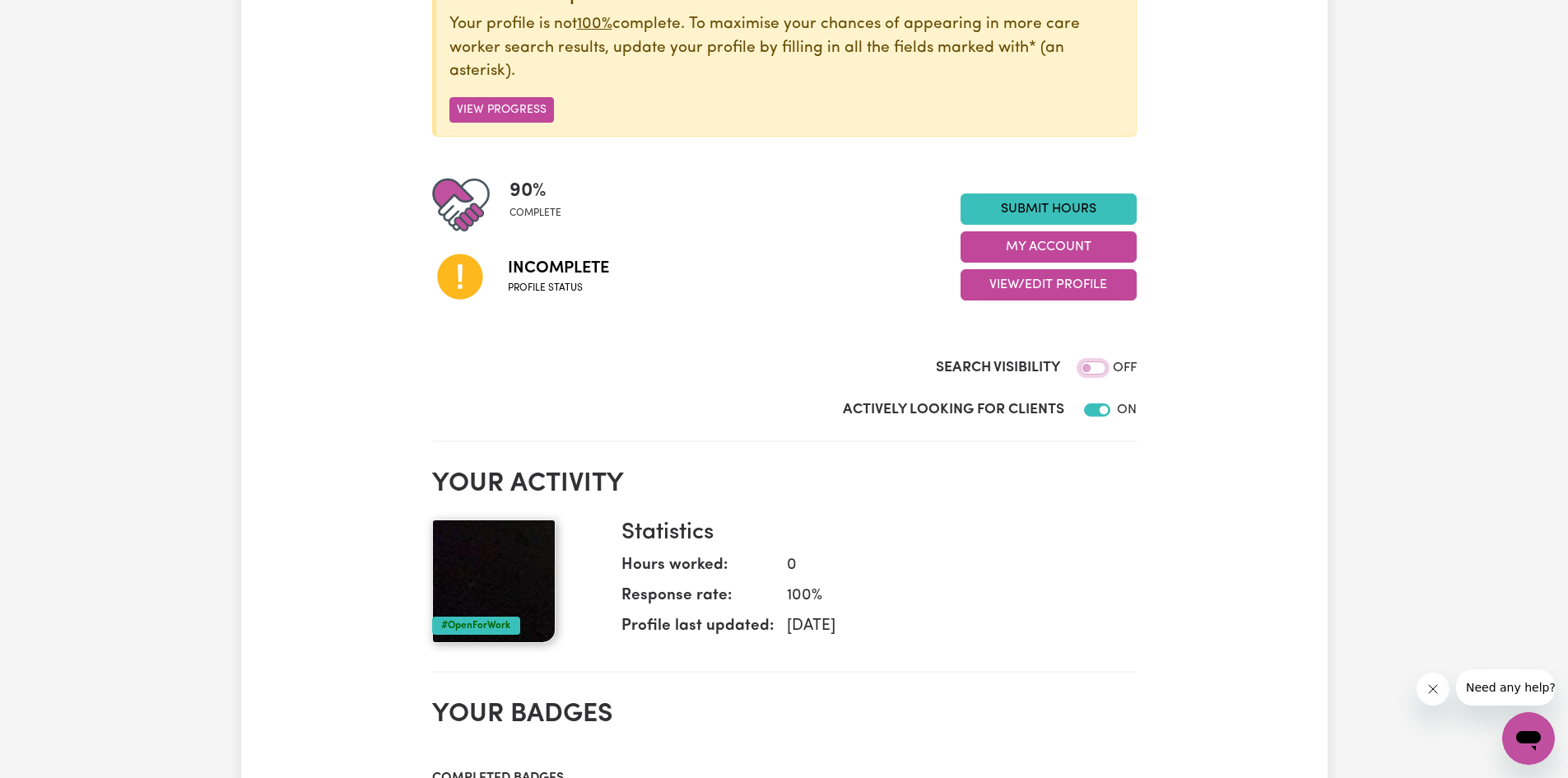
click at [1100, 367] on input "Search Visibility" at bounding box center [1093, 367] width 26 height 13
checkbox input "false"
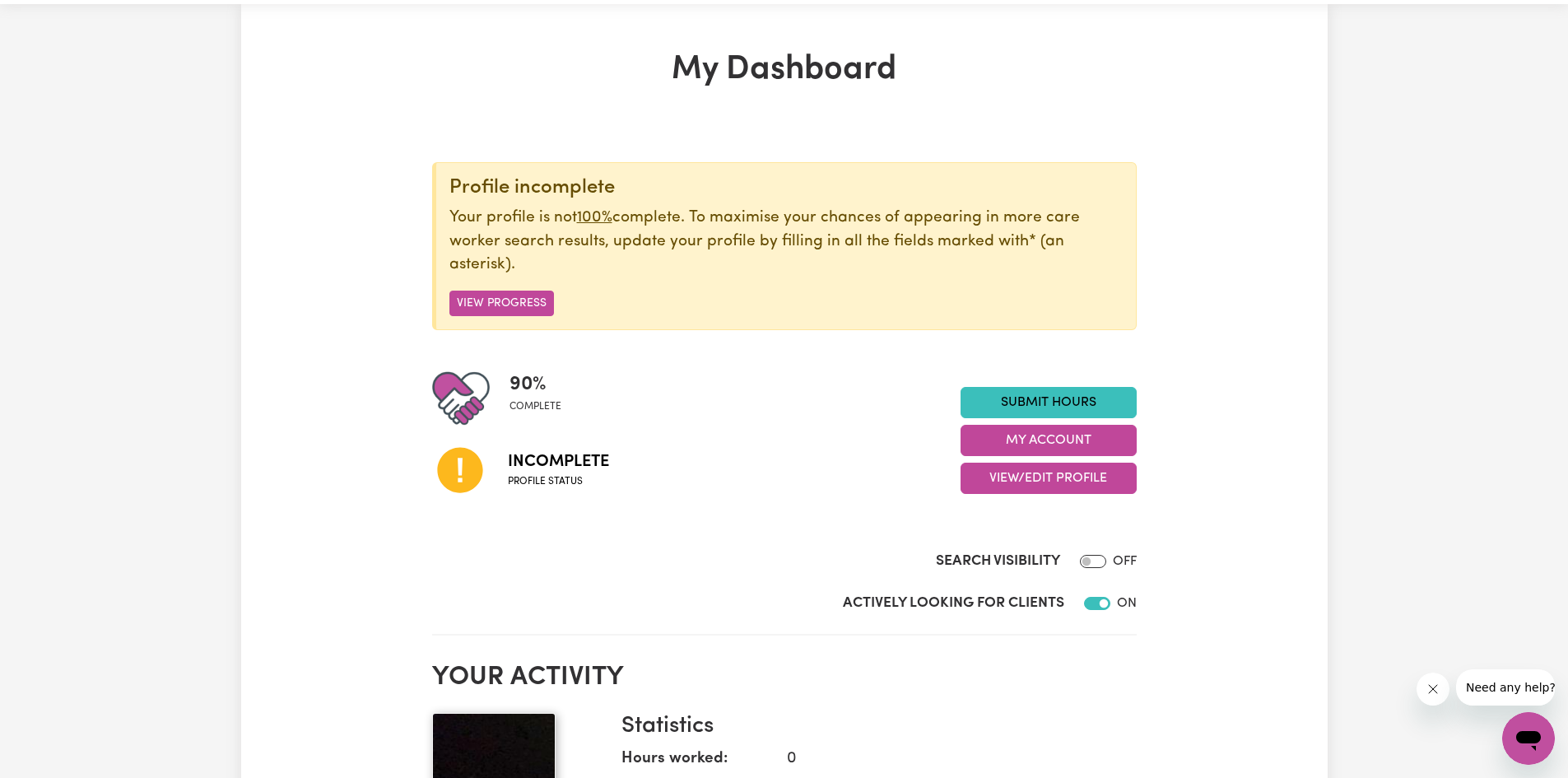
scroll to position [164, 0]
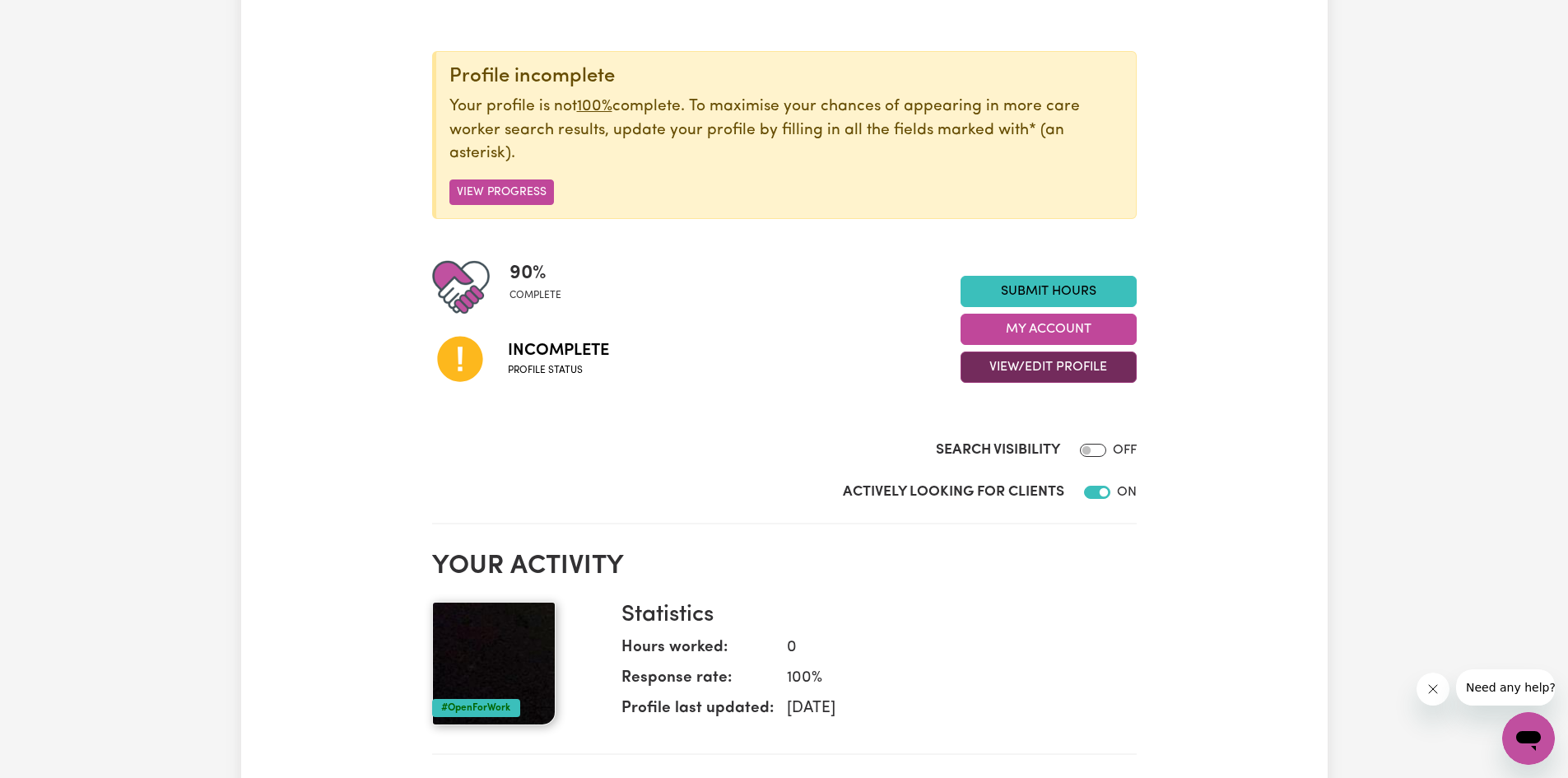
click at [1023, 364] on button "View/Edit Profile" at bounding box center [1048, 366] width 176 height 31
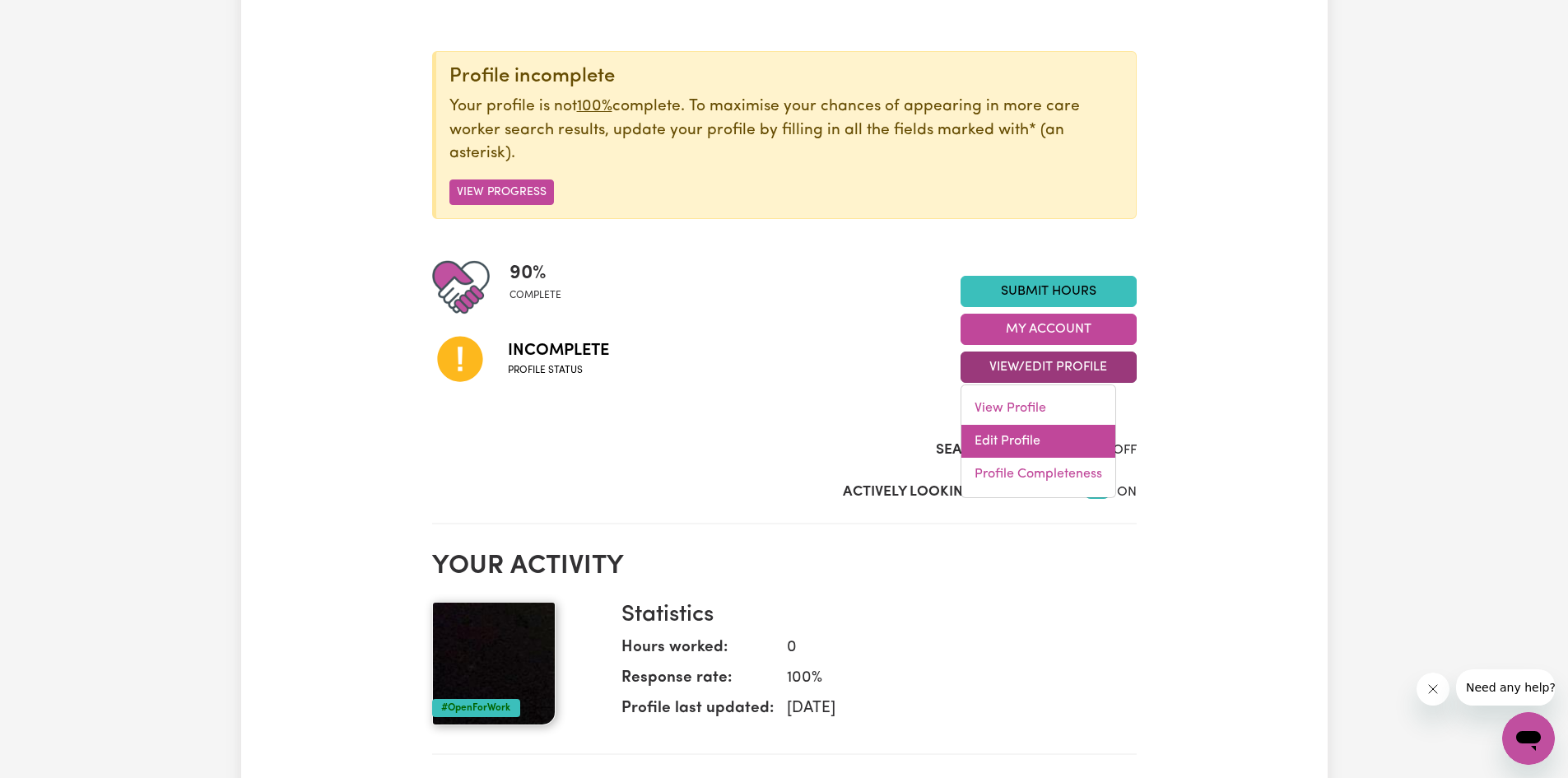
click at [1027, 434] on link "Edit Profile" at bounding box center [1039, 441] width 154 height 33
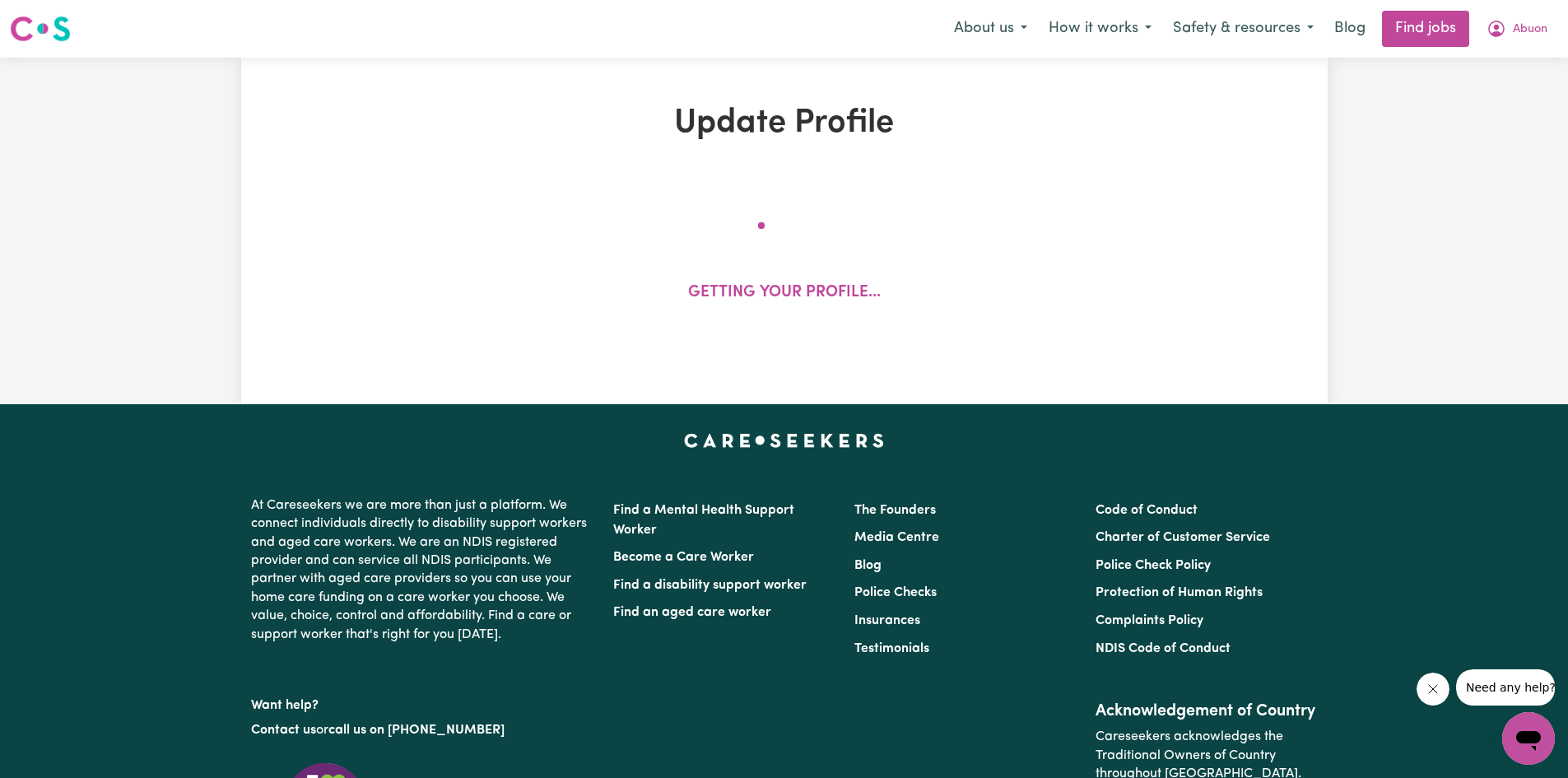
select select "[DEMOGRAPHIC_DATA]"
select select "[DEMOGRAPHIC_DATA] Citizen"
select select "Studying a healthcare related degree or qualification"
select select "40"
select select "58"
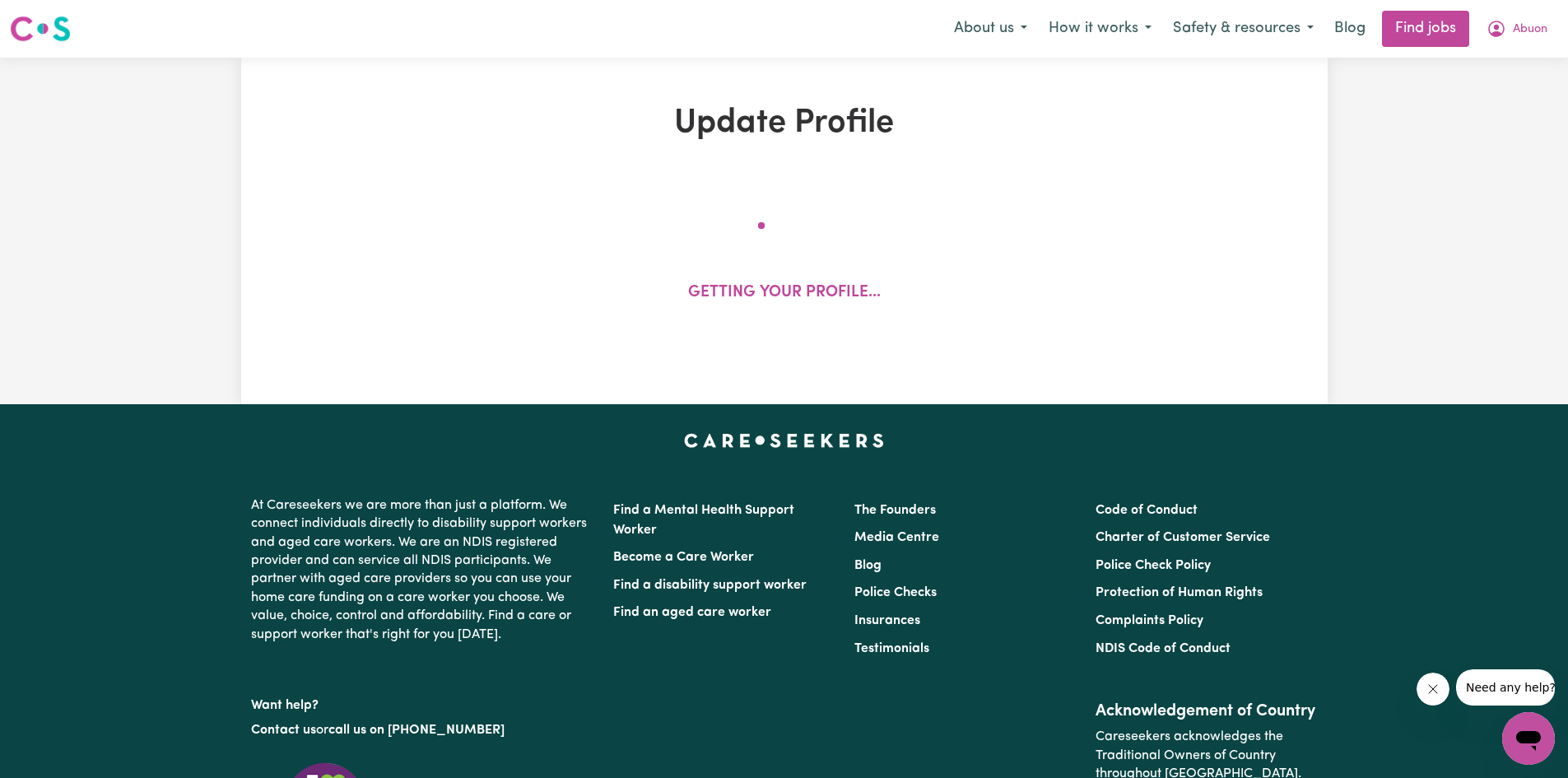
select select "75"
select select "85"
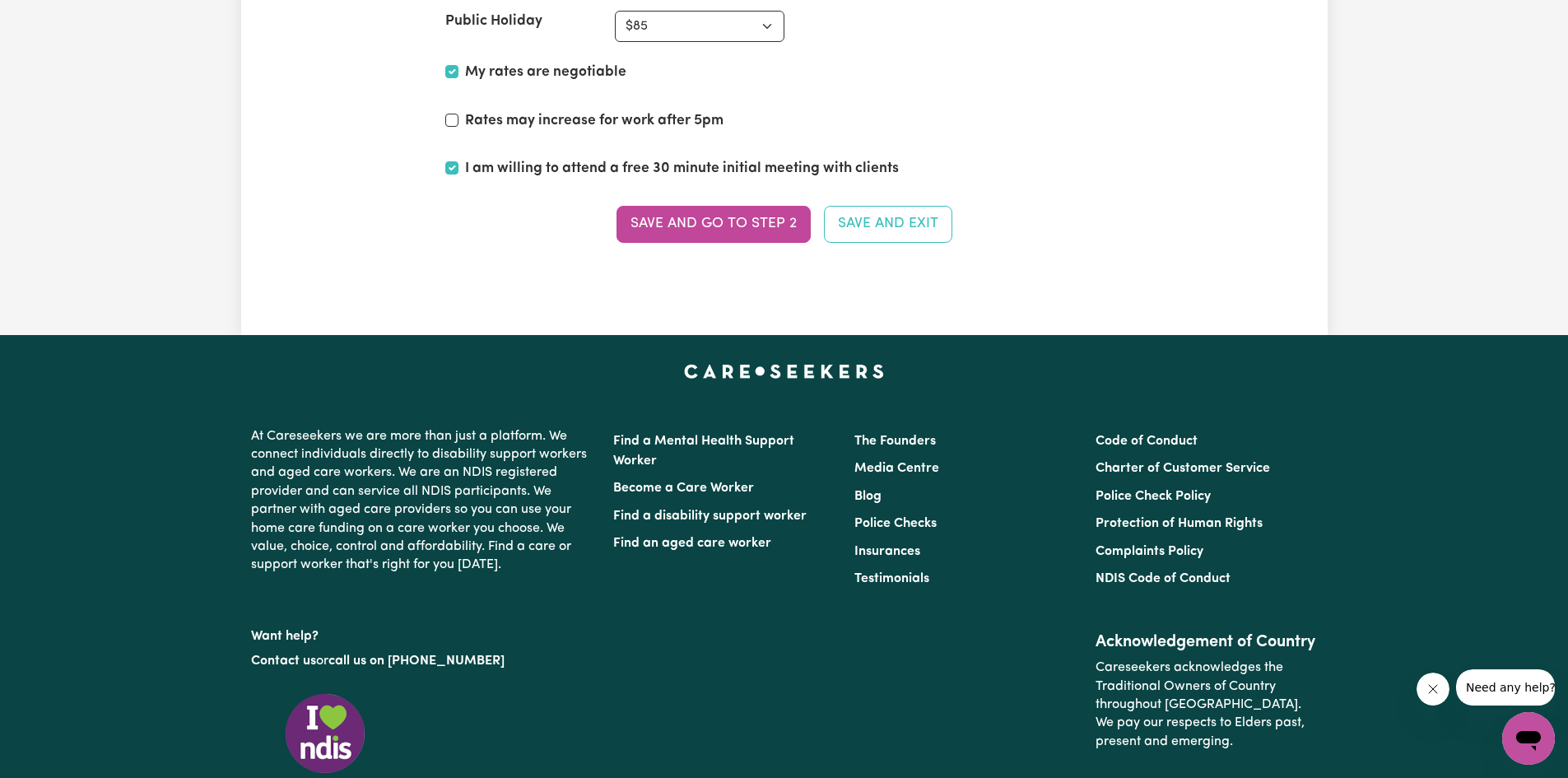
scroll to position [4005, 0]
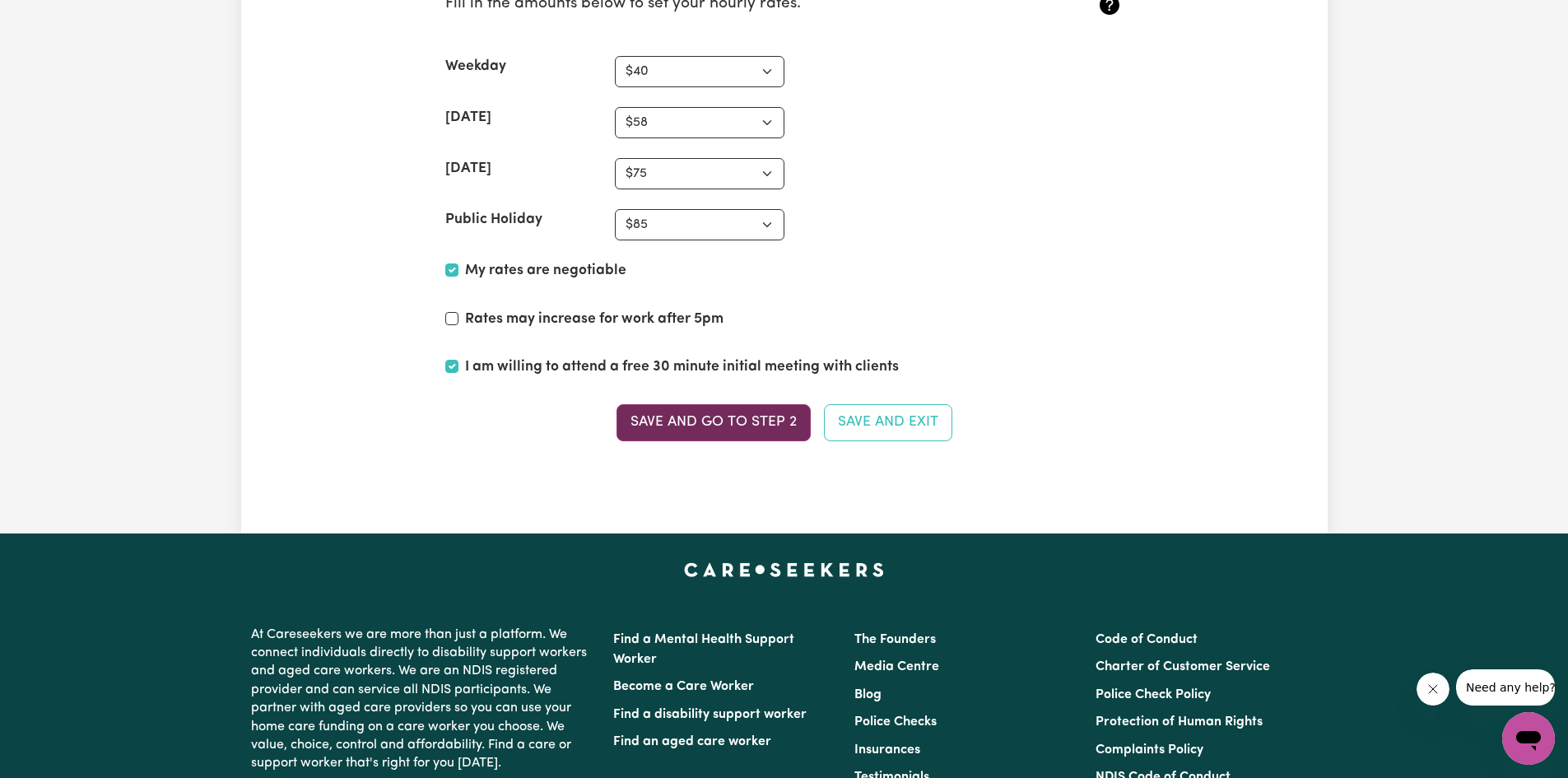
click at [741, 415] on button "Save and go to Step 2" at bounding box center [713, 422] width 195 height 37
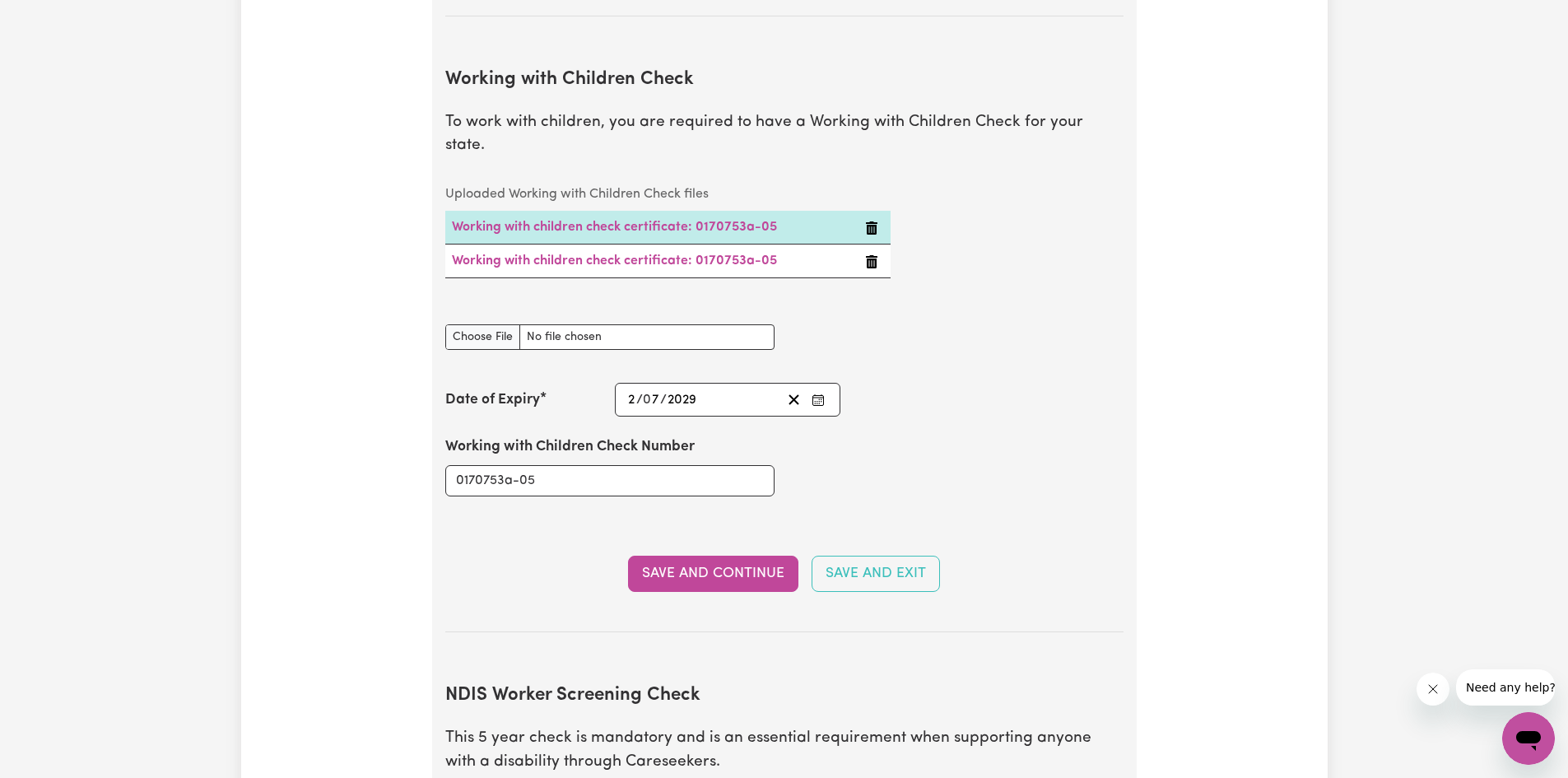
scroll to position [1481, 0]
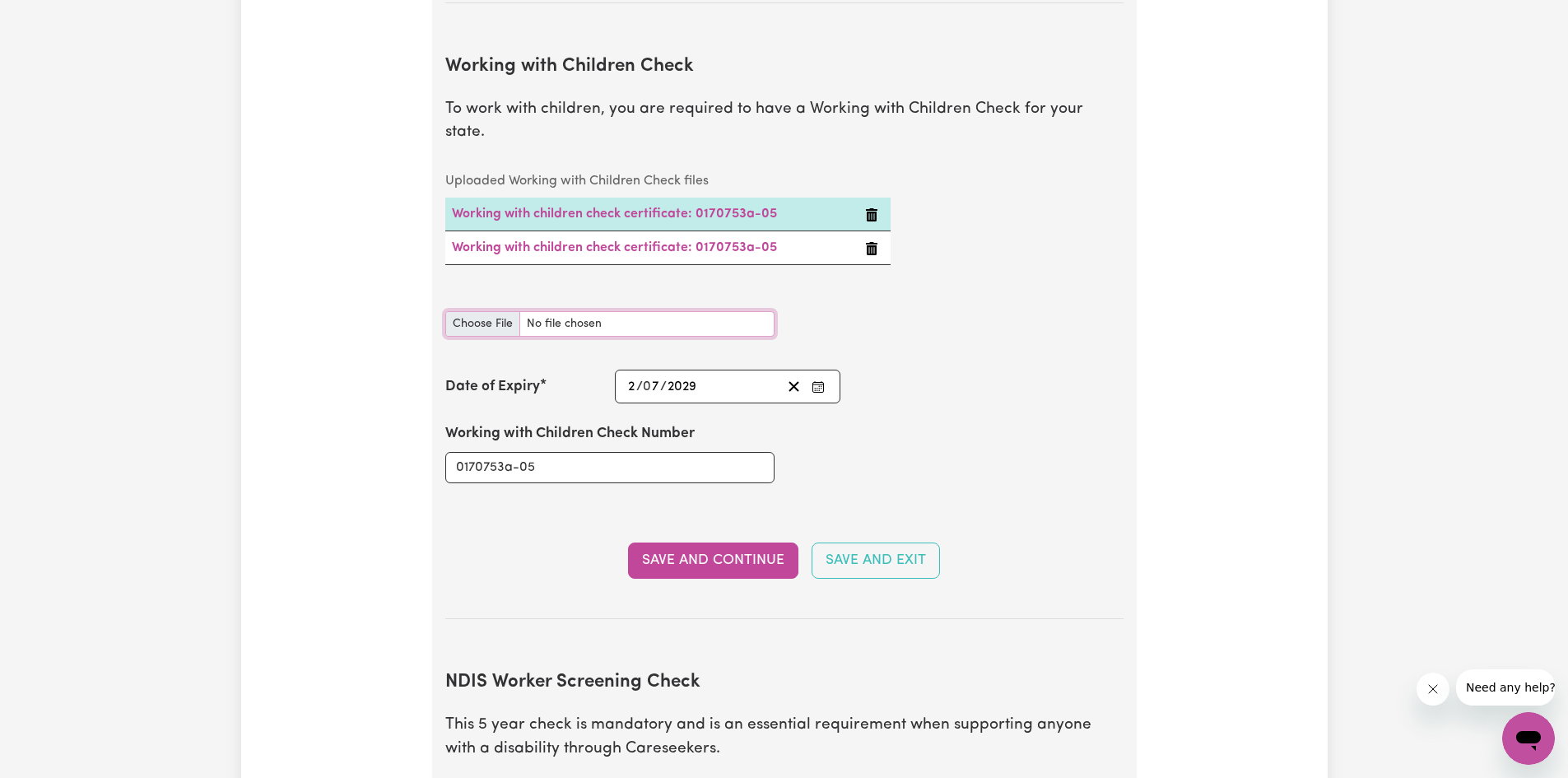
click at [471, 311] on input "Working with Children Check document" at bounding box center [610, 323] width 329 height 25
type input "C:\fakepath\unnamed (1).jpg"
click at [666, 542] on button "Save and Continue" at bounding box center [713, 560] width 170 height 37
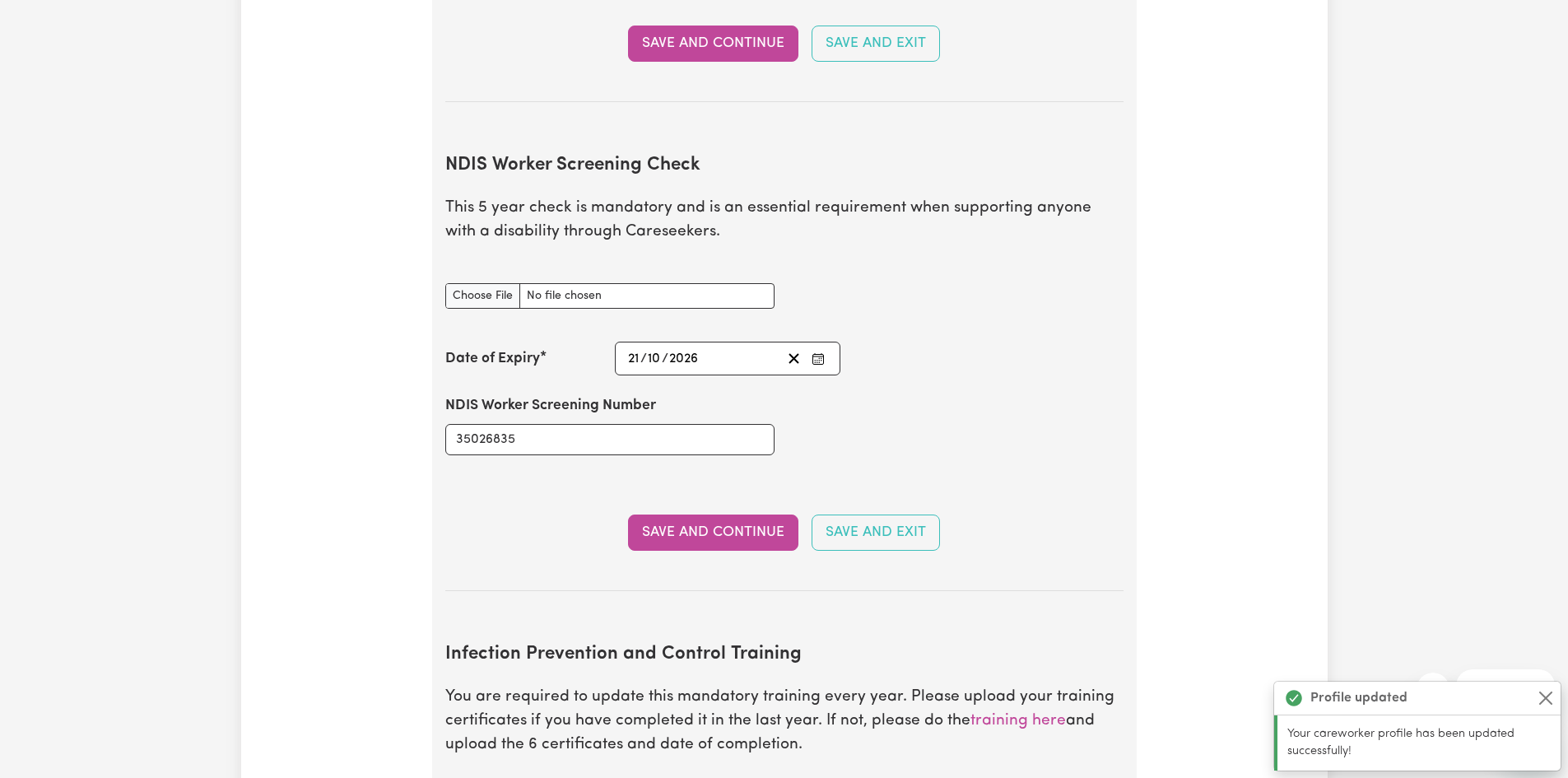
scroll to position [2102, 0]
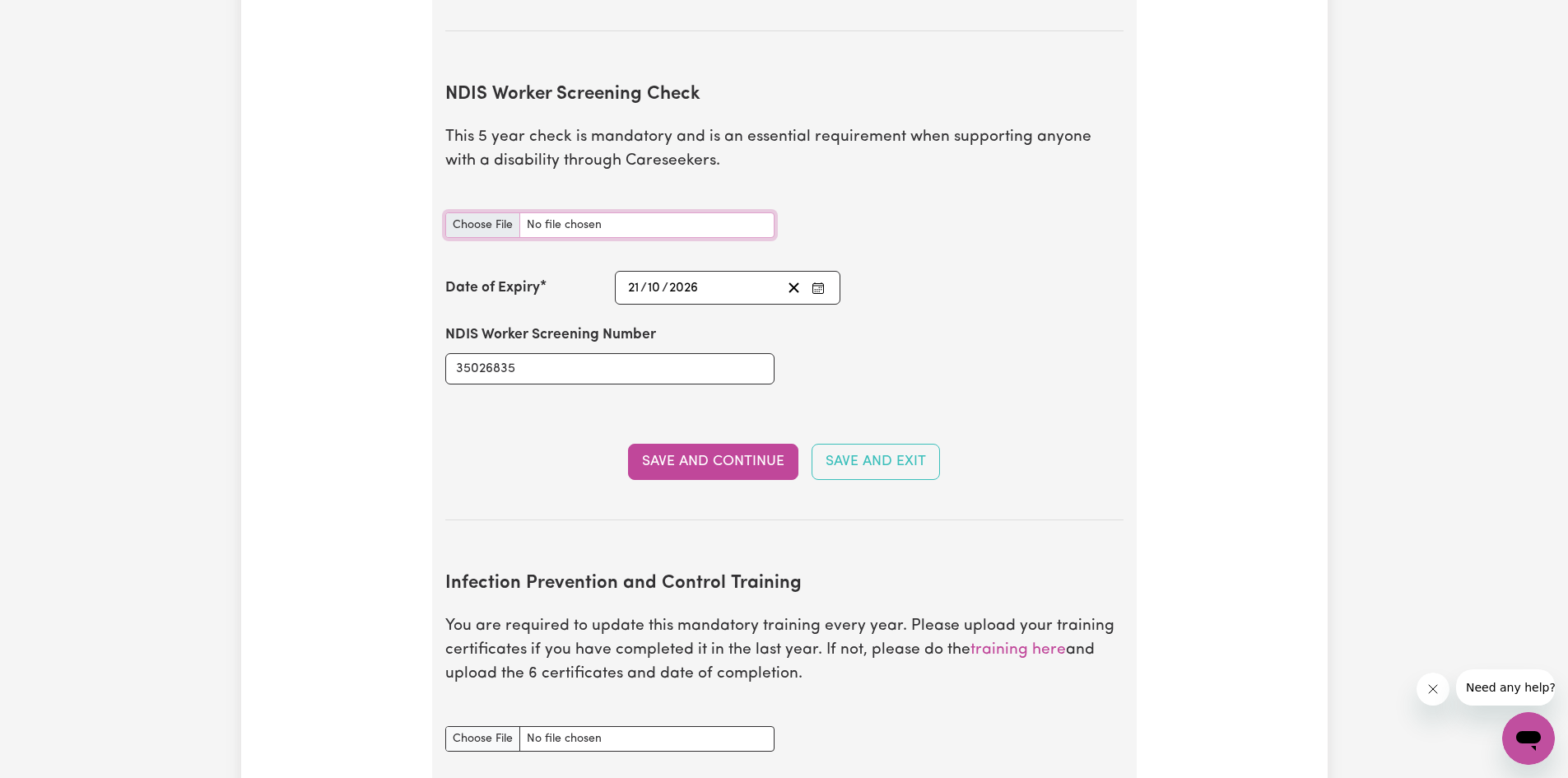
click at [475, 212] on input "NDIS Worker Screening Check document" at bounding box center [610, 225] width 329 height 25
click at [478, 212] on input "NDIS Worker Screening Check document" at bounding box center [610, 225] width 329 height 25
click at [471, 212] on input "NDIS Worker Screening Check document" at bounding box center [610, 225] width 329 height 25
click at [504, 212] on input "NDIS Worker Screening Check document" at bounding box center [610, 225] width 329 height 25
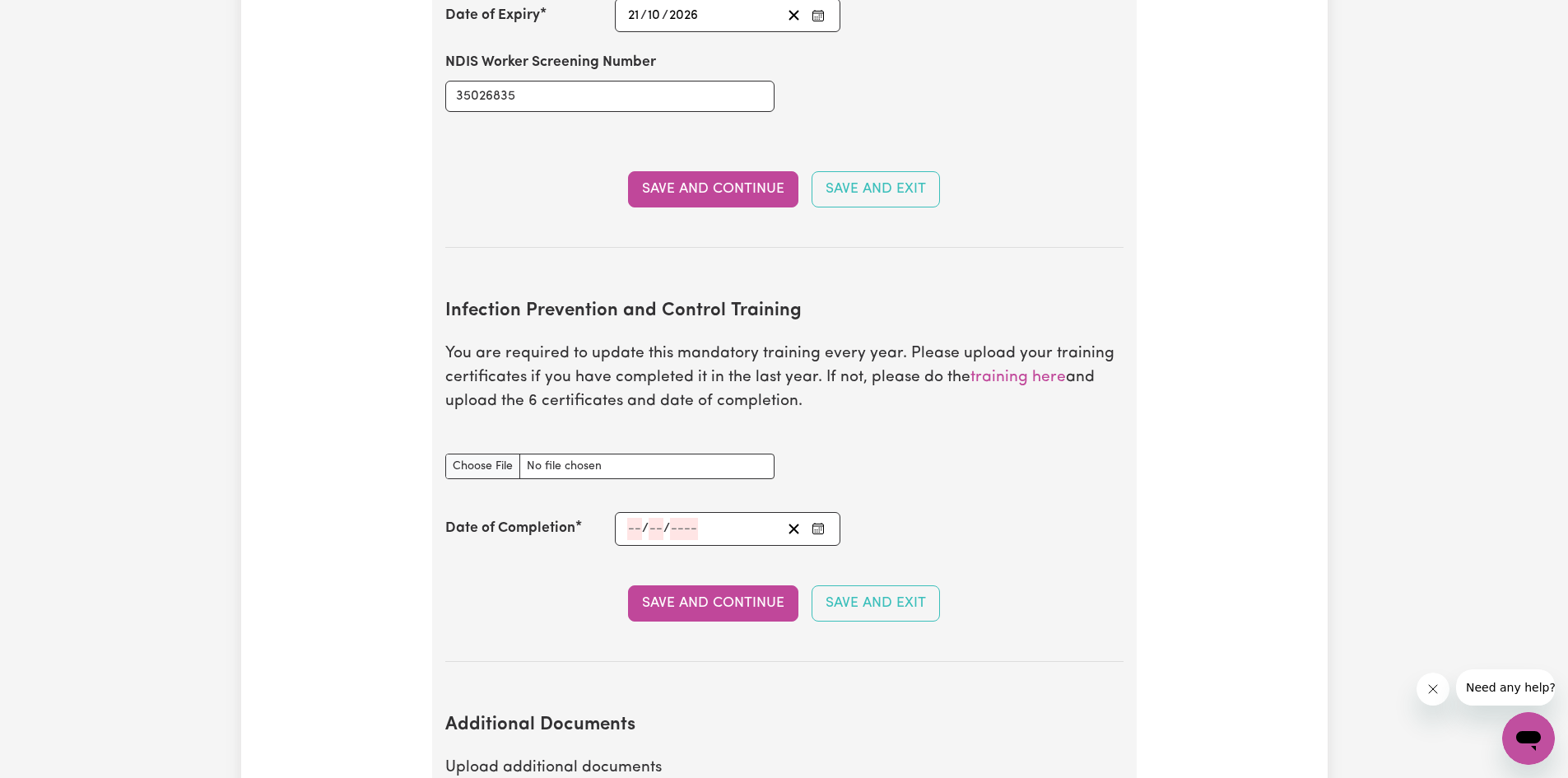
scroll to position [2432, 0]
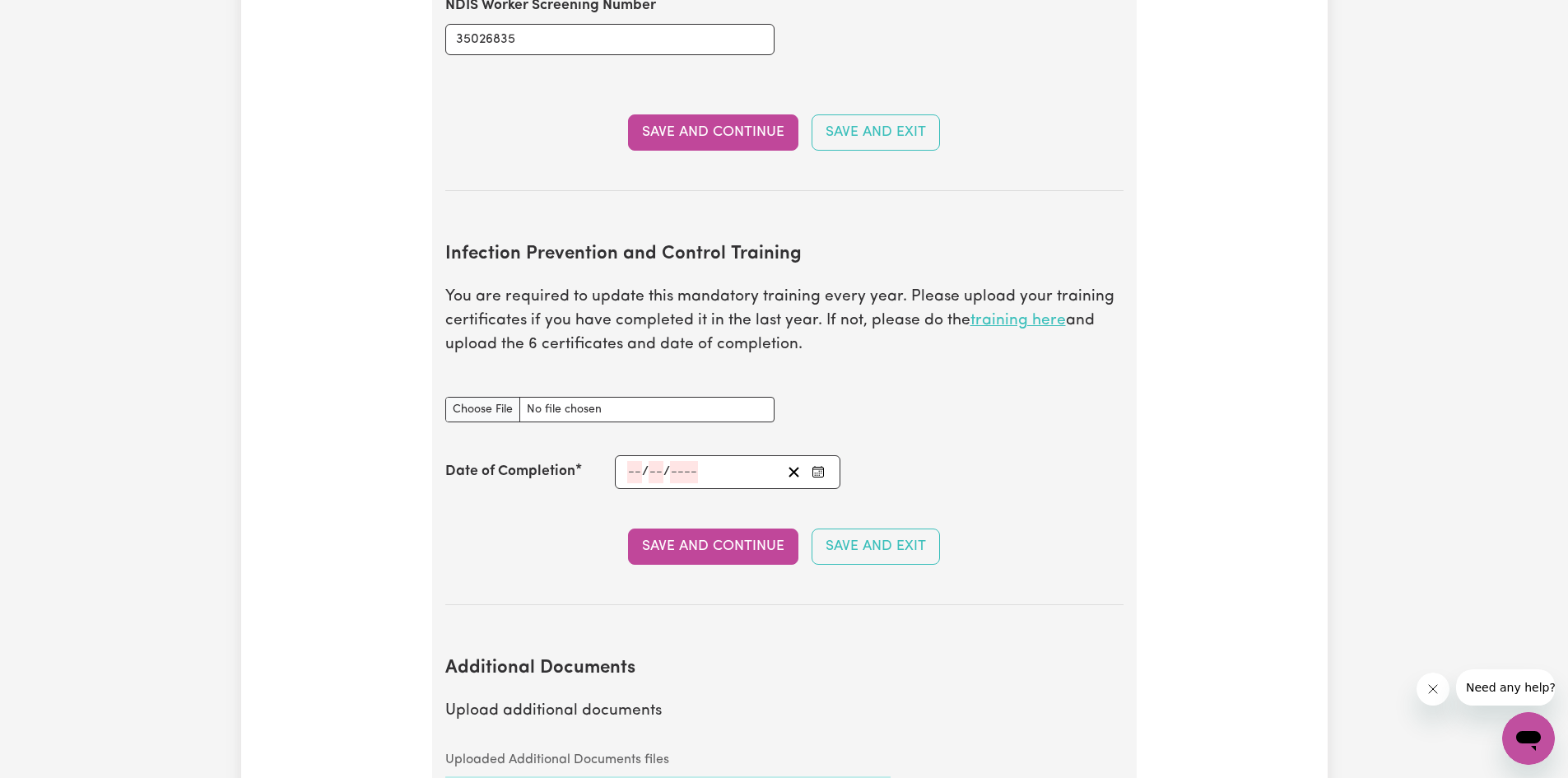
click at [1015, 313] on link "training here" at bounding box center [1018, 320] width 96 height 16
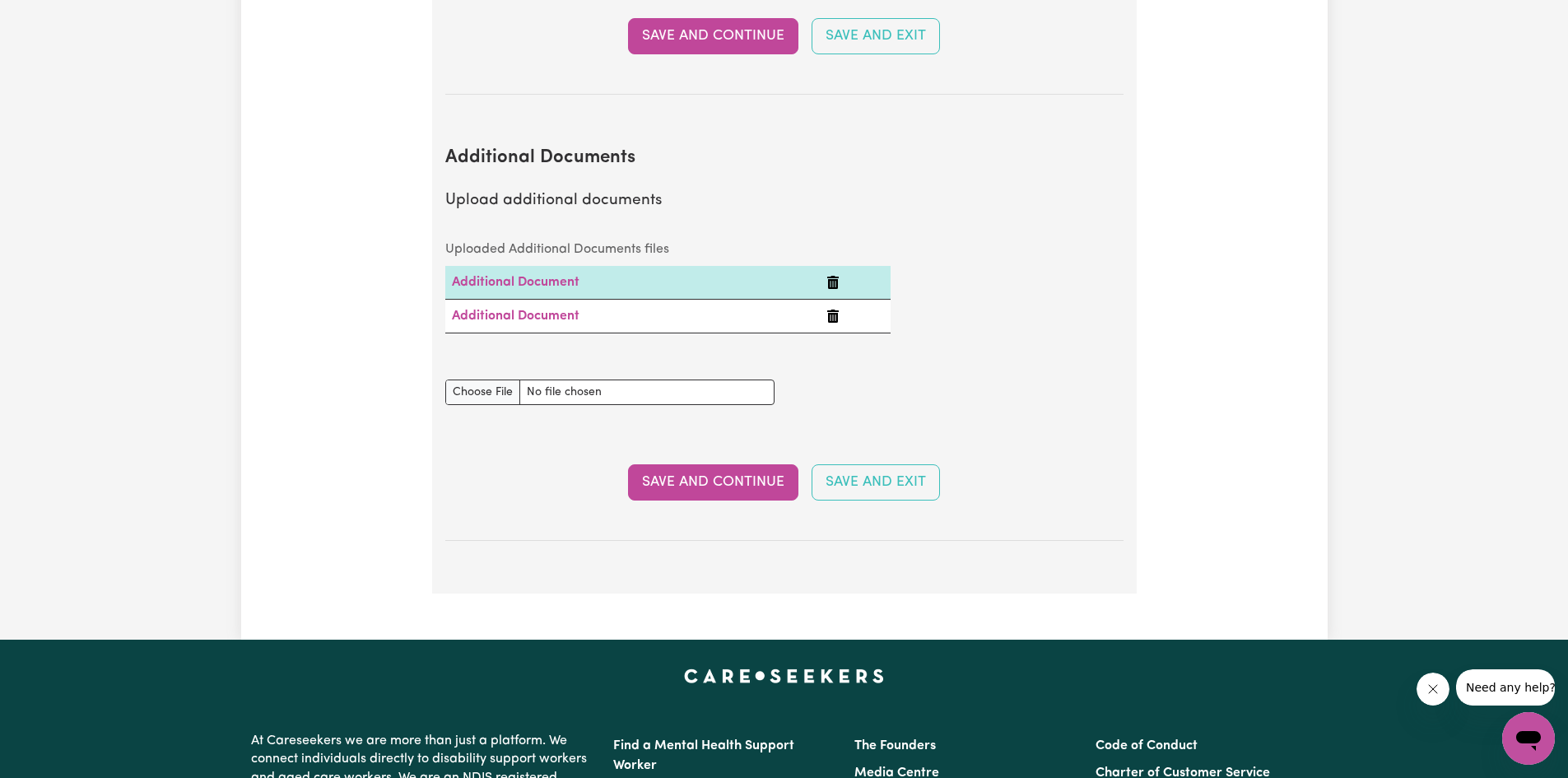
scroll to position [3008, 0]
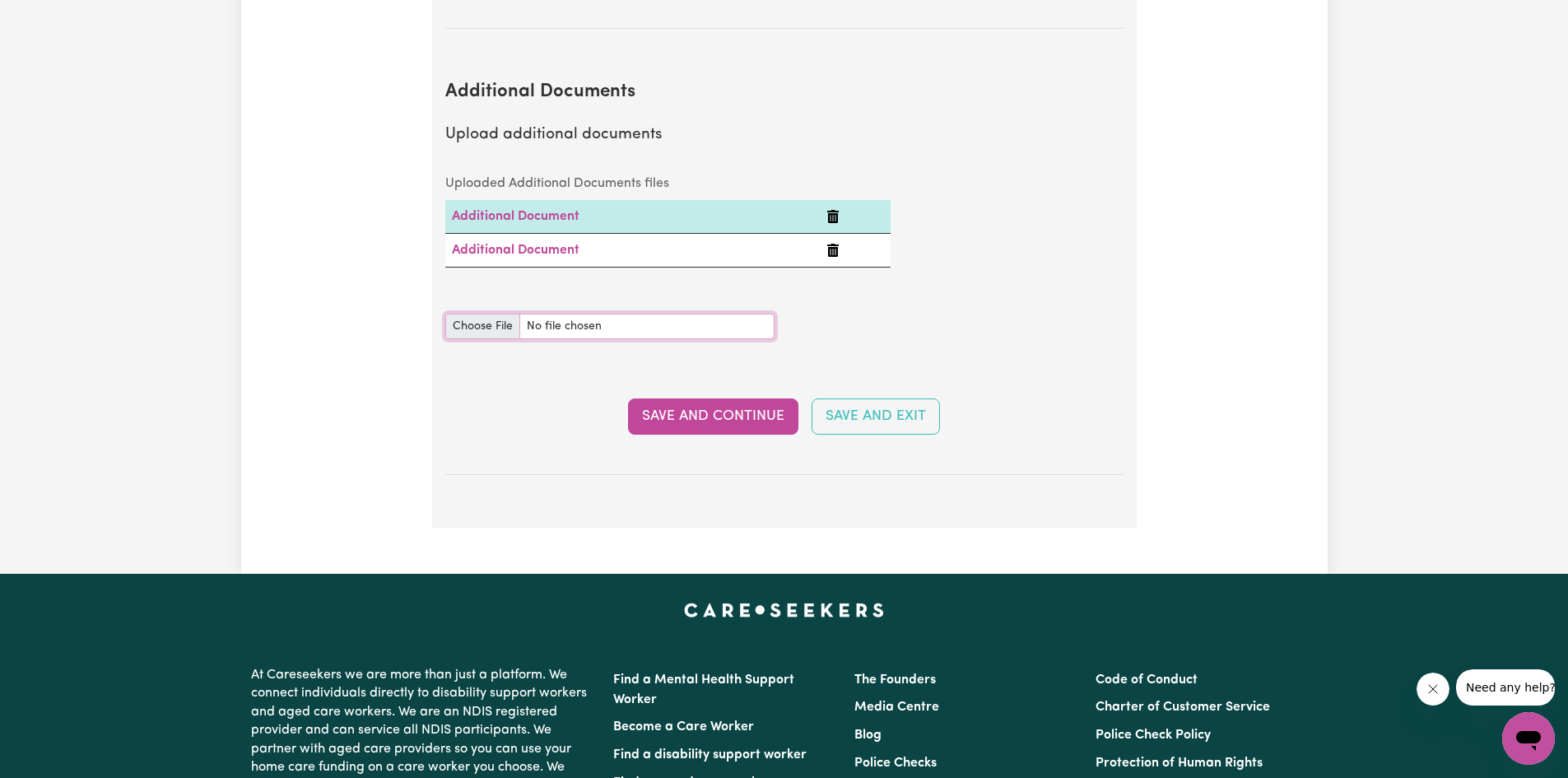
click at [487, 314] on input "Additional Documents document" at bounding box center [610, 326] width 329 height 25
type input "C:\fakepath\Untitled_21082020_190720.pdf"
click at [651, 398] on button "Save and Continue" at bounding box center [713, 416] width 170 height 37
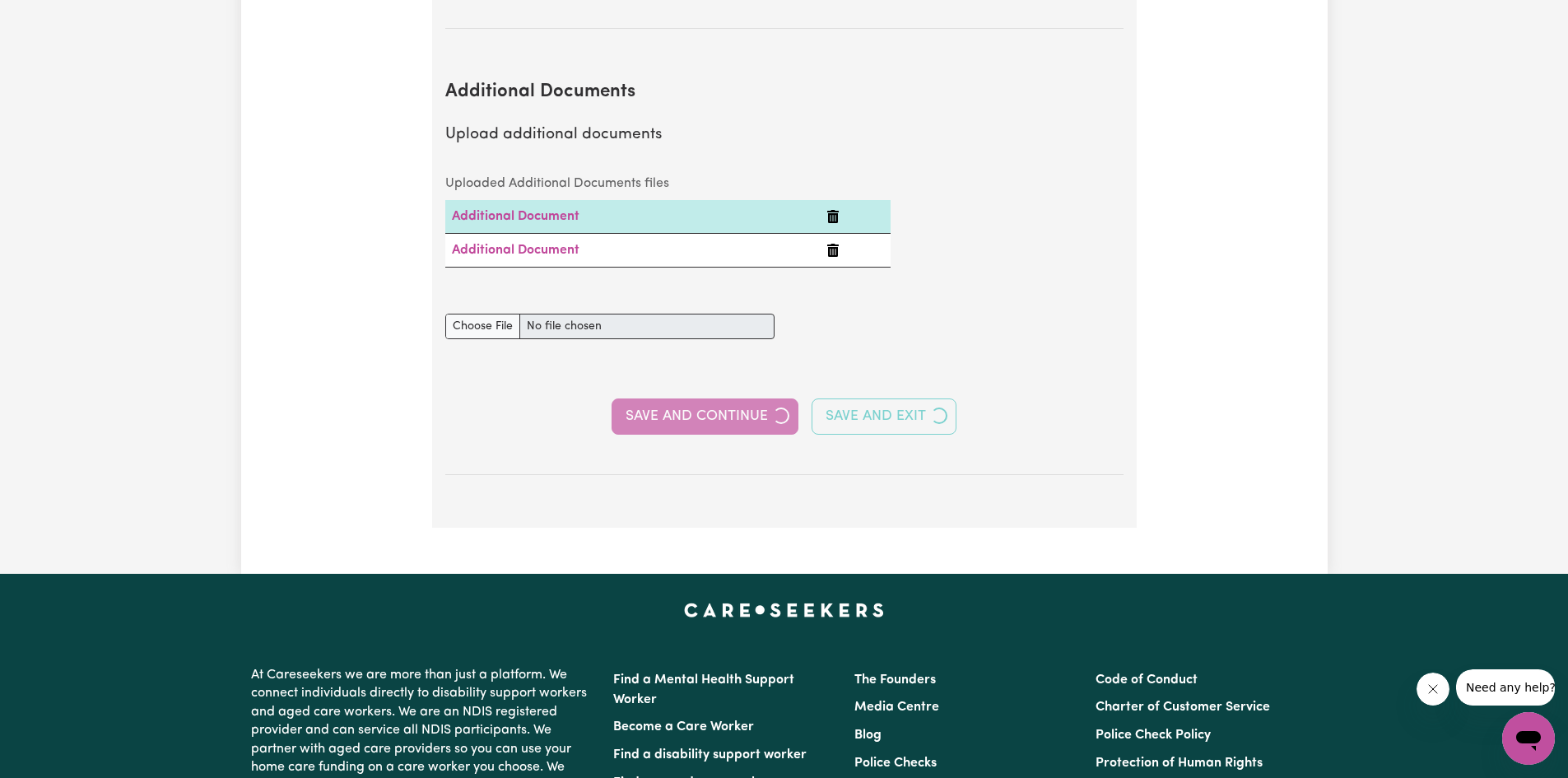
select select "2020"
select select "2024"
select select "2022"
select select "2024"
select select "2022"
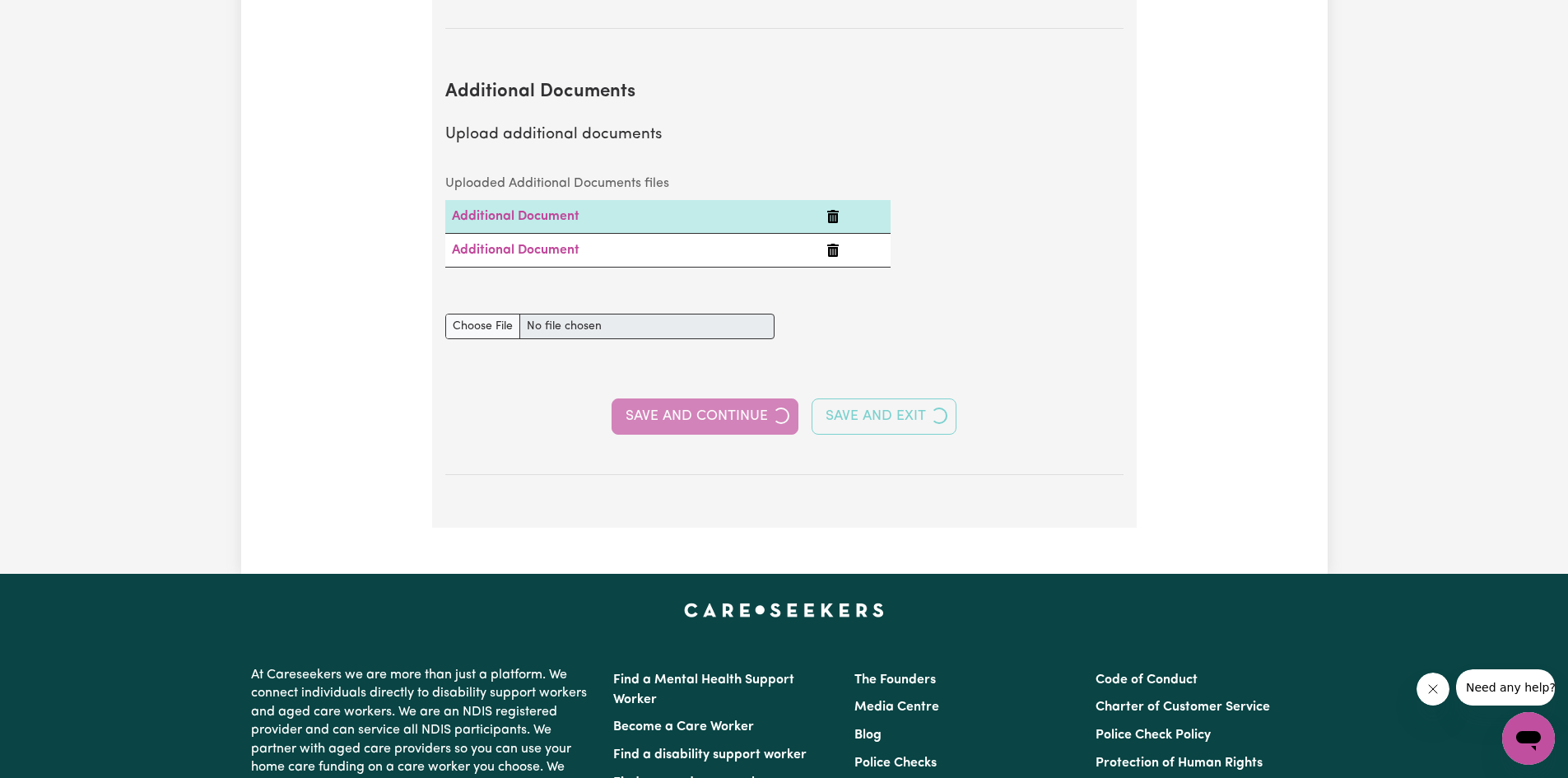
select select "2023"
select select "2019"
select select "2023"
select select "2018"
select select "2019"
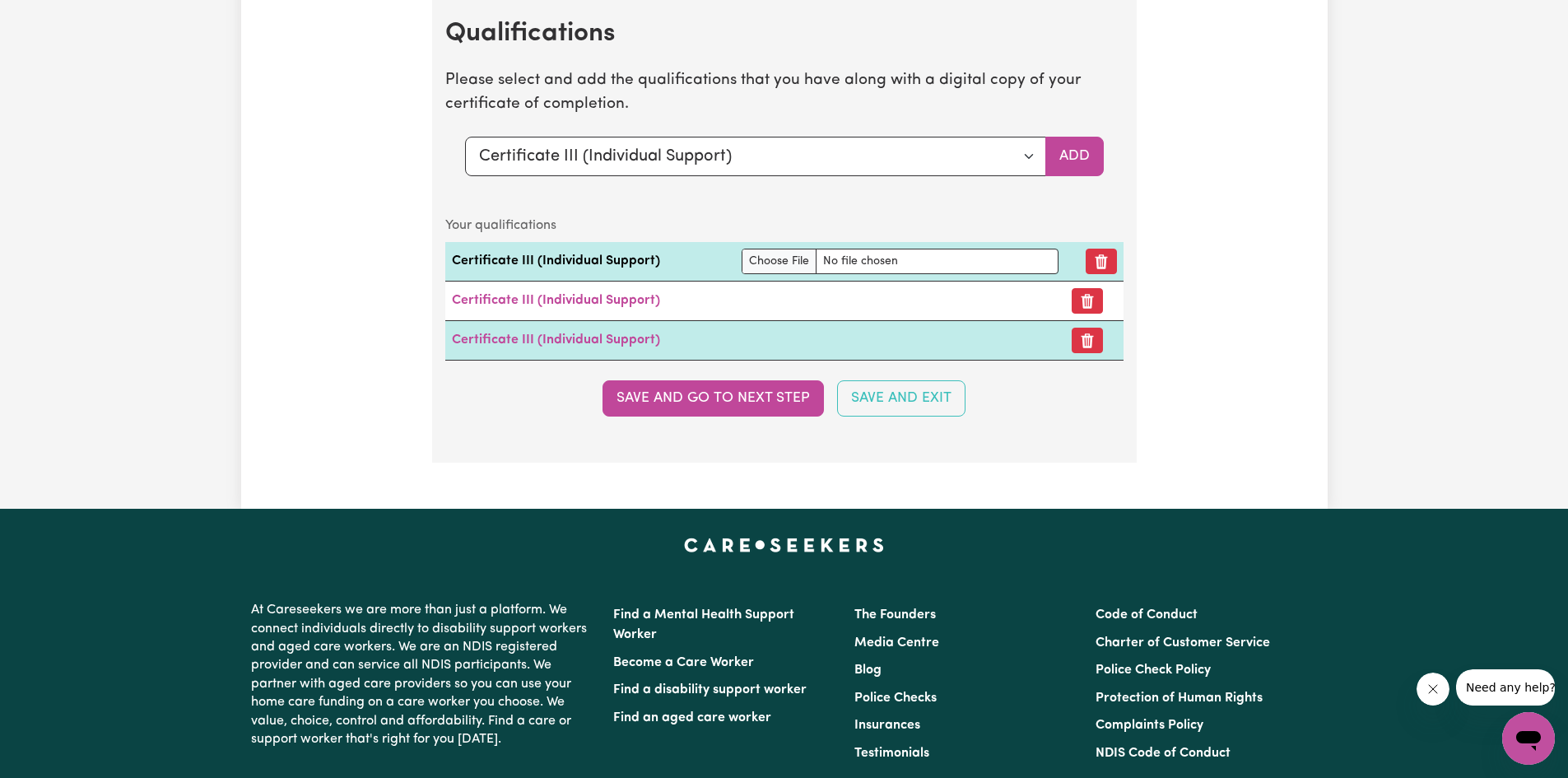
scroll to position [5101, 0]
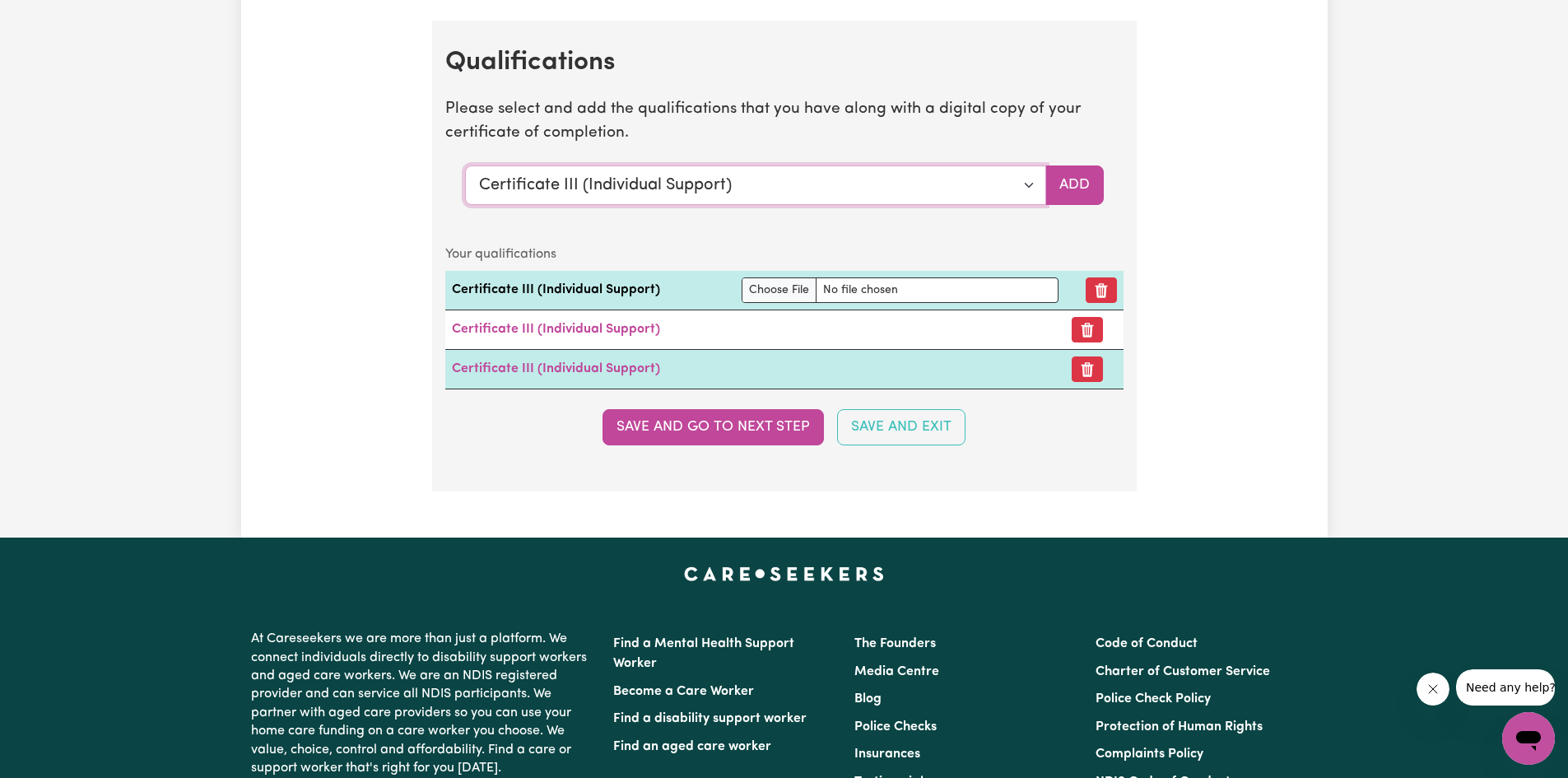
click at [1030, 185] on select "Select a qualification to add... Certificate III (Individual Support) Certifica…" at bounding box center [756, 185] width 581 height 39
select select "Certificate IV (Disability Support)"
click at [465, 165] on select "Select a qualification to add... Certificate III (Individual Support) Certifica…" at bounding box center [756, 185] width 581 height 39
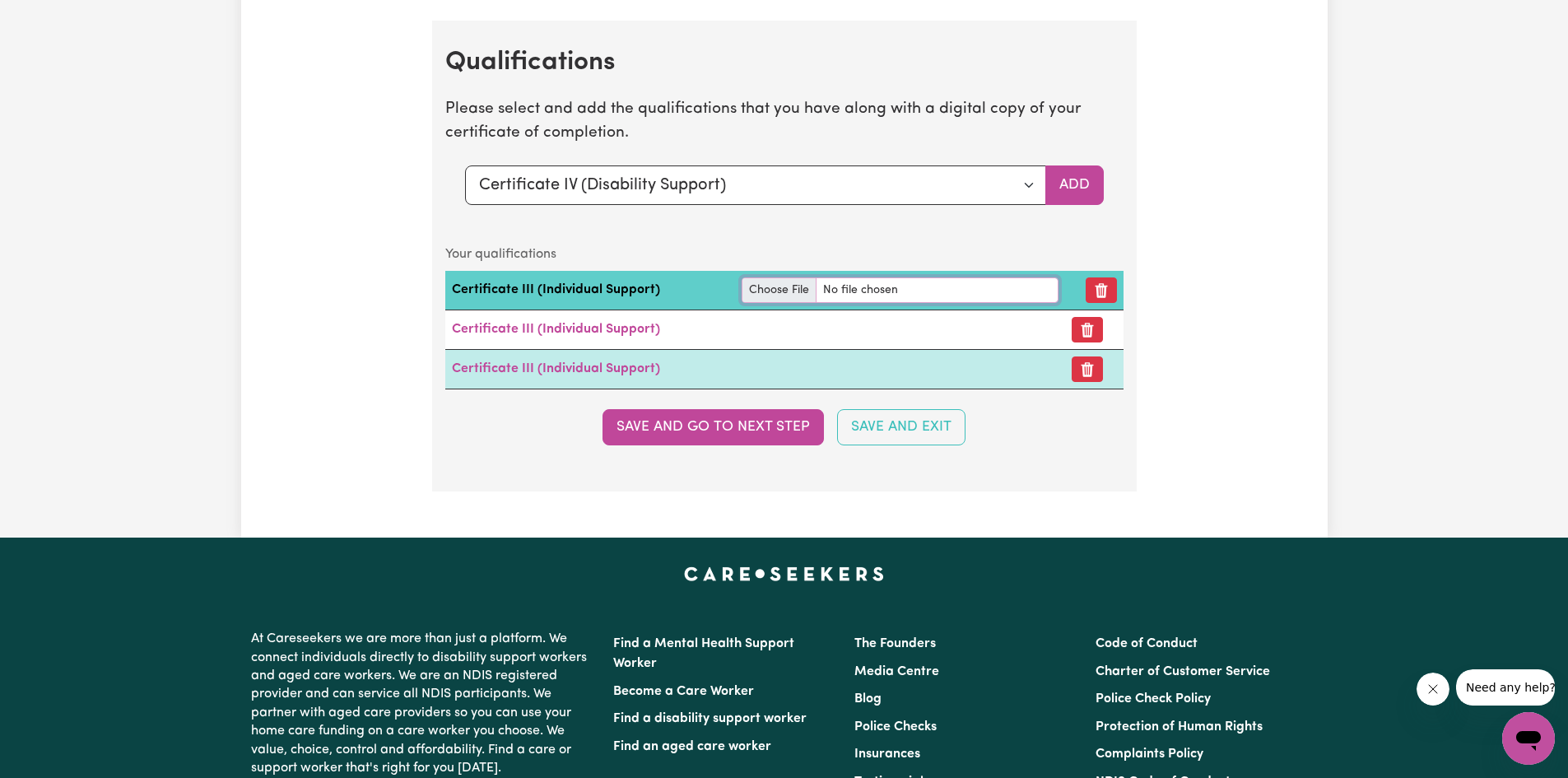
click at [765, 287] on input "file" at bounding box center [900, 289] width 317 height 25
type input "C:\fakepath\Award_121221.pdf"
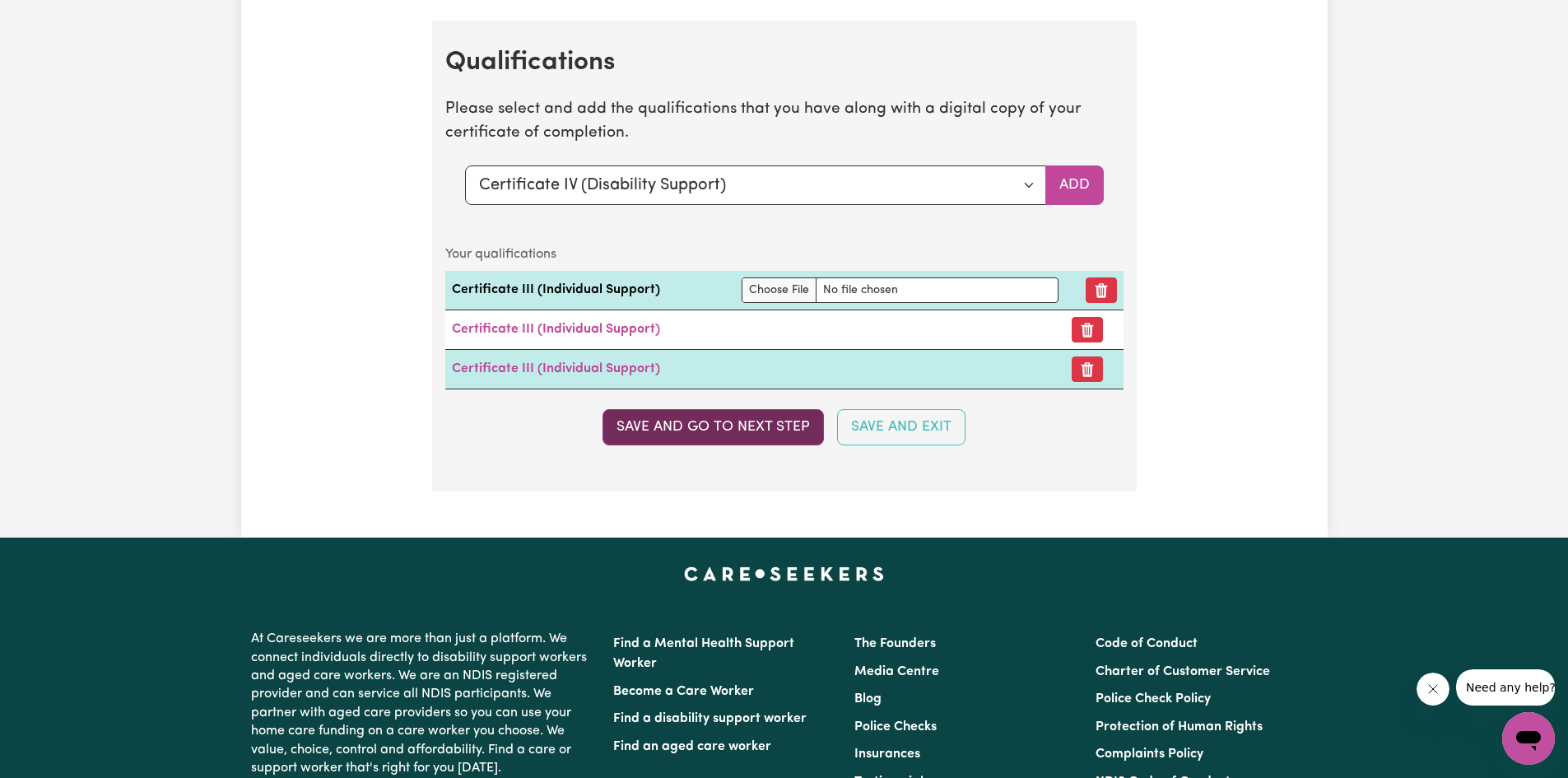
click at [733, 426] on button "Save and go to next step" at bounding box center [713, 427] width 222 height 37
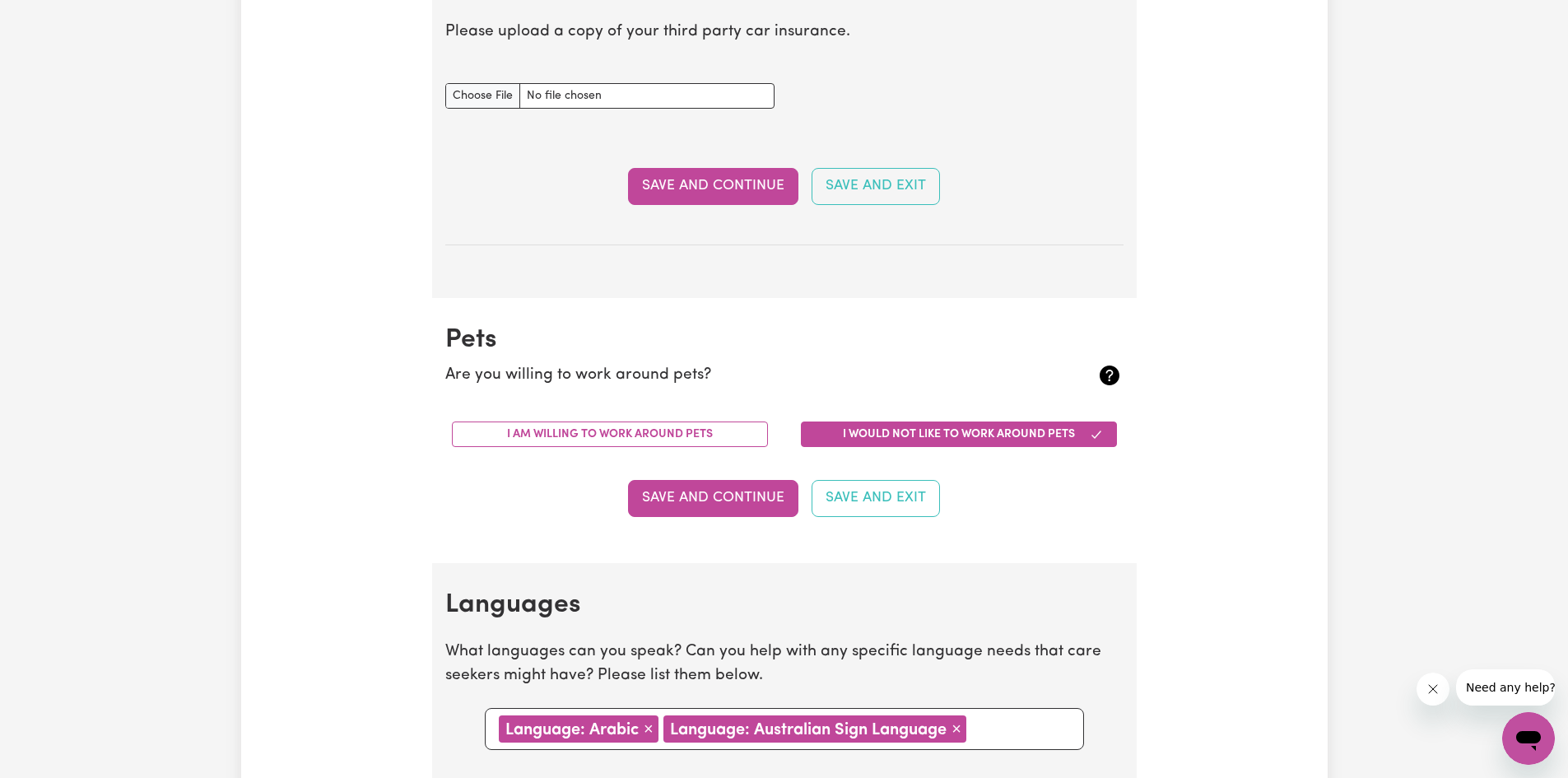
scroll to position [1811, 0]
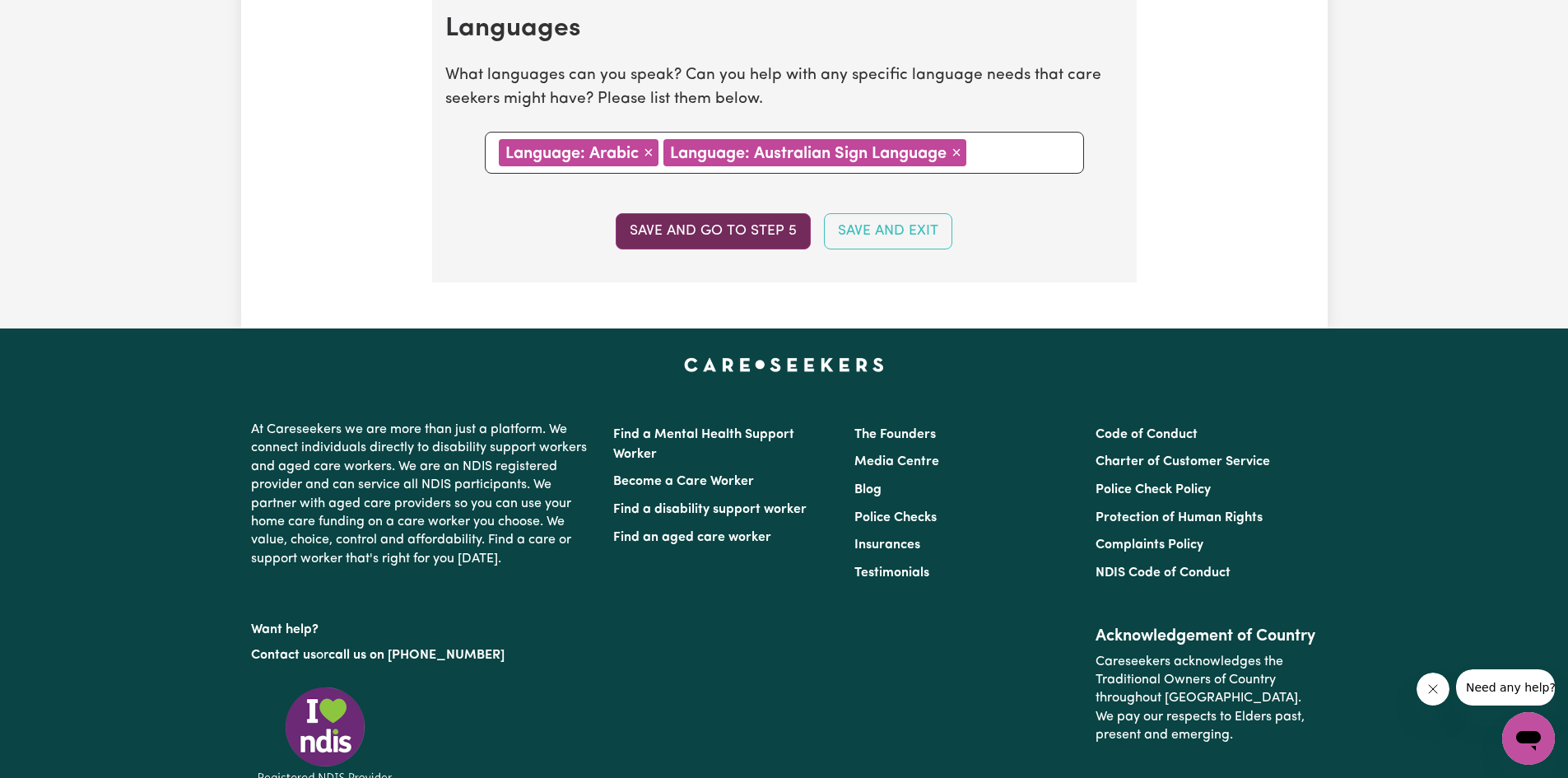
click at [692, 234] on button "Save and go to step 5" at bounding box center [713, 231] width 196 height 37
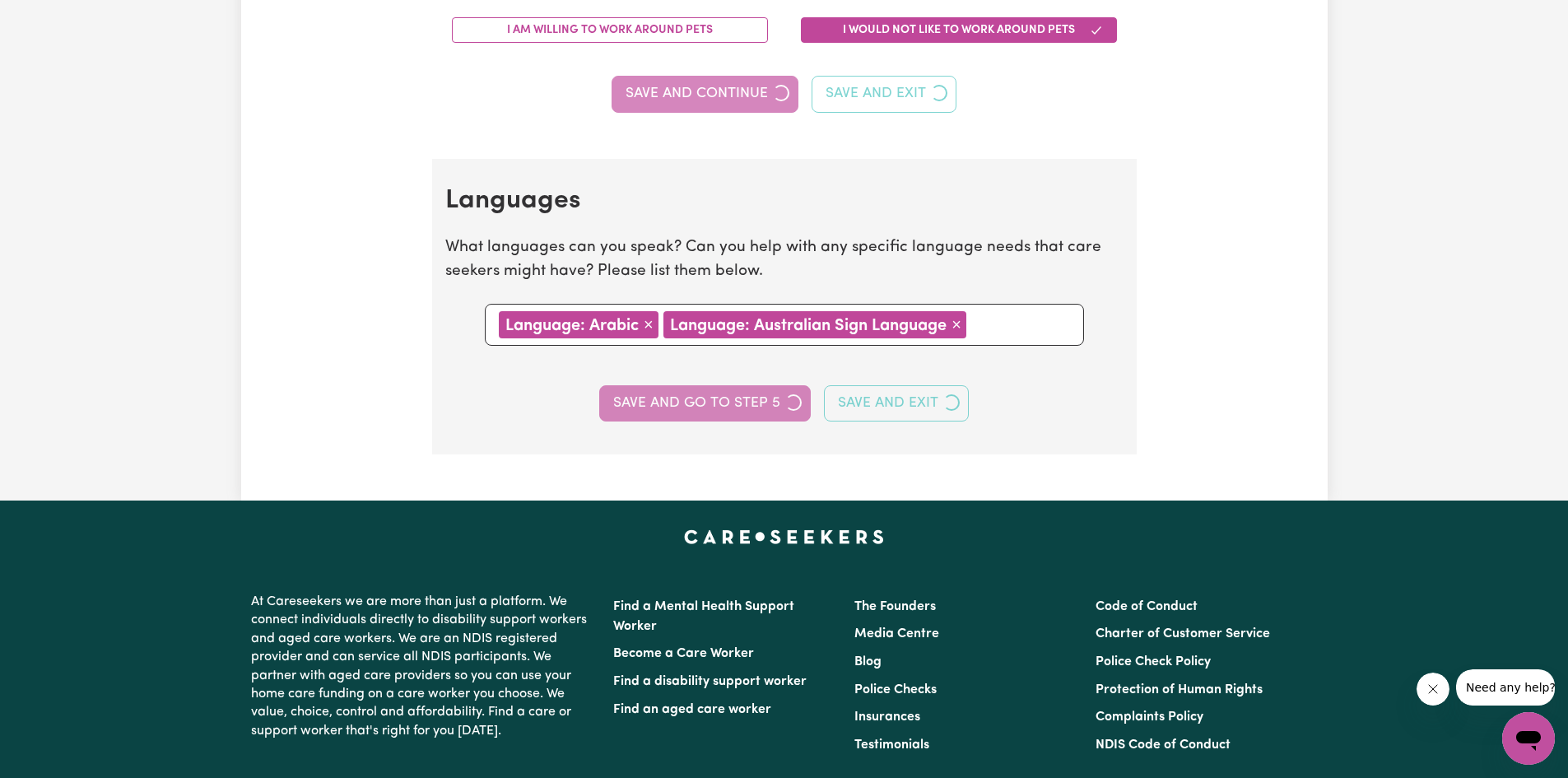
select select "I am providing services through another platform"
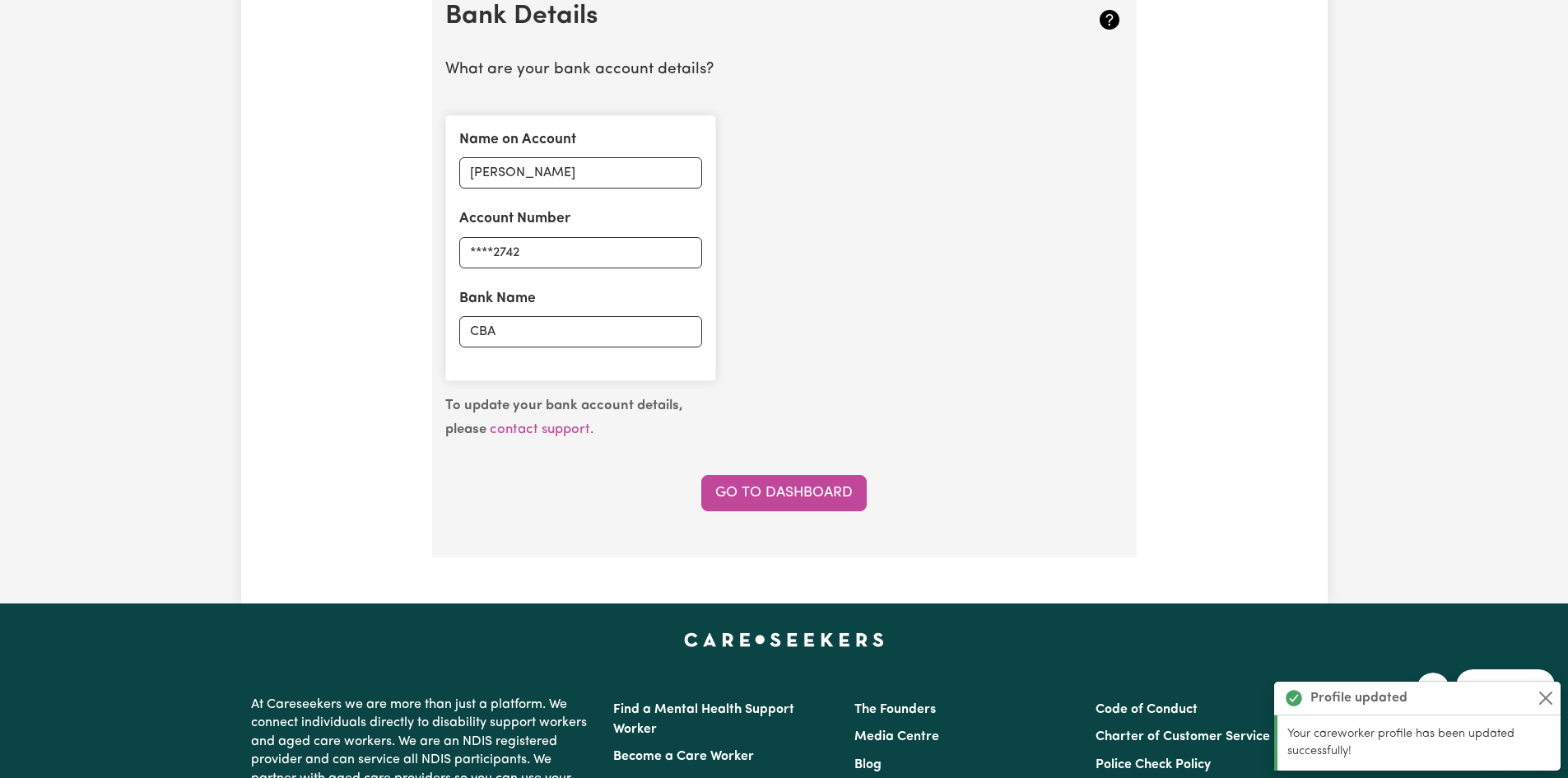
scroll to position [1316, 0]
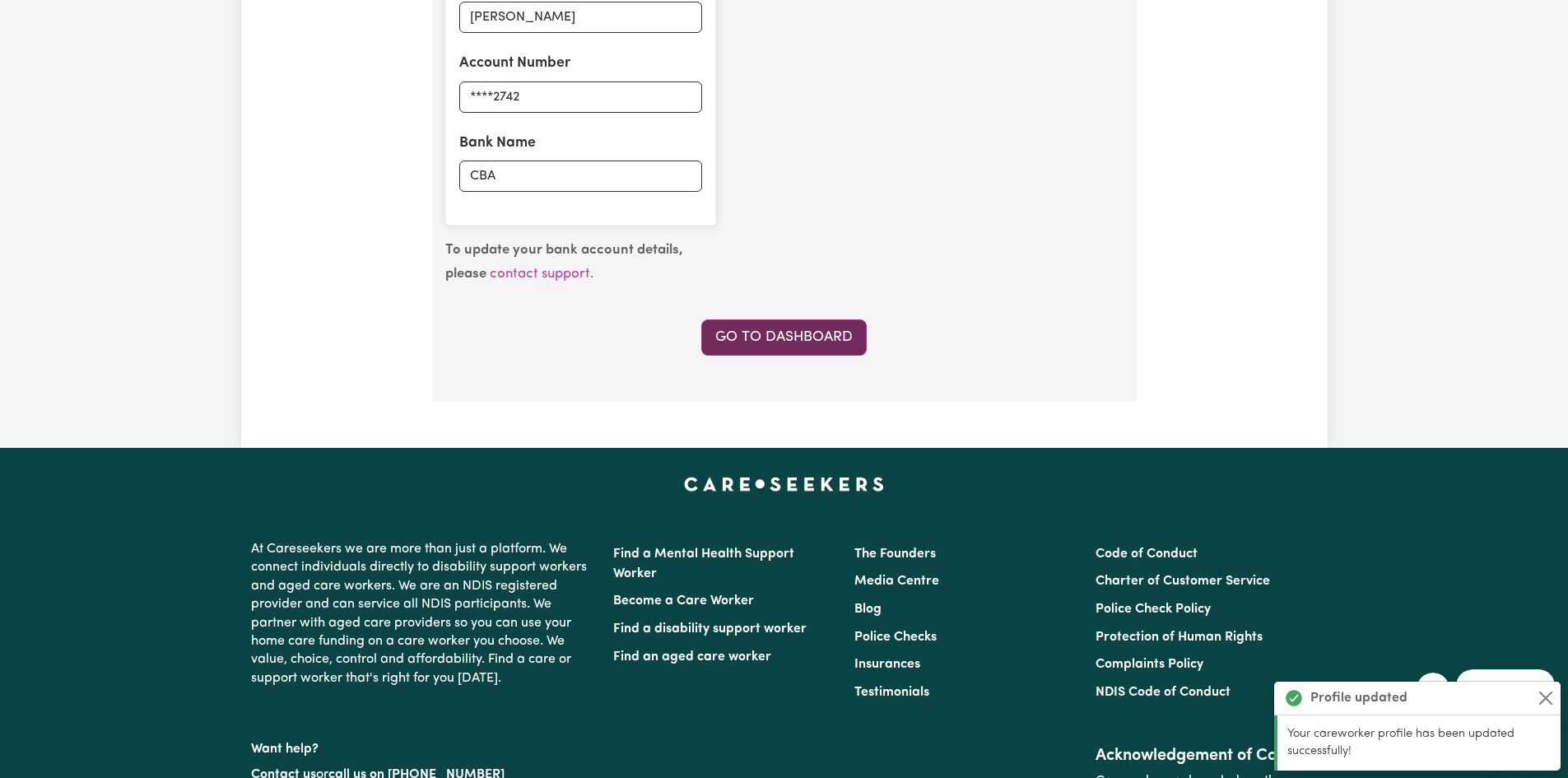
click at [746, 338] on link "Go to Dashboard" at bounding box center [784, 337] width 165 height 37
